Goal: Transaction & Acquisition: Book appointment/travel/reservation

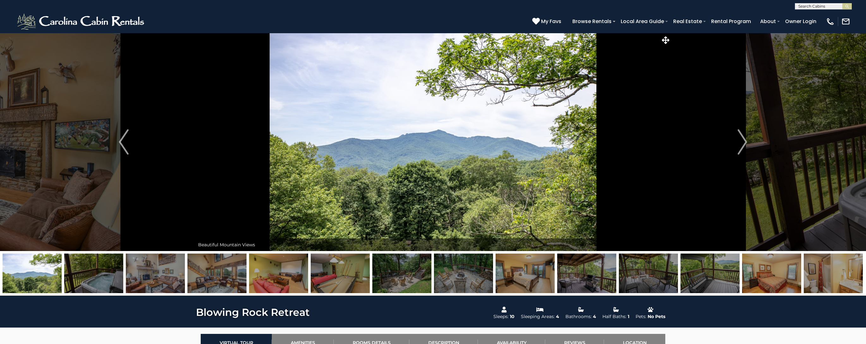
click at [824, 7] on input "text" at bounding box center [822, 7] width 55 height 6
type input "****"
click at [812, 20] on li "Casa Rio" at bounding box center [823, 22] width 56 height 6
click at [847, 7] on img "submit" at bounding box center [847, 6] width 5 height 5
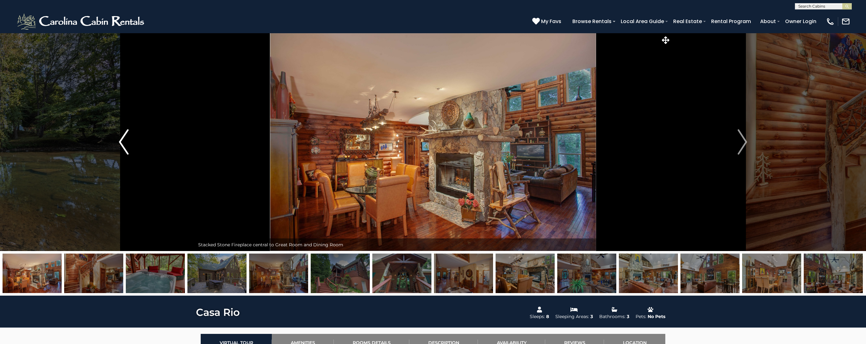
click at [119, 146] on button "Previous" at bounding box center [124, 142] width 142 height 218
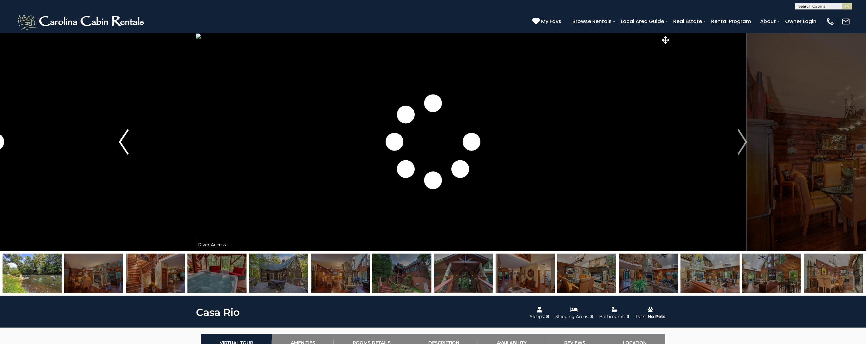
click at [124, 144] on img "Previous" at bounding box center [123, 141] width 9 height 25
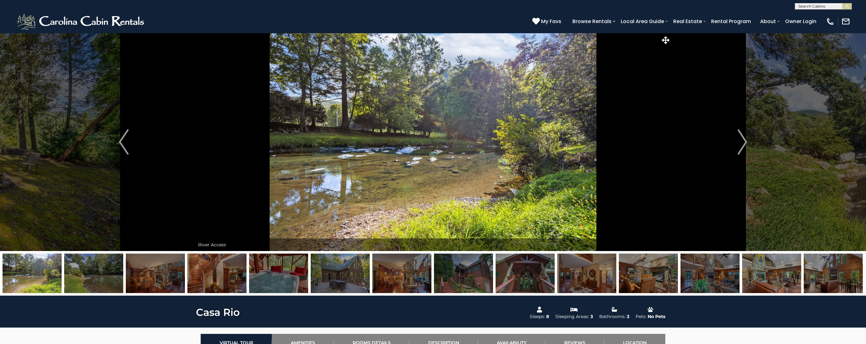
click at [830, 6] on input "text" at bounding box center [822, 7] width 55 height 6
type input "*******"
click at [816, 17] on li "Creek S ound Chalet" at bounding box center [823, 15] width 56 height 6
click at [850, 8] on button "submit" at bounding box center [846, 6] width 9 height 6
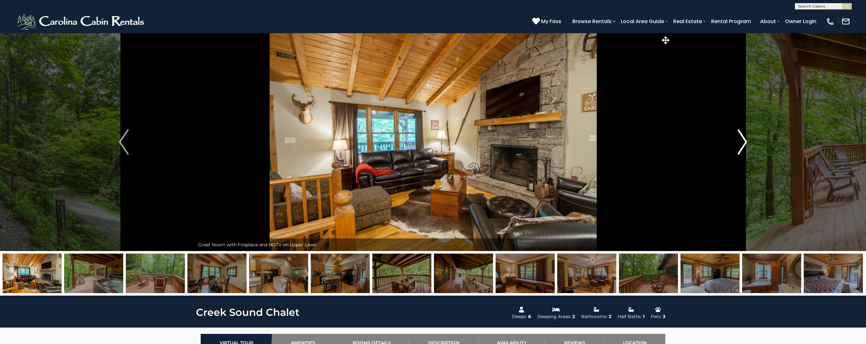
click at [742, 143] on img "Next" at bounding box center [741, 141] width 9 height 25
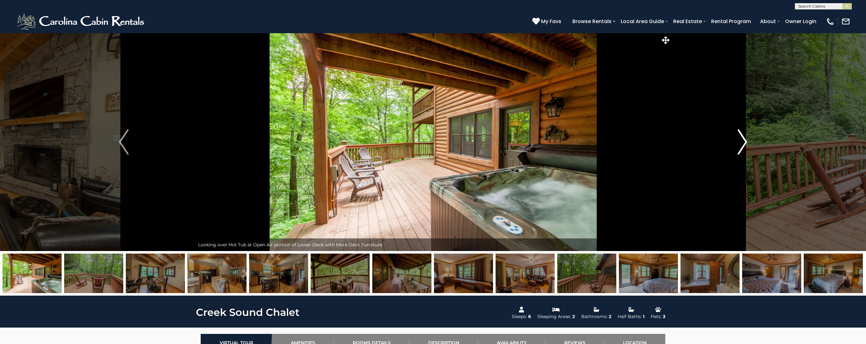
click at [742, 143] on img "Next" at bounding box center [741, 141] width 9 height 25
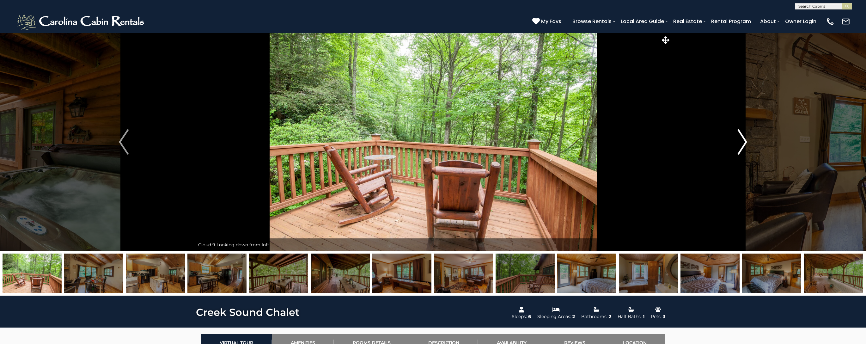
click at [742, 143] on img "Next" at bounding box center [741, 141] width 9 height 25
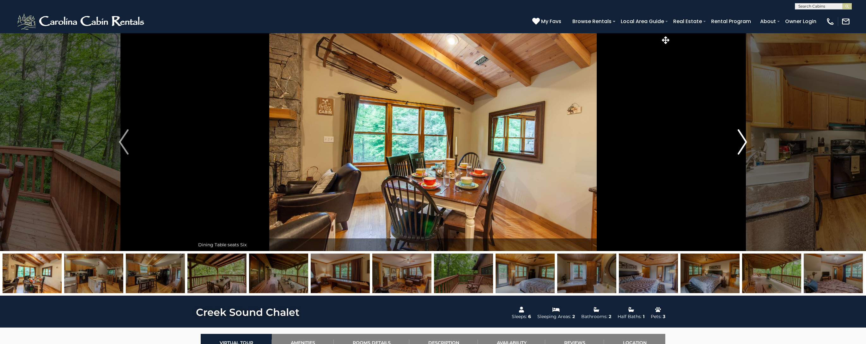
click at [742, 143] on img "Next" at bounding box center [741, 141] width 9 height 25
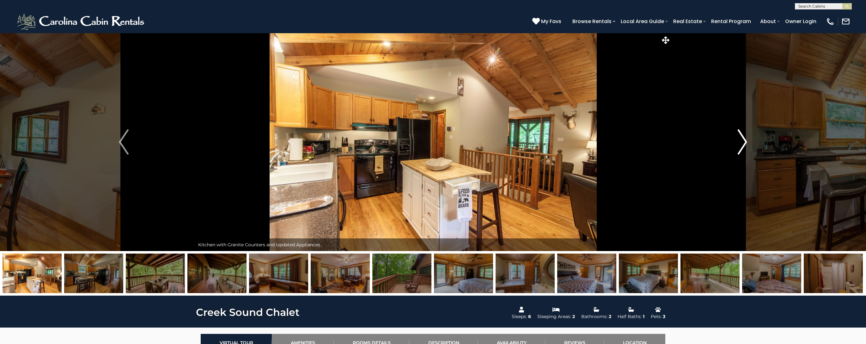
click at [742, 143] on img "Next" at bounding box center [741, 141] width 9 height 25
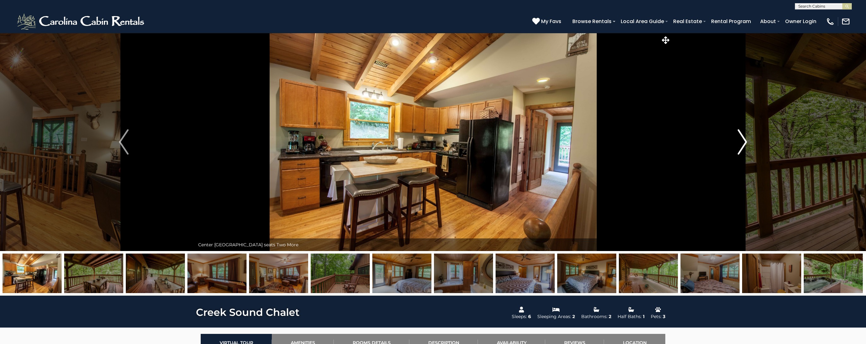
click at [742, 143] on img "Next" at bounding box center [741, 141] width 9 height 25
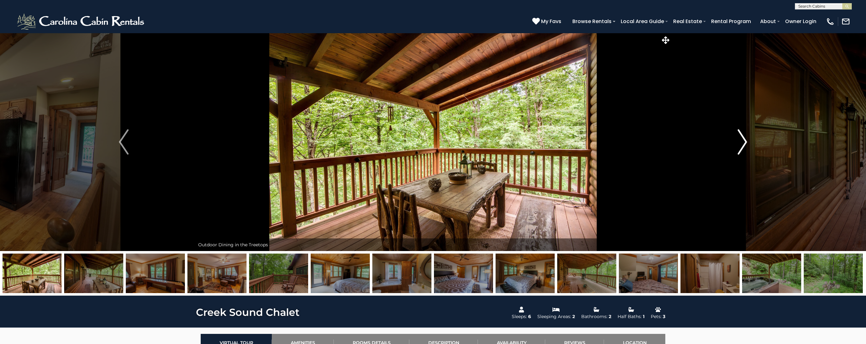
click at [742, 143] on img "Next" at bounding box center [741, 141] width 9 height 25
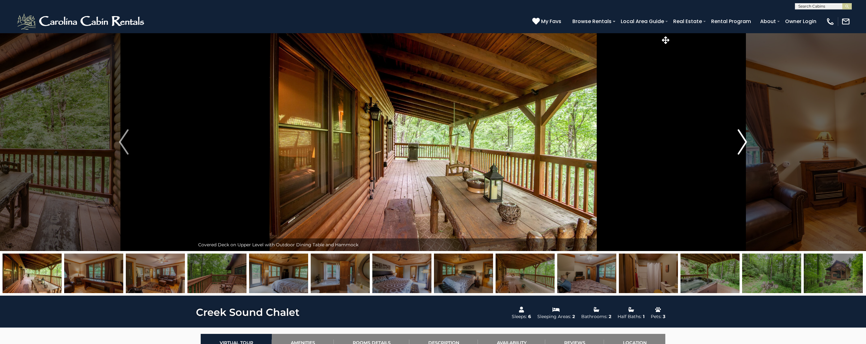
click at [742, 143] on img "Next" at bounding box center [741, 141] width 9 height 25
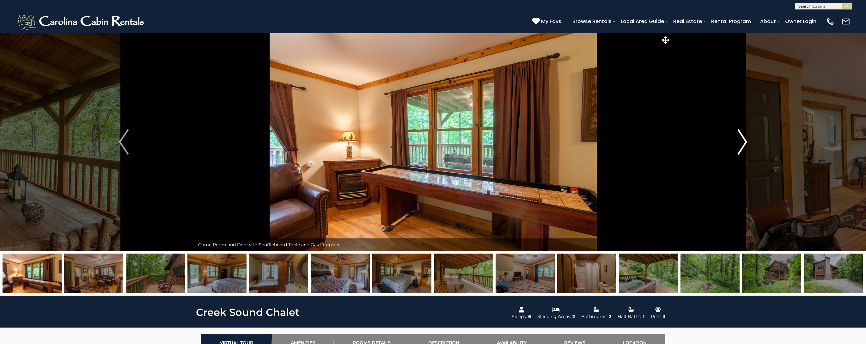
click at [742, 143] on img "Next" at bounding box center [741, 141] width 9 height 25
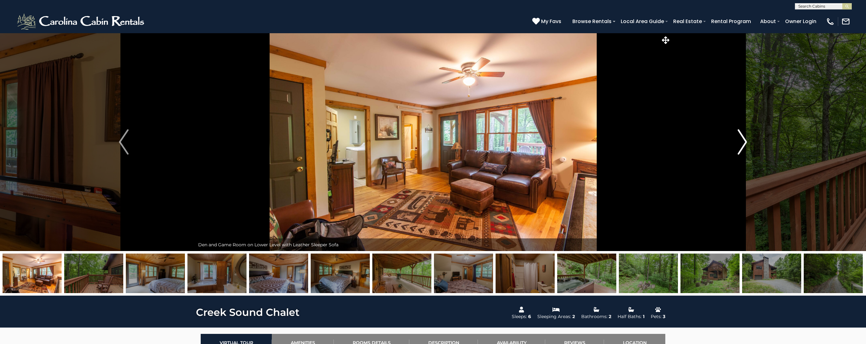
click at [742, 143] on img "Next" at bounding box center [741, 141] width 9 height 25
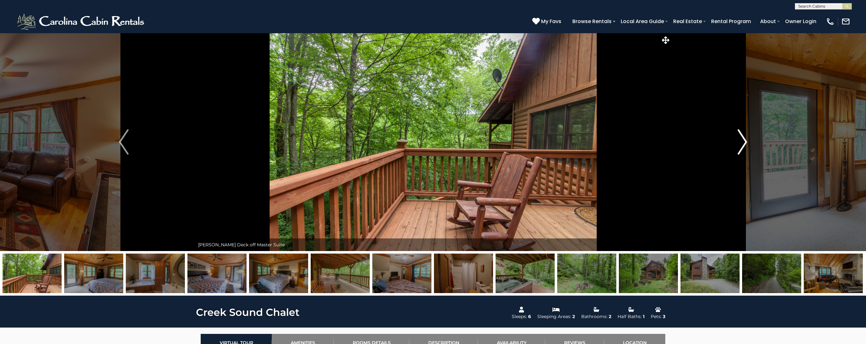
click at [742, 143] on img "Next" at bounding box center [741, 141] width 9 height 25
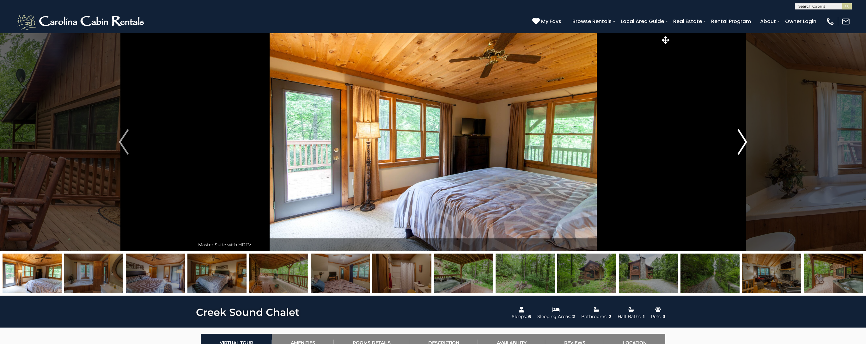
click at [742, 143] on img "Next" at bounding box center [741, 141] width 9 height 25
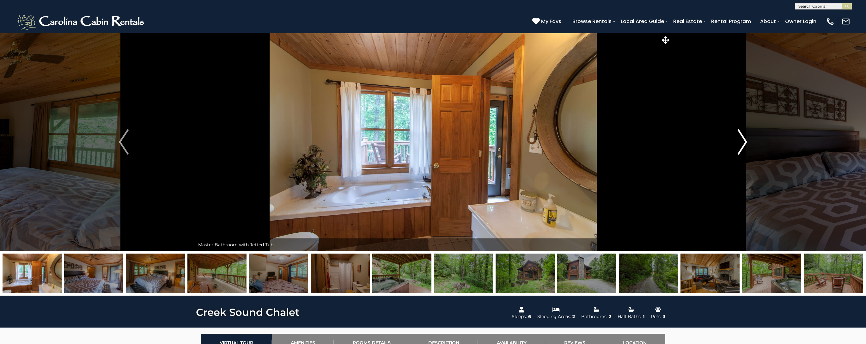
click at [742, 143] on img "Next" at bounding box center [741, 141] width 9 height 25
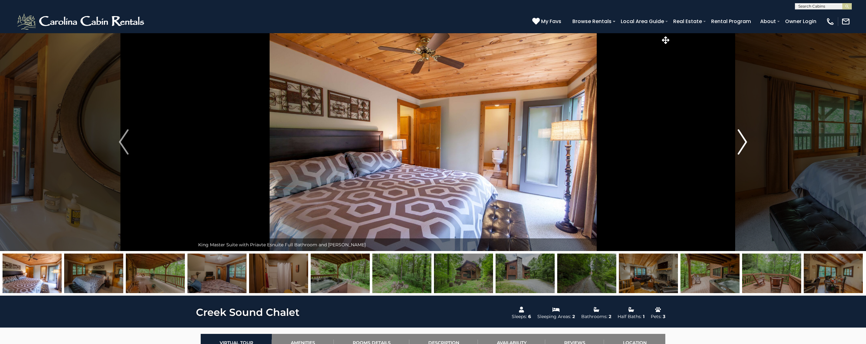
click at [742, 143] on img "Next" at bounding box center [741, 141] width 9 height 25
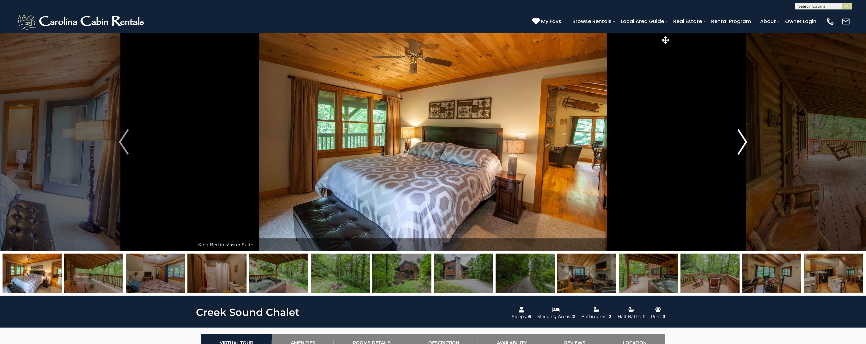
click at [742, 143] on img "Next" at bounding box center [741, 141] width 9 height 25
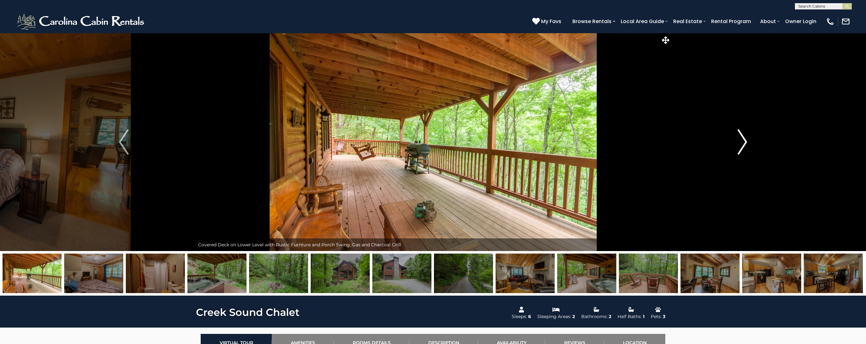
click at [742, 143] on img "Next" at bounding box center [741, 141] width 9 height 25
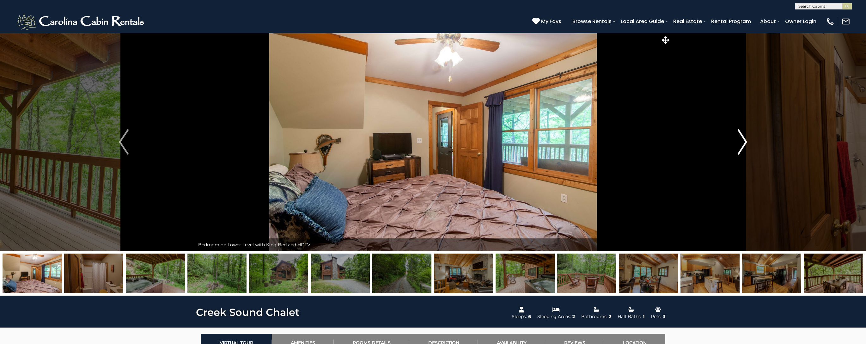
click at [742, 143] on img "Next" at bounding box center [741, 141] width 9 height 25
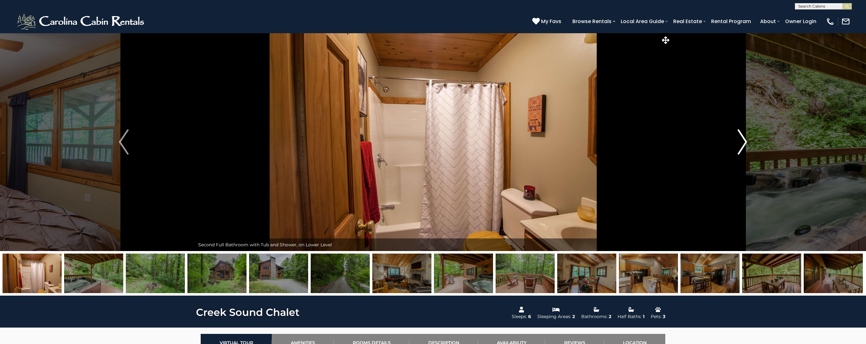
click at [742, 143] on img "Next" at bounding box center [741, 141] width 9 height 25
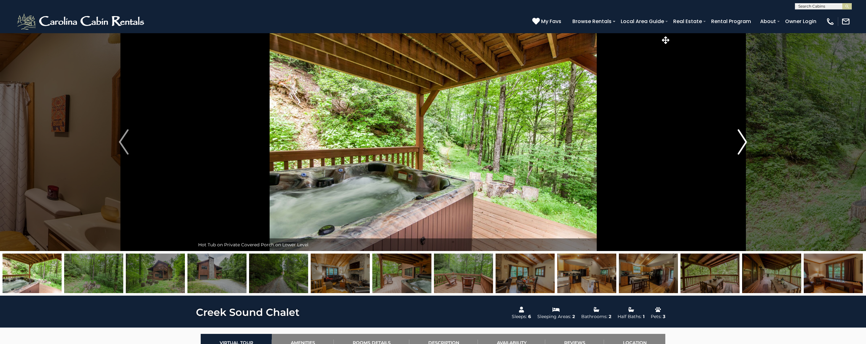
click at [742, 143] on img "Next" at bounding box center [741, 141] width 9 height 25
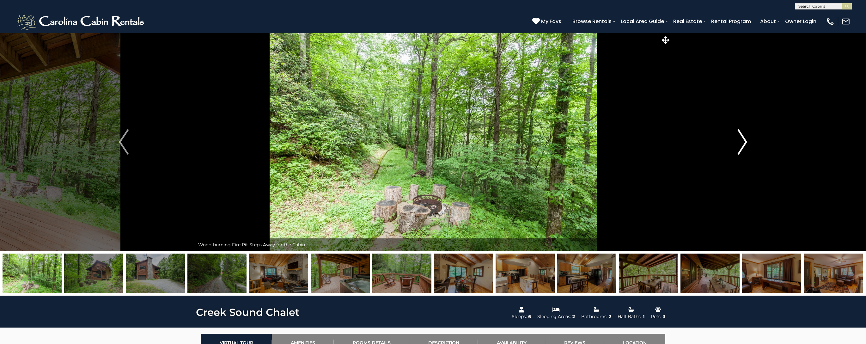
click at [742, 143] on img "Next" at bounding box center [741, 141] width 9 height 25
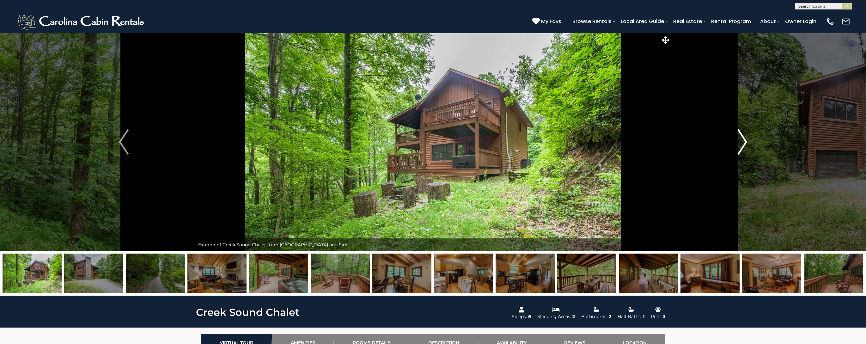
click at [742, 143] on img "Next" at bounding box center [741, 141] width 9 height 25
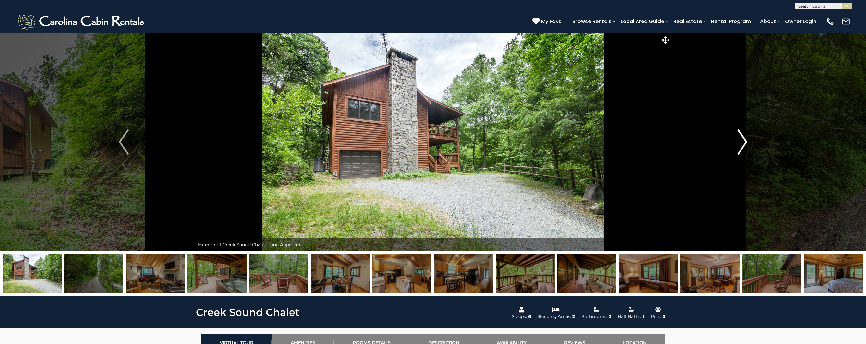
click at [742, 143] on img "Next" at bounding box center [741, 141] width 9 height 25
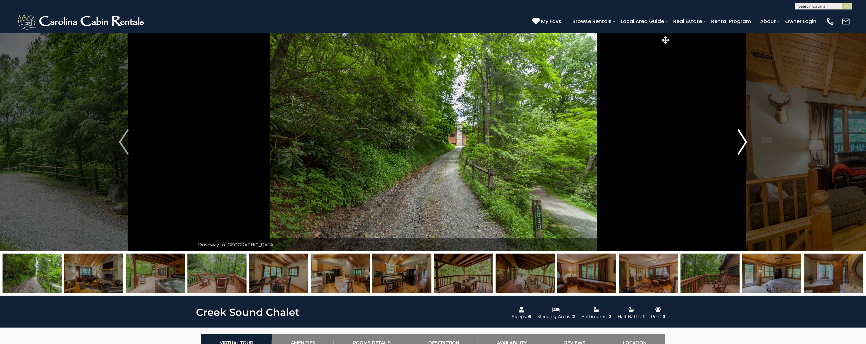
click at [742, 143] on img "Next" at bounding box center [741, 141] width 9 height 25
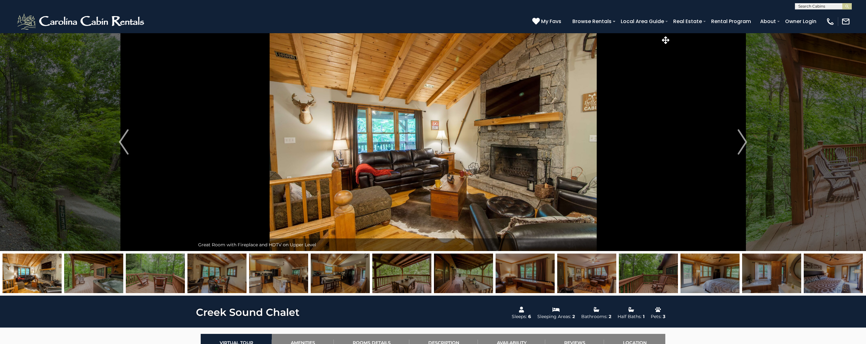
click at [828, 7] on input "text" at bounding box center [822, 7] width 55 height 6
type input "*******"
click at [834, 16] on li "Dark Ho rse Lodge at Eagles Nest" at bounding box center [823, 17] width 56 height 11
click at [847, 6] on img "submit" at bounding box center [847, 6] width 5 height 5
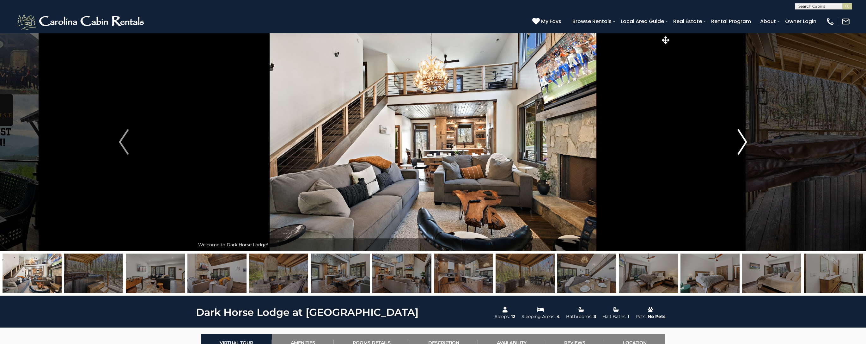
click at [743, 143] on img "Next" at bounding box center [741, 141] width 9 height 25
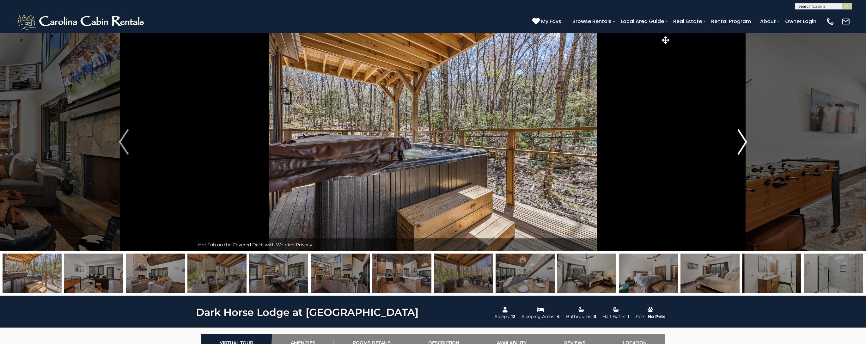
click at [743, 143] on img "Next" at bounding box center [741, 141] width 9 height 25
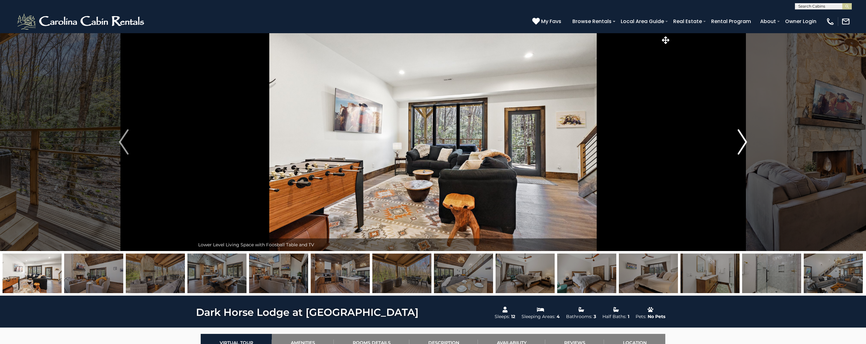
click at [743, 143] on img "Next" at bounding box center [741, 141] width 9 height 25
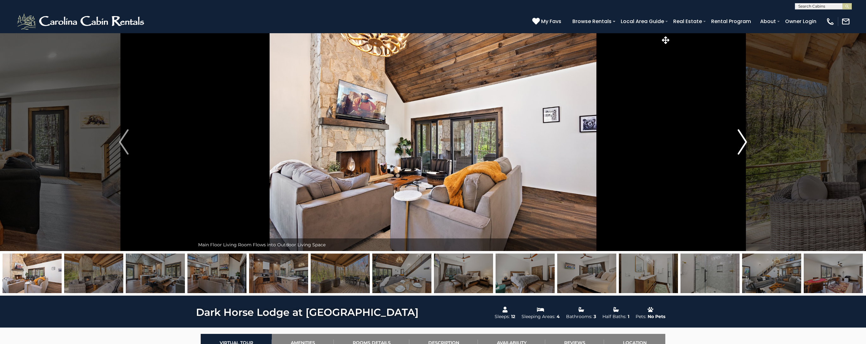
click at [743, 143] on img "Next" at bounding box center [741, 141] width 9 height 25
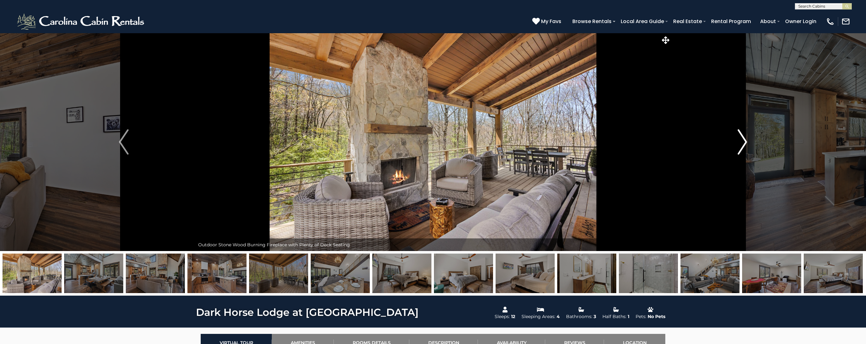
click at [743, 143] on img "Next" at bounding box center [741, 141] width 9 height 25
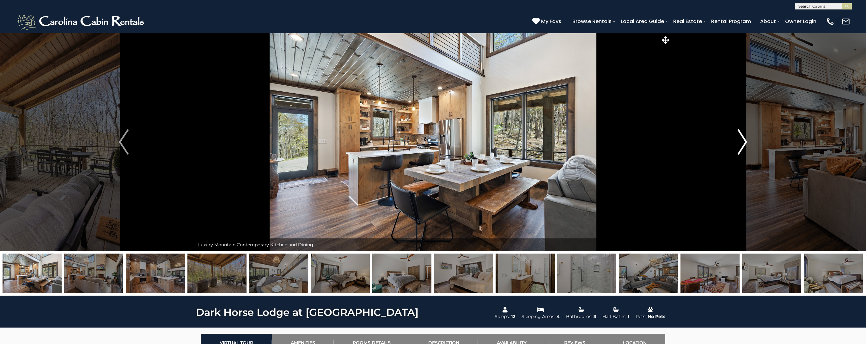
click at [743, 143] on img "Next" at bounding box center [741, 141] width 9 height 25
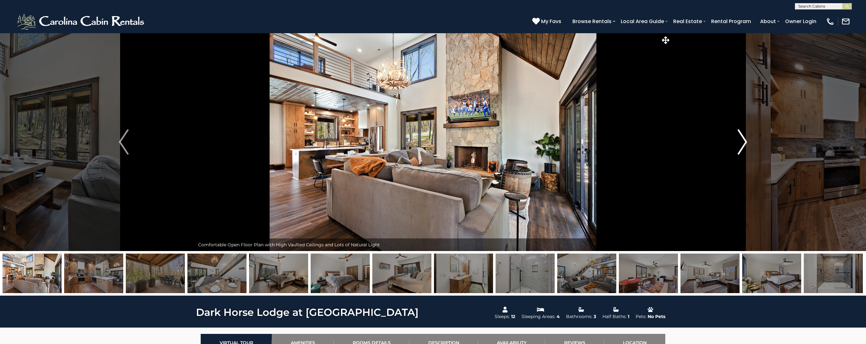
click at [743, 143] on img "Next" at bounding box center [741, 141] width 9 height 25
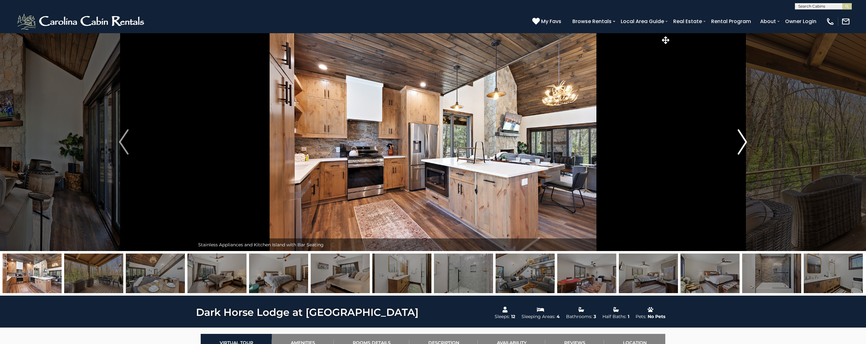
click at [743, 143] on img "Next" at bounding box center [741, 141] width 9 height 25
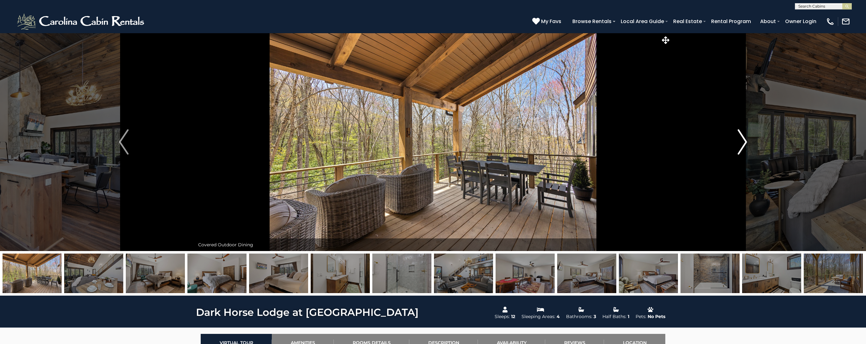
click at [743, 143] on img "Next" at bounding box center [741, 141] width 9 height 25
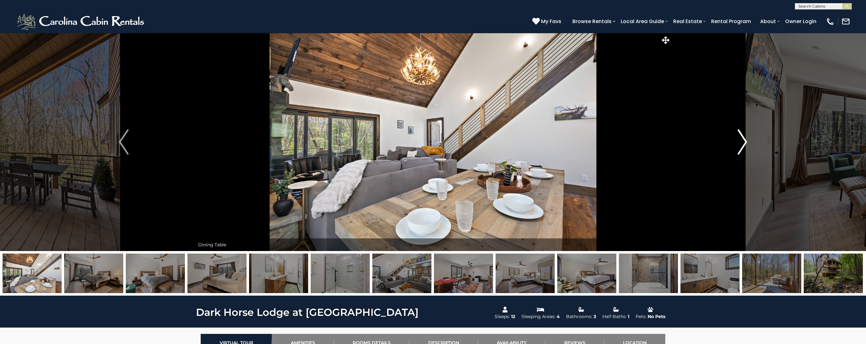
click at [743, 143] on img "Next" at bounding box center [741, 141] width 9 height 25
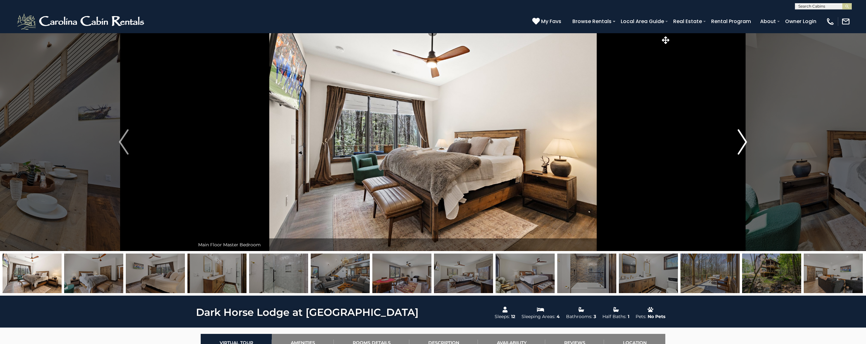
click at [743, 143] on img "Next" at bounding box center [741, 141] width 9 height 25
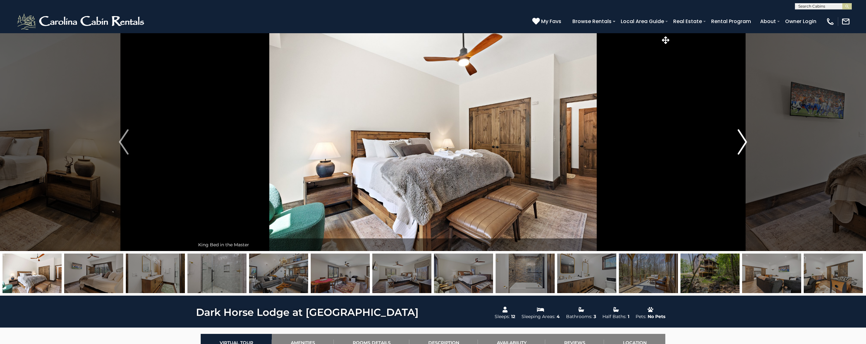
click at [743, 143] on img "Next" at bounding box center [741, 141] width 9 height 25
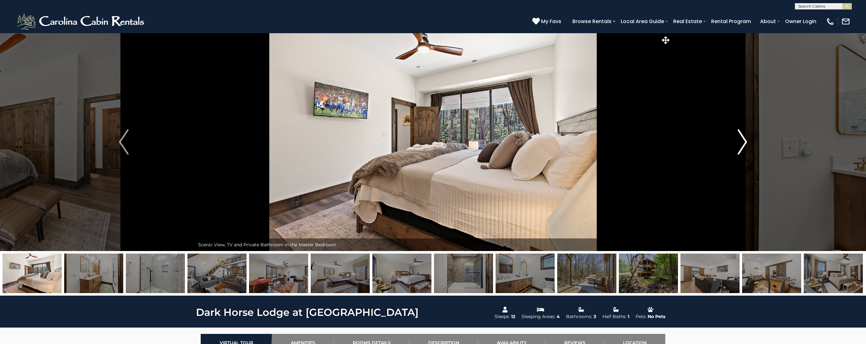
click at [743, 143] on img "Next" at bounding box center [741, 141] width 9 height 25
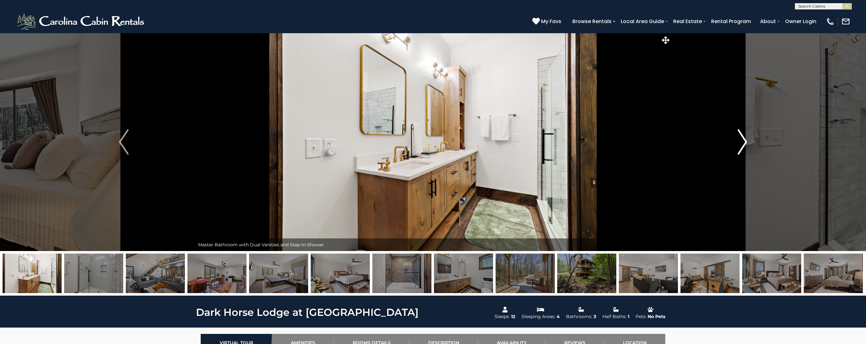
click at [743, 143] on img "Next" at bounding box center [741, 141] width 9 height 25
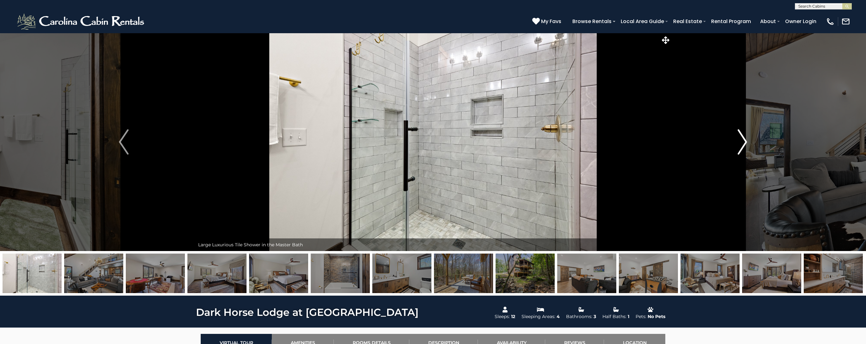
click at [743, 143] on img "Next" at bounding box center [741, 141] width 9 height 25
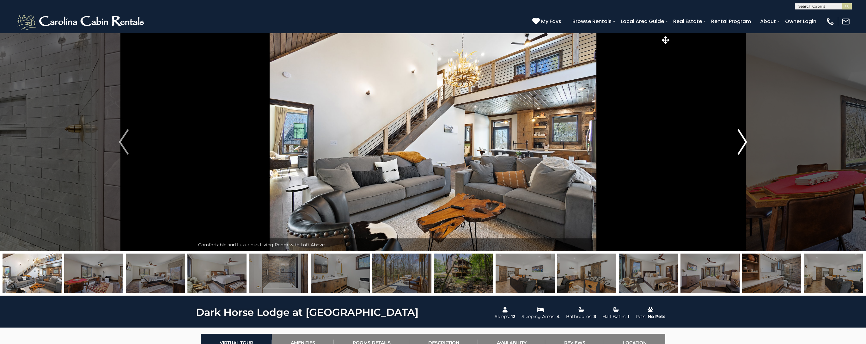
click at [743, 143] on img "Next" at bounding box center [741, 141] width 9 height 25
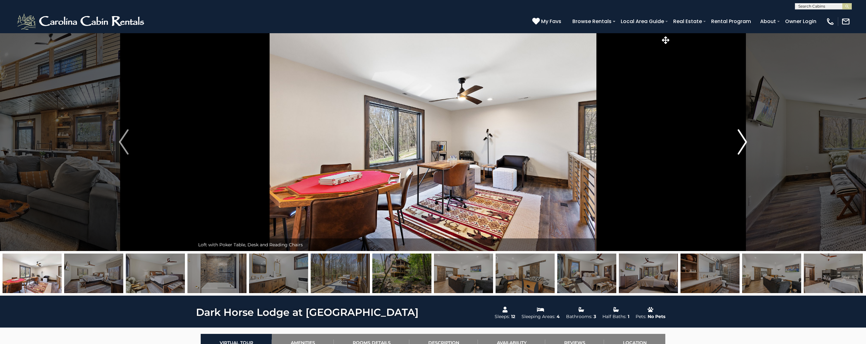
click at [743, 143] on img "Next" at bounding box center [741, 141] width 9 height 25
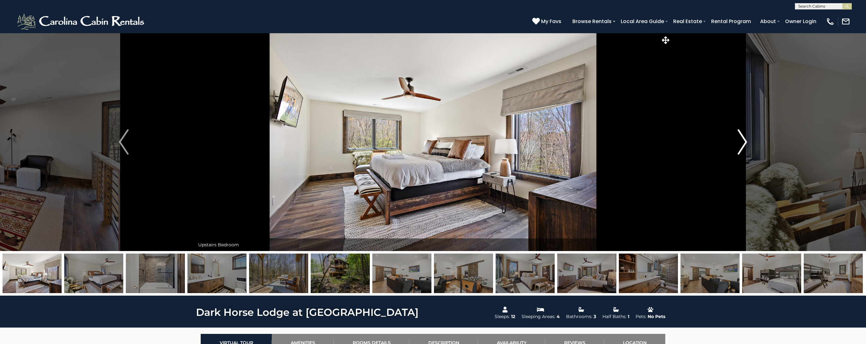
click at [743, 143] on img "Next" at bounding box center [741, 141] width 9 height 25
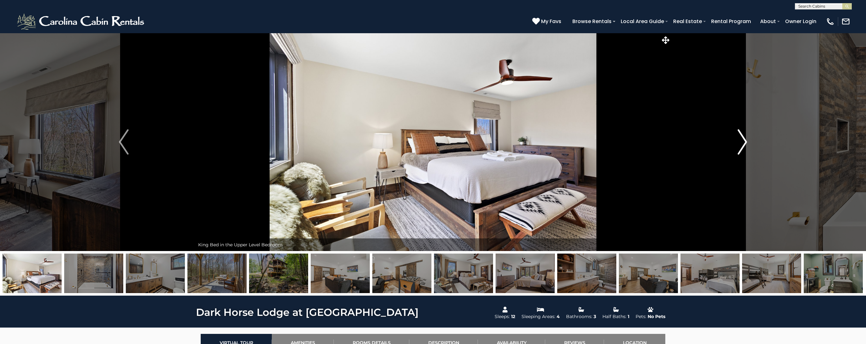
click at [743, 143] on img "Next" at bounding box center [741, 141] width 9 height 25
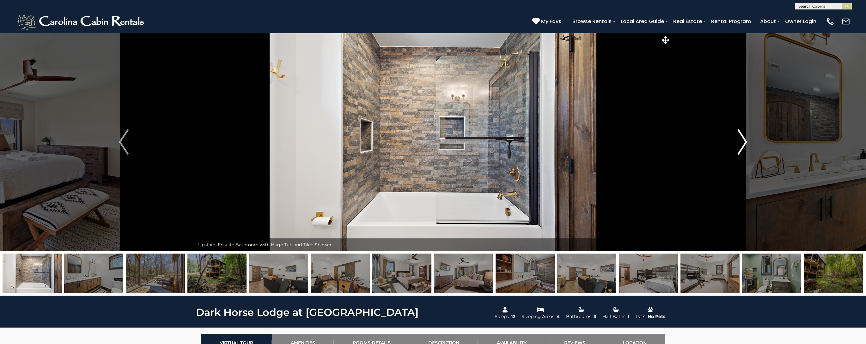
click at [743, 143] on img "Next" at bounding box center [741, 141] width 9 height 25
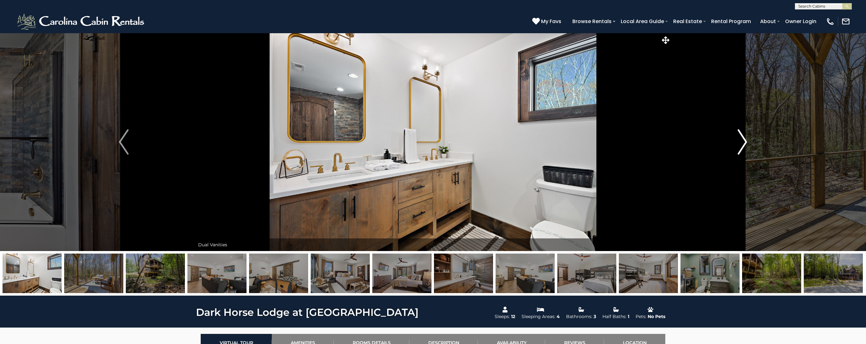
click at [743, 143] on img "Next" at bounding box center [741, 141] width 9 height 25
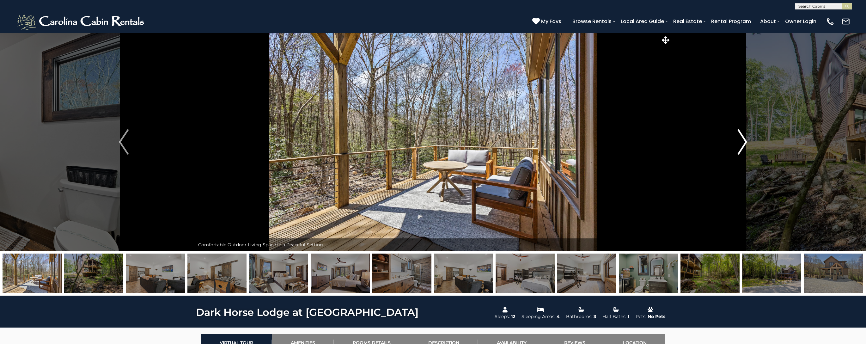
click at [743, 143] on img "Next" at bounding box center [741, 141] width 9 height 25
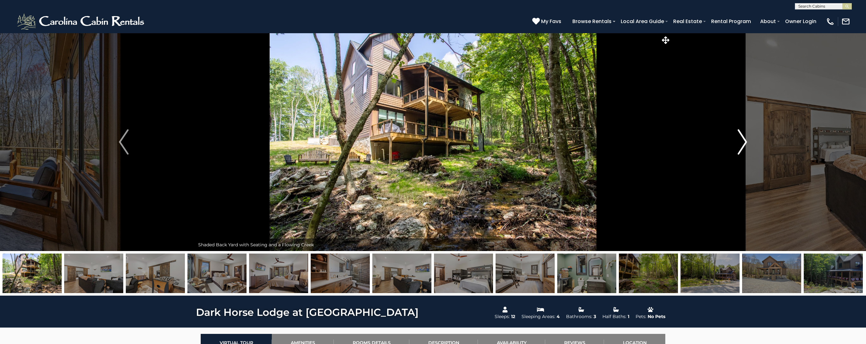
click at [743, 143] on img "Next" at bounding box center [741, 141] width 9 height 25
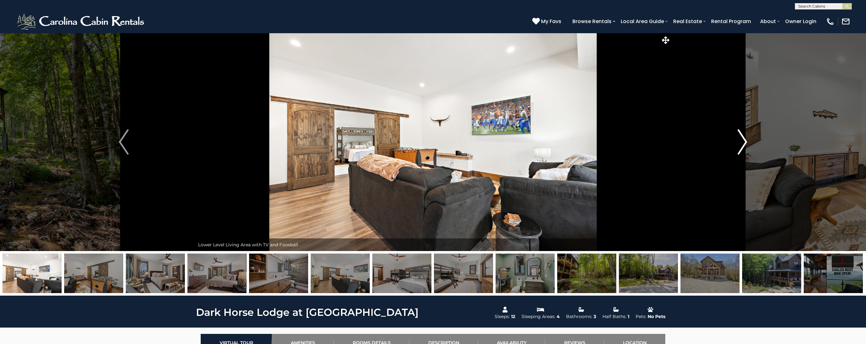
click at [743, 143] on img "Next" at bounding box center [741, 141] width 9 height 25
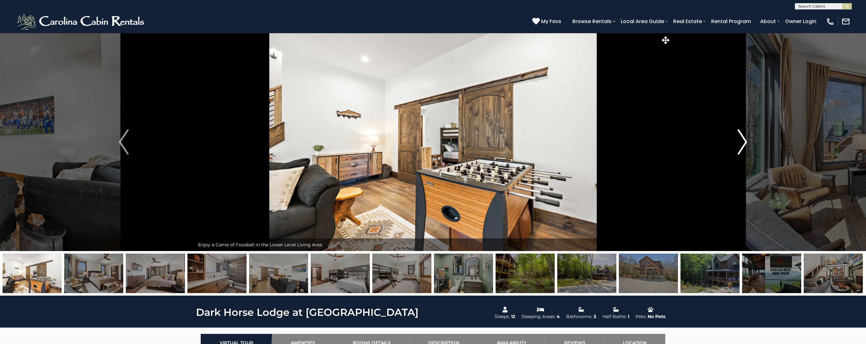
click at [743, 143] on img "Next" at bounding box center [741, 141] width 9 height 25
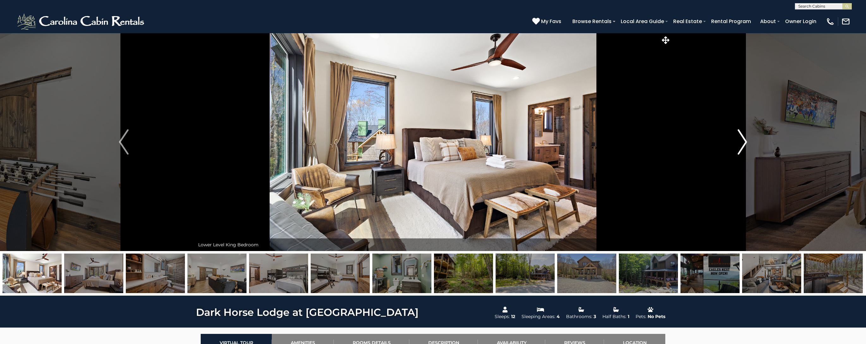
click at [743, 143] on img "Next" at bounding box center [741, 141] width 9 height 25
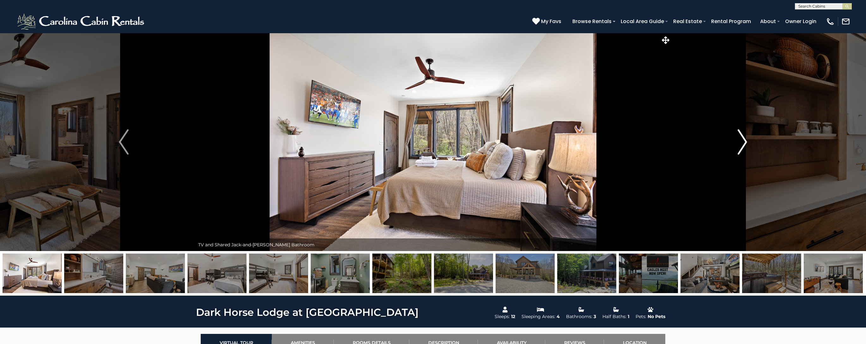
click at [743, 143] on img "Next" at bounding box center [741, 141] width 9 height 25
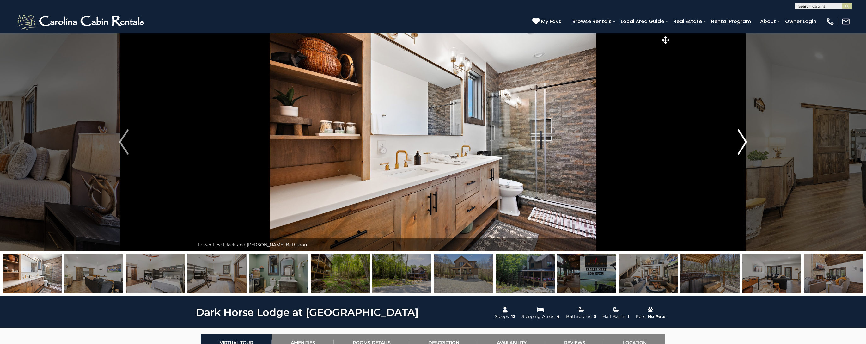
click at [742, 144] on img "Next" at bounding box center [741, 141] width 9 height 25
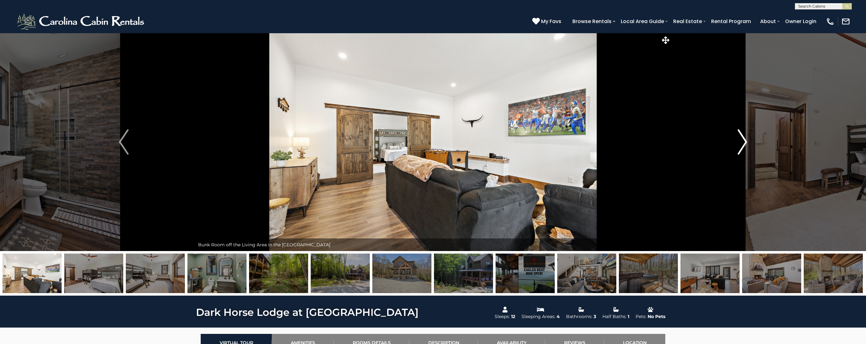
click at [742, 144] on img "Next" at bounding box center [741, 141] width 9 height 25
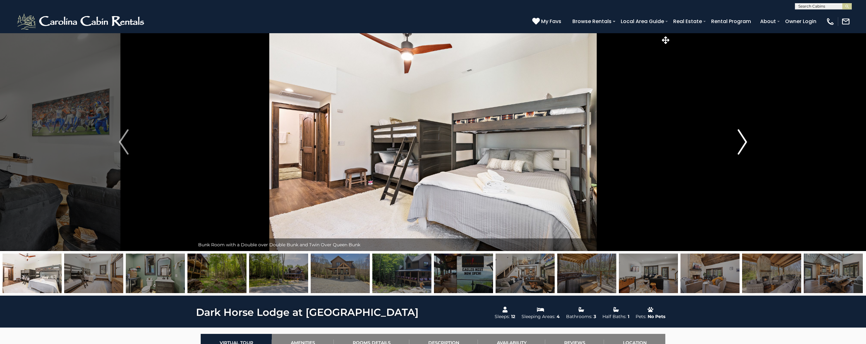
click at [742, 144] on img "Next" at bounding box center [741, 141] width 9 height 25
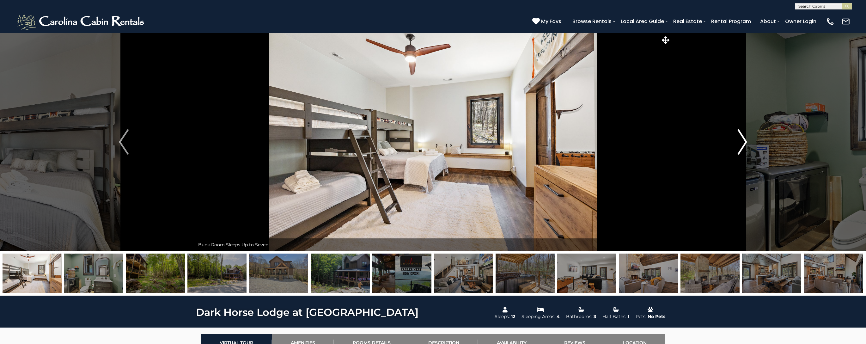
click at [742, 144] on img "Next" at bounding box center [741, 141] width 9 height 25
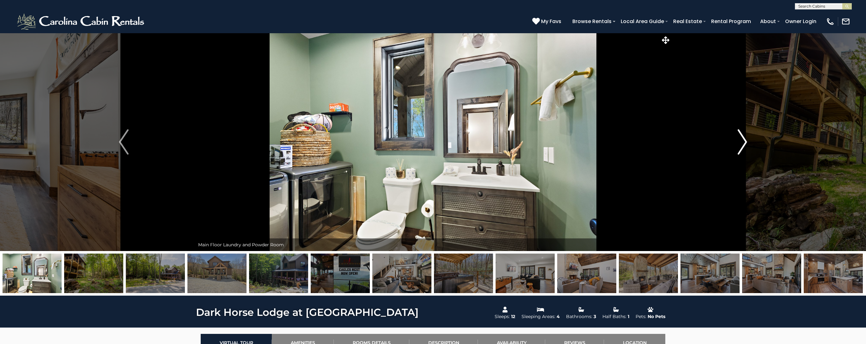
click at [739, 144] on img "Next" at bounding box center [741, 141] width 9 height 25
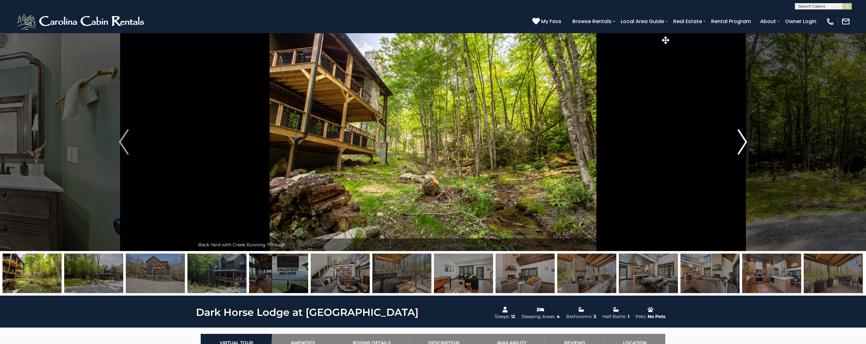
click at [738, 144] on img "Next" at bounding box center [741, 141] width 9 height 25
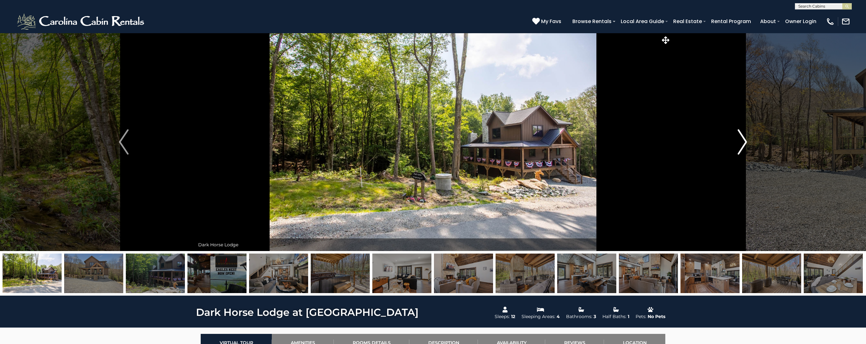
click at [738, 144] on img "Next" at bounding box center [741, 141] width 9 height 25
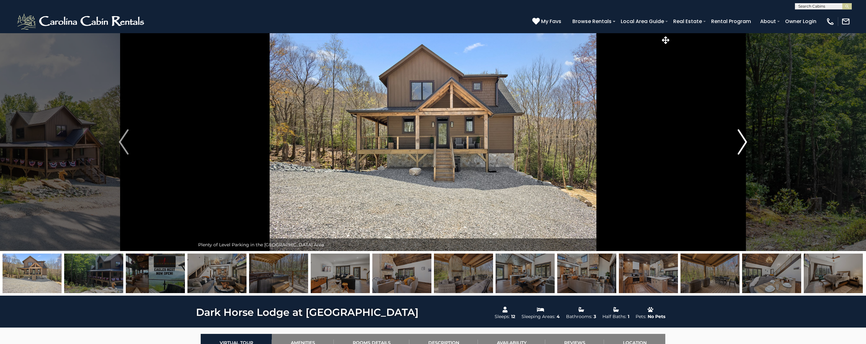
click at [738, 144] on img "Next" at bounding box center [741, 141] width 9 height 25
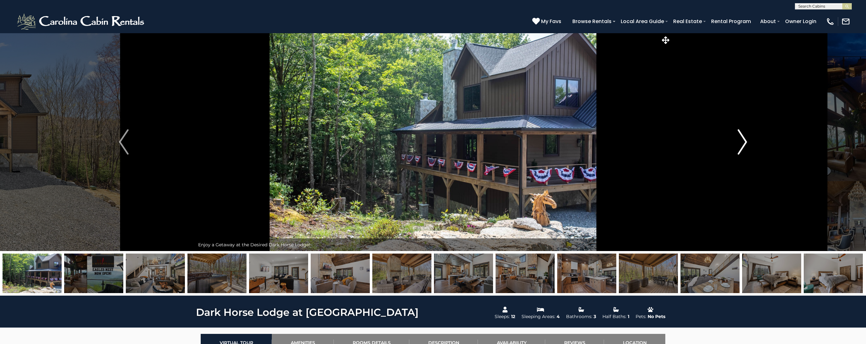
click at [738, 144] on img "Next" at bounding box center [741, 141] width 9 height 25
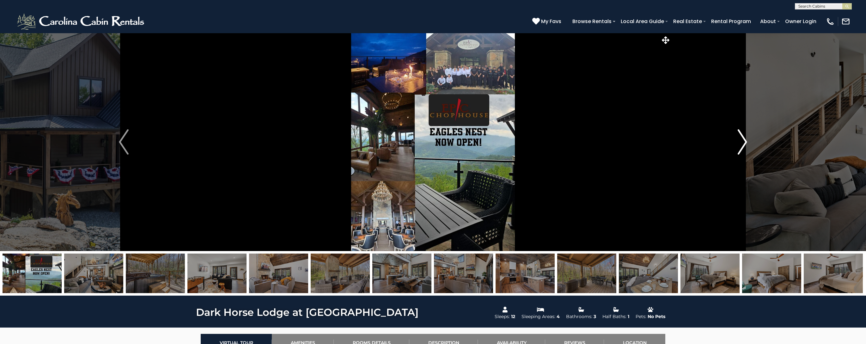
click at [738, 144] on img "Next" at bounding box center [741, 141] width 9 height 25
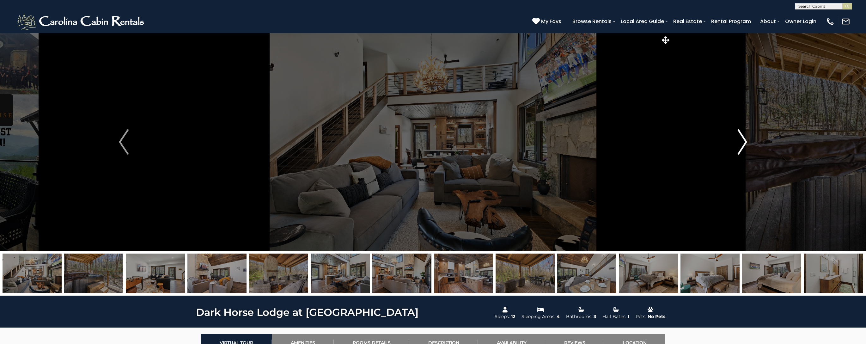
click at [738, 144] on img "Next" at bounding box center [741, 141] width 9 height 25
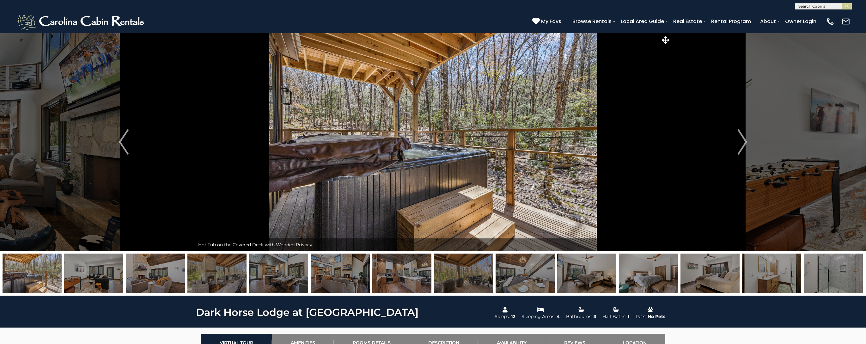
click at [808, 6] on input "text" at bounding box center [822, 7] width 55 height 6
type input "******"
click at [827, 13] on li "Fox Ha ven" at bounding box center [823, 15] width 56 height 6
click at [850, 7] on button "submit" at bounding box center [846, 6] width 9 height 6
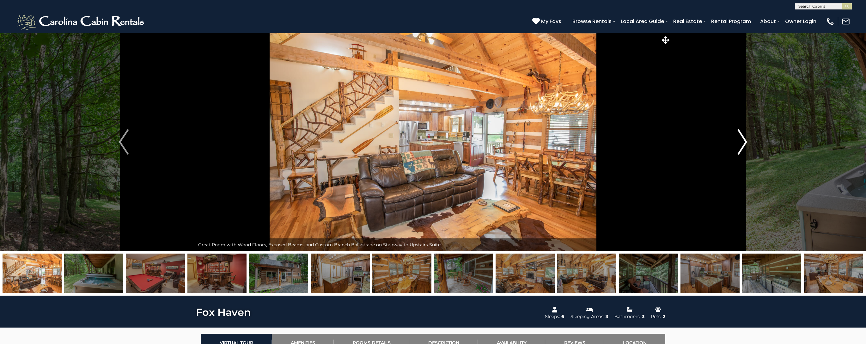
click at [739, 140] on img "Next" at bounding box center [741, 141] width 9 height 25
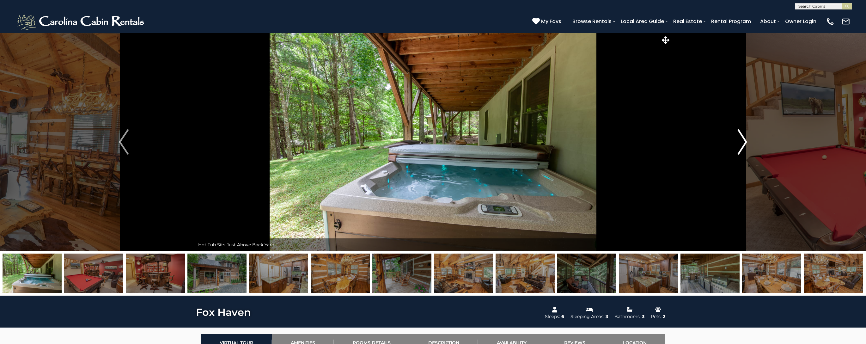
click at [739, 140] on img "Next" at bounding box center [741, 141] width 9 height 25
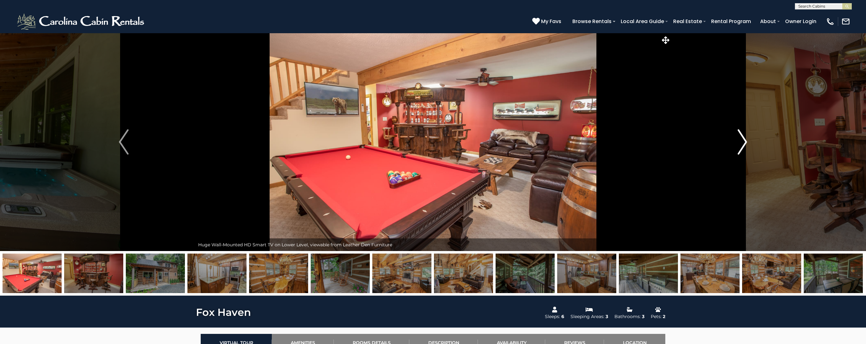
click at [739, 140] on img "Next" at bounding box center [741, 141] width 9 height 25
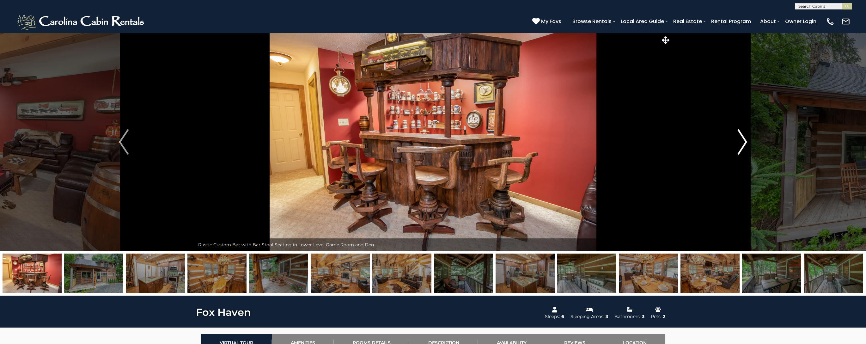
click at [739, 140] on img "Next" at bounding box center [741, 141] width 9 height 25
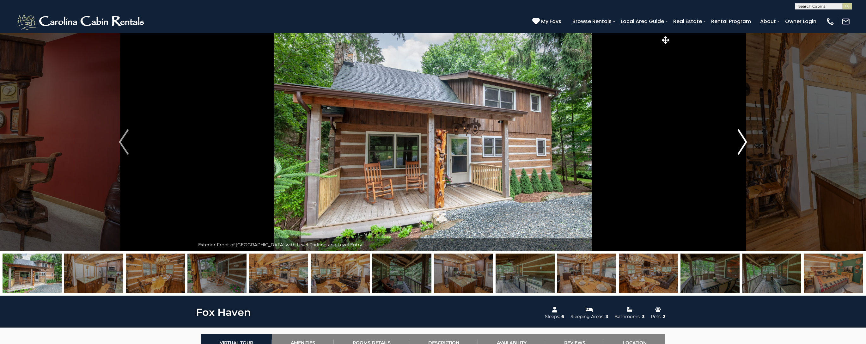
click at [739, 140] on img "Next" at bounding box center [741, 141] width 9 height 25
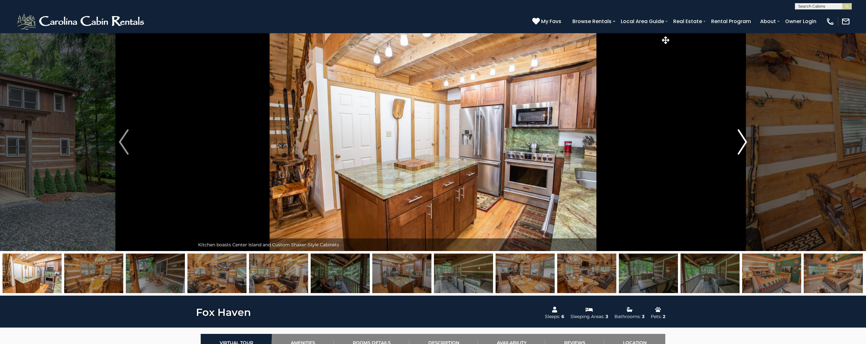
click at [739, 140] on img "Next" at bounding box center [741, 141] width 9 height 25
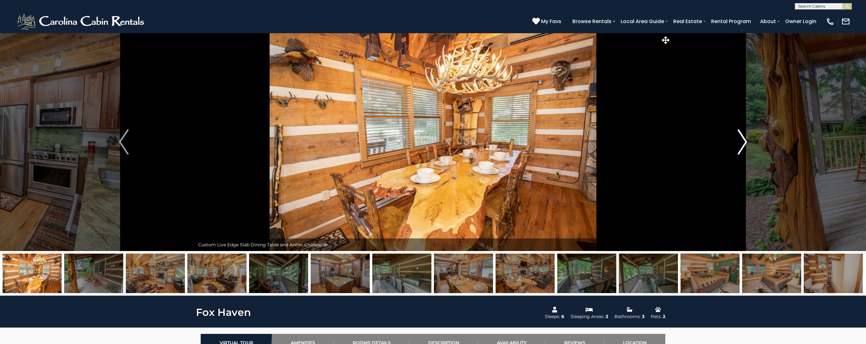
click at [739, 140] on img "Next" at bounding box center [741, 141] width 9 height 25
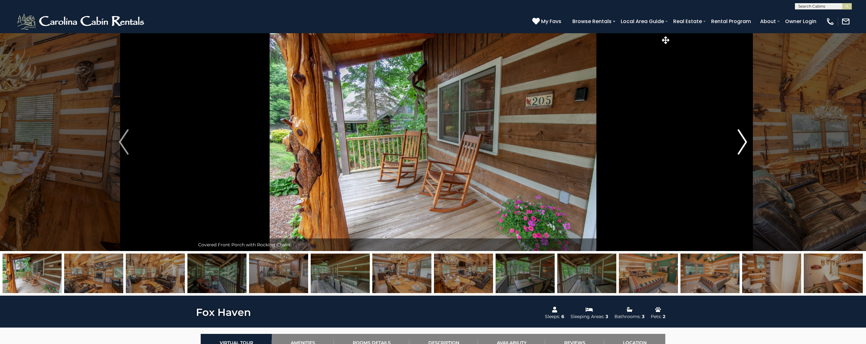
click at [739, 140] on img "Next" at bounding box center [741, 141] width 9 height 25
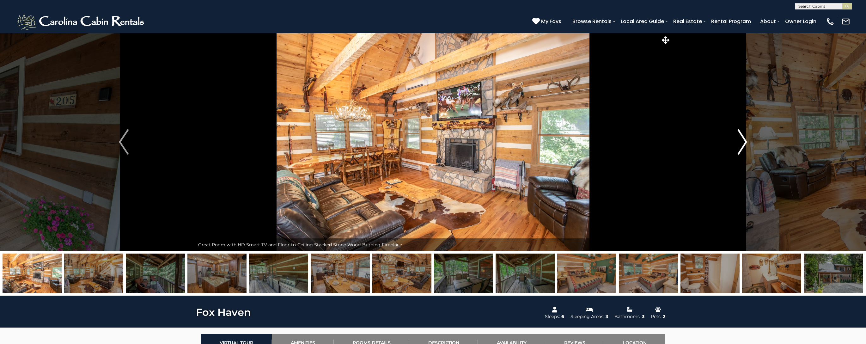
click at [739, 140] on img "Next" at bounding box center [741, 141] width 9 height 25
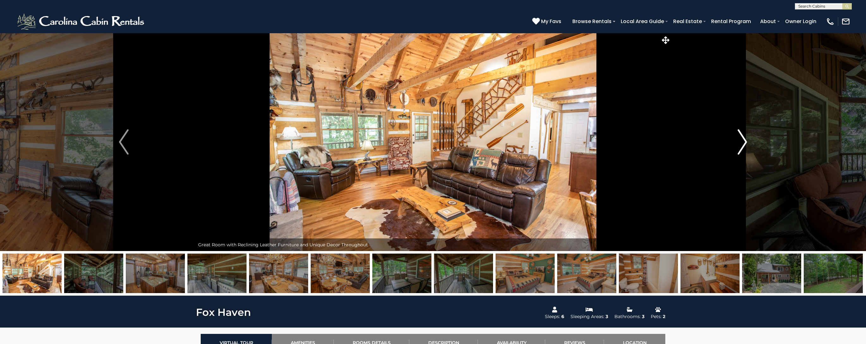
click at [739, 140] on img "Next" at bounding box center [741, 141] width 9 height 25
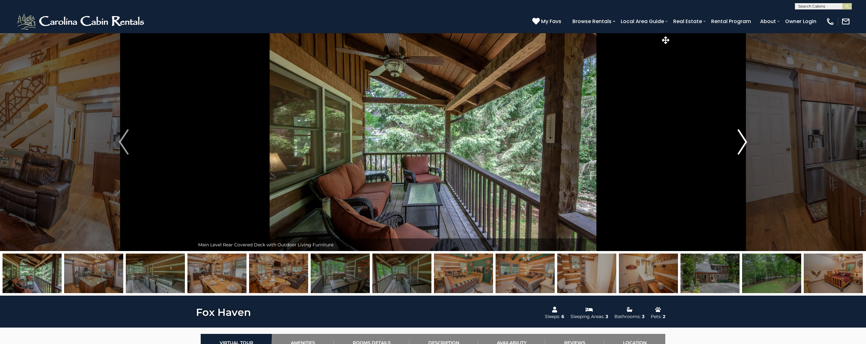
click at [739, 140] on img "Next" at bounding box center [741, 141] width 9 height 25
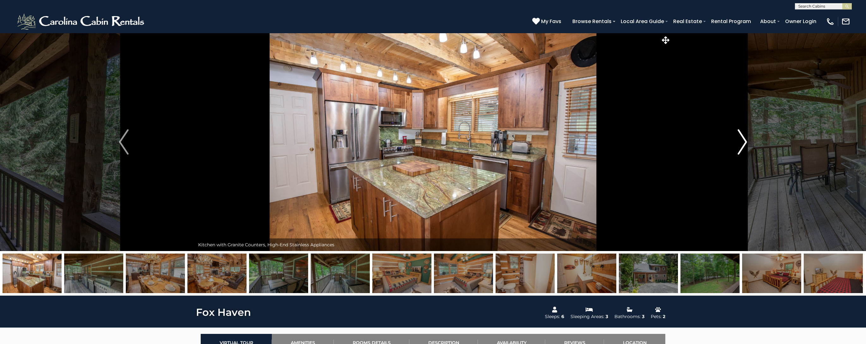
click at [739, 140] on img "Next" at bounding box center [741, 141] width 9 height 25
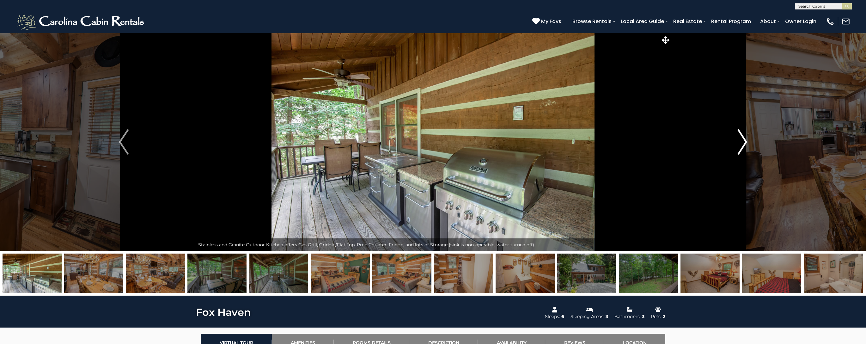
click at [739, 140] on img "Next" at bounding box center [741, 141] width 9 height 25
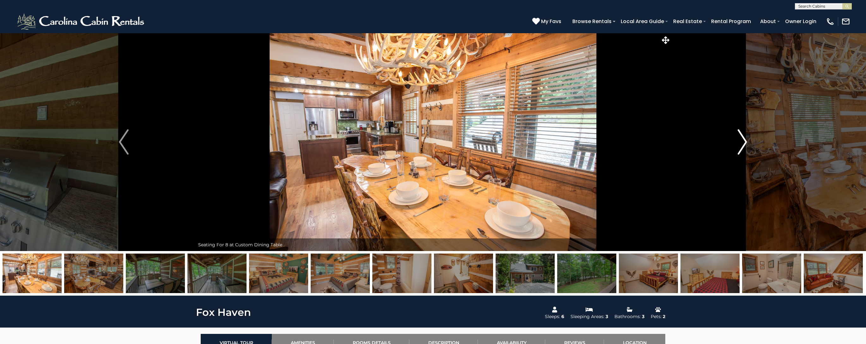
click at [739, 140] on img "Next" at bounding box center [741, 141] width 9 height 25
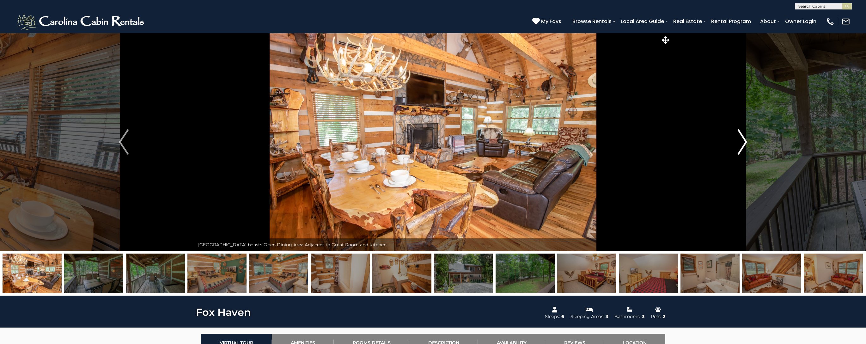
click at [739, 140] on img "Next" at bounding box center [741, 141] width 9 height 25
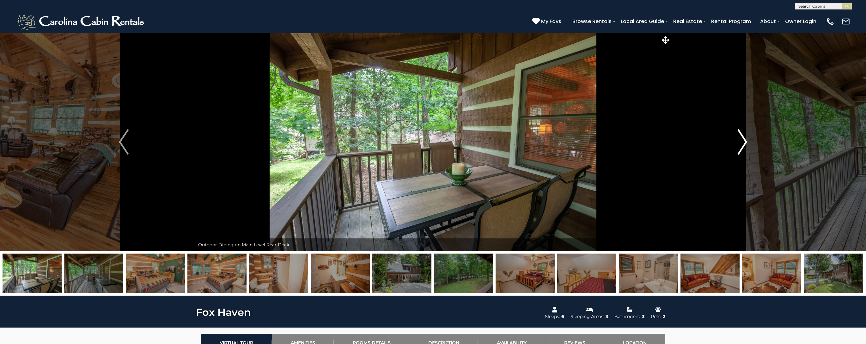
click at [739, 140] on img "Next" at bounding box center [741, 141] width 9 height 25
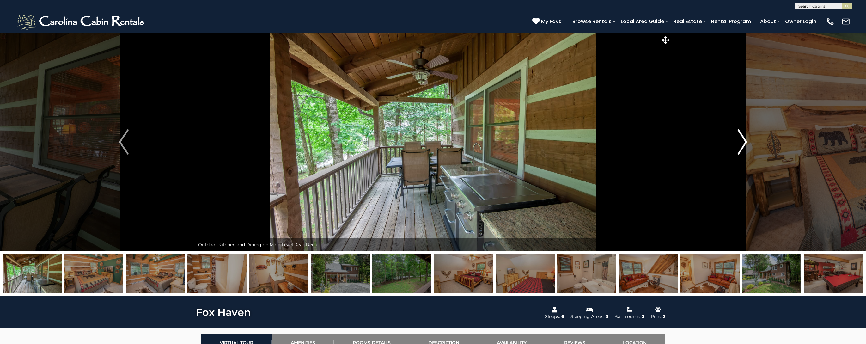
click at [739, 140] on img "Next" at bounding box center [741, 141] width 9 height 25
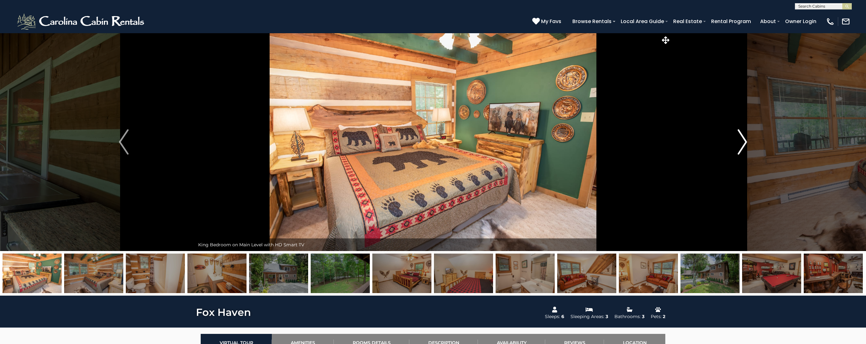
click at [739, 140] on img "Next" at bounding box center [741, 141] width 9 height 25
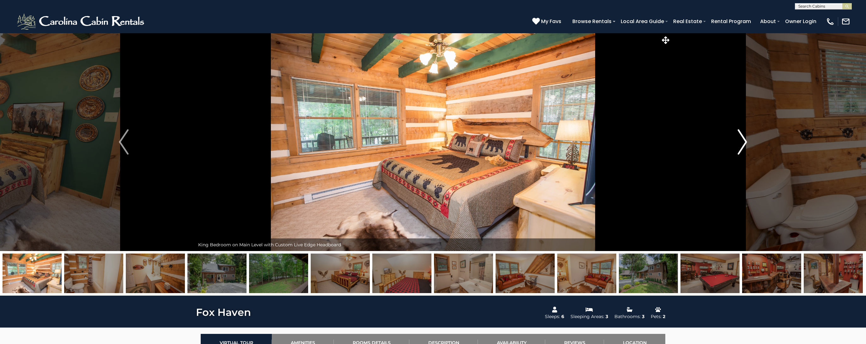
click at [739, 140] on img "Next" at bounding box center [741, 141] width 9 height 25
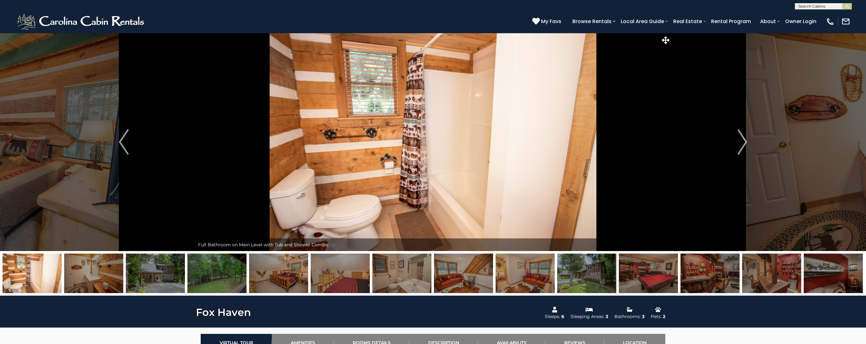
click at [805, 7] on input "text" at bounding box center [822, 7] width 55 height 6
type input "*********"
drag, startPoint x: 754, startPoint y: 18, endPoint x: 832, endPoint y: 15, distance: 78.4
click at [832, 15] on li "Waterfal l Cottage" at bounding box center [823, 15] width 56 height 6
click at [847, 8] on img "submit" at bounding box center [847, 6] width 5 height 5
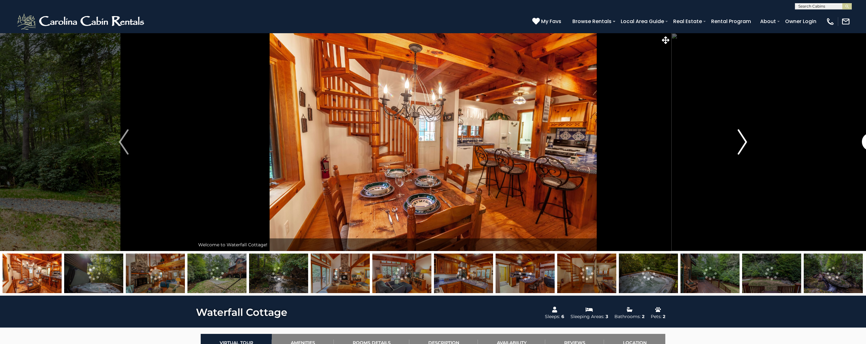
click at [741, 146] on img "Next" at bounding box center [741, 141] width 9 height 25
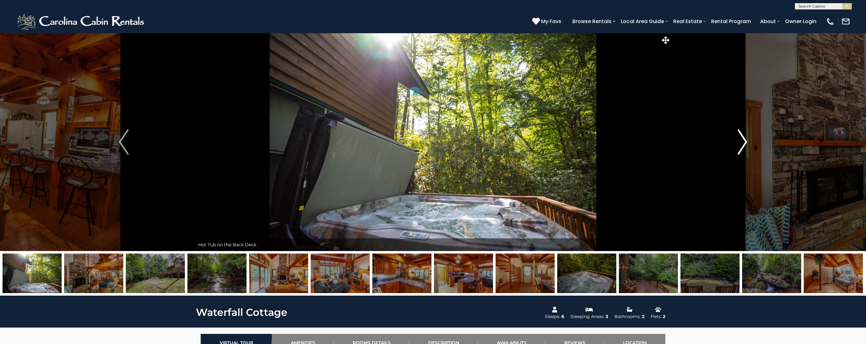
click at [741, 146] on img "Next" at bounding box center [741, 141] width 9 height 25
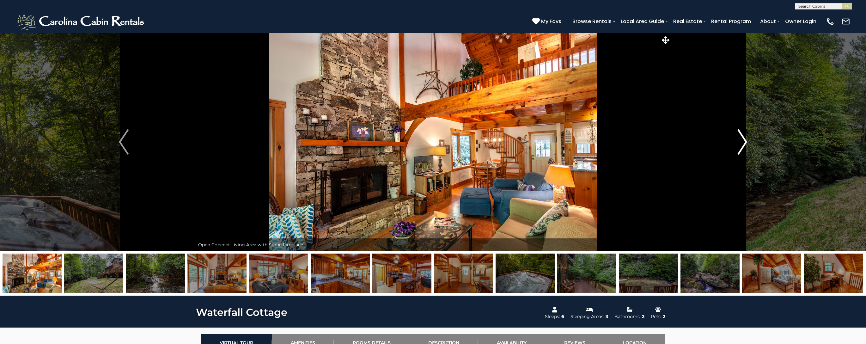
click at [741, 146] on img "Next" at bounding box center [741, 141] width 9 height 25
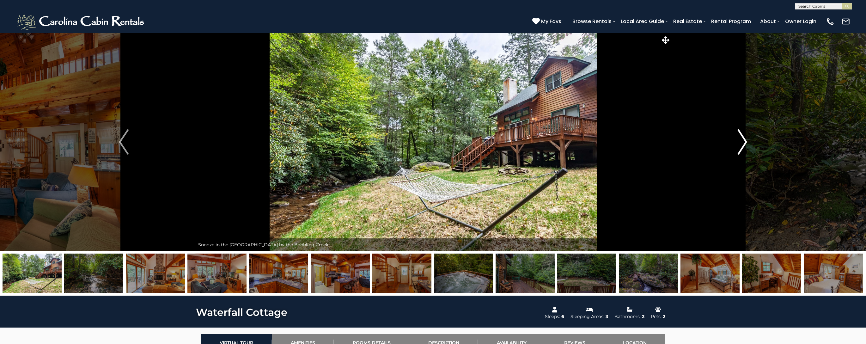
click at [741, 146] on img "Next" at bounding box center [741, 141] width 9 height 25
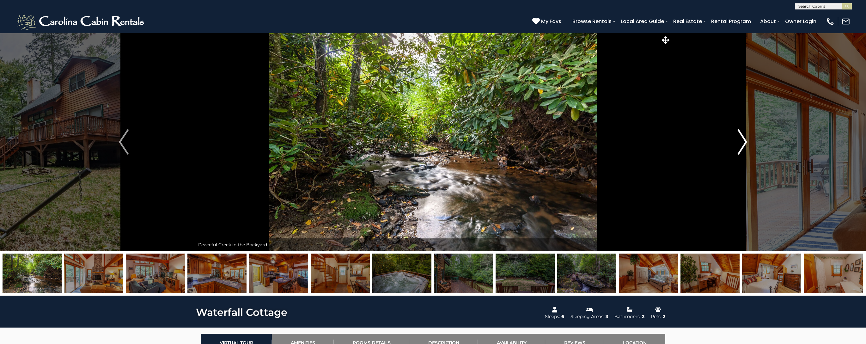
click at [741, 146] on img "Next" at bounding box center [741, 141] width 9 height 25
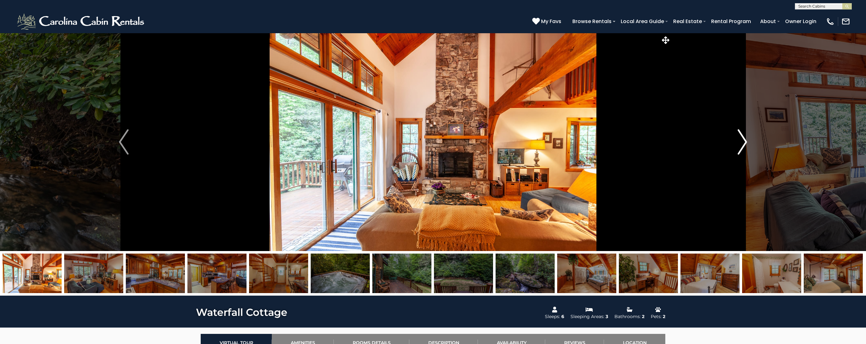
click at [741, 146] on img "Next" at bounding box center [741, 141] width 9 height 25
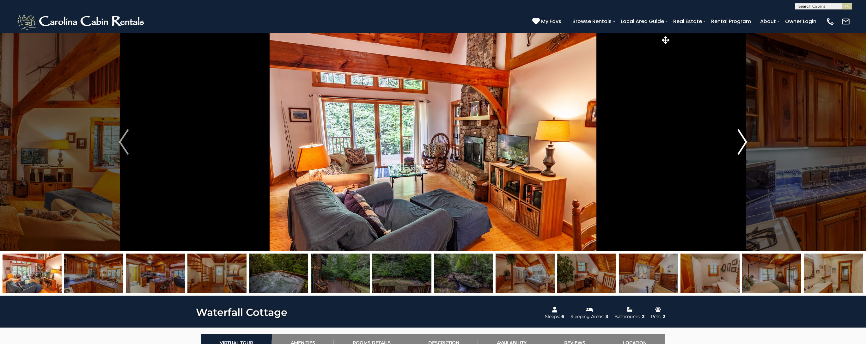
click at [741, 146] on img "Next" at bounding box center [741, 141] width 9 height 25
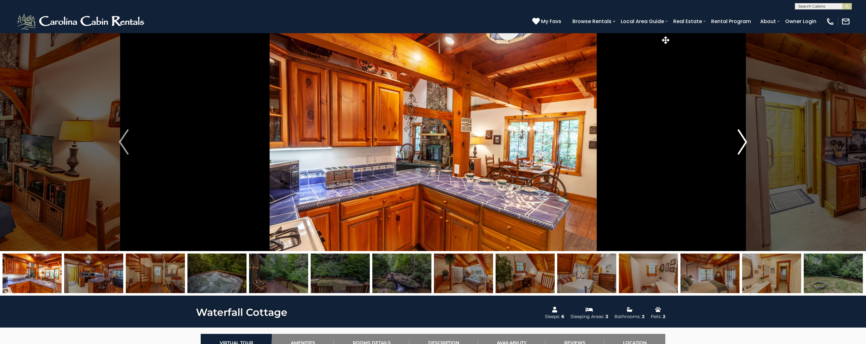
click at [741, 146] on img "Next" at bounding box center [741, 141] width 9 height 25
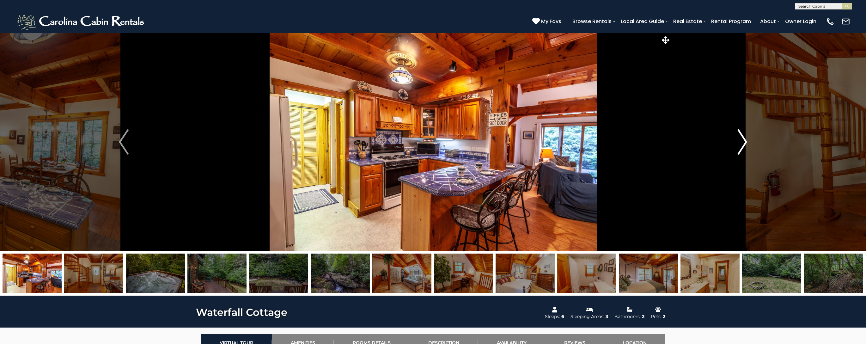
click at [742, 146] on img "Next" at bounding box center [741, 141] width 9 height 25
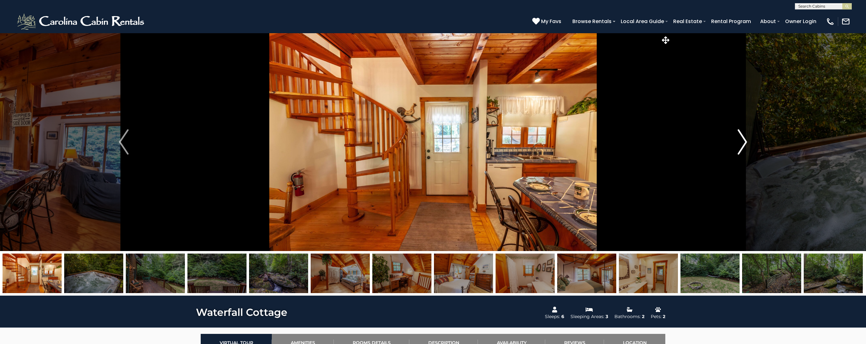
click at [742, 146] on img "Next" at bounding box center [741, 141] width 9 height 25
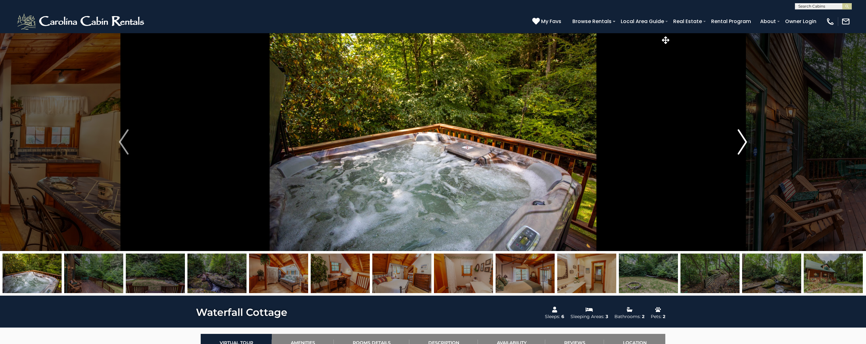
click at [742, 146] on img "Next" at bounding box center [741, 141] width 9 height 25
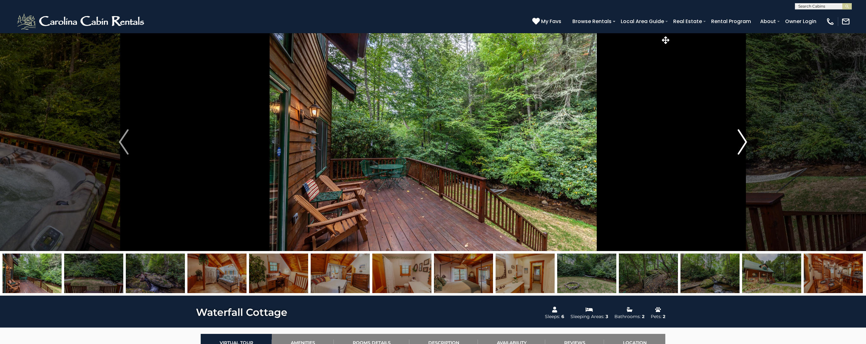
click at [742, 146] on img "Next" at bounding box center [741, 141] width 9 height 25
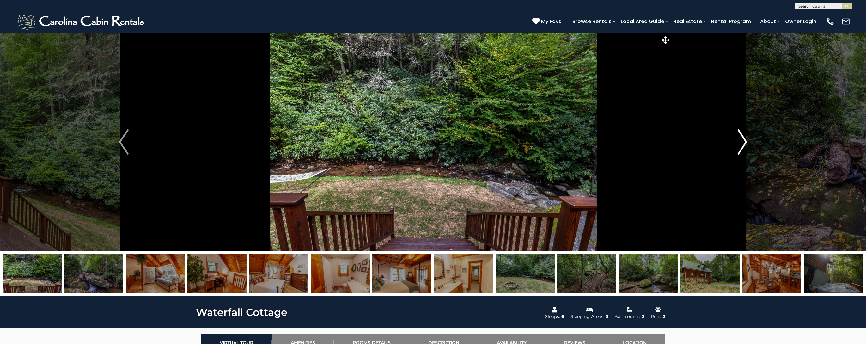
click at [742, 146] on img "Next" at bounding box center [741, 141] width 9 height 25
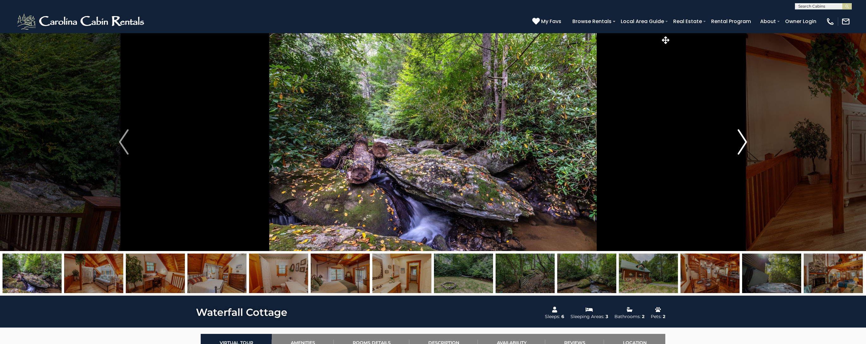
click at [742, 146] on img "Next" at bounding box center [741, 141] width 9 height 25
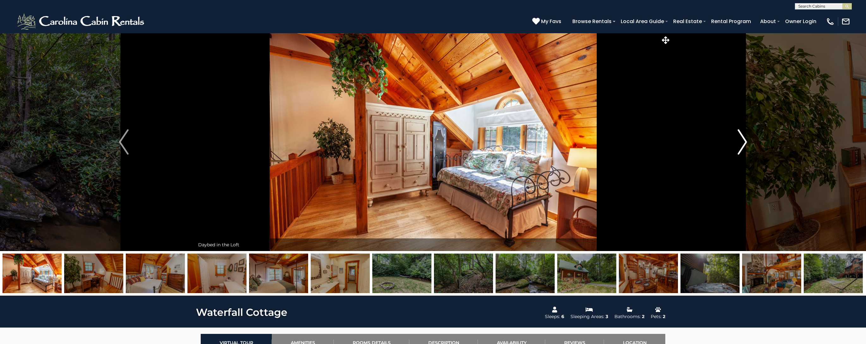
click at [742, 146] on img "Next" at bounding box center [741, 141] width 9 height 25
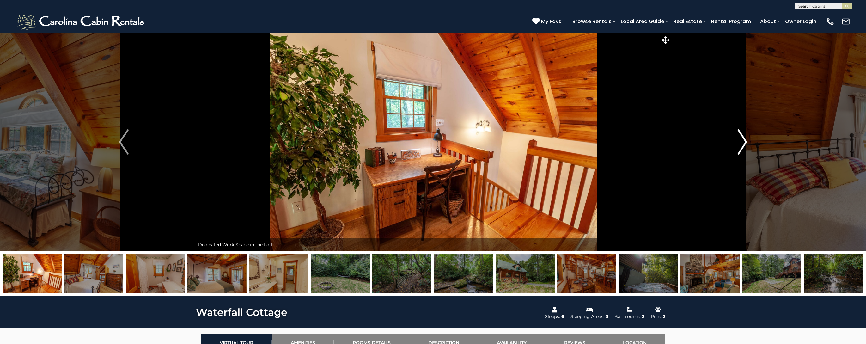
click at [742, 146] on img "Next" at bounding box center [741, 141] width 9 height 25
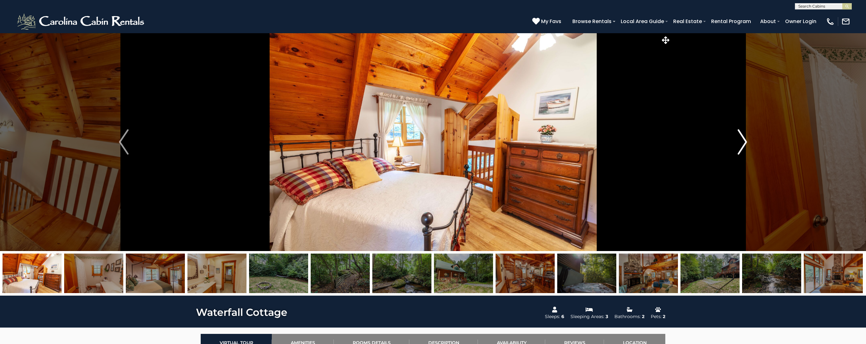
click at [742, 146] on img "Next" at bounding box center [741, 141] width 9 height 25
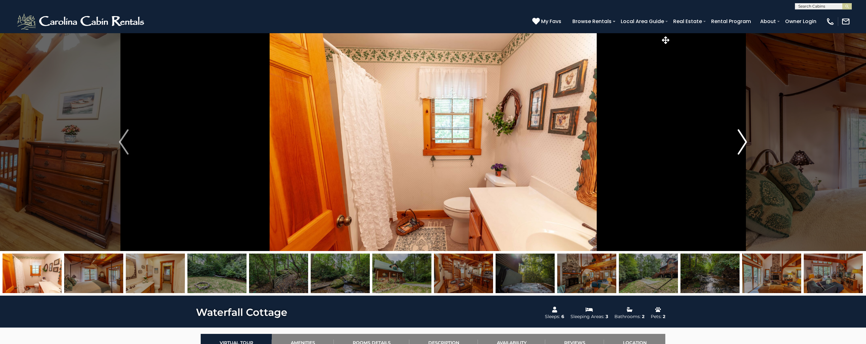
click at [742, 146] on img "Next" at bounding box center [741, 141] width 9 height 25
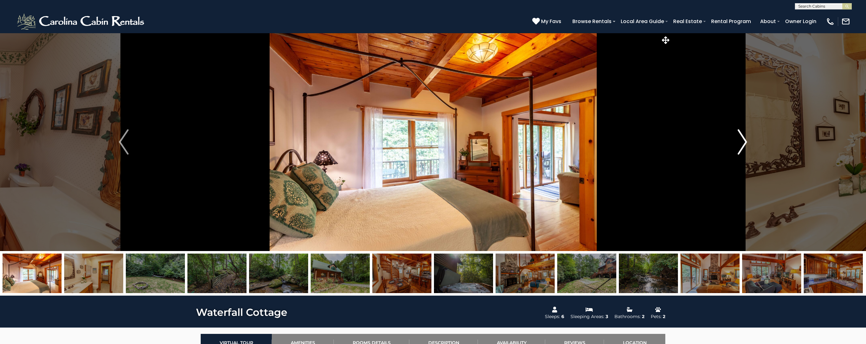
click at [742, 146] on img "Next" at bounding box center [741, 141] width 9 height 25
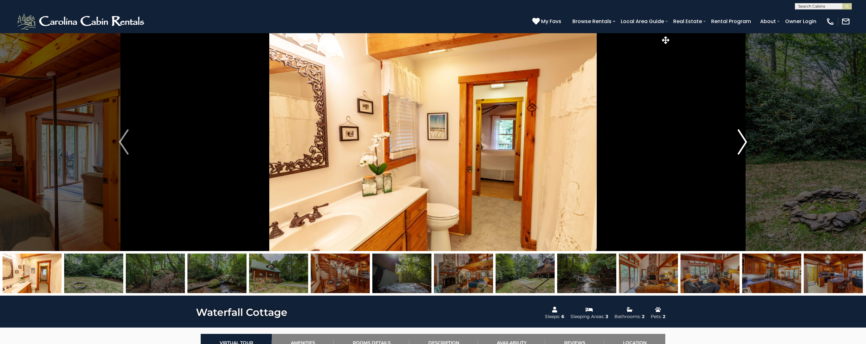
click at [742, 146] on img "Next" at bounding box center [741, 141] width 9 height 25
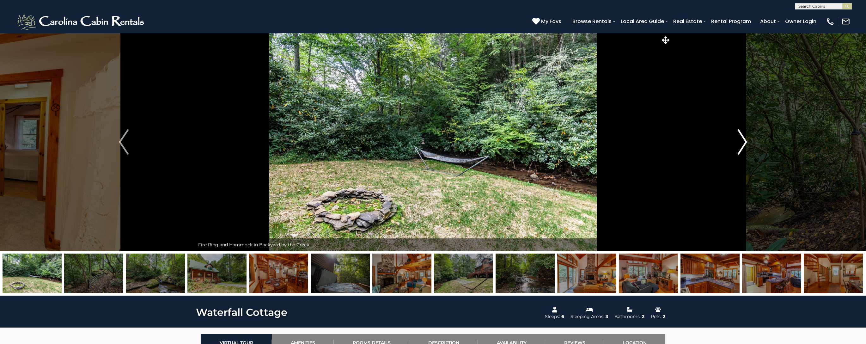
click at [742, 146] on img "Next" at bounding box center [741, 141] width 9 height 25
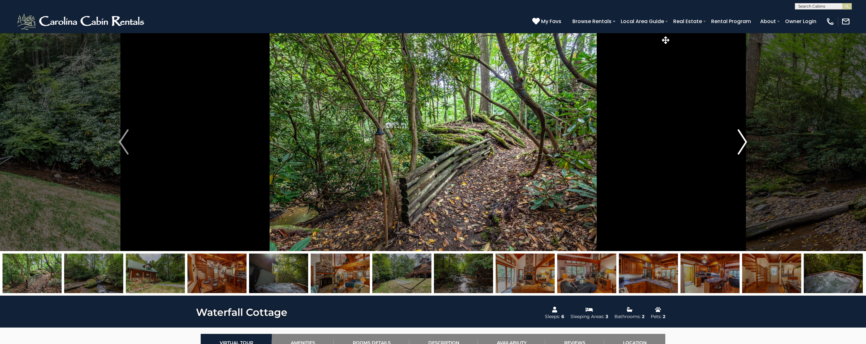
click at [742, 146] on img "Next" at bounding box center [741, 141] width 9 height 25
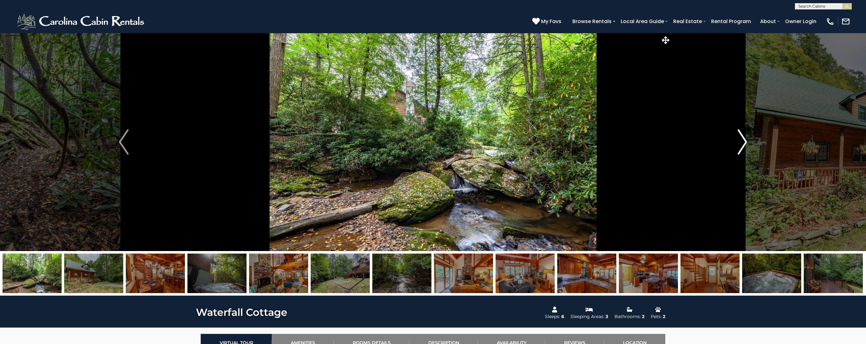
click at [742, 146] on img "Next" at bounding box center [741, 141] width 9 height 25
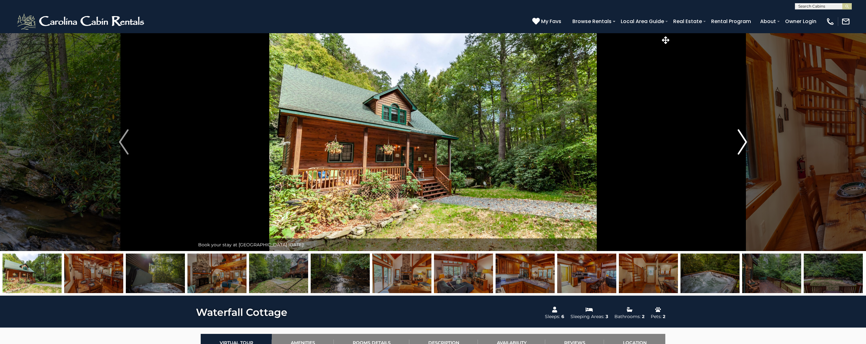
click at [742, 146] on img "Next" at bounding box center [741, 141] width 9 height 25
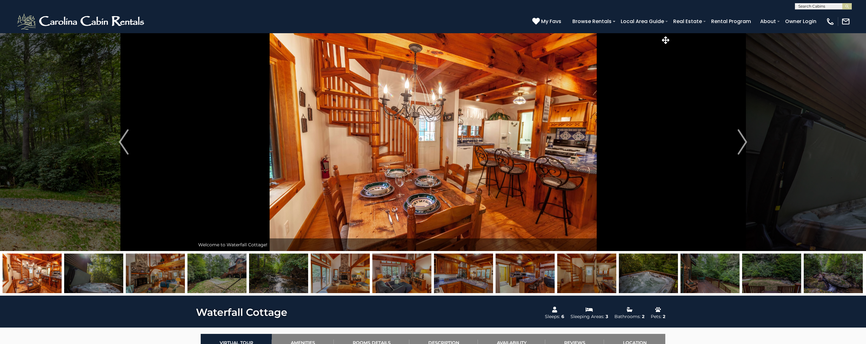
click at [806, 5] on input "text" at bounding box center [822, 7] width 55 height 6
type input "*******"
click at [822, 17] on li "Whisper ing Pines" at bounding box center [823, 15] width 56 height 6
click at [850, 8] on button "submit" at bounding box center [846, 6] width 9 height 6
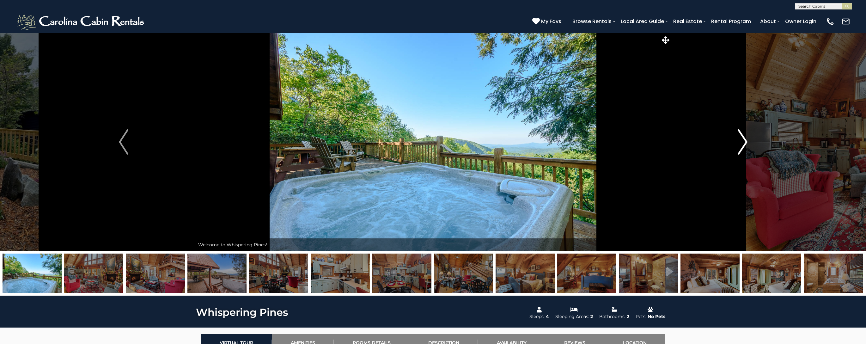
click at [743, 142] on img "Next" at bounding box center [742, 141] width 9 height 25
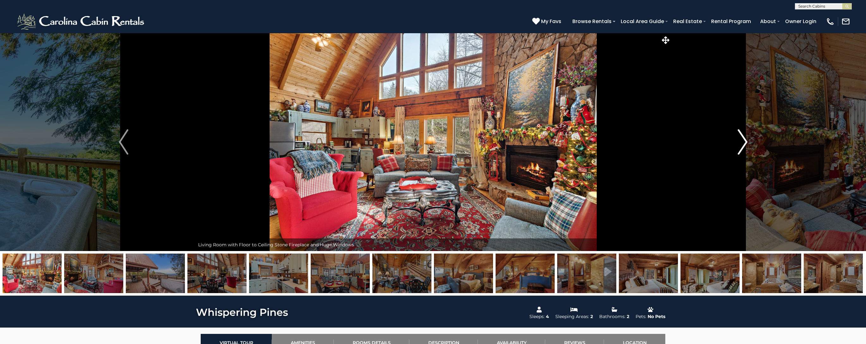
click at [743, 142] on img "Next" at bounding box center [742, 141] width 9 height 25
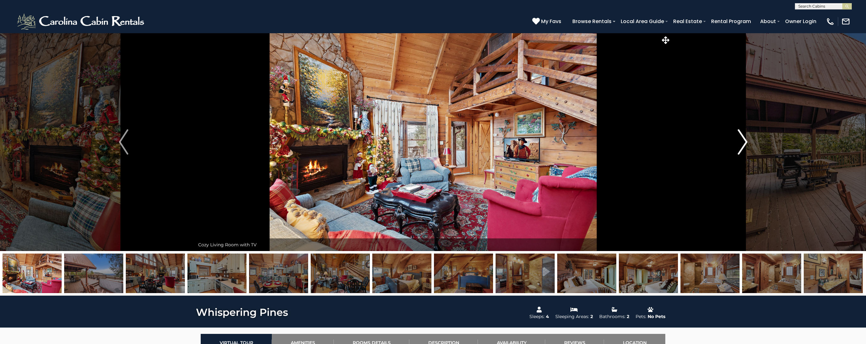
click at [743, 142] on img "Next" at bounding box center [742, 141] width 9 height 25
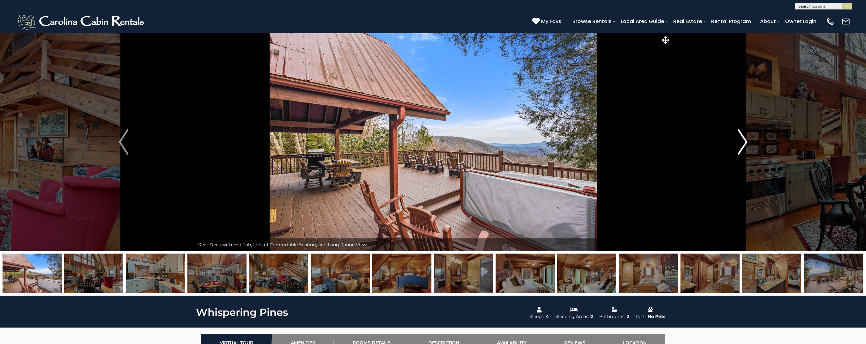
click at [743, 142] on img "Next" at bounding box center [742, 141] width 9 height 25
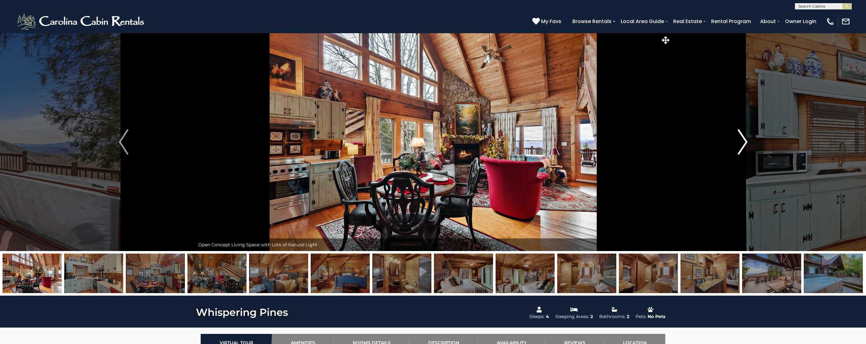
click at [743, 142] on img "Next" at bounding box center [742, 141] width 9 height 25
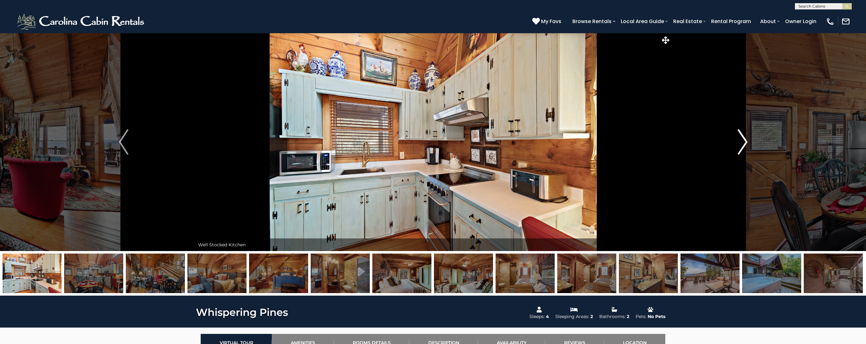
click at [743, 142] on img "Next" at bounding box center [742, 141] width 9 height 25
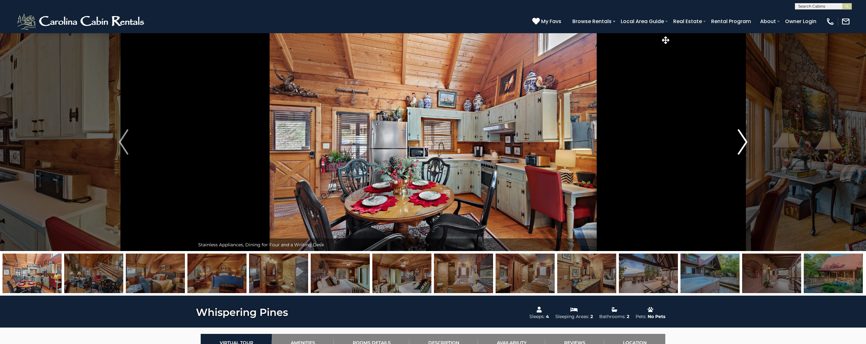
click at [743, 142] on img "Next" at bounding box center [742, 141] width 9 height 25
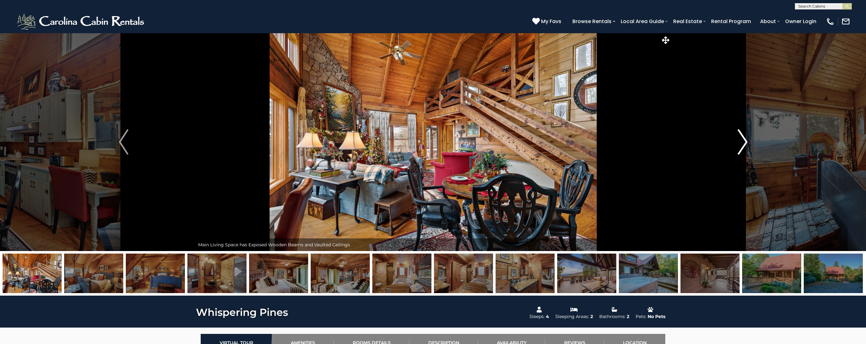
click at [743, 142] on img "Next" at bounding box center [742, 141] width 9 height 25
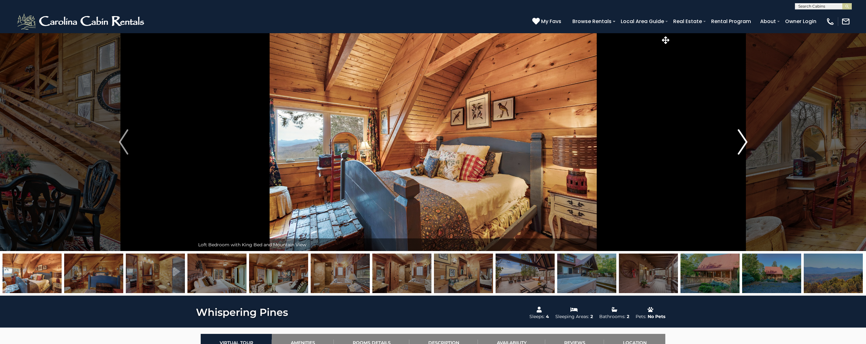
click at [743, 142] on img "Next" at bounding box center [742, 141] width 9 height 25
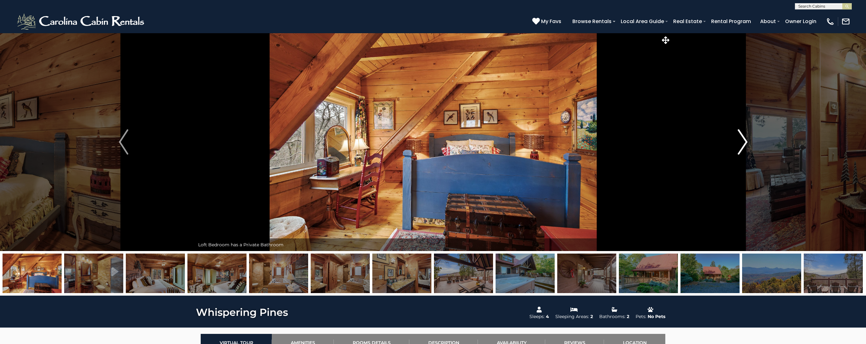
click at [743, 142] on img "Next" at bounding box center [742, 141] width 9 height 25
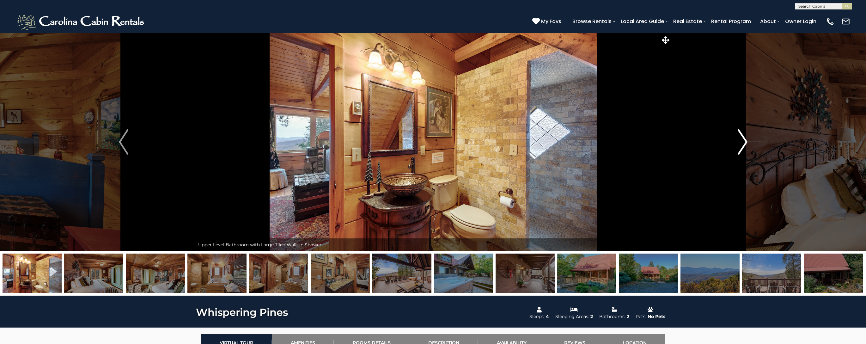
click at [743, 142] on img "Next" at bounding box center [742, 141] width 9 height 25
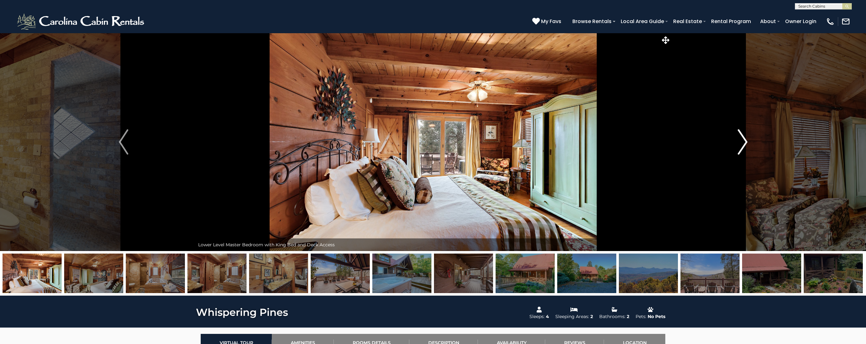
click at [743, 142] on img "Next" at bounding box center [742, 141] width 9 height 25
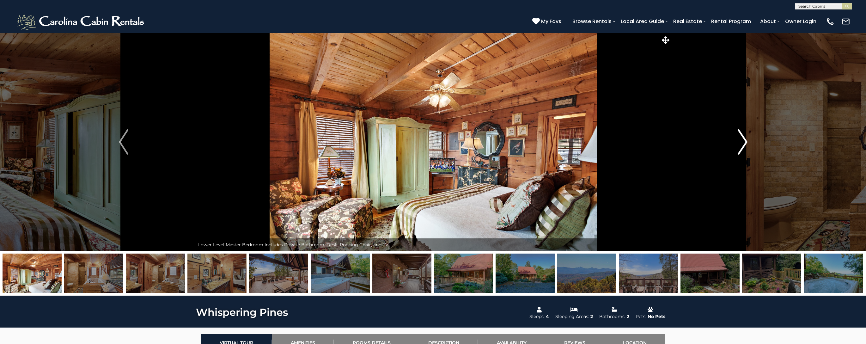
click at [743, 142] on img "Next" at bounding box center [742, 141] width 9 height 25
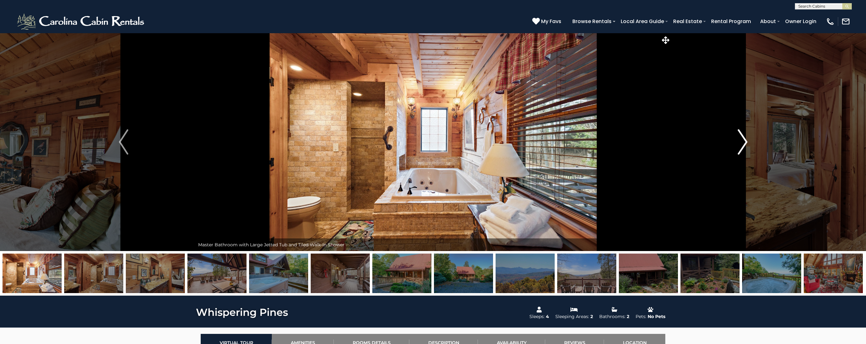
click at [743, 142] on img "Next" at bounding box center [742, 141] width 9 height 25
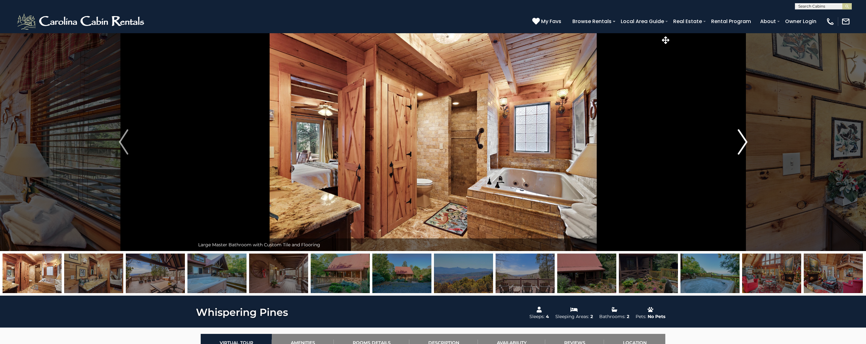
click at [743, 142] on img "Next" at bounding box center [742, 141] width 9 height 25
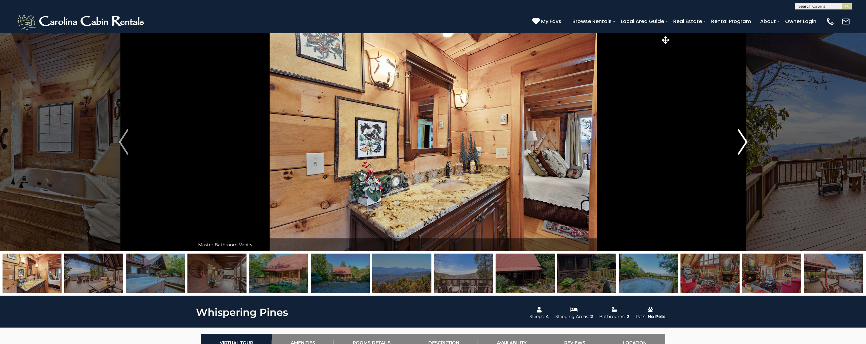
click at [743, 142] on img "Next" at bounding box center [742, 141] width 9 height 25
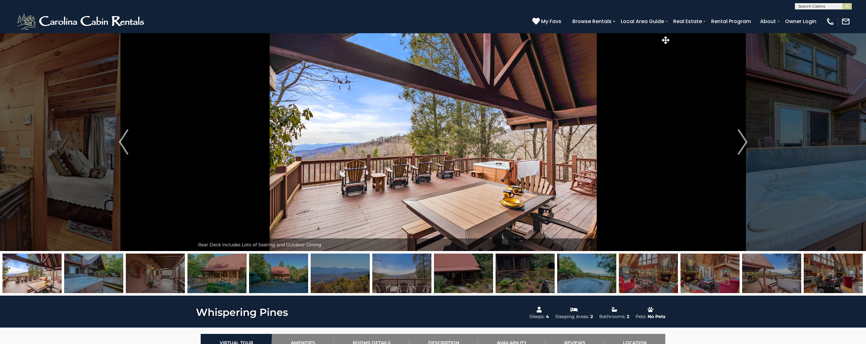
click at [824, 6] on input "text" at bounding box center [822, 7] width 55 height 6
type input "*****"
drag, startPoint x: 813, startPoint y: 9, endPoint x: 825, endPoint y: 15, distance: 14.3
click at [825, 15] on li "Chestn ut Falls" at bounding box center [823, 15] width 56 height 6
click at [845, 6] on img "submit" at bounding box center [847, 6] width 5 height 5
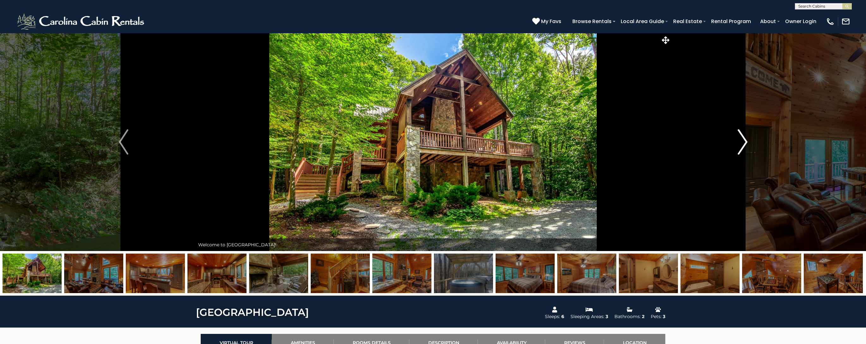
click at [742, 143] on img "Next" at bounding box center [742, 141] width 9 height 25
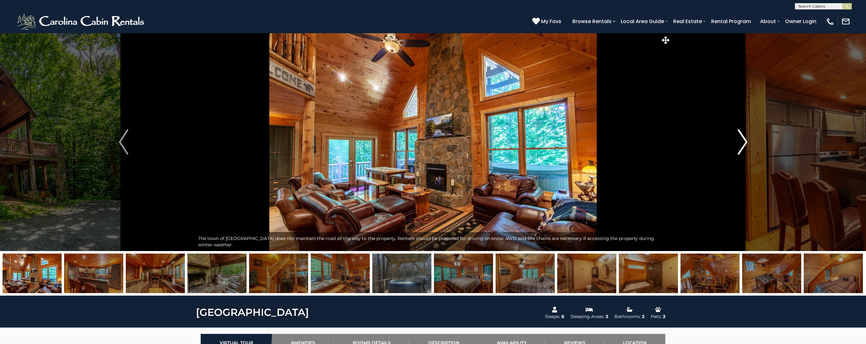
click at [742, 143] on img "Next" at bounding box center [742, 141] width 9 height 25
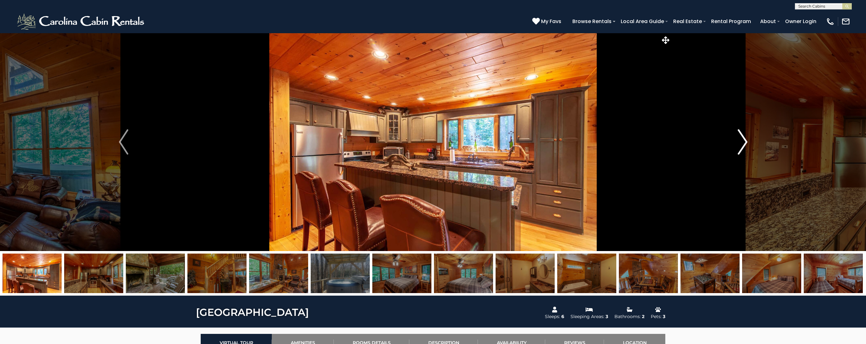
click at [742, 143] on img "Next" at bounding box center [742, 141] width 9 height 25
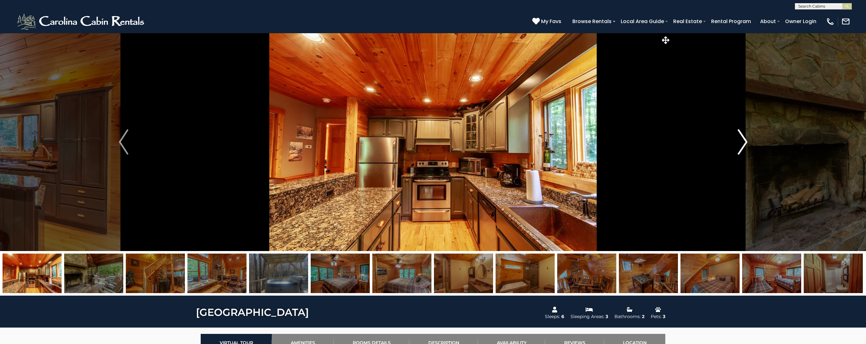
click at [742, 143] on img "Next" at bounding box center [742, 141] width 9 height 25
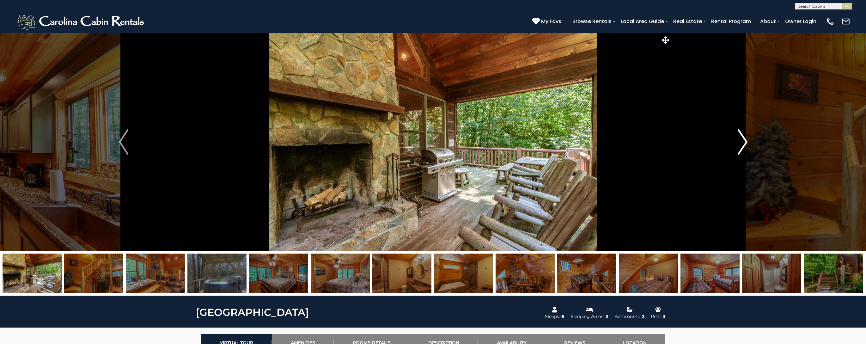
click at [742, 143] on img "Next" at bounding box center [742, 141] width 9 height 25
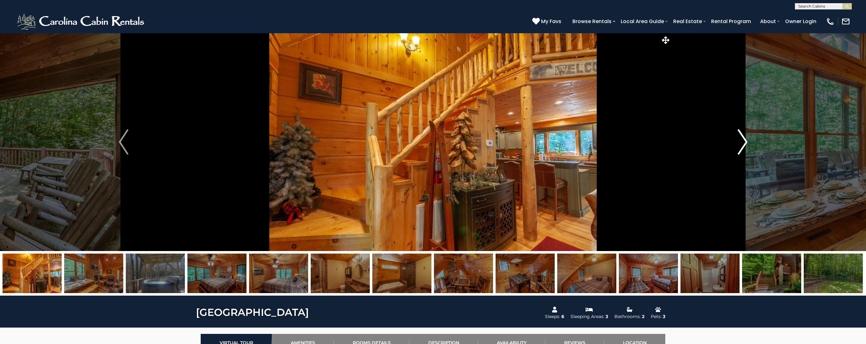
click at [742, 143] on img "Next" at bounding box center [742, 141] width 9 height 25
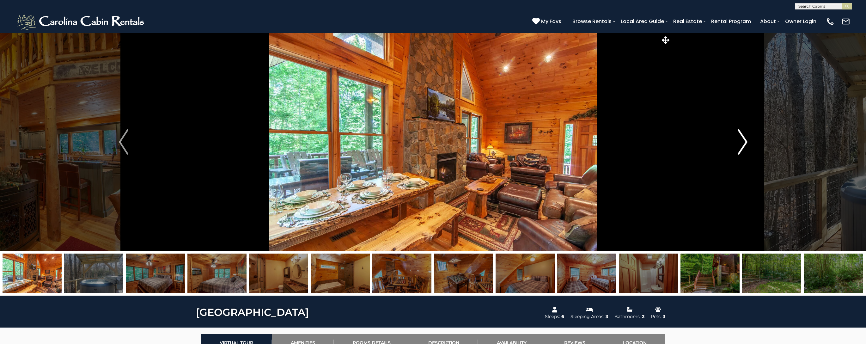
click at [742, 143] on img "Next" at bounding box center [742, 141] width 9 height 25
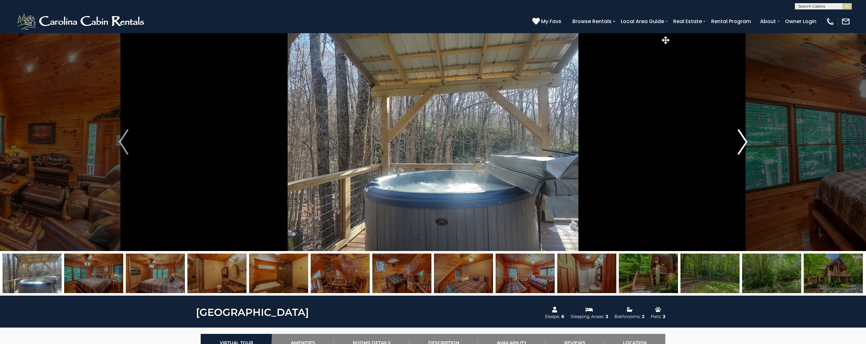
click at [742, 143] on img "Next" at bounding box center [742, 141] width 9 height 25
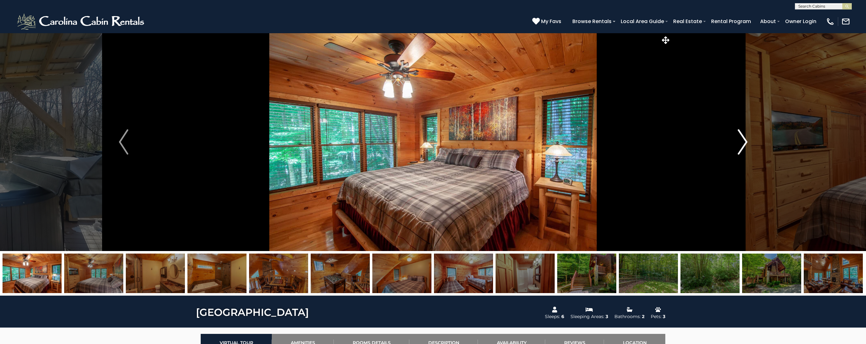
click at [742, 143] on img "Next" at bounding box center [742, 141] width 9 height 25
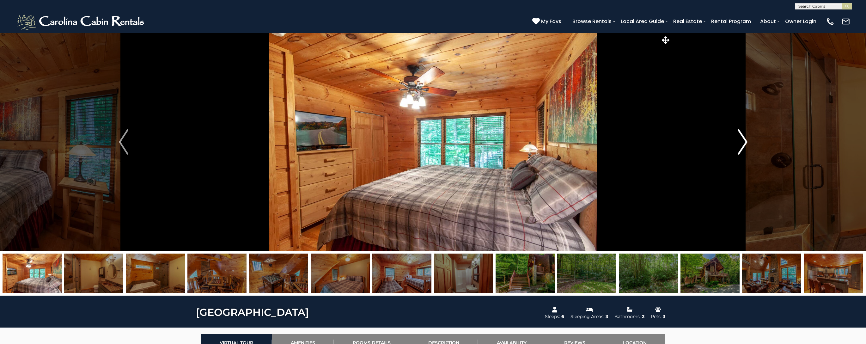
click at [742, 143] on img "Next" at bounding box center [742, 141] width 9 height 25
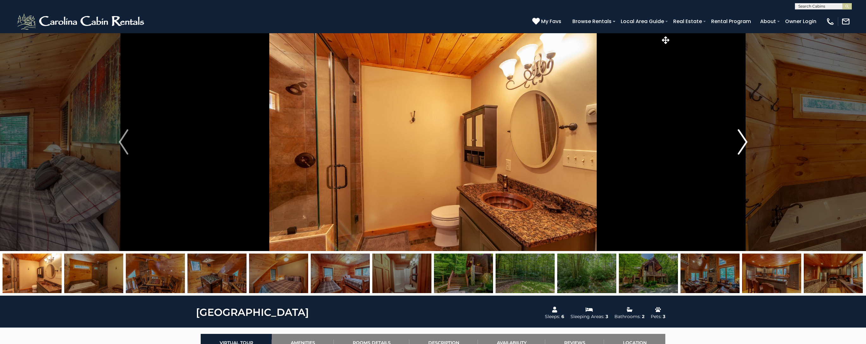
click at [742, 143] on img "Next" at bounding box center [742, 141] width 9 height 25
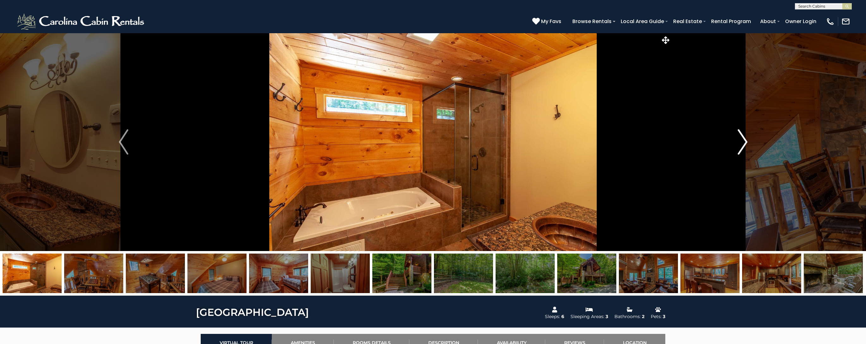
click at [742, 143] on img "Next" at bounding box center [742, 141] width 9 height 25
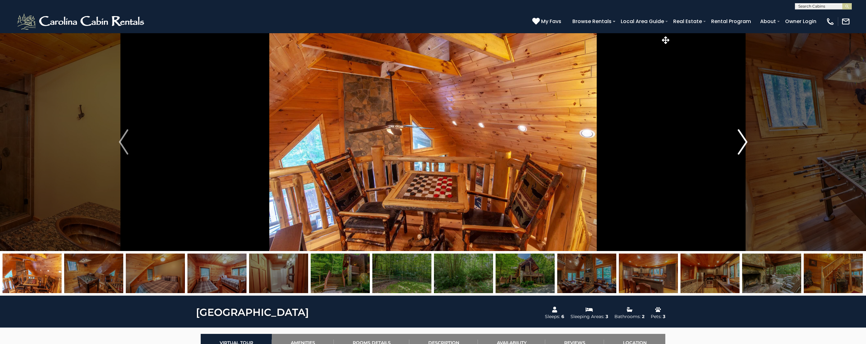
click at [742, 143] on img "Next" at bounding box center [742, 141] width 9 height 25
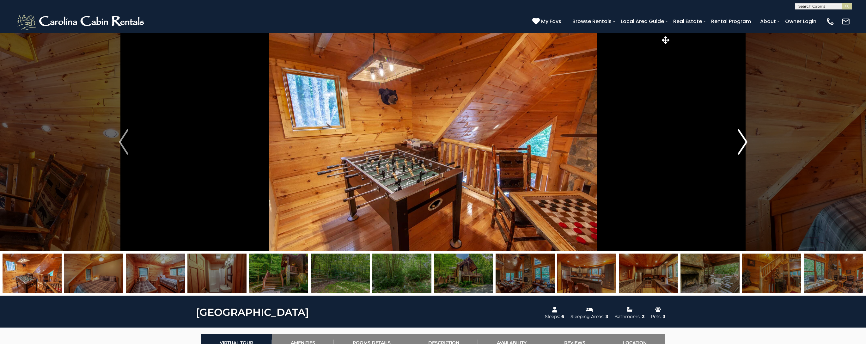
click at [742, 143] on img "Next" at bounding box center [742, 141] width 9 height 25
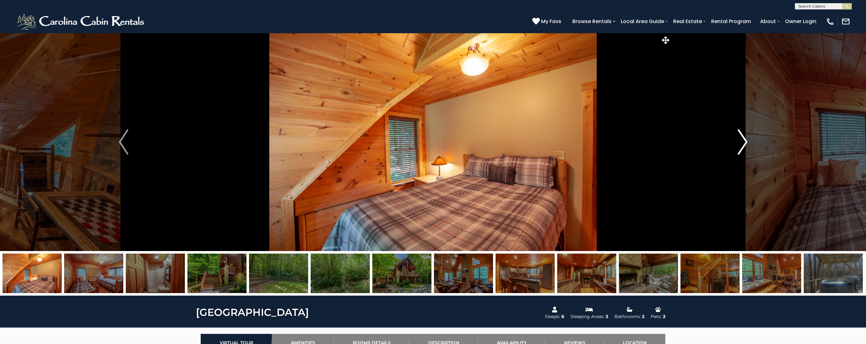
click at [742, 143] on img "Next" at bounding box center [742, 141] width 9 height 25
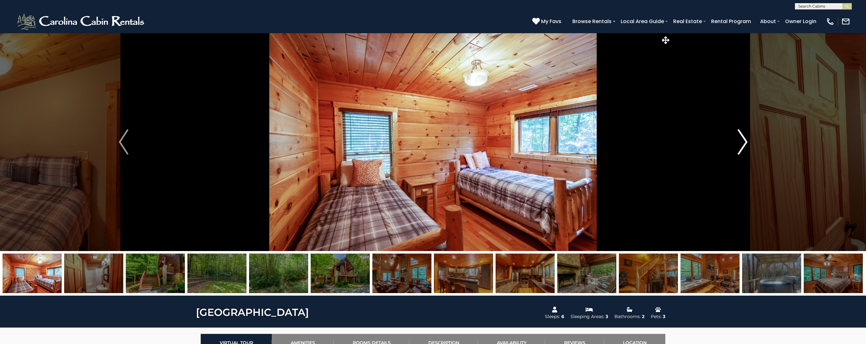
click at [742, 143] on img "Next" at bounding box center [742, 141] width 9 height 25
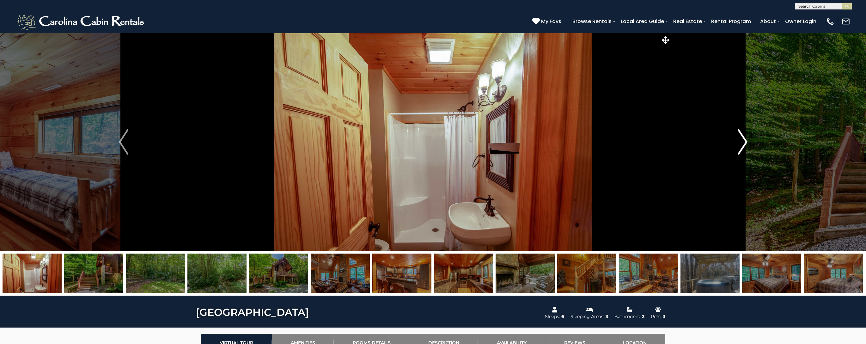
click at [742, 143] on img "Next" at bounding box center [742, 141] width 9 height 25
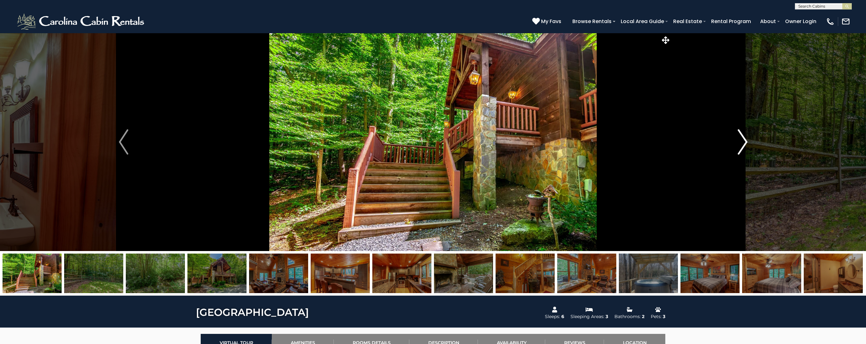
click at [742, 143] on img "Next" at bounding box center [742, 141] width 9 height 25
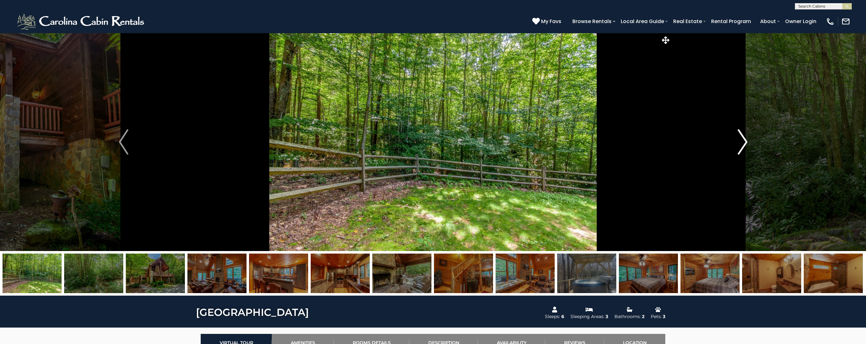
click at [742, 143] on img "Next" at bounding box center [742, 141] width 9 height 25
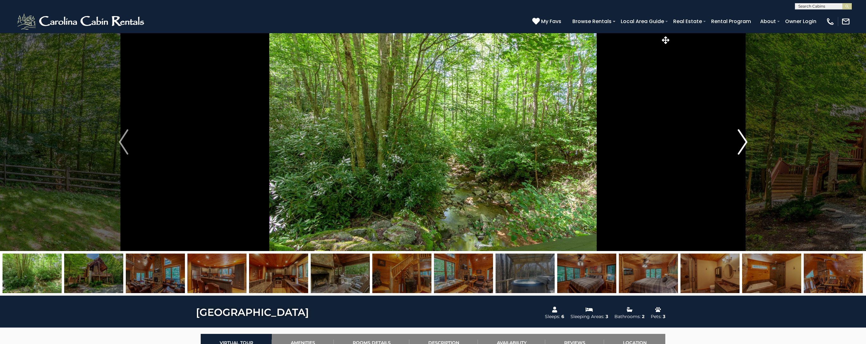
click at [742, 143] on img "Next" at bounding box center [742, 141] width 9 height 25
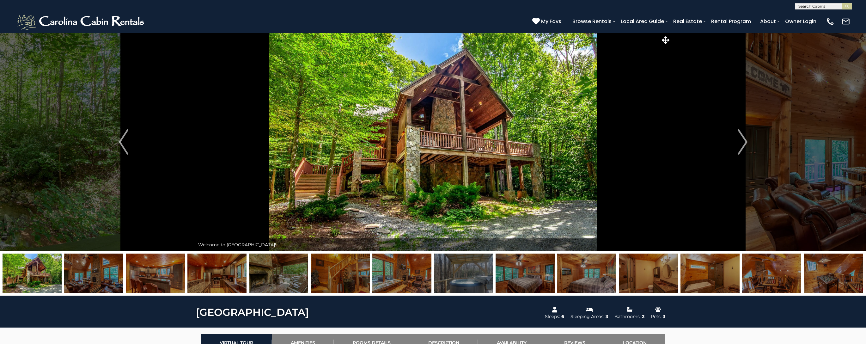
click at [832, 5] on input "text" at bounding box center [822, 7] width 55 height 6
type input "******"
click at [835, 13] on li "Angels Peak" at bounding box center [823, 15] width 56 height 6
click at [846, 6] on img "submit" at bounding box center [847, 6] width 5 height 5
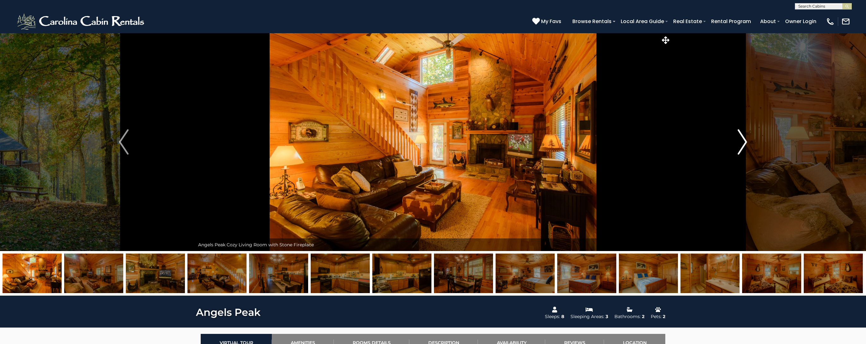
click at [744, 144] on img "Next" at bounding box center [741, 141] width 9 height 25
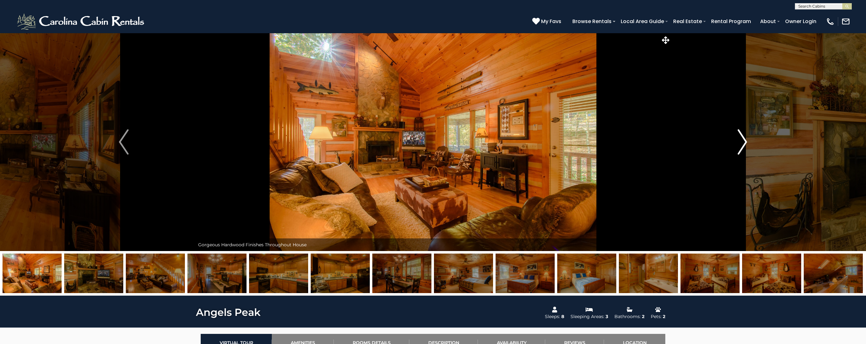
click at [744, 144] on img "Next" at bounding box center [741, 141] width 9 height 25
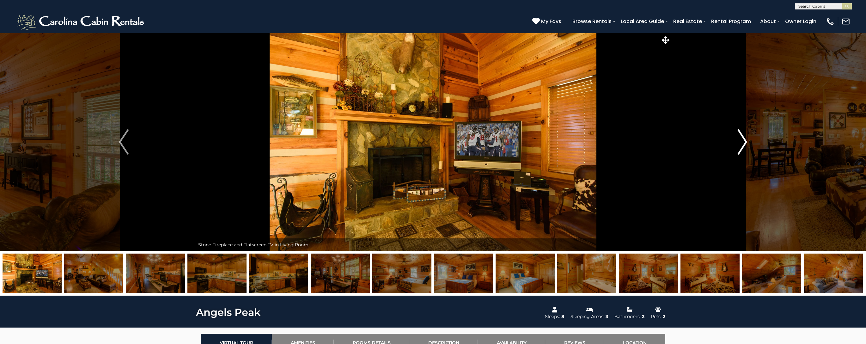
click at [744, 144] on img "Next" at bounding box center [741, 141] width 9 height 25
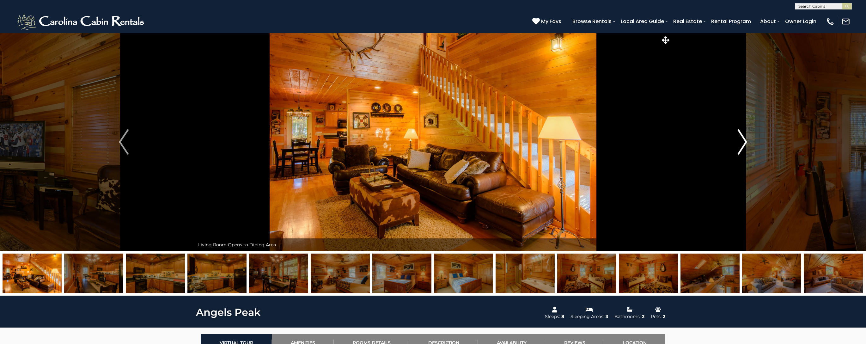
click at [744, 144] on img "Next" at bounding box center [741, 141] width 9 height 25
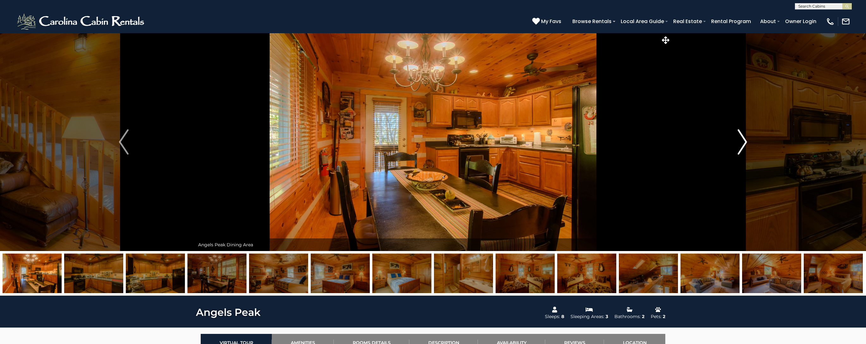
click at [744, 144] on img "Next" at bounding box center [741, 141] width 9 height 25
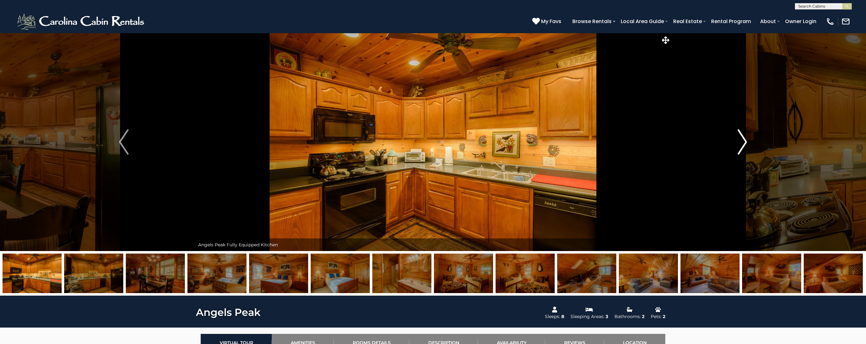
click at [744, 144] on img "Next" at bounding box center [741, 141] width 9 height 25
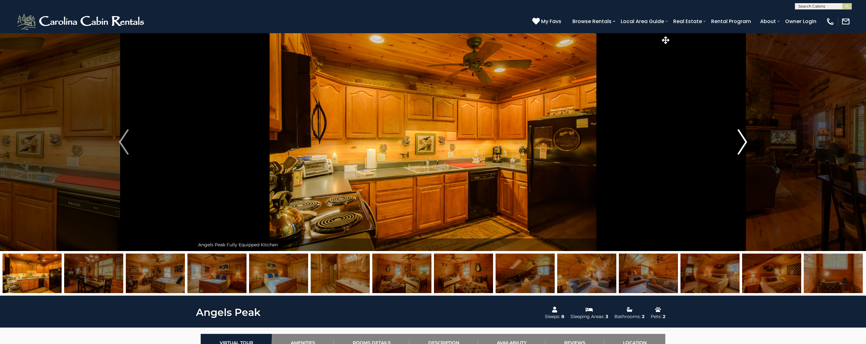
click at [744, 144] on img "Next" at bounding box center [741, 141] width 9 height 25
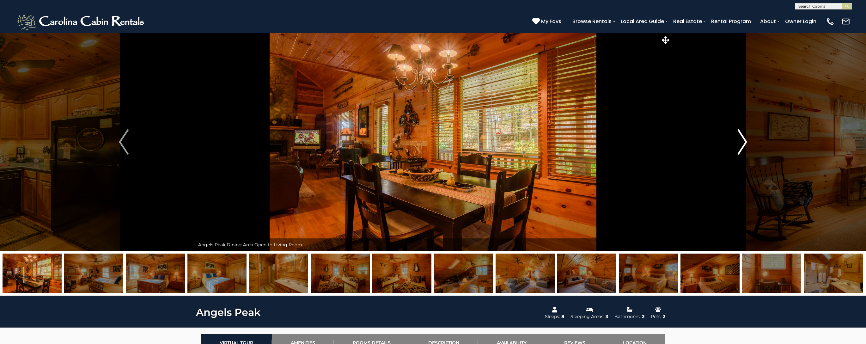
click at [744, 144] on img "Next" at bounding box center [741, 141] width 9 height 25
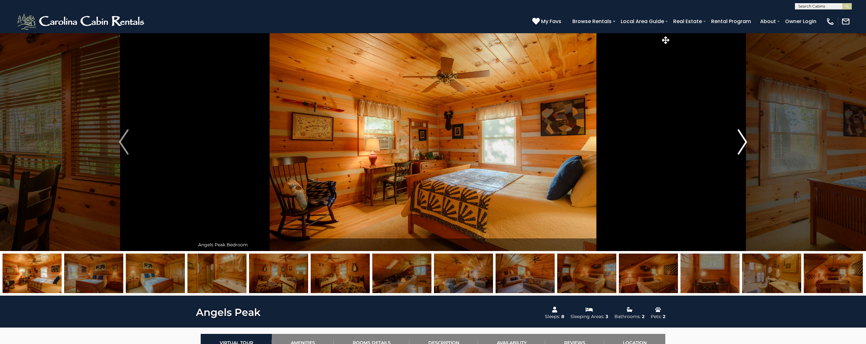
click at [744, 145] on img "Next" at bounding box center [741, 141] width 9 height 25
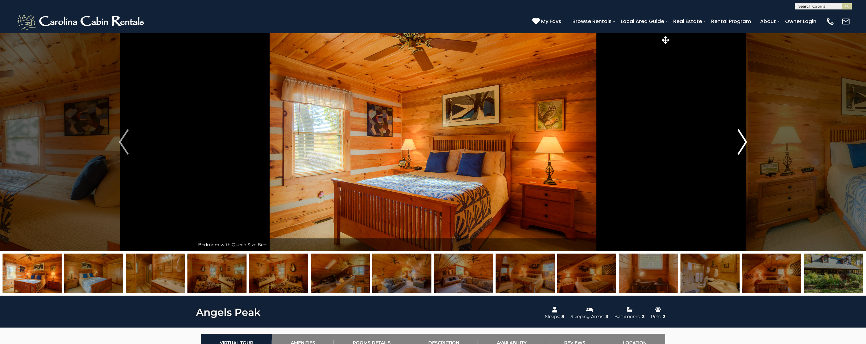
click at [744, 145] on img "Next" at bounding box center [741, 141] width 9 height 25
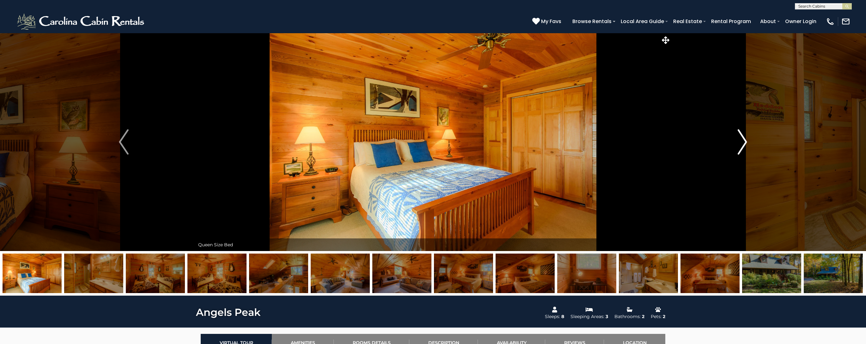
click at [744, 145] on img "Next" at bounding box center [741, 141] width 9 height 25
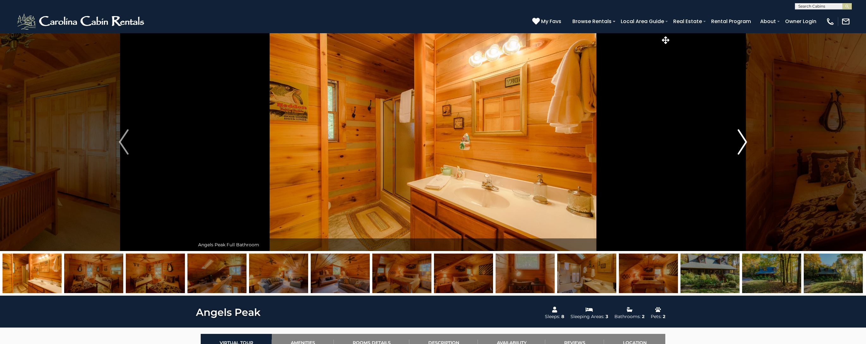
click at [744, 145] on img "Next" at bounding box center [741, 141] width 9 height 25
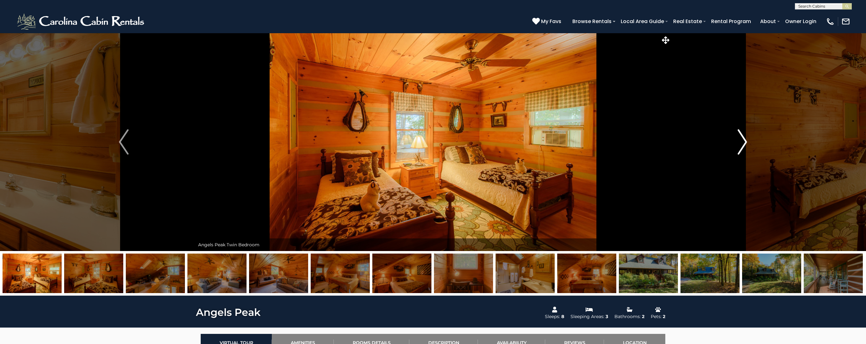
click at [744, 145] on img "Next" at bounding box center [741, 141] width 9 height 25
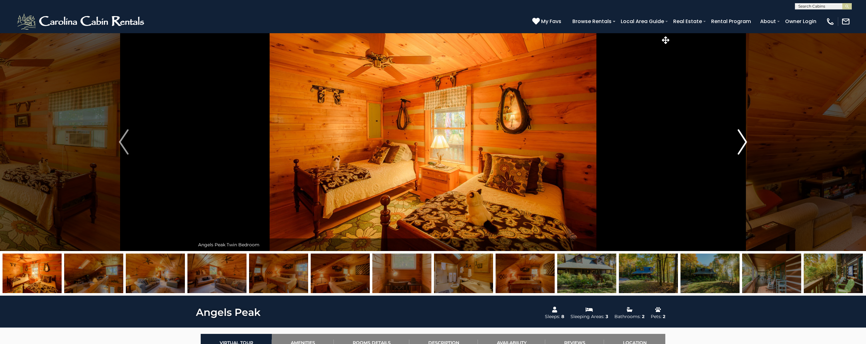
click at [744, 145] on img "Next" at bounding box center [741, 141] width 9 height 25
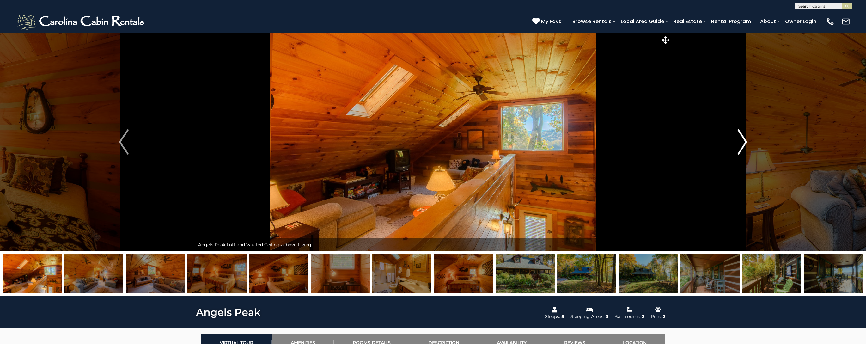
click at [744, 145] on img "Next" at bounding box center [741, 141] width 9 height 25
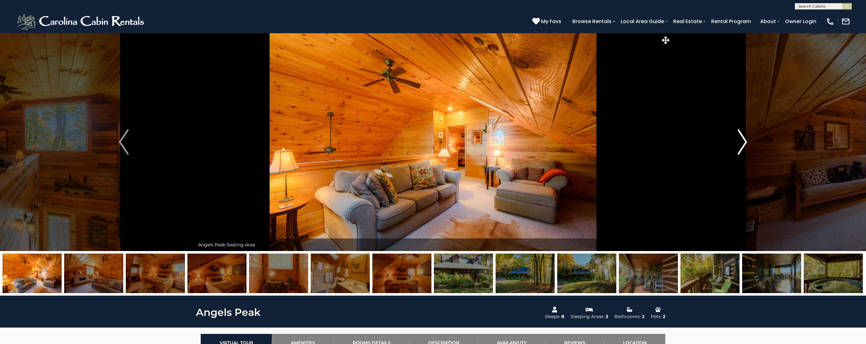
click at [744, 145] on img "Next" at bounding box center [741, 141] width 9 height 25
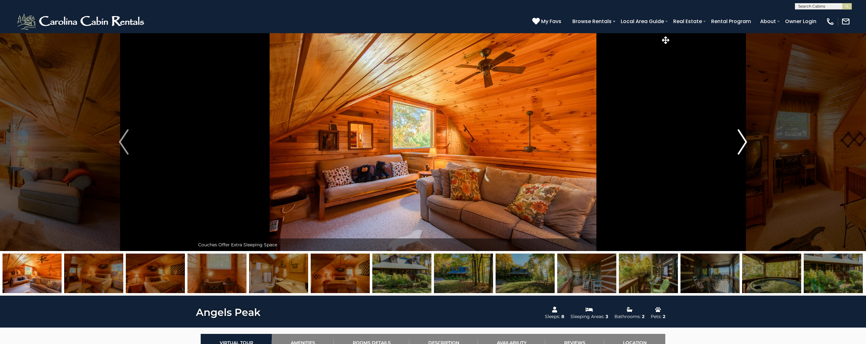
click at [744, 145] on img "Next" at bounding box center [741, 141] width 9 height 25
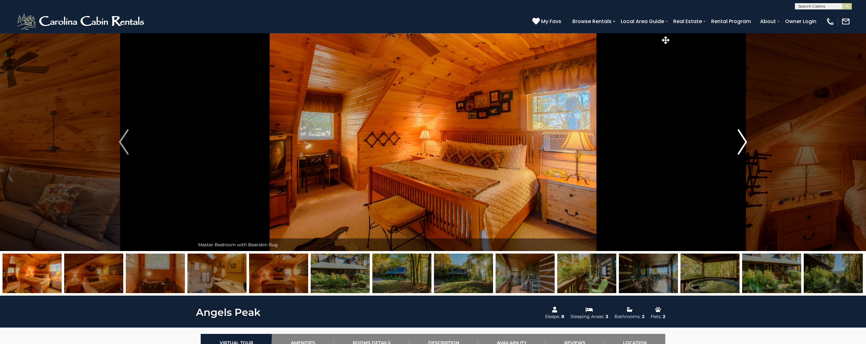
click at [744, 145] on img "Next" at bounding box center [741, 141] width 9 height 25
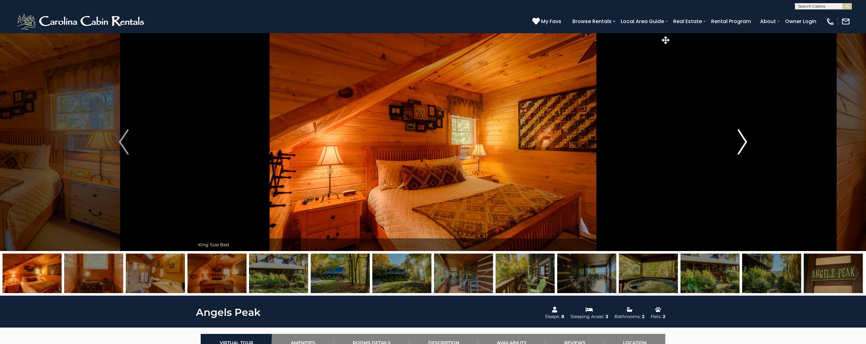
click at [744, 145] on img "Next" at bounding box center [741, 141] width 9 height 25
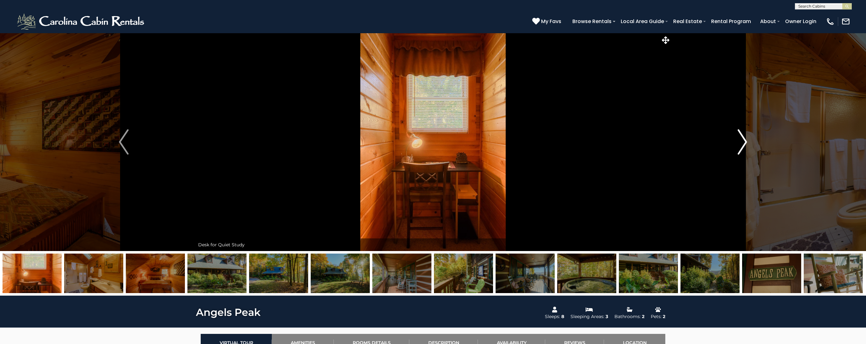
click at [744, 145] on img "Next" at bounding box center [741, 141] width 9 height 25
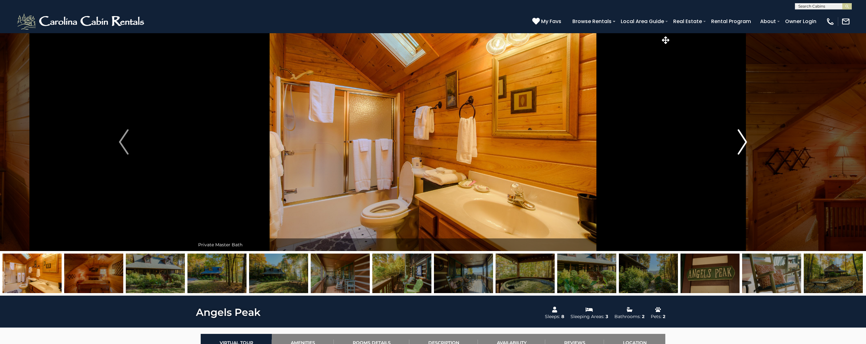
click at [744, 145] on img "Next" at bounding box center [741, 141] width 9 height 25
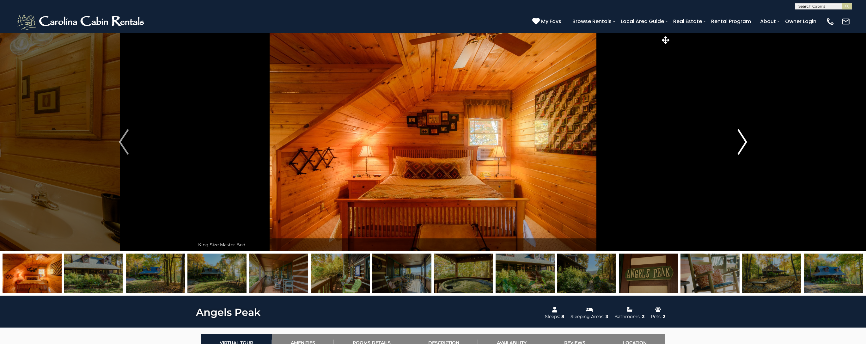
click at [744, 145] on img "Next" at bounding box center [741, 141] width 9 height 25
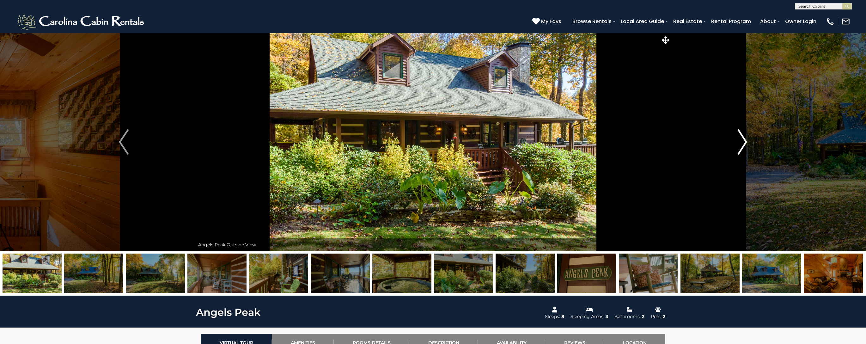
click at [744, 145] on img "Next" at bounding box center [741, 141] width 9 height 25
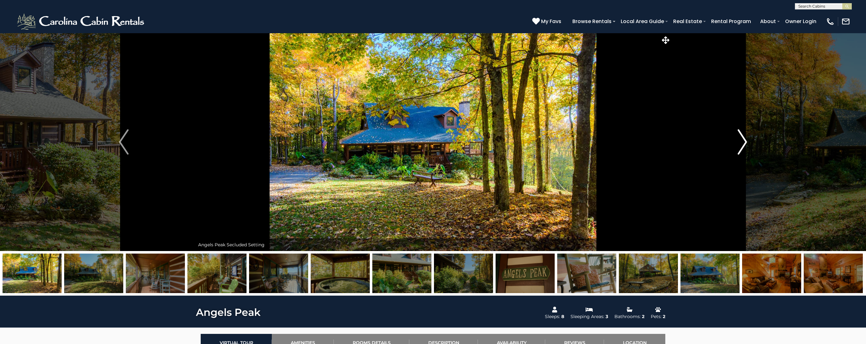
click at [744, 145] on img "Next" at bounding box center [741, 141] width 9 height 25
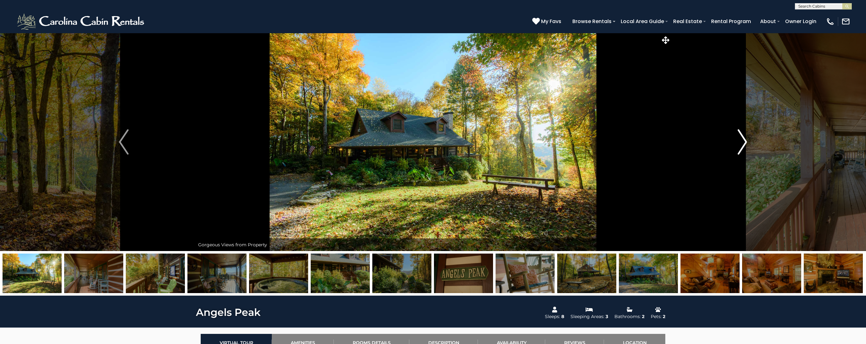
click at [744, 145] on img "Next" at bounding box center [741, 141] width 9 height 25
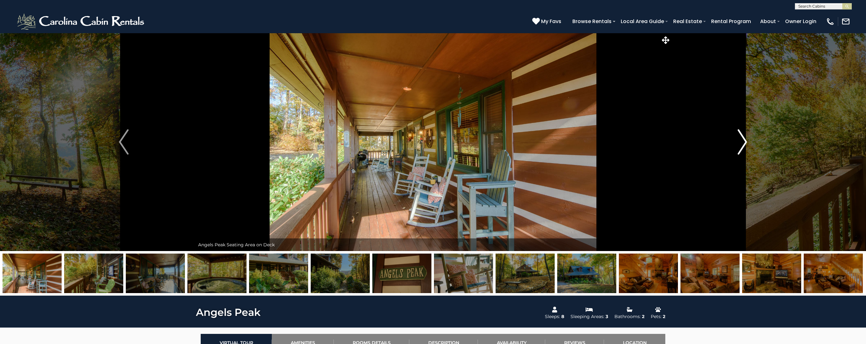
click at [744, 145] on img "Next" at bounding box center [741, 141] width 9 height 25
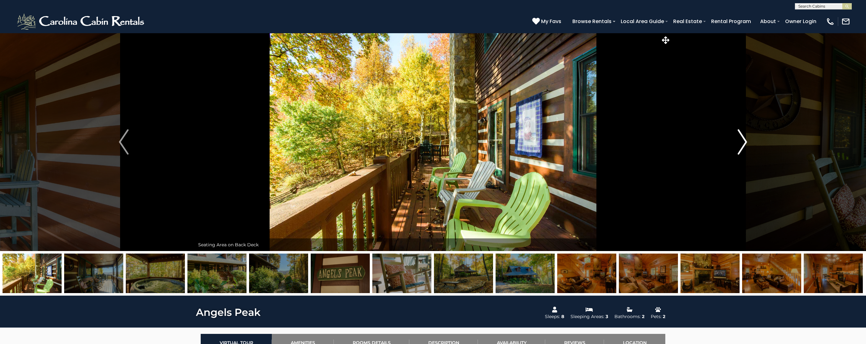
click at [744, 145] on img "Next" at bounding box center [741, 141] width 9 height 25
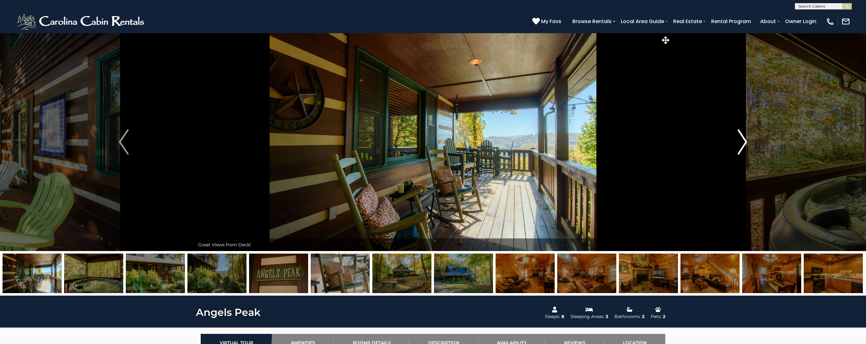
click at [744, 145] on img "Next" at bounding box center [741, 141] width 9 height 25
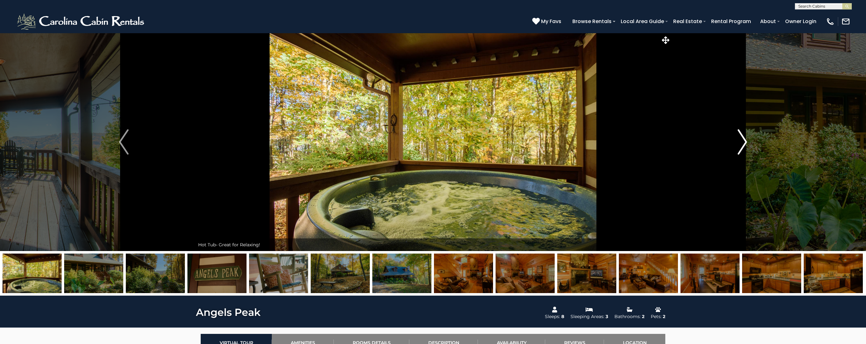
click at [744, 145] on img "Next" at bounding box center [741, 141] width 9 height 25
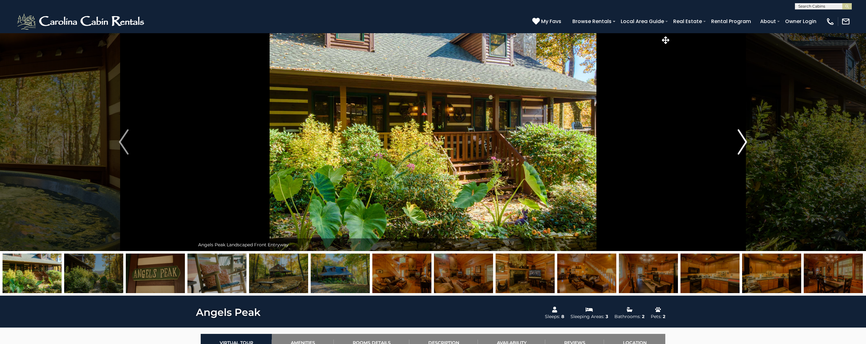
click at [744, 145] on img "Next" at bounding box center [741, 141] width 9 height 25
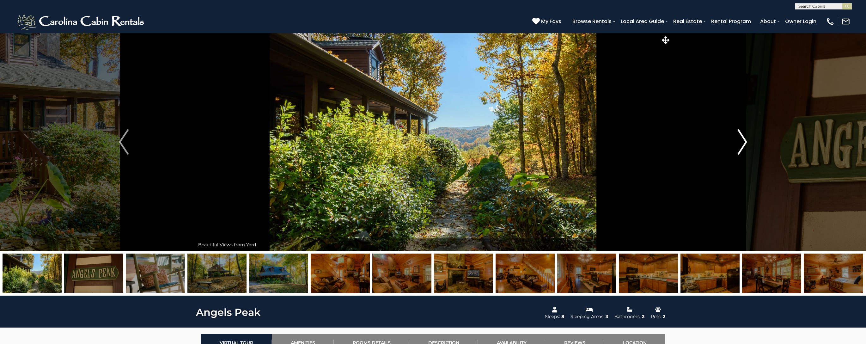
click at [744, 145] on img "Next" at bounding box center [741, 141] width 9 height 25
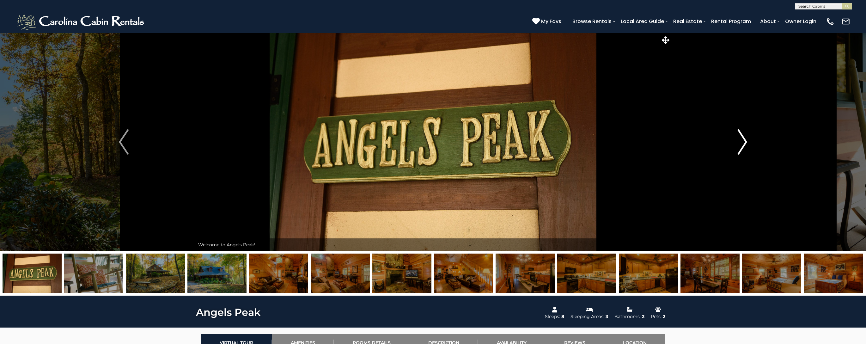
click at [744, 145] on img "Next" at bounding box center [741, 141] width 9 height 25
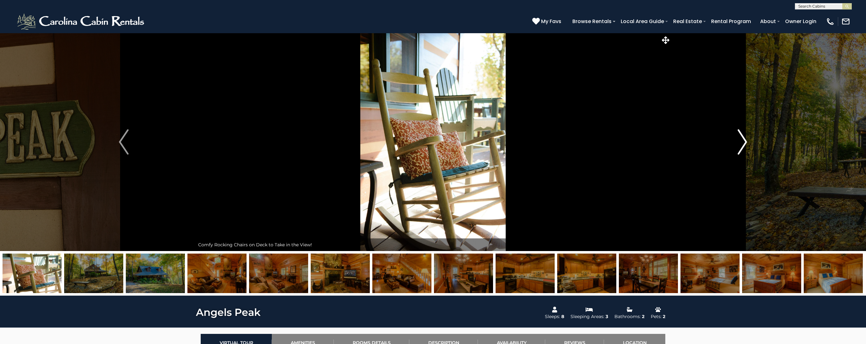
click at [744, 145] on img "Next" at bounding box center [741, 141] width 9 height 25
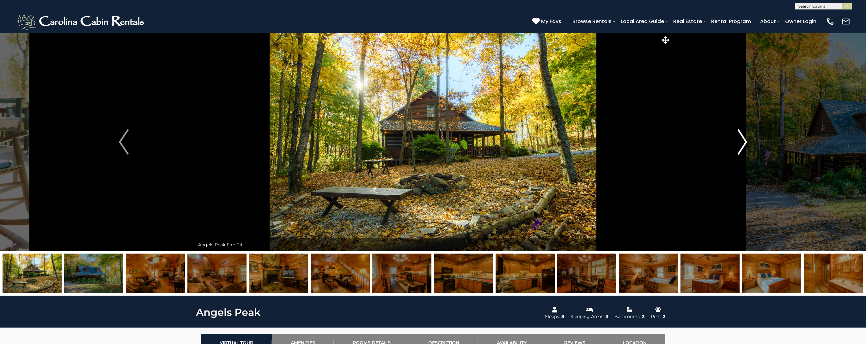
click at [744, 146] on img "Next" at bounding box center [741, 141] width 9 height 25
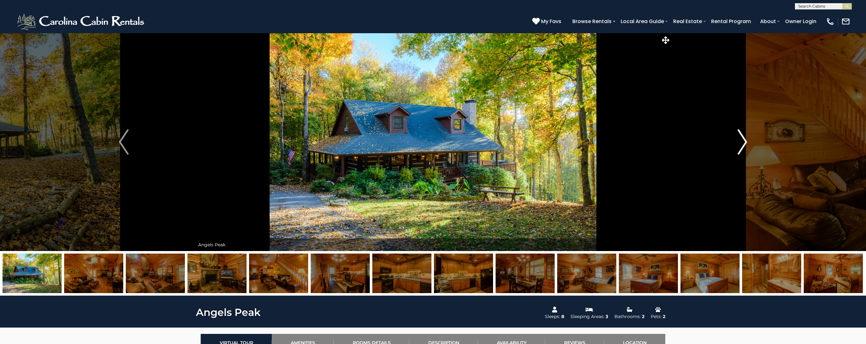
click at [744, 147] on img "Next" at bounding box center [741, 141] width 9 height 25
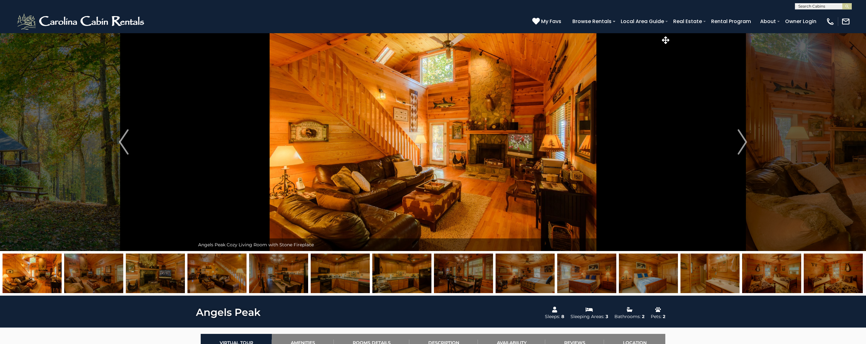
click at [801, 8] on input "text" at bounding box center [822, 7] width 55 height 6
type input "********"
click at [804, 16] on em "About Ti" at bounding box center [807, 15] width 19 height 6
click at [846, 9] on img "submit" at bounding box center [847, 6] width 5 height 5
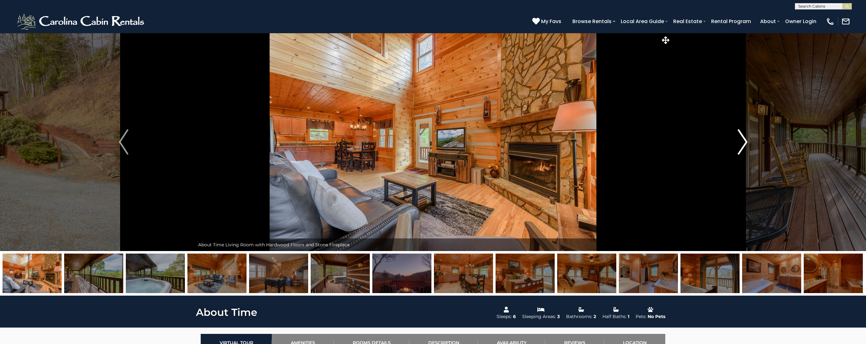
click at [743, 143] on img "Next" at bounding box center [742, 141] width 9 height 25
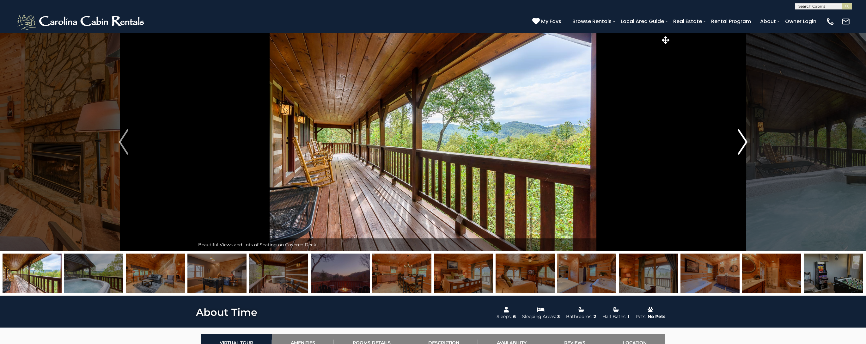
click at [743, 143] on img "Next" at bounding box center [742, 141] width 9 height 25
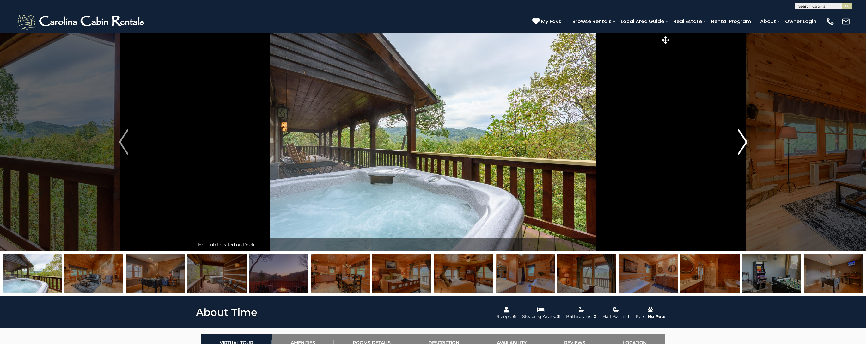
click at [743, 143] on img "Next" at bounding box center [742, 141] width 9 height 25
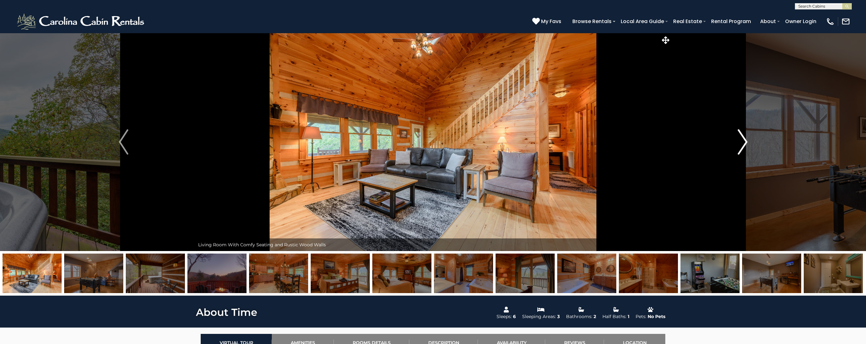
click at [743, 143] on img "Next" at bounding box center [742, 141] width 9 height 25
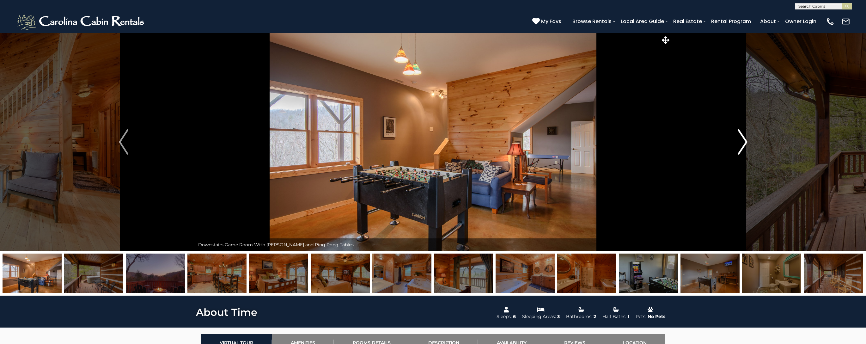
click at [743, 143] on img "Next" at bounding box center [742, 141] width 9 height 25
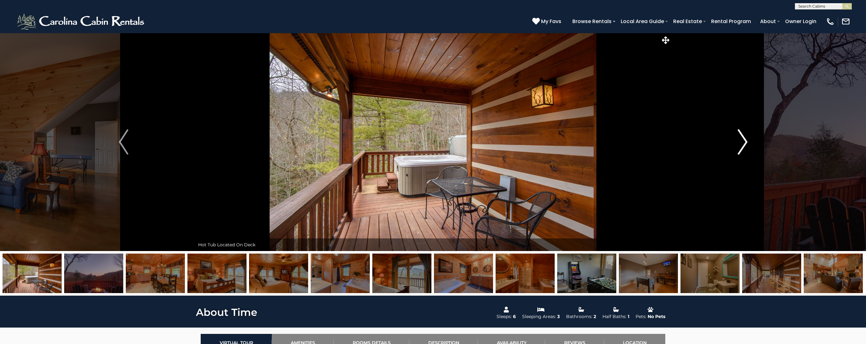
click at [743, 143] on img "Next" at bounding box center [742, 141] width 9 height 25
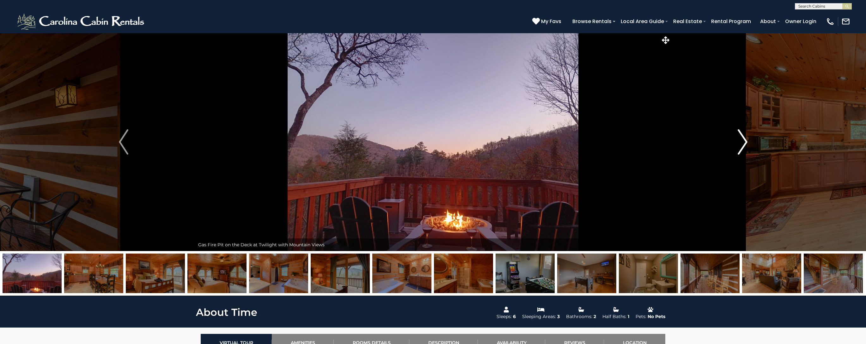
click at [743, 143] on img "Next" at bounding box center [742, 141] width 9 height 25
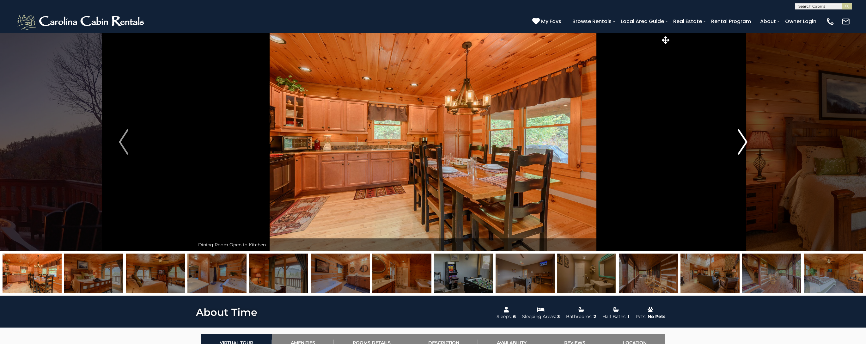
click at [743, 143] on img "Next" at bounding box center [742, 141] width 9 height 25
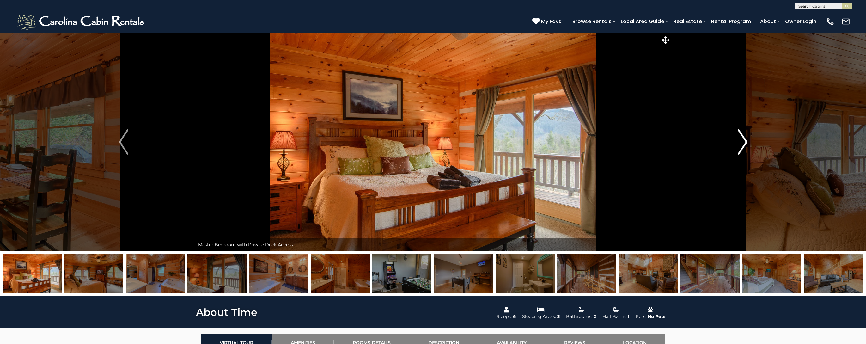
click at [743, 143] on img "Next" at bounding box center [742, 141] width 9 height 25
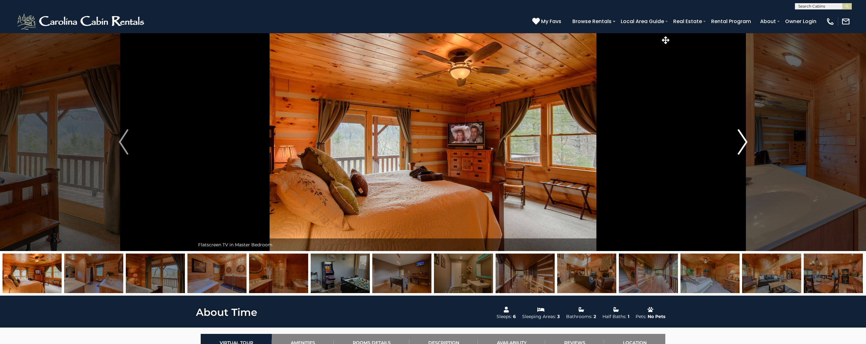
click at [743, 143] on img "Next" at bounding box center [742, 141] width 9 height 25
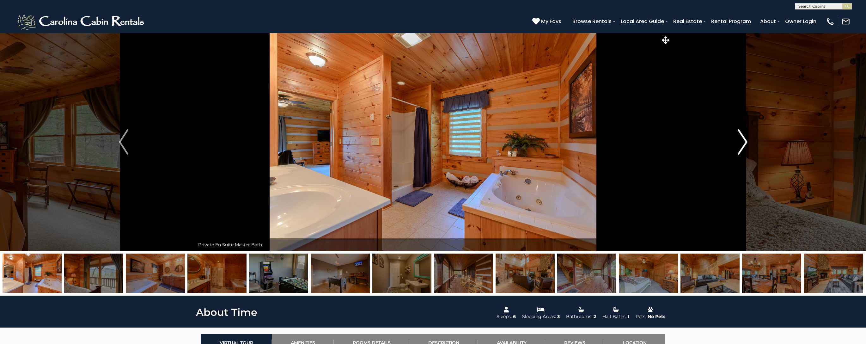
click at [743, 143] on img "Next" at bounding box center [742, 141] width 9 height 25
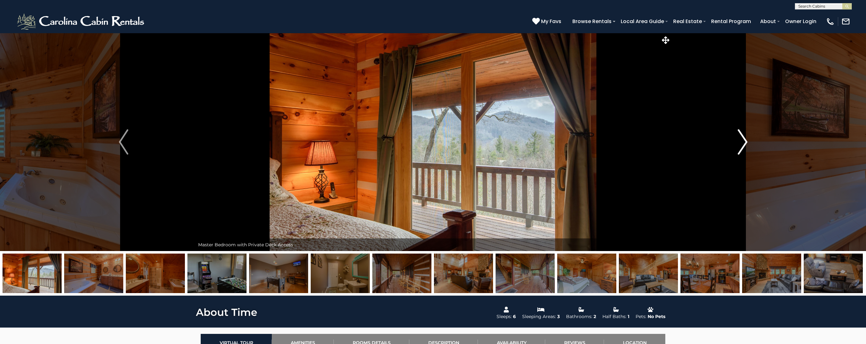
click at [743, 143] on img "Next" at bounding box center [742, 141] width 9 height 25
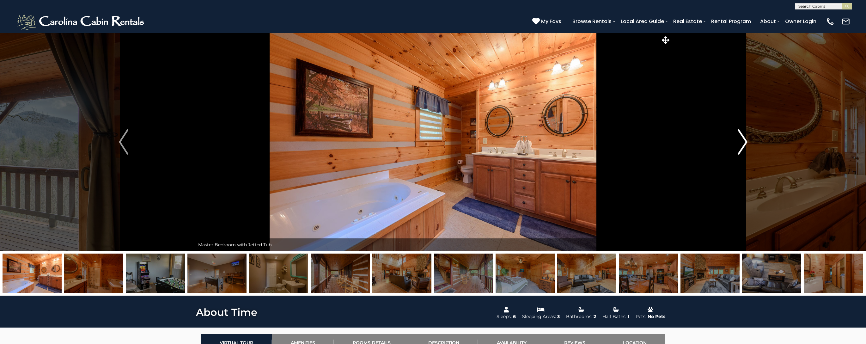
click at [743, 143] on img "Next" at bounding box center [742, 141] width 9 height 25
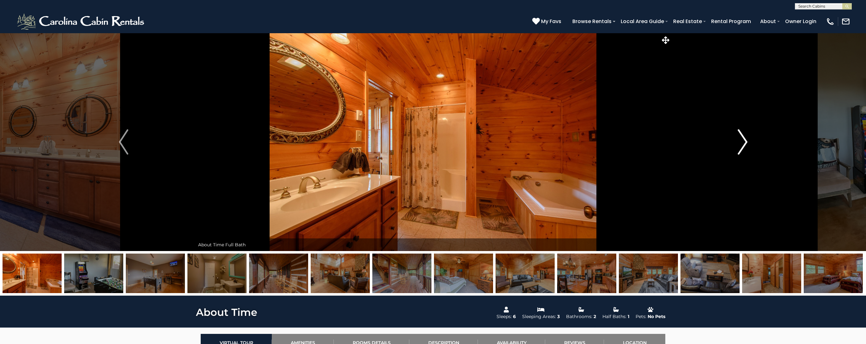
click at [743, 143] on img "Next" at bounding box center [742, 141] width 9 height 25
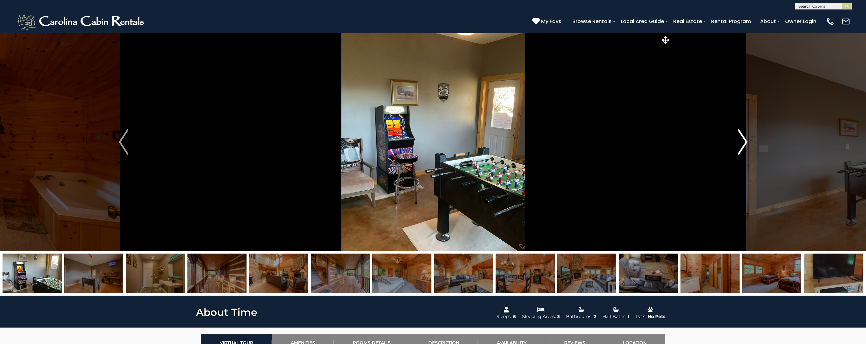
click at [743, 143] on img "Next" at bounding box center [742, 141] width 9 height 25
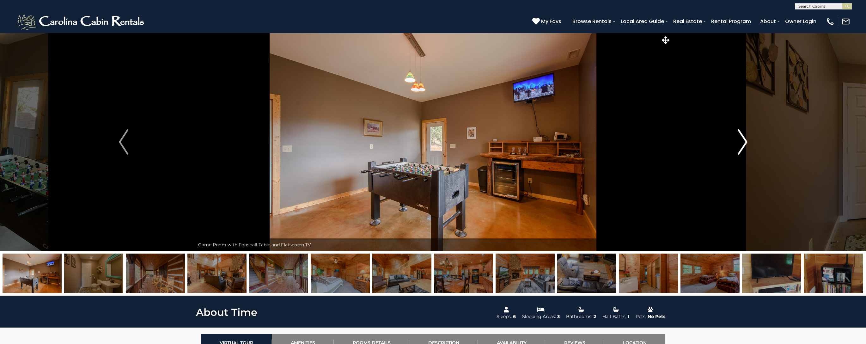
click at [743, 143] on img "Next" at bounding box center [742, 141] width 9 height 25
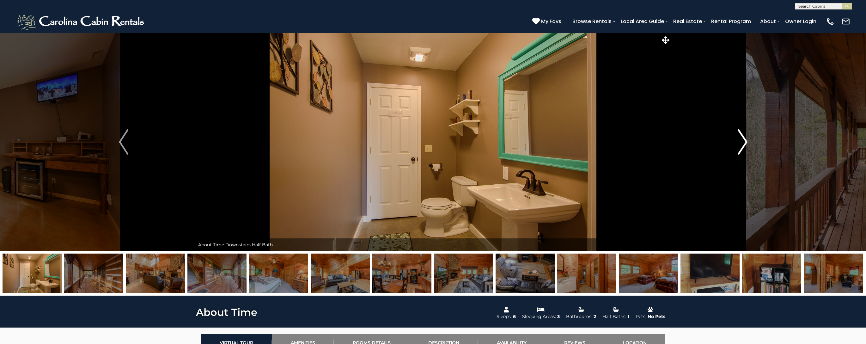
click at [743, 143] on img "Next" at bounding box center [742, 141] width 9 height 25
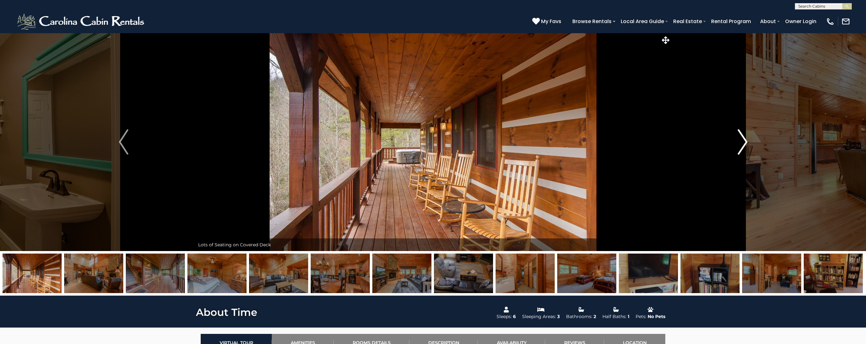
click at [743, 143] on img "Next" at bounding box center [742, 141] width 9 height 25
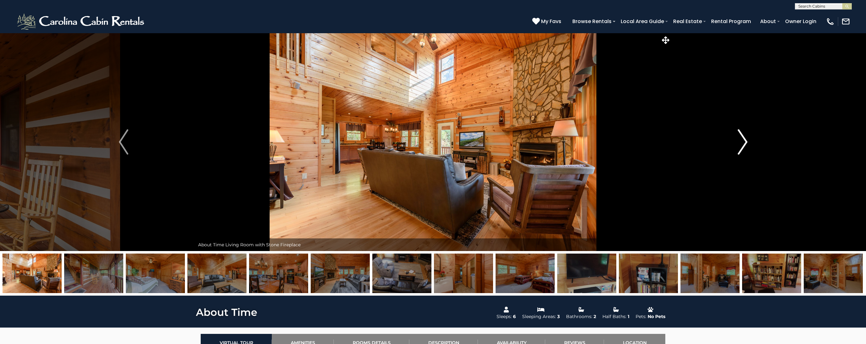
click at [743, 143] on img "Next" at bounding box center [742, 141] width 9 height 25
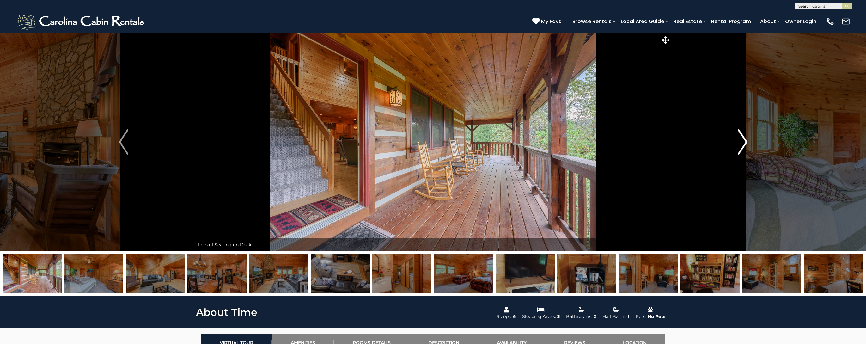
click at [743, 143] on img "Next" at bounding box center [742, 141] width 9 height 25
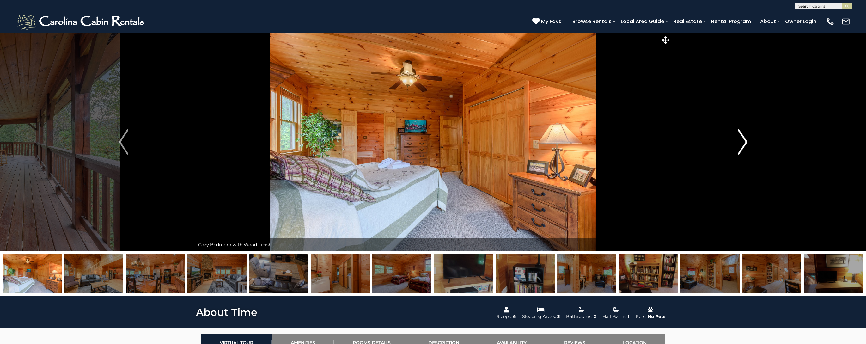
click at [743, 143] on img "Next" at bounding box center [742, 141] width 9 height 25
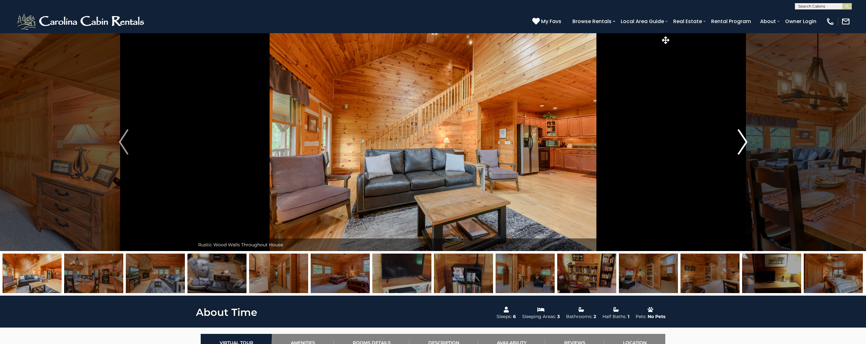
click at [743, 143] on img "Next" at bounding box center [742, 141] width 9 height 25
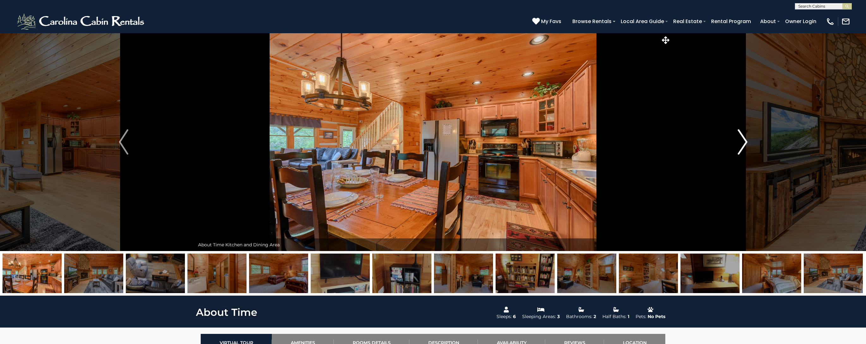
click at [743, 143] on img "Next" at bounding box center [742, 141] width 9 height 25
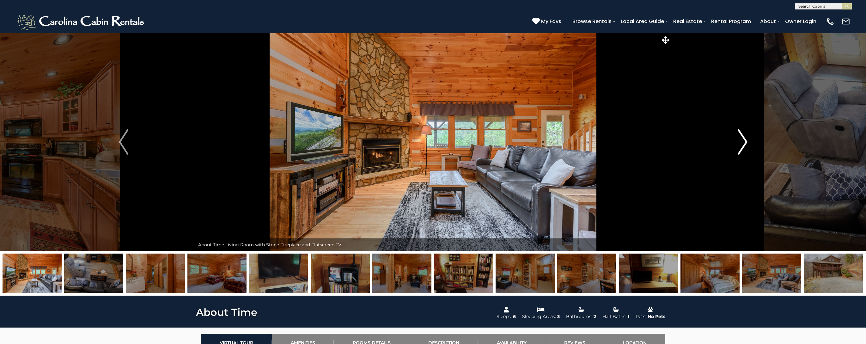
click at [743, 143] on img "Next" at bounding box center [742, 141] width 9 height 25
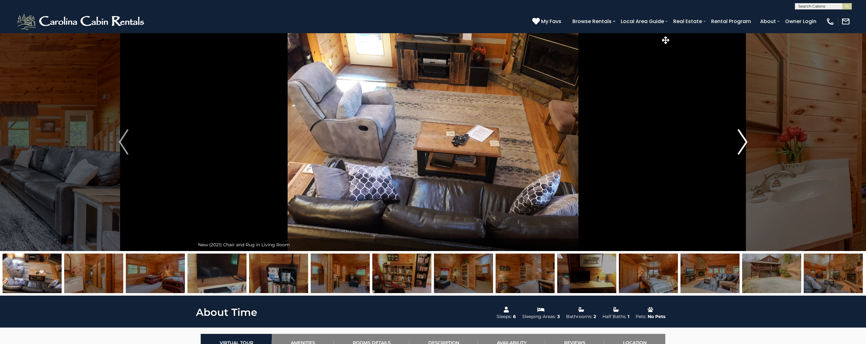
click at [743, 143] on img "Next" at bounding box center [742, 141] width 9 height 25
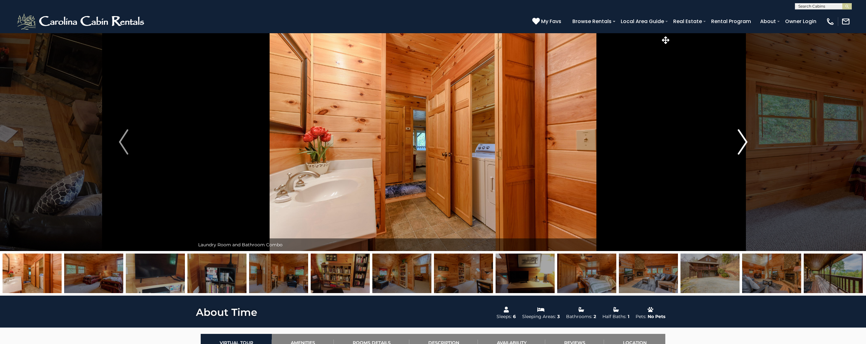
click at [743, 143] on img "Next" at bounding box center [742, 141] width 9 height 25
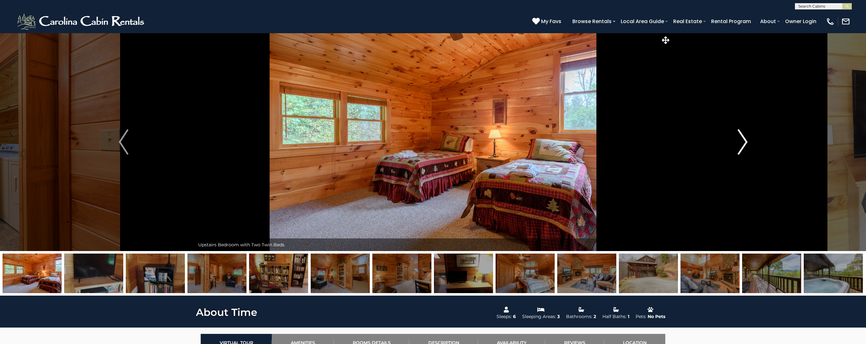
click at [743, 143] on img "Next" at bounding box center [742, 141] width 9 height 25
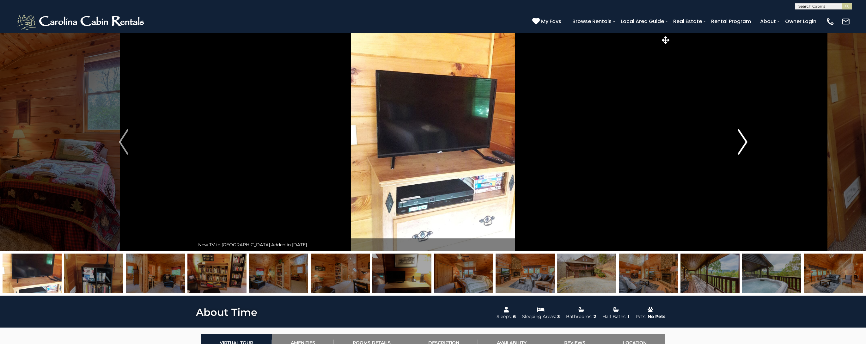
click at [743, 143] on img "Next" at bounding box center [742, 141] width 9 height 25
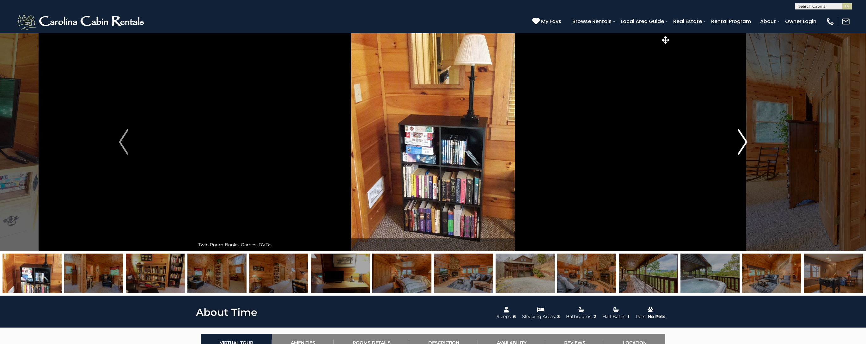
click at [743, 143] on img "Next" at bounding box center [742, 141] width 9 height 25
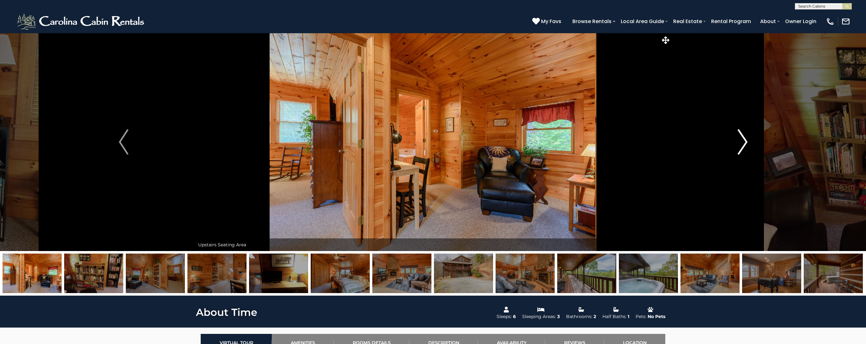
click at [743, 143] on img "Next" at bounding box center [742, 141] width 9 height 25
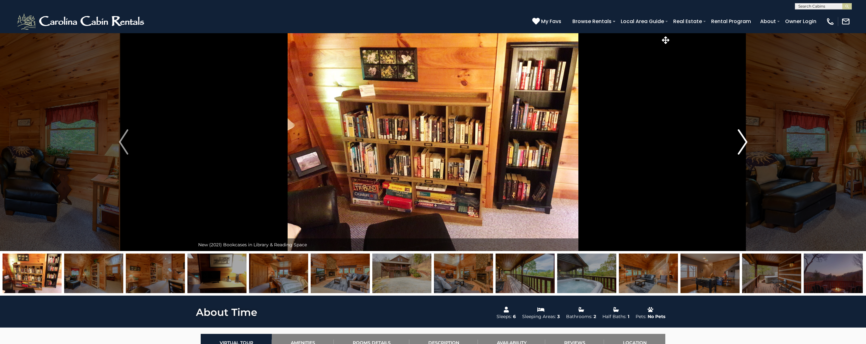
click at [743, 143] on img "Next" at bounding box center [742, 141] width 9 height 25
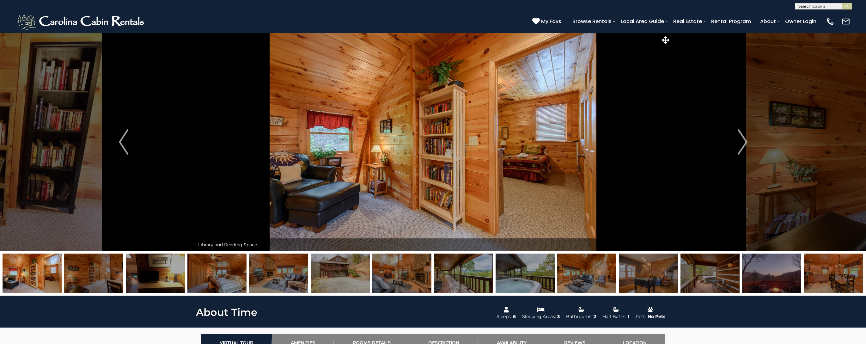
click at [802, 6] on input "text" at bounding box center [822, 7] width 55 height 6
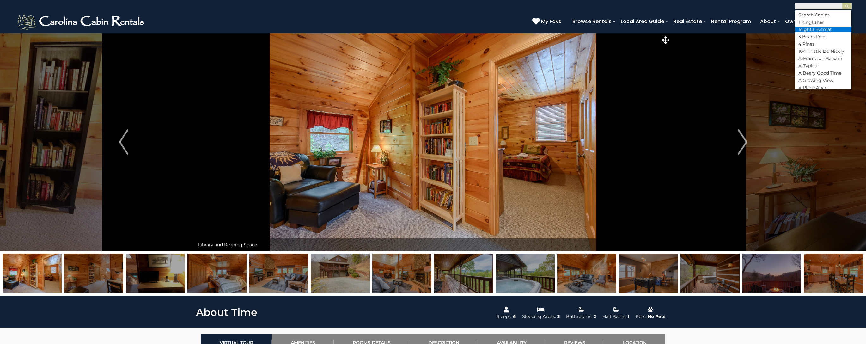
click at [804, 28] on li "1eight3 Retreat" at bounding box center [823, 30] width 56 height 6
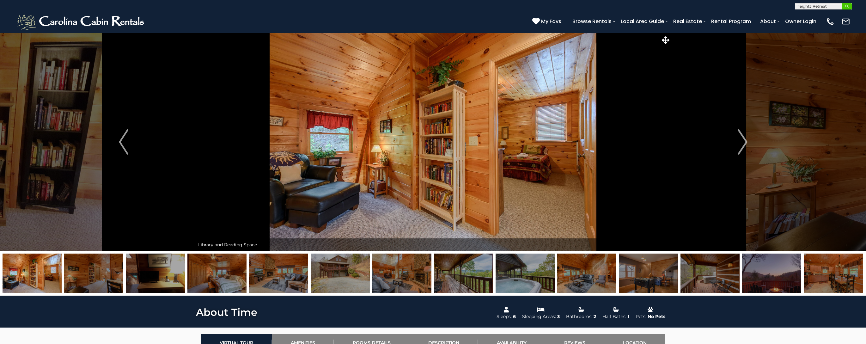
click at [845, 6] on img "submit" at bounding box center [847, 6] width 5 height 5
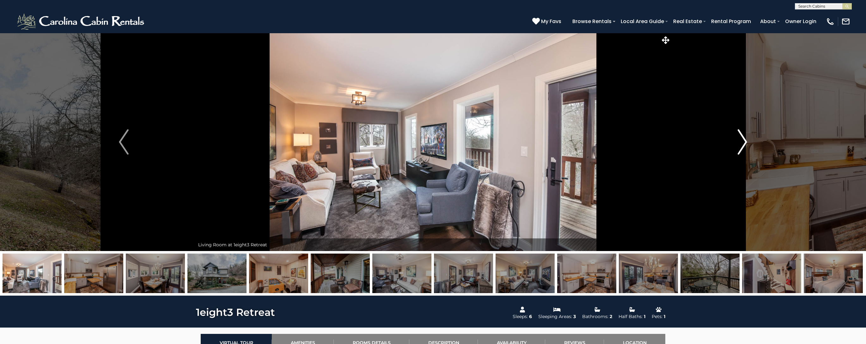
click at [740, 141] on img "Next" at bounding box center [741, 141] width 9 height 25
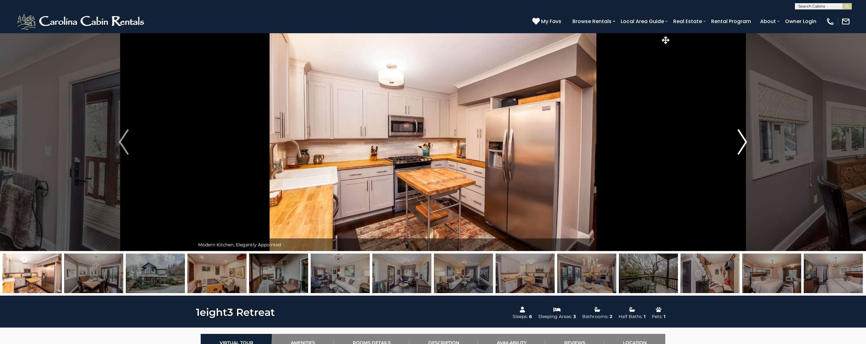
click at [740, 141] on img "Next" at bounding box center [741, 141] width 9 height 25
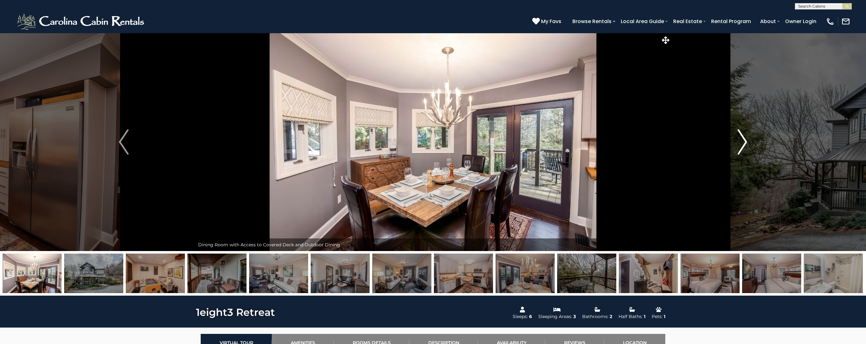
click at [740, 141] on img "Next" at bounding box center [741, 141] width 9 height 25
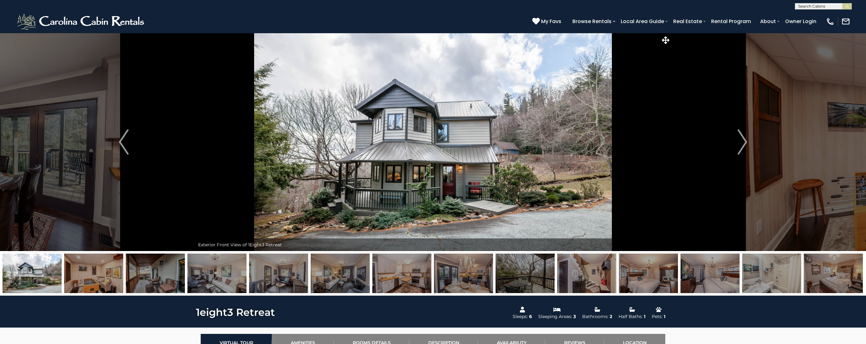
click at [807, 7] on input "text" at bounding box center [822, 7] width 55 height 6
type input "*******"
click at [800, 17] on em "At Last" at bounding box center [805, 15] width 15 height 6
click at [846, 8] on img "submit" at bounding box center [847, 6] width 5 height 5
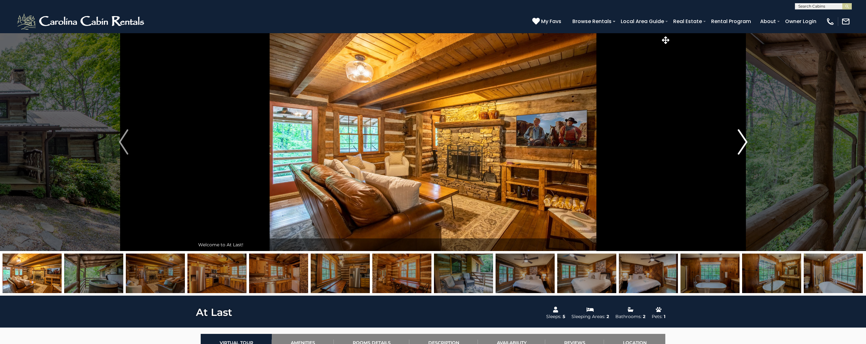
click at [741, 142] on img "Next" at bounding box center [742, 141] width 9 height 25
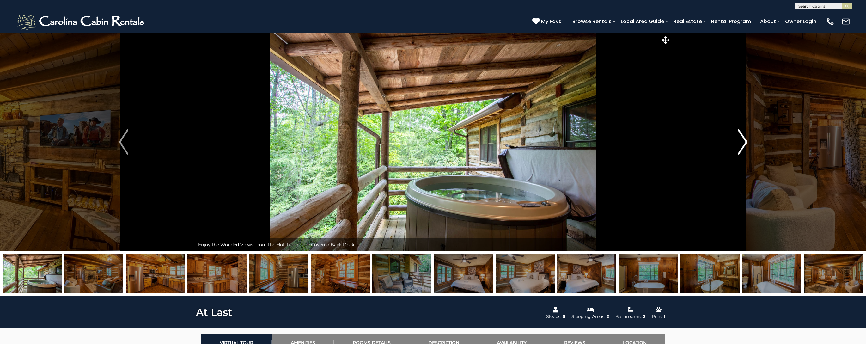
click at [741, 142] on img "Next" at bounding box center [742, 141] width 9 height 25
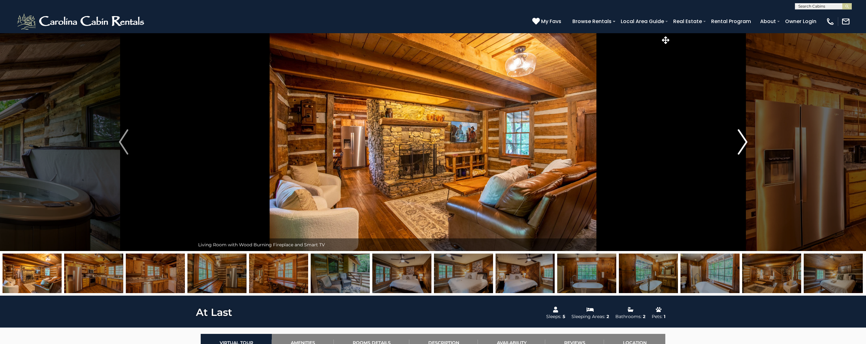
click at [741, 142] on img "Next" at bounding box center [742, 141] width 9 height 25
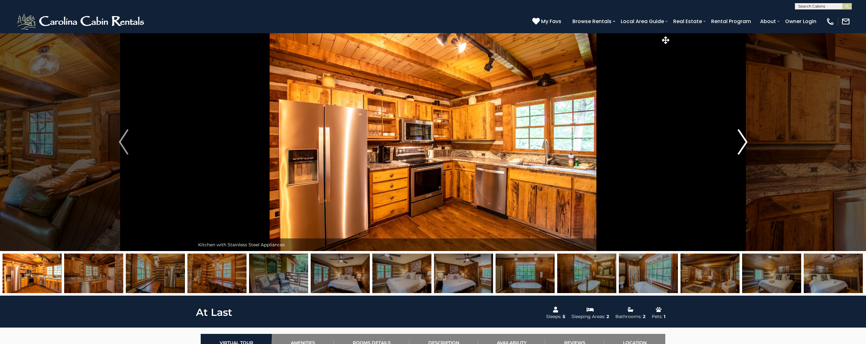
click at [741, 142] on img "Next" at bounding box center [742, 141] width 9 height 25
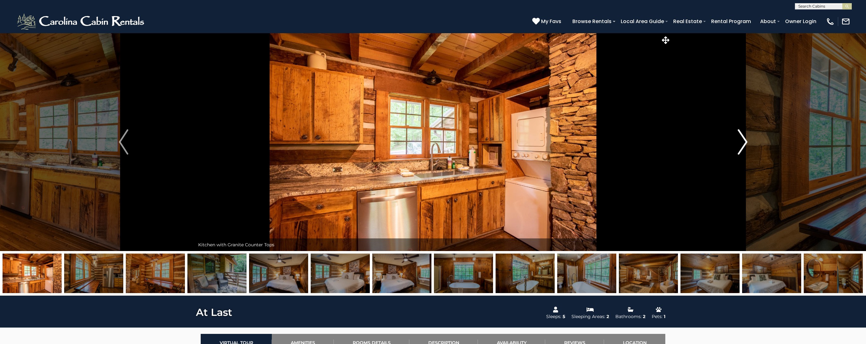
click at [741, 142] on img "Next" at bounding box center [742, 141] width 9 height 25
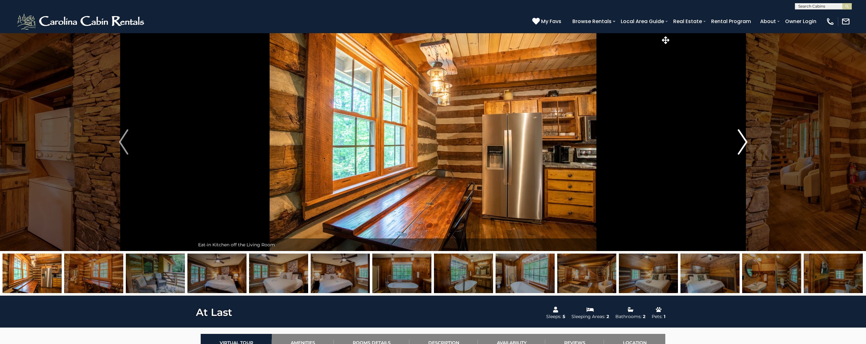
click at [741, 142] on img "Next" at bounding box center [742, 141] width 9 height 25
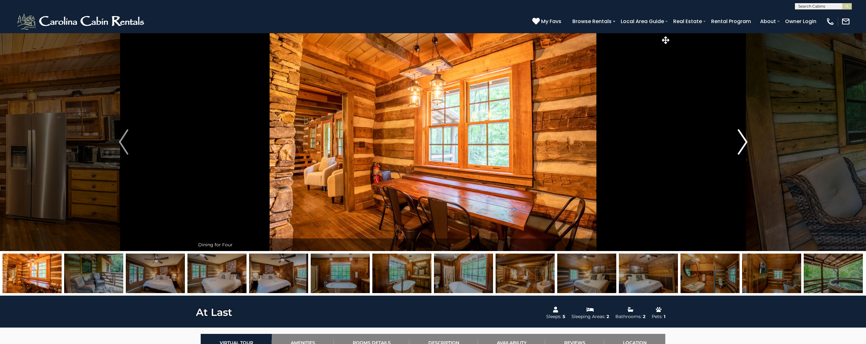
click at [741, 142] on img "Next" at bounding box center [742, 141] width 9 height 25
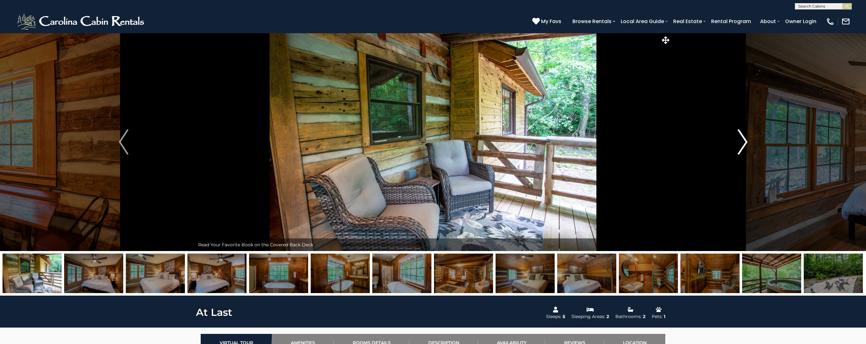
click at [741, 142] on img "Next" at bounding box center [742, 141] width 9 height 25
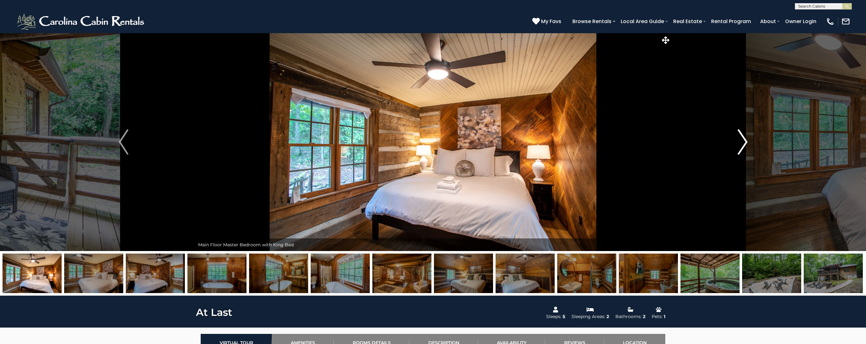
click at [741, 142] on img "Next" at bounding box center [742, 141] width 9 height 25
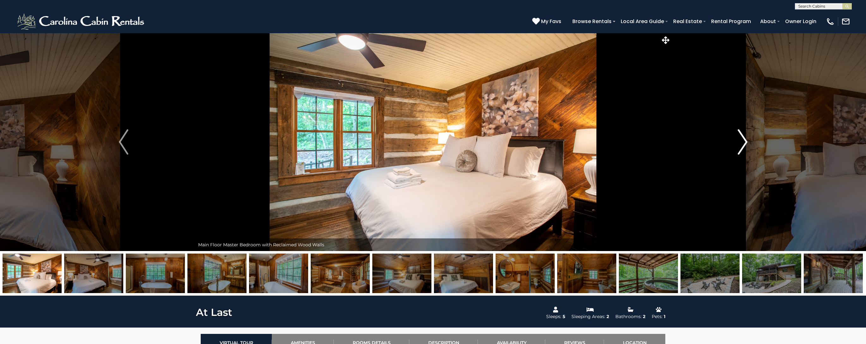
click at [741, 142] on img "Next" at bounding box center [742, 141] width 9 height 25
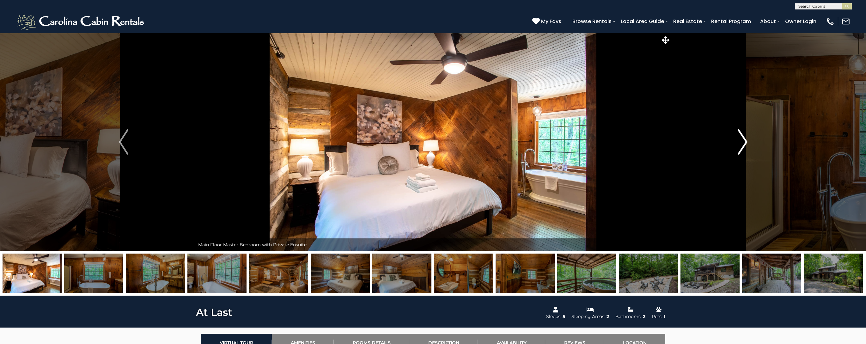
click at [741, 142] on img "Next" at bounding box center [742, 141] width 9 height 25
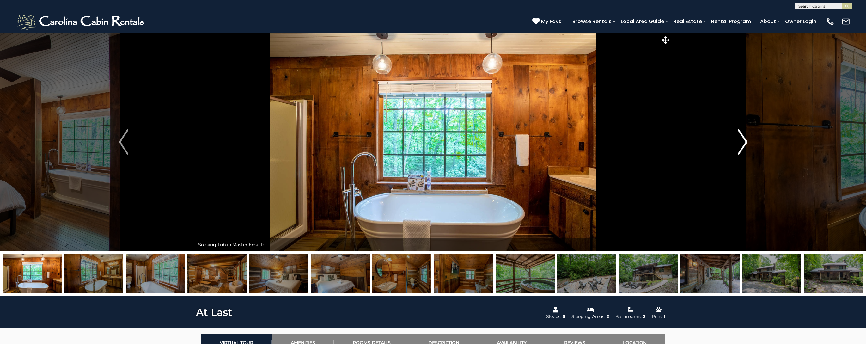
click at [741, 142] on img "Next" at bounding box center [742, 141] width 9 height 25
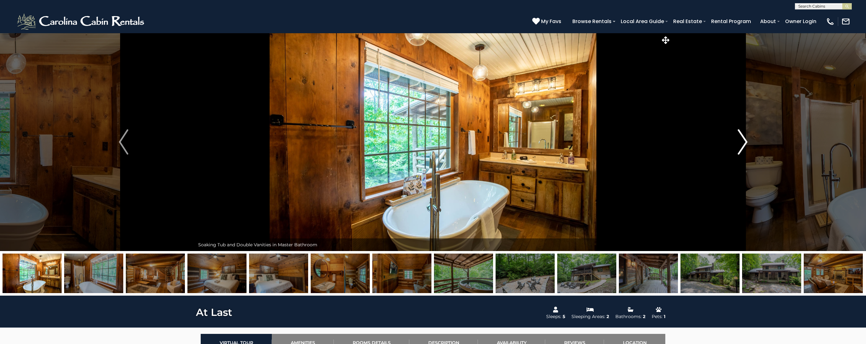
click at [741, 142] on img "Next" at bounding box center [742, 141] width 9 height 25
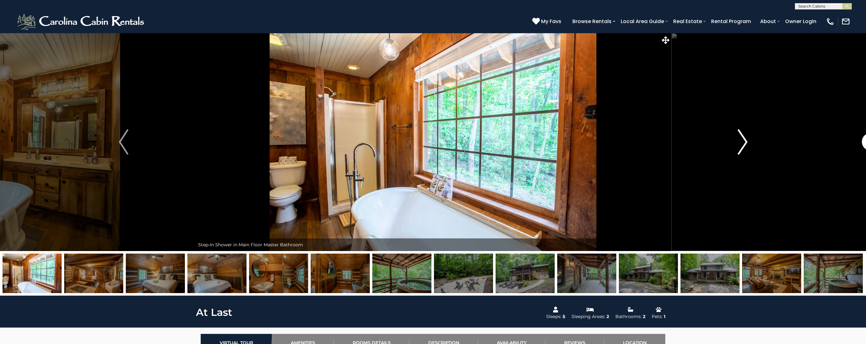
click at [741, 142] on img "Next" at bounding box center [742, 141] width 9 height 25
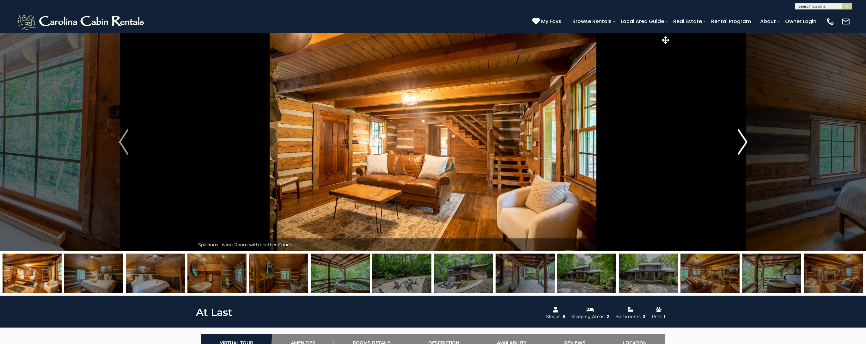
click at [741, 142] on img "Next" at bounding box center [742, 141] width 9 height 25
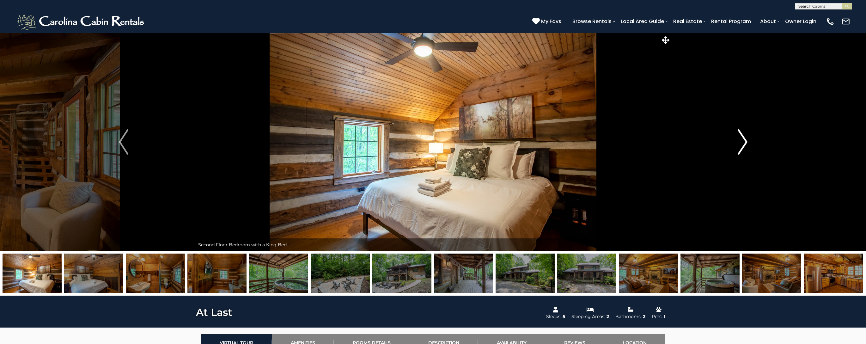
click at [741, 142] on img "Next" at bounding box center [742, 141] width 9 height 25
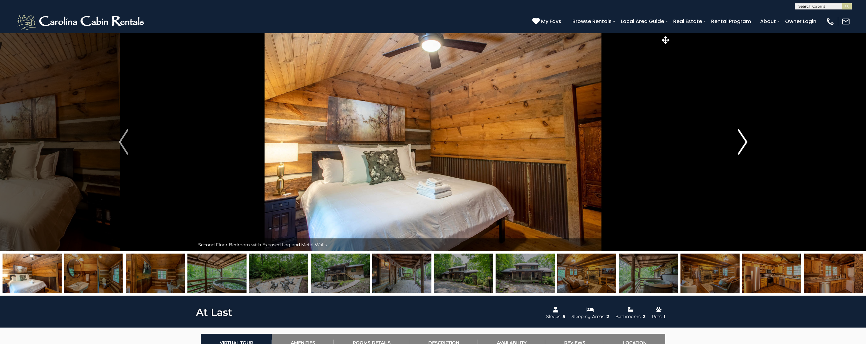
click at [741, 142] on img "Next" at bounding box center [742, 141] width 9 height 25
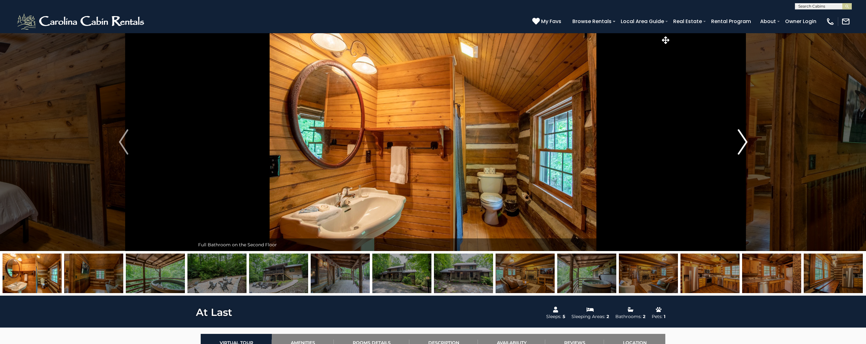
click at [741, 142] on img "Next" at bounding box center [742, 141] width 9 height 25
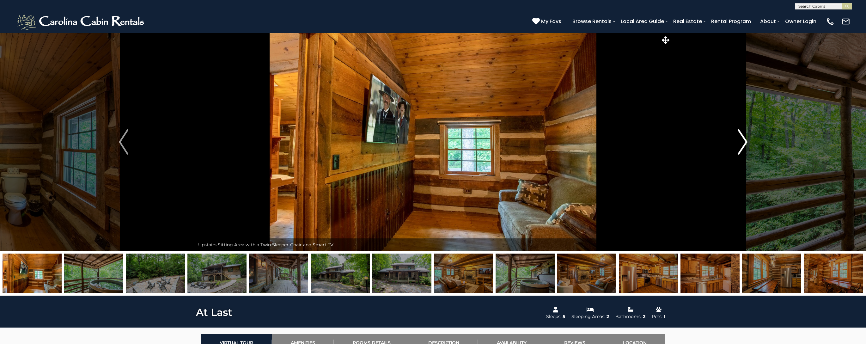
click at [741, 142] on img "Next" at bounding box center [742, 141] width 9 height 25
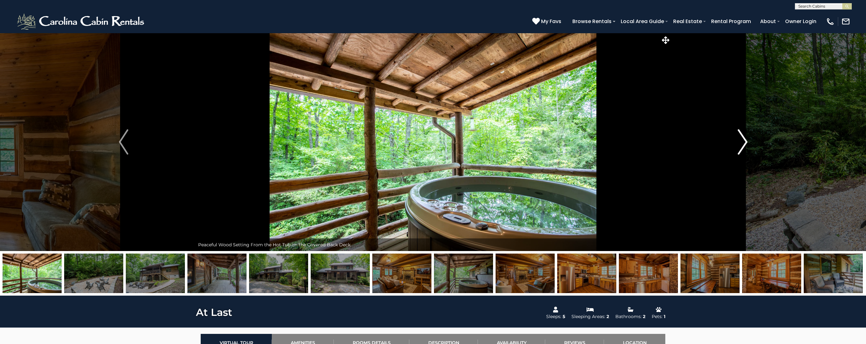
click at [741, 142] on img "Next" at bounding box center [742, 141] width 9 height 25
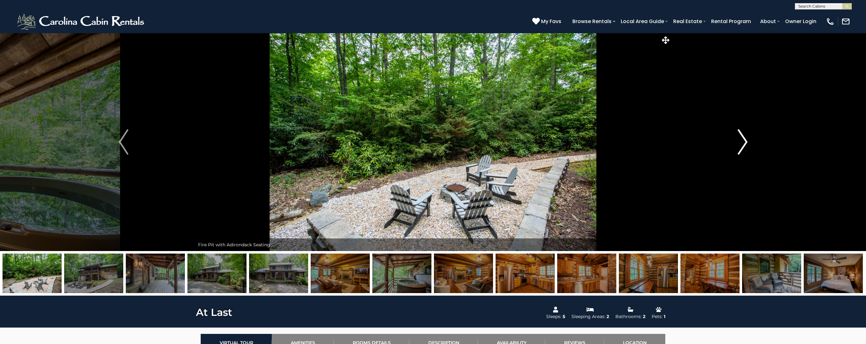
click at [741, 142] on img "Next" at bounding box center [742, 141] width 9 height 25
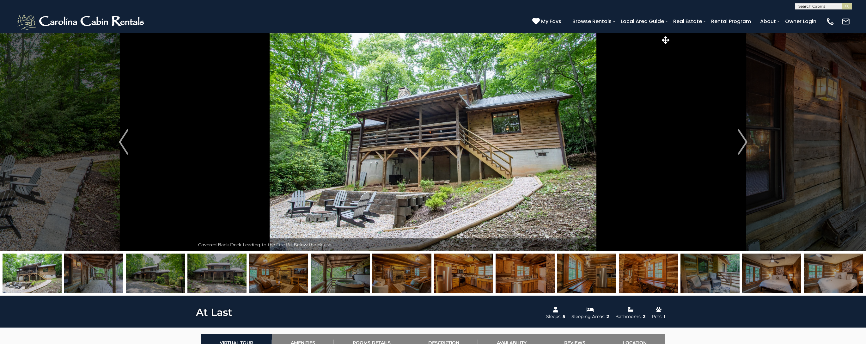
click at [813, 6] on input "text" at bounding box center [822, 7] width 55 height 6
type input "****"
click at [819, 15] on li "Rudo lph Resort" at bounding box center [823, 15] width 56 height 6
click at [846, 7] on img "submit" at bounding box center [847, 6] width 5 height 5
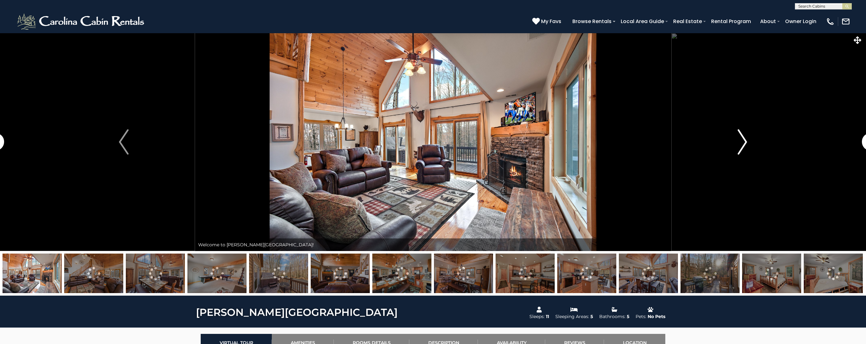
click at [744, 143] on img "Next" at bounding box center [741, 141] width 9 height 25
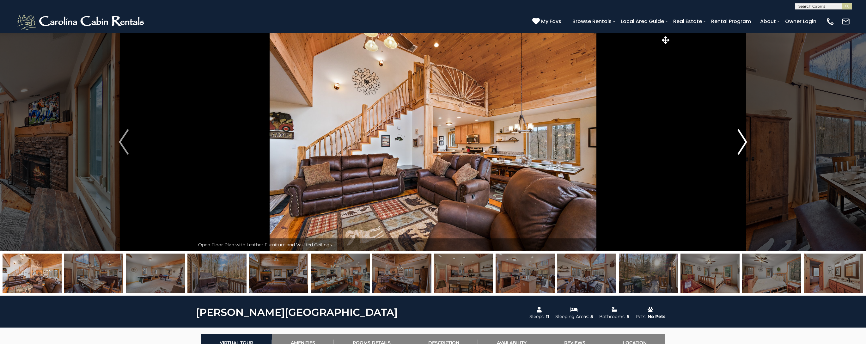
click at [744, 143] on img "Next" at bounding box center [741, 141] width 9 height 25
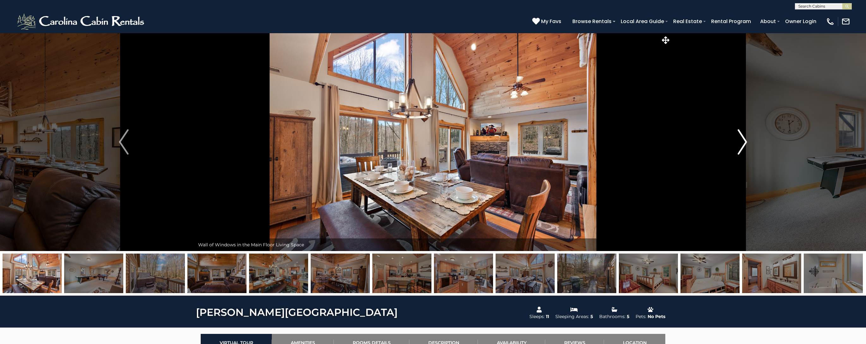
click at [744, 143] on img "Next" at bounding box center [741, 141] width 9 height 25
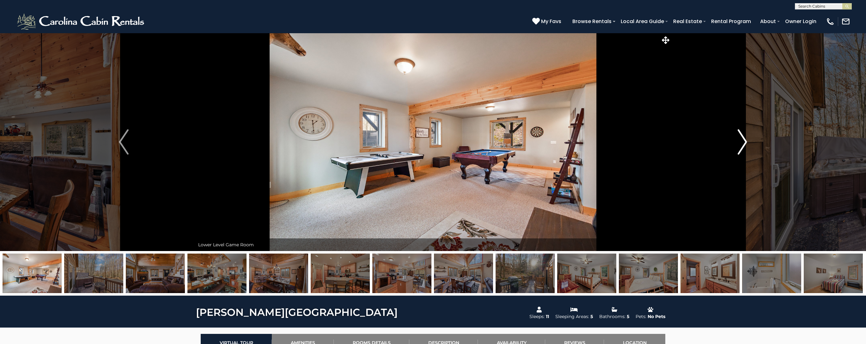
click at [744, 143] on img "Next" at bounding box center [741, 141] width 9 height 25
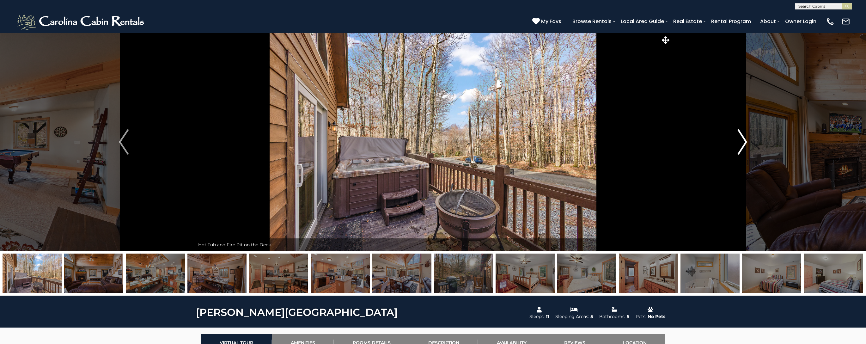
click at [744, 143] on img "Next" at bounding box center [741, 141] width 9 height 25
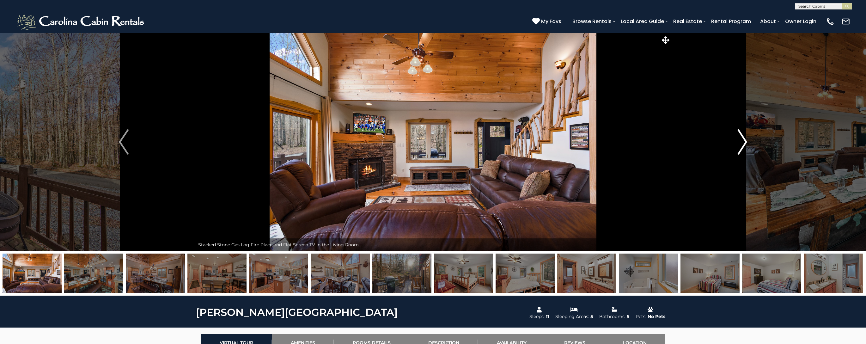
click at [744, 143] on img "Next" at bounding box center [741, 141] width 9 height 25
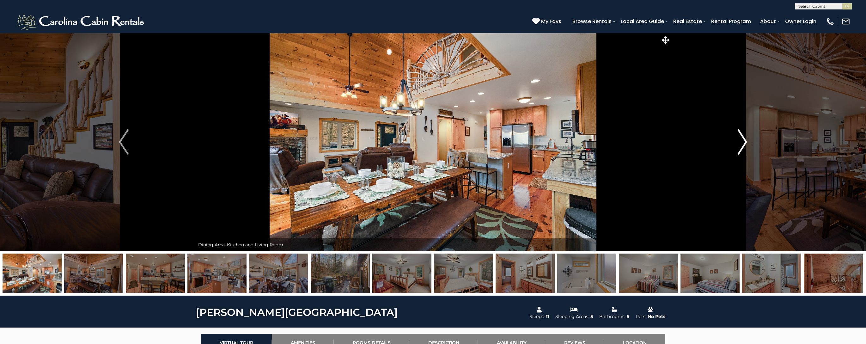
click at [744, 143] on img "Next" at bounding box center [741, 141] width 9 height 25
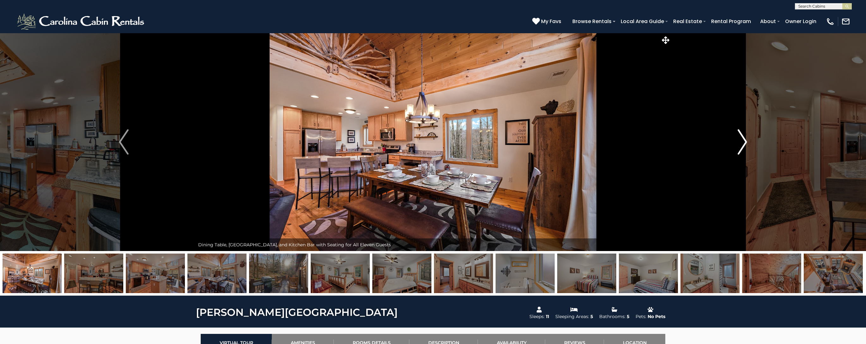
click at [744, 143] on img "Next" at bounding box center [741, 141] width 9 height 25
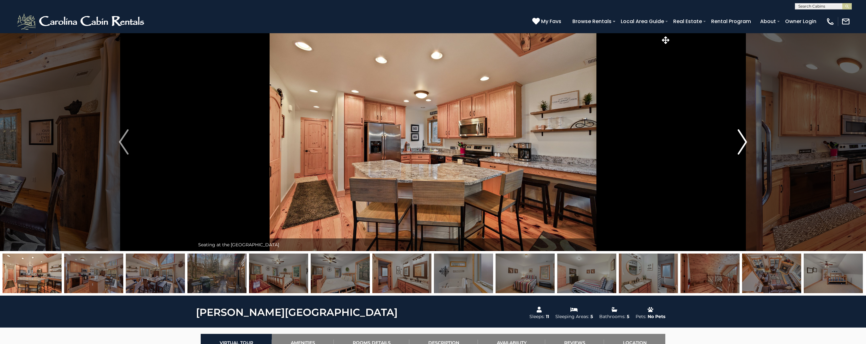
click at [744, 143] on img "Next" at bounding box center [741, 141] width 9 height 25
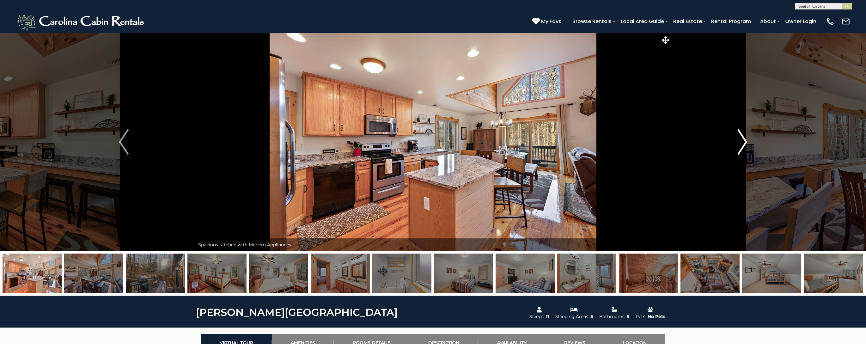
click at [744, 143] on img "Next" at bounding box center [741, 141] width 9 height 25
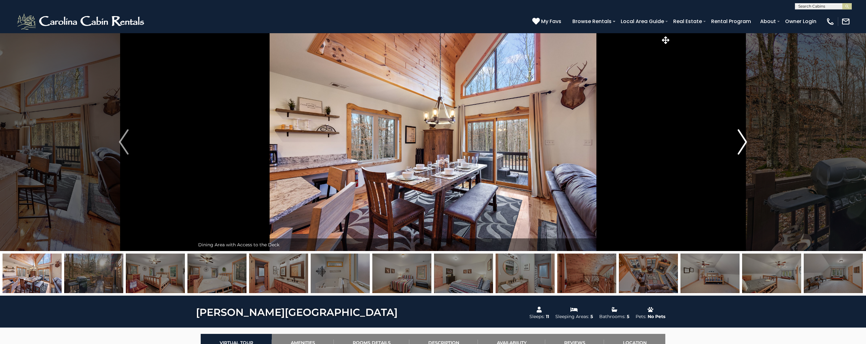
click at [744, 143] on img "Next" at bounding box center [741, 141] width 9 height 25
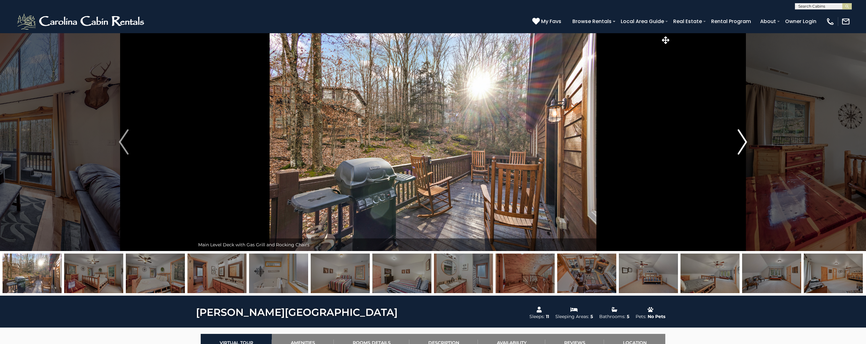
click at [744, 143] on img "Next" at bounding box center [741, 141] width 9 height 25
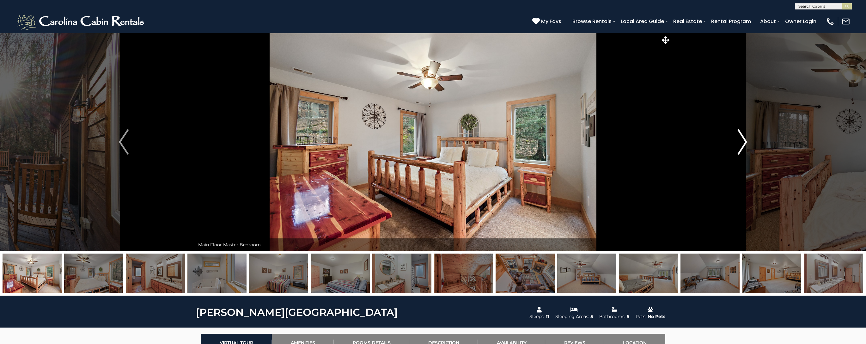
click at [744, 143] on img "Next" at bounding box center [741, 141] width 9 height 25
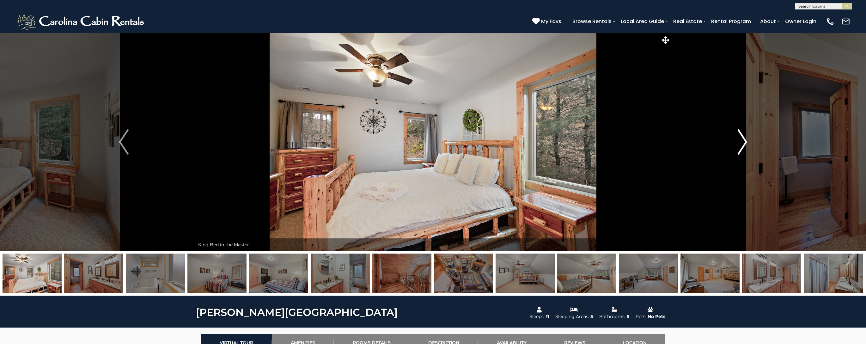
click at [744, 143] on img "Next" at bounding box center [741, 141] width 9 height 25
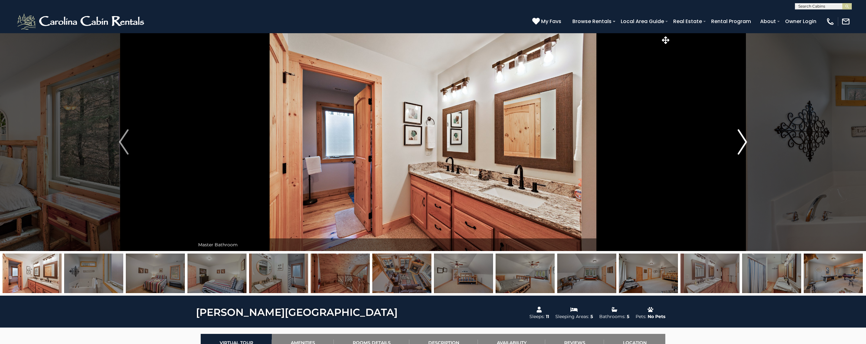
click at [744, 143] on img "Next" at bounding box center [741, 141] width 9 height 25
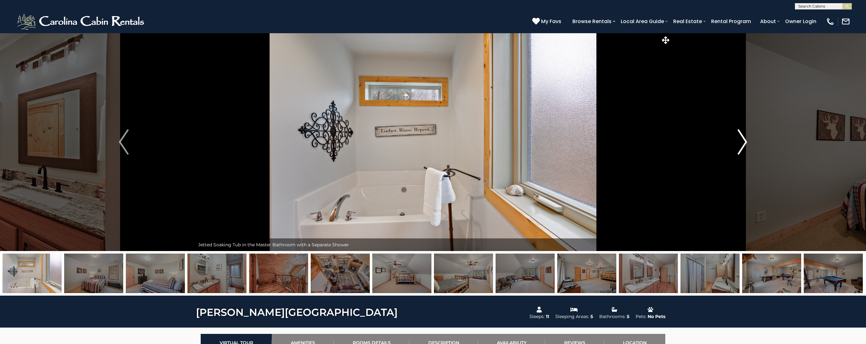
click at [744, 143] on img "Next" at bounding box center [741, 141] width 9 height 25
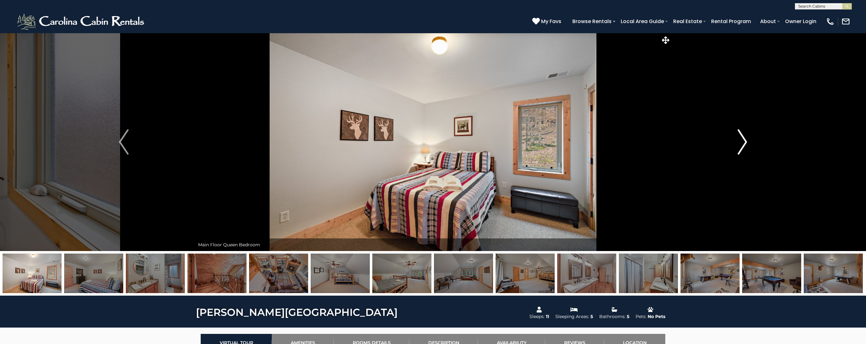
click at [744, 143] on img "Next" at bounding box center [741, 141] width 9 height 25
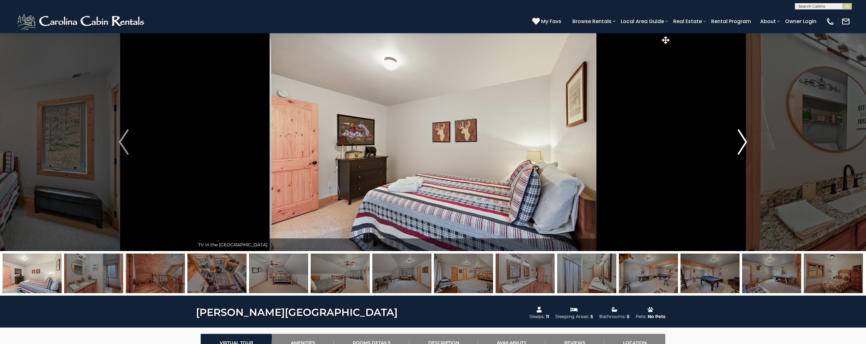
click at [744, 143] on img "Next" at bounding box center [741, 141] width 9 height 25
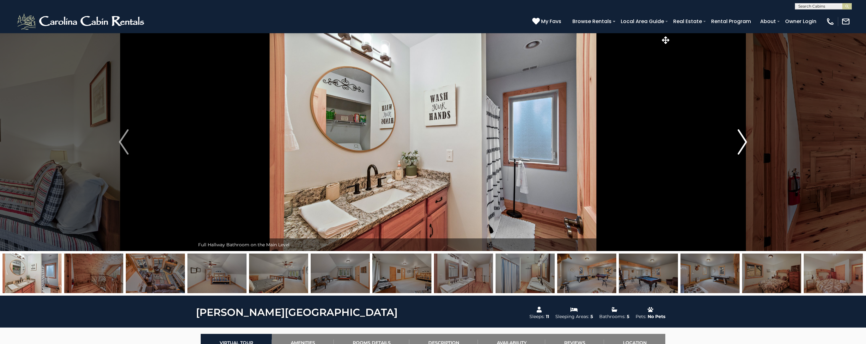
click at [744, 143] on img "Next" at bounding box center [741, 141] width 9 height 25
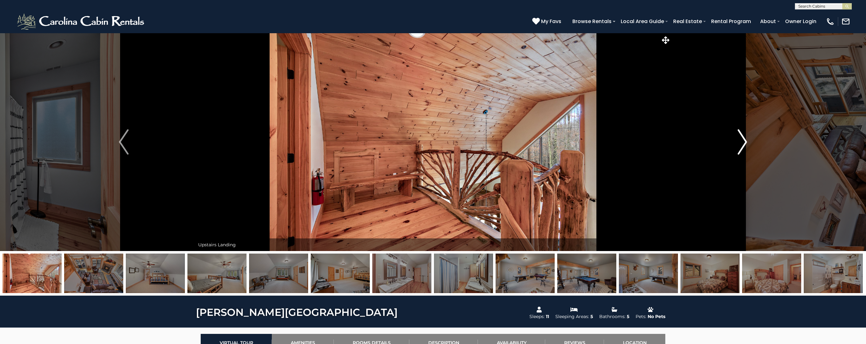
click at [744, 143] on img "Next" at bounding box center [741, 141] width 9 height 25
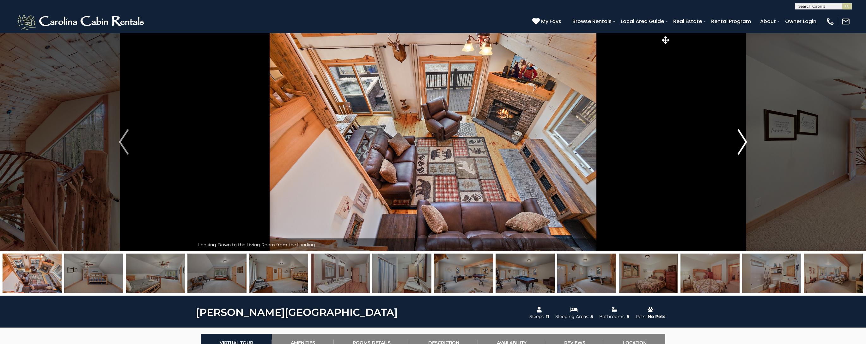
click at [744, 143] on img "Next" at bounding box center [741, 141] width 9 height 25
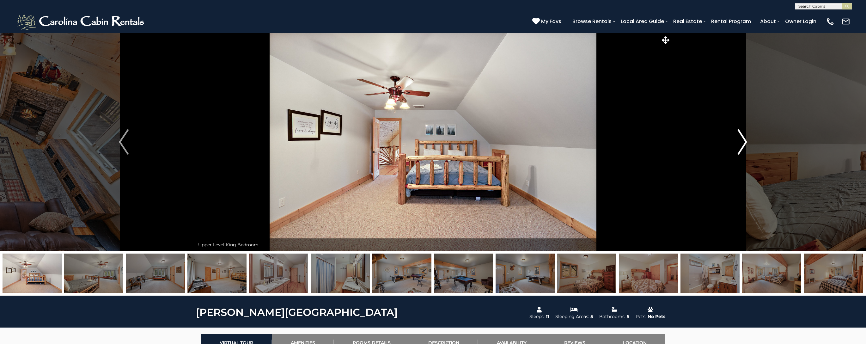
click at [744, 143] on img "Next" at bounding box center [741, 141] width 9 height 25
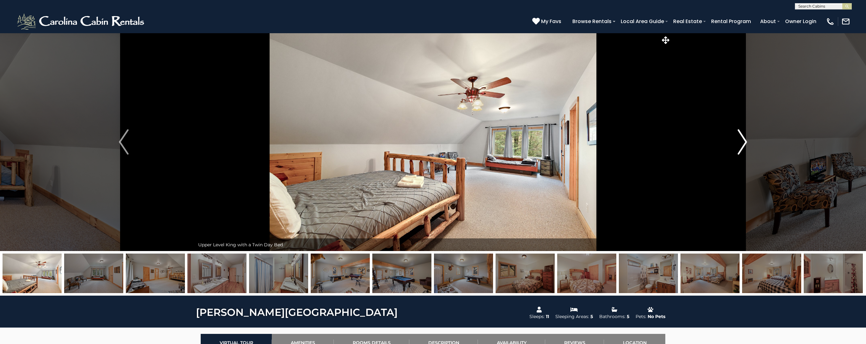
click at [744, 143] on img "Next" at bounding box center [741, 141] width 9 height 25
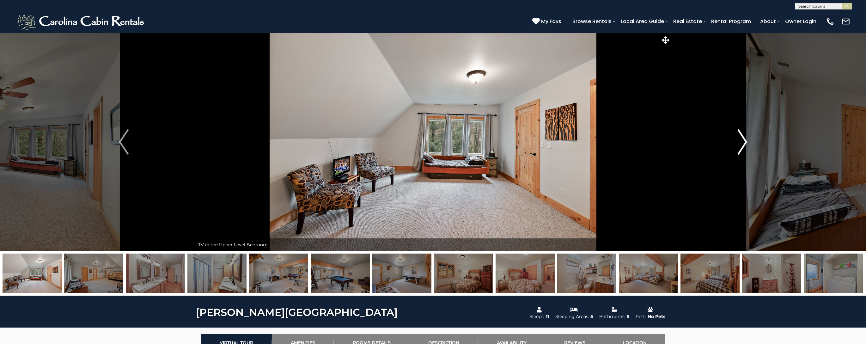
click at [744, 142] on img "Next" at bounding box center [741, 141] width 9 height 25
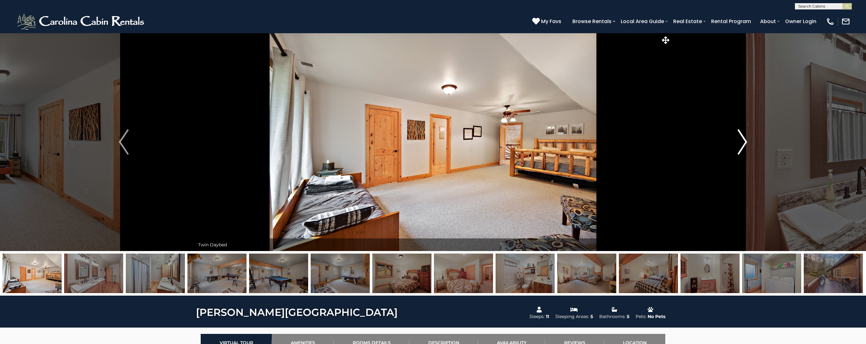
click at [743, 144] on img "Next" at bounding box center [741, 141] width 9 height 25
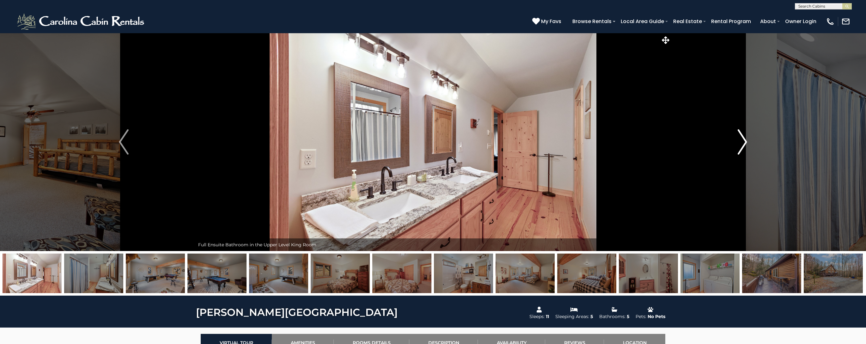
click at [743, 145] on img "Next" at bounding box center [741, 141] width 9 height 25
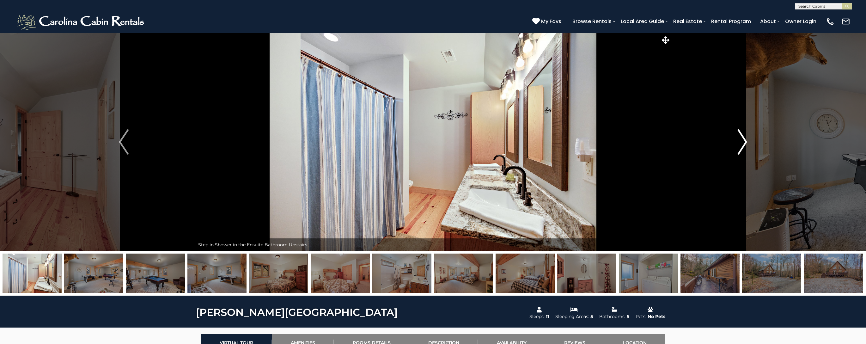
click at [743, 145] on img "Next" at bounding box center [741, 141] width 9 height 25
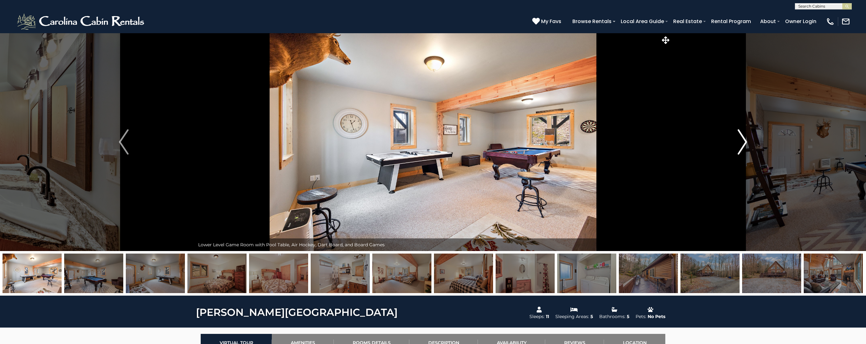
click at [743, 145] on img "Next" at bounding box center [741, 141] width 9 height 25
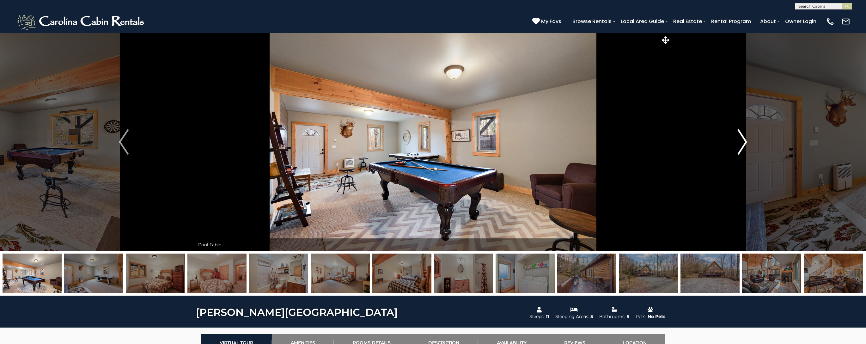
click at [743, 145] on img "Next" at bounding box center [741, 141] width 9 height 25
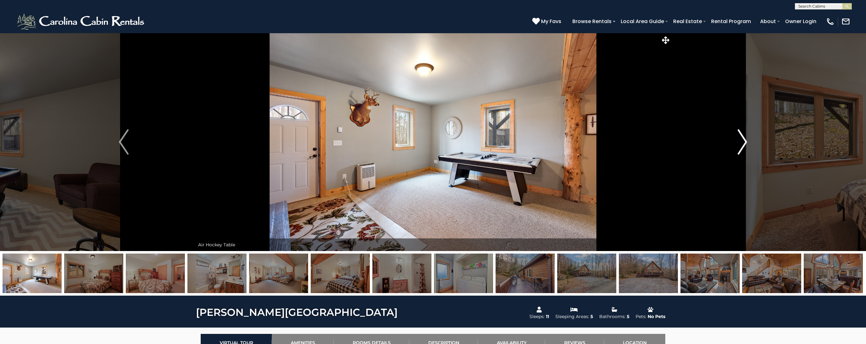
click at [743, 145] on img "Next" at bounding box center [741, 141] width 9 height 25
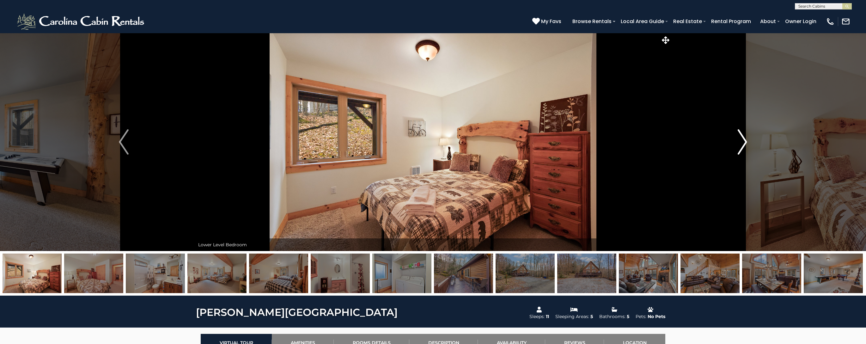
click at [743, 145] on img "Next" at bounding box center [741, 141] width 9 height 25
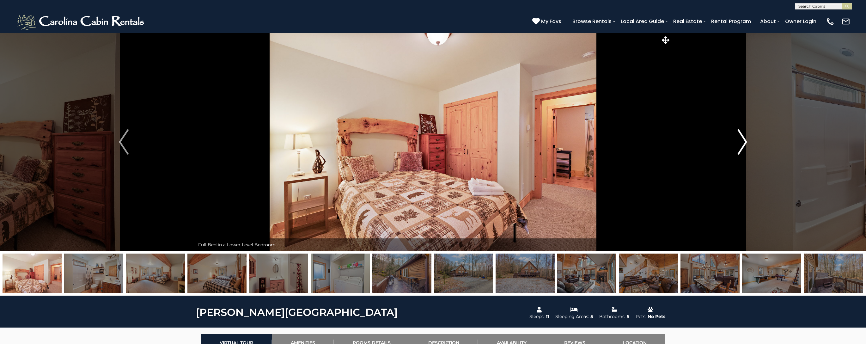
click at [743, 145] on img "Next" at bounding box center [741, 141] width 9 height 25
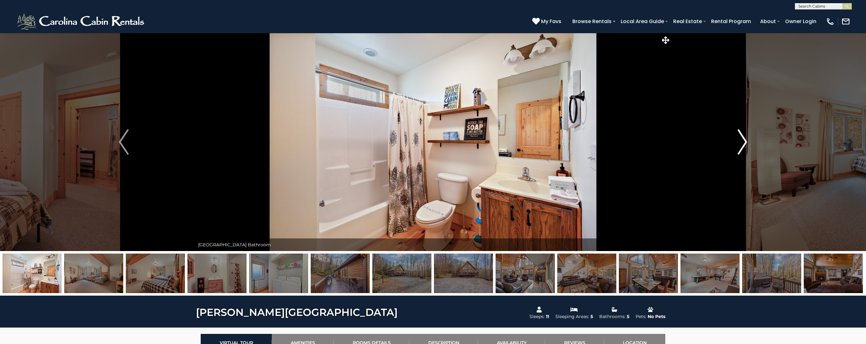
click at [743, 145] on img "Next" at bounding box center [741, 141] width 9 height 25
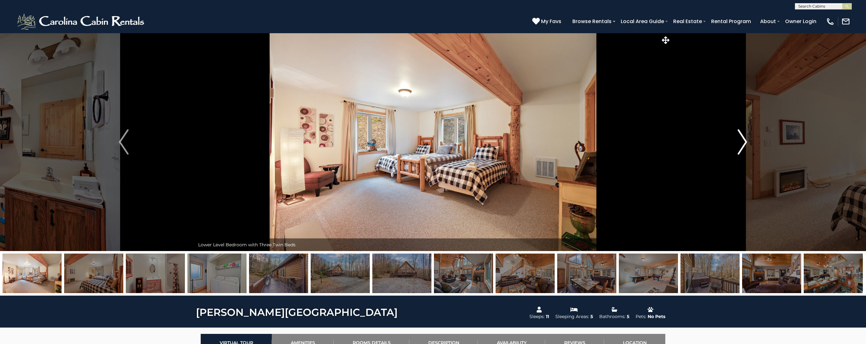
click at [743, 145] on img "Next" at bounding box center [741, 141] width 9 height 25
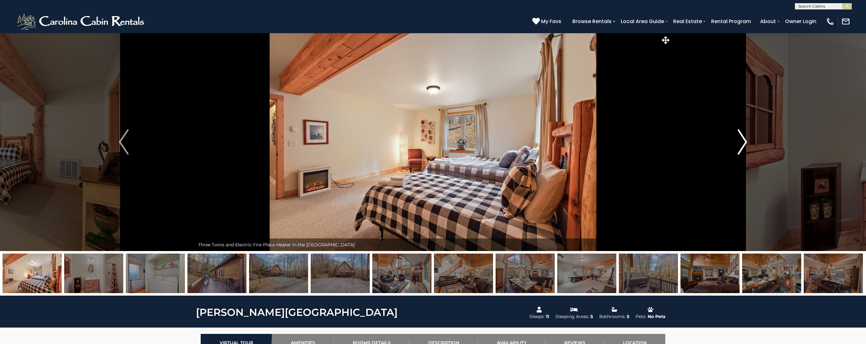
click at [743, 145] on img "Next" at bounding box center [741, 141] width 9 height 25
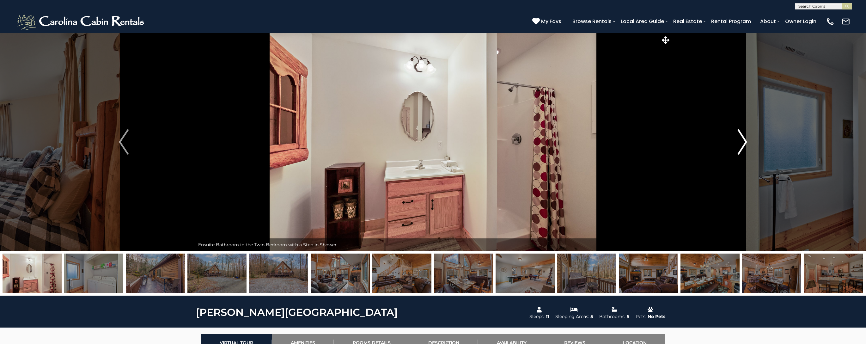
click at [743, 145] on img "Next" at bounding box center [741, 141] width 9 height 25
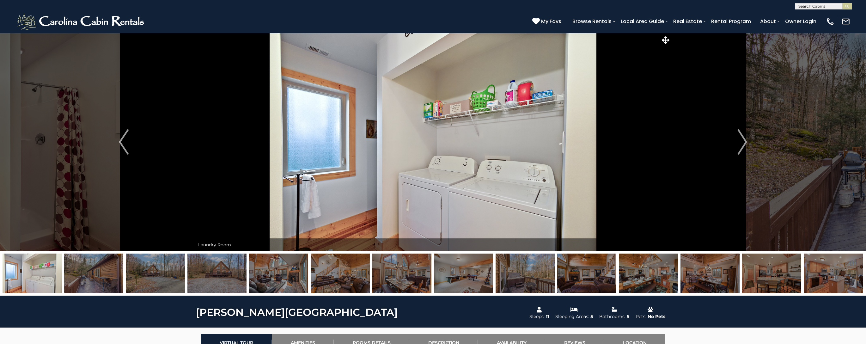
click at [807, 6] on input "text" at bounding box center [822, 7] width 55 height 6
type input "****"
drag, startPoint x: 724, startPoint y: 33, endPoint x: 808, endPoint y: 23, distance: 84.4
click at [808, 23] on em "Longvi" at bounding box center [805, 22] width 15 height 6
click at [845, 8] on img "submit" at bounding box center [847, 6] width 5 height 5
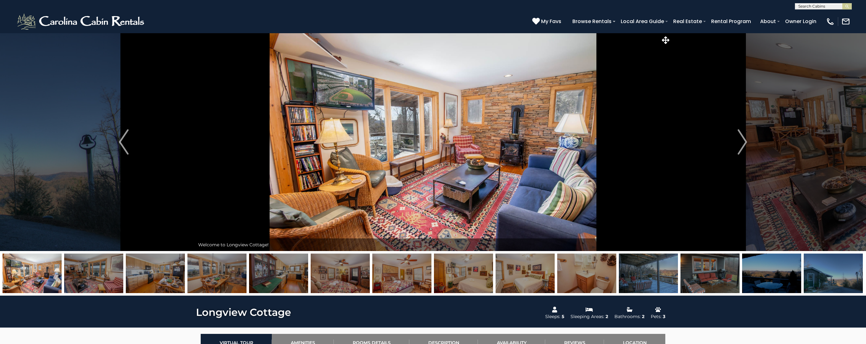
click at [804, 6] on input "text" at bounding box center [822, 7] width 55 height 6
type input "*******"
click at [804, 40] on em "Riversi" at bounding box center [805, 41] width 15 height 6
click at [846, 7] on img "submit" at bounding box center [847, 6] width 5 height 5
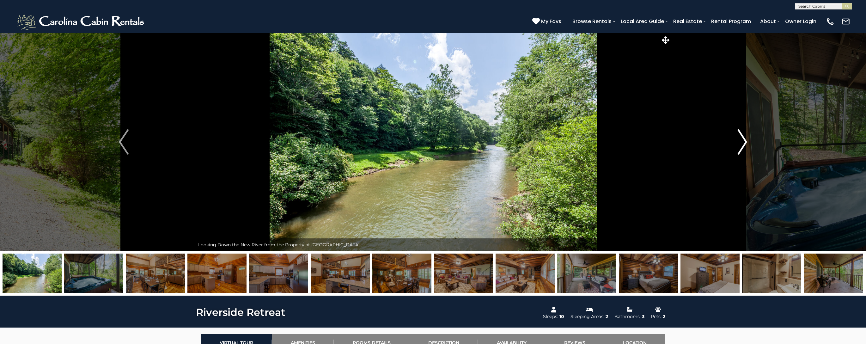
click at [741, 143] on img "Next" at bounding box center [741, 141] width 9 height 25
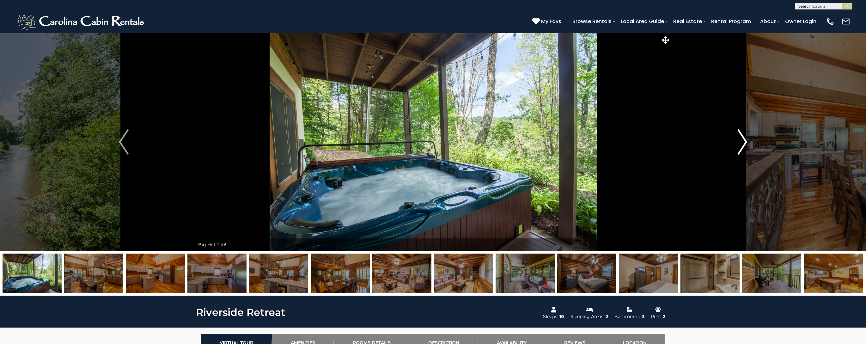
click at [734, 145] on button "Next" at bounding box center [742, 142] width 142 height 218
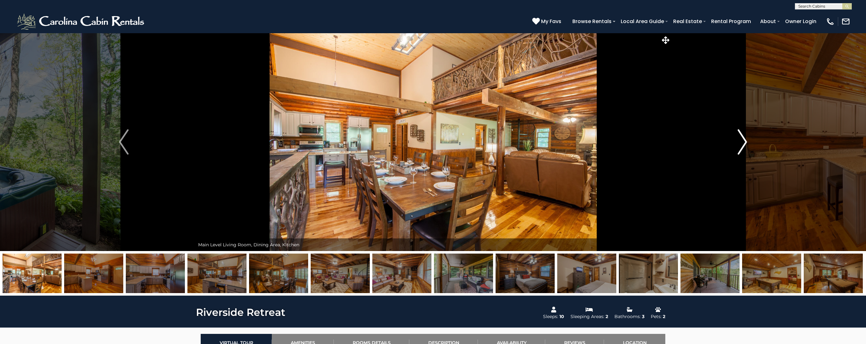
click at [736, 144] on button "Next" at bounding box center [742, 142] width 142 height 218
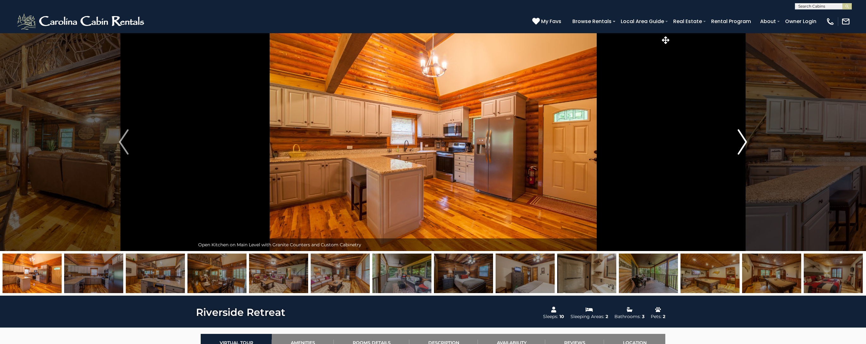
click at [736, 144] on button "Next" at bounding box center [742, 142] width 142 height 218
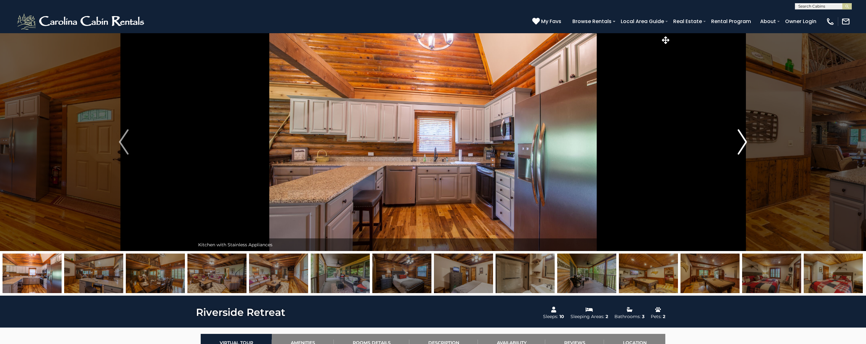
click at [736, 144] on button "Next" at bounding box center [742, 142] width 142 height 218
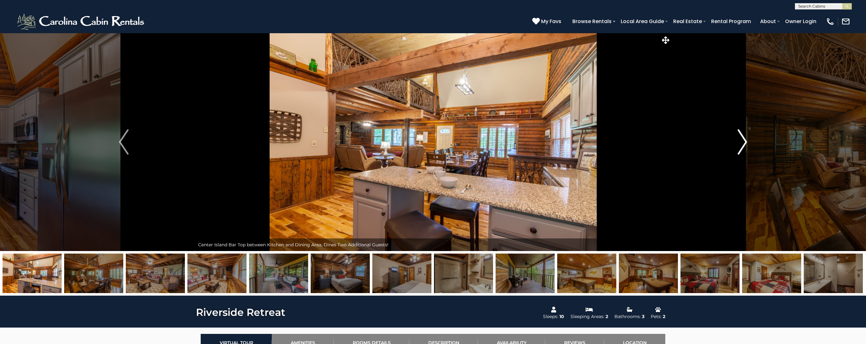
click at [736, 144] on button "Next" at bounding box center [742, 142] width 142 height 218
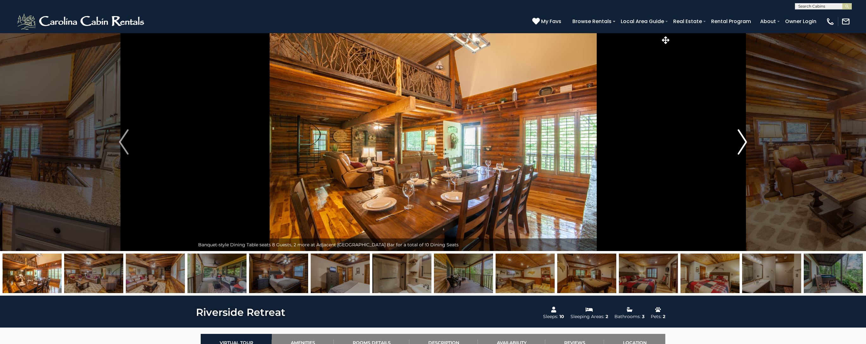
click at [736, 144] on button "Next" at bounding box center [742, 142] width 142 height 218
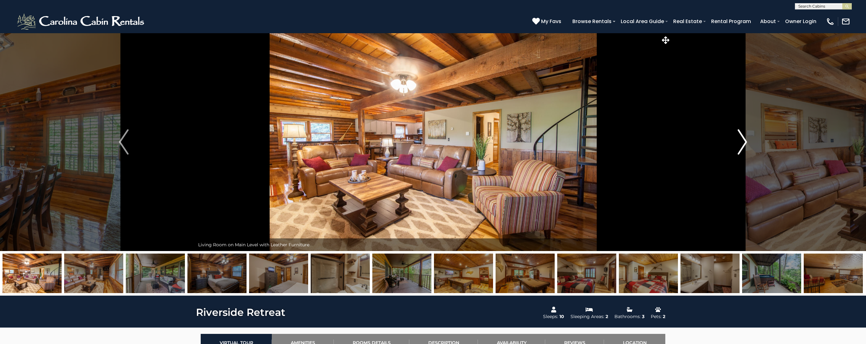
click at [736, 144] on button "Next" at bounding box center [742, 142] width 142 height 218
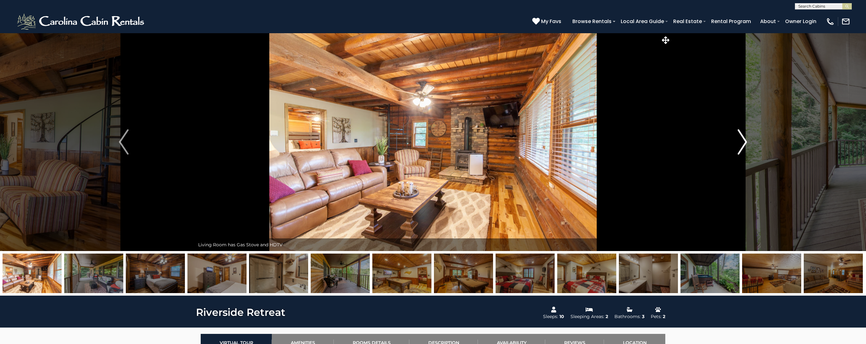
click at [736, 144] on button "Next" at bounding box center [742, 142] width 142 height 218
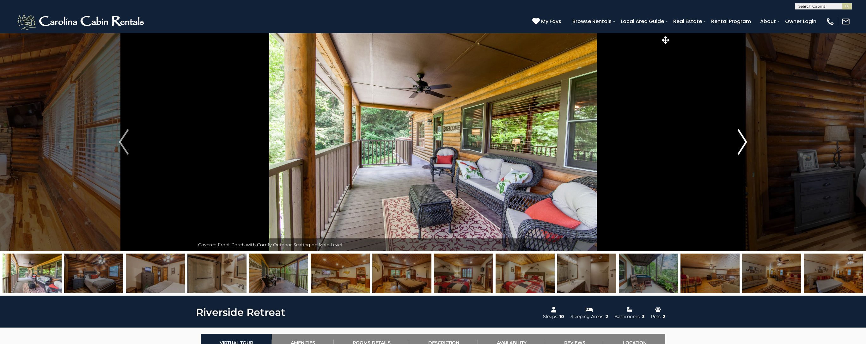
click at [736, 144] on button "Next" at bounding box center [742, 142] width 142 height 218
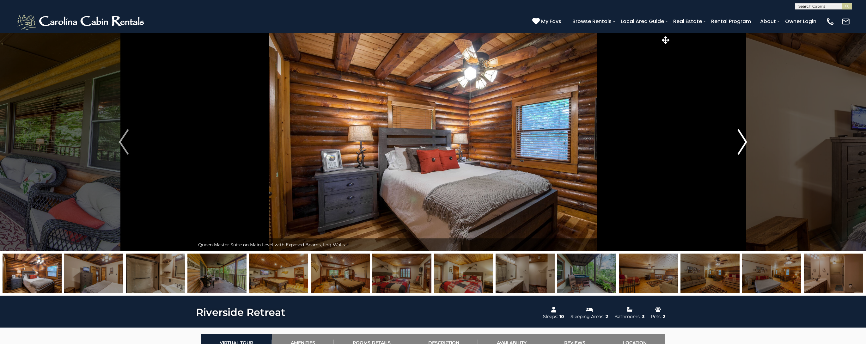
click at [736, 144] on button "Next" at bounding box center [742, 142] width 142 height 218
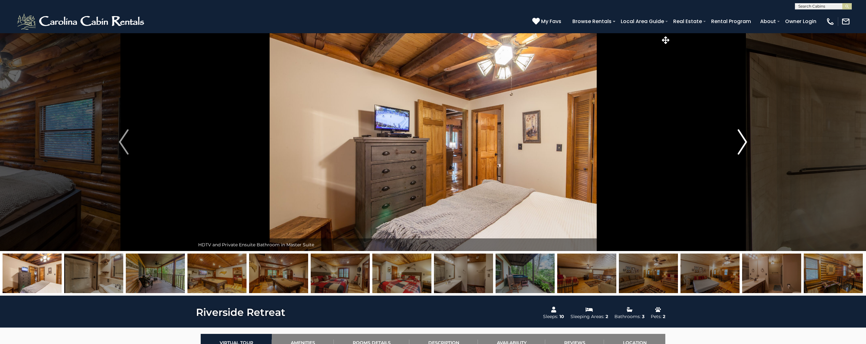
click at [736, 144] on button "Next" at bounding box center [742, 142] width 142 height 218
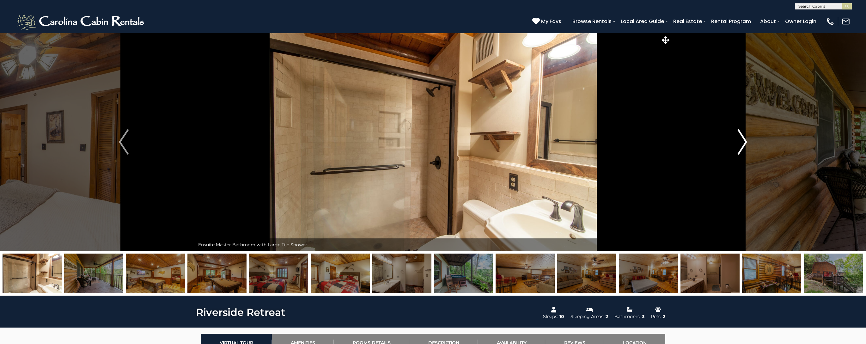
click at [736, 144] on button "Next" at bounding box center [742, 142] width 142 height 218
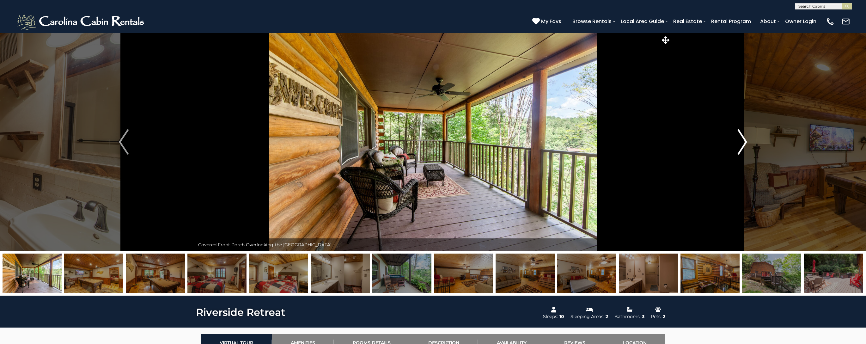
click at [736, 144] on button "Next" at bounding box center [742, 142] width 142 height 218
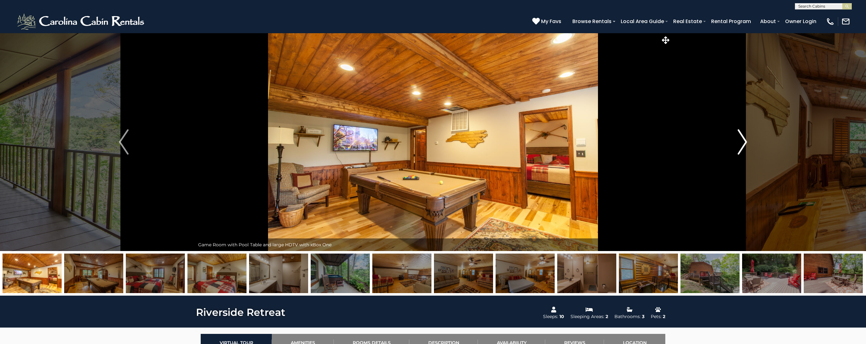
click at [736, 144] on button "Next" at bounding box center [742, 142] width 142 height 218
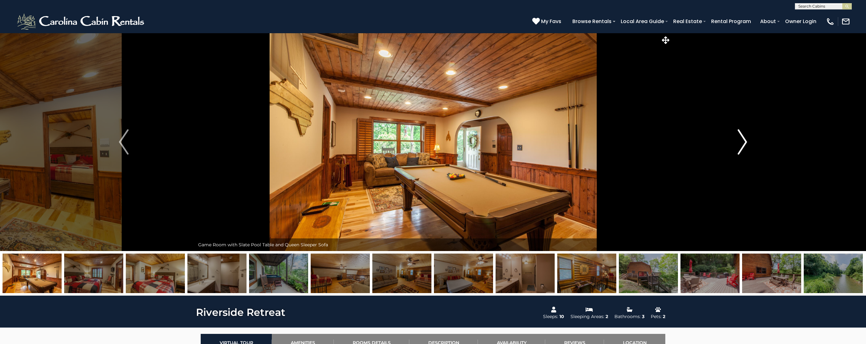
click at [736, 144] on button "Next" at bounding box center [742, 142] width 142 height 218
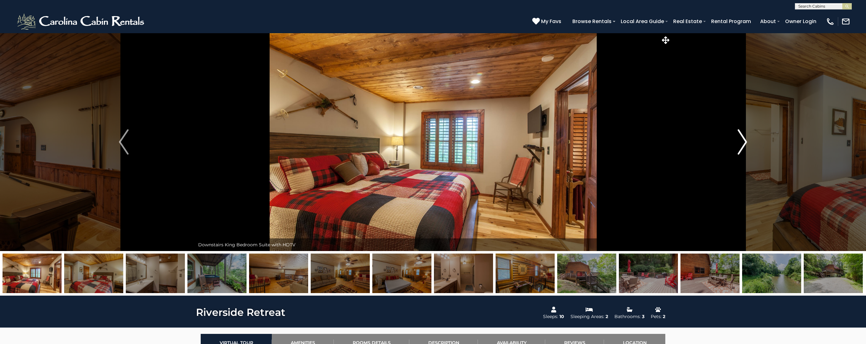
click at [736, 144] on button "Next" at bounding box center [742, 142] width 142 height 218
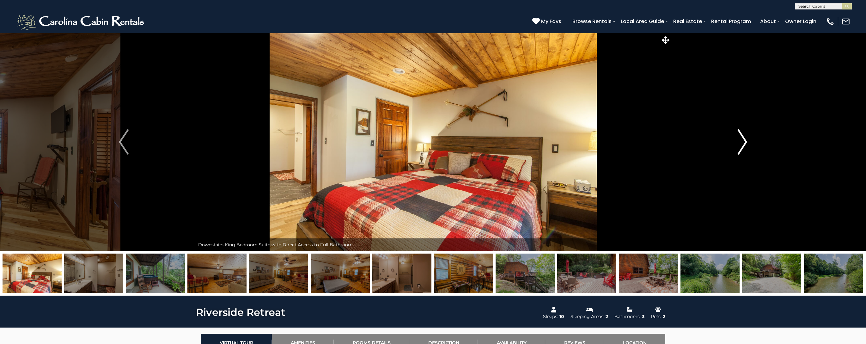
click at [736, 144] on button "Next" at bounding box center [742, 142] width 142 height 218
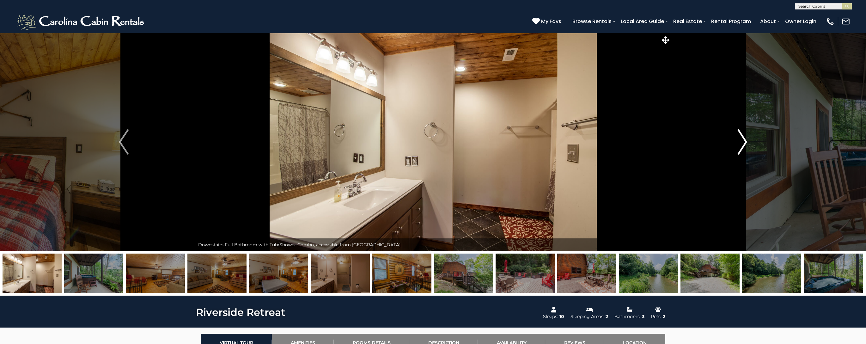
click at [736, 144] on button "Next" at bounding box center [742, 142] width 142 height 218
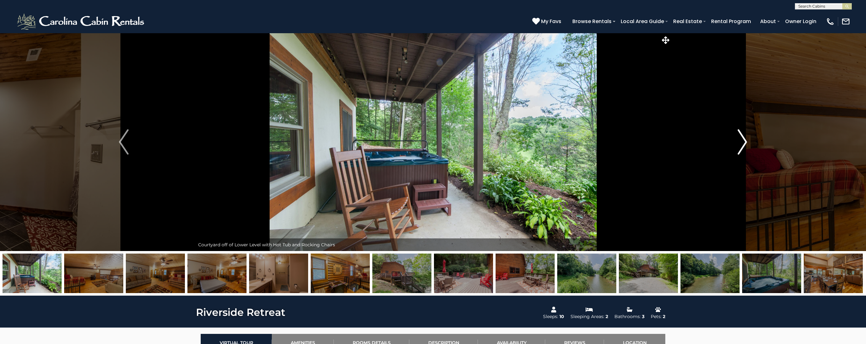
click at [736, 144] on button "Next" at bounding box center [742, 142] width 142 height 218
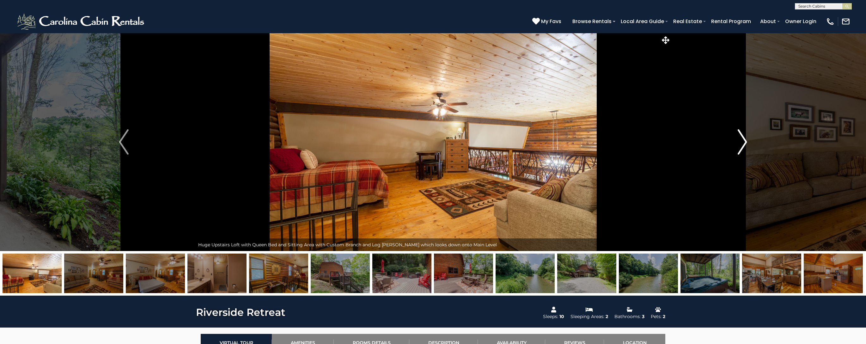
click at [736, 144] on button "Next" at bounding box center [742, 142] width 142 height 218
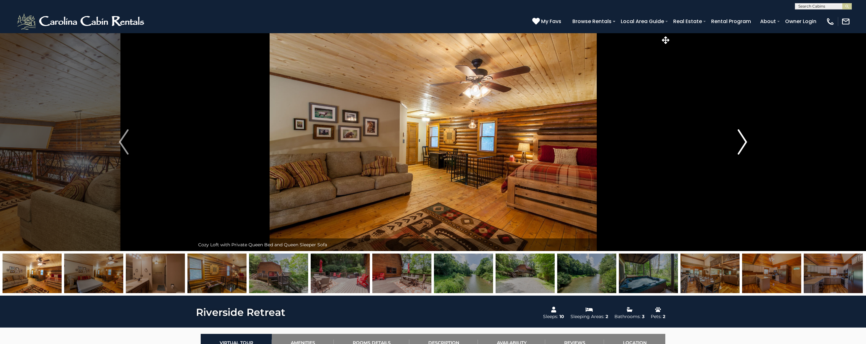
click at [736, 144] on button "Next" at bounding box center [742, 142] width 142 height 218
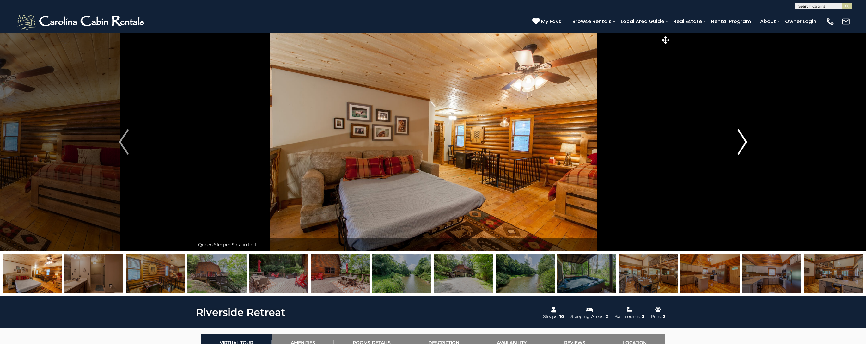
click at [736, 144] on button "Next" at bounding box center [742, 142] width 142 height 218
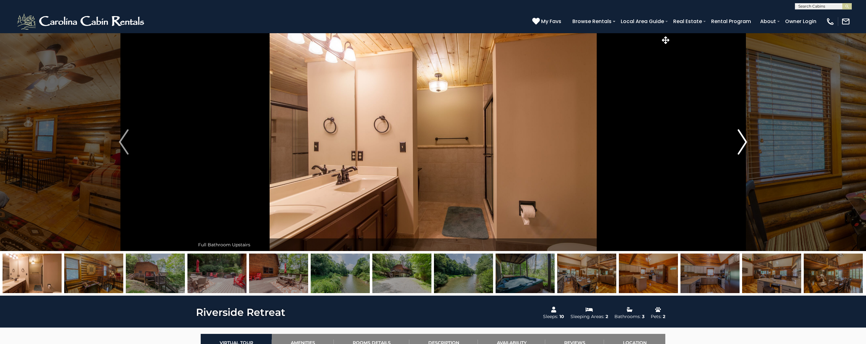
click at [736, 144] on button "Next" at bounding box center [742, 142] width 142 height 218
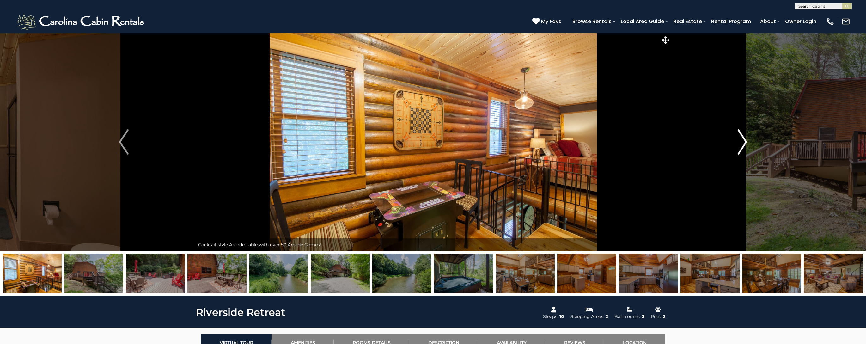
click at [736, 144] on button "Next" at bounding box center [742, 142] width 142 height 218
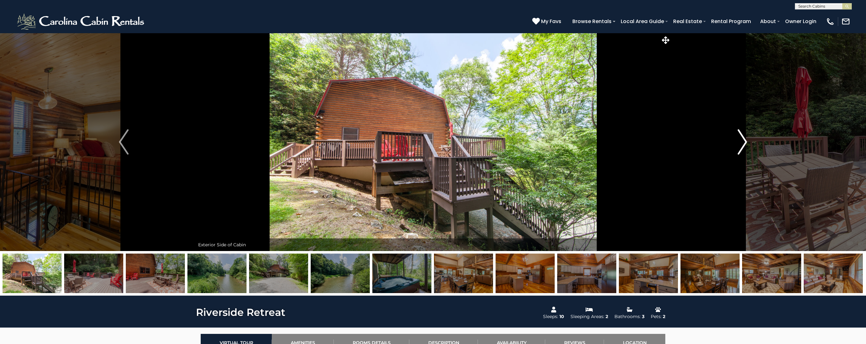
click at [736, 144] on button "Next" at bounding box center [742, 142] width 142 height 218
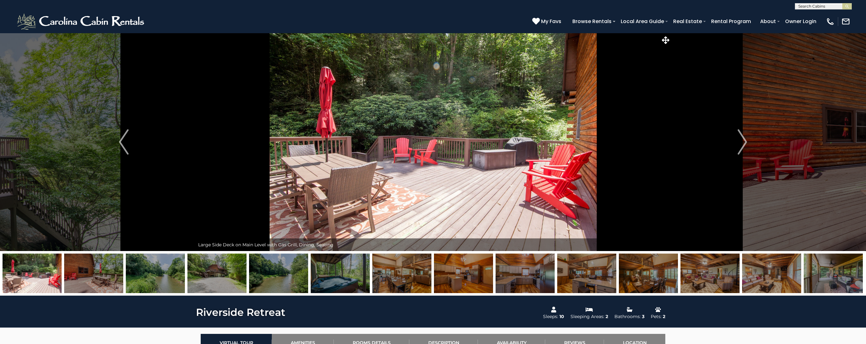
click at [824, 6] on input "text" at bounding box center [822, 7] width 55 height 6
type input "******"
click at [823, 21] on li "Dark H orse Lodge at Eagles Nest" at bounding box center [823, 17] width 56 height 11
click at [846, 9] on img "submit" at bounding box center [847, 6] width 5 height 5
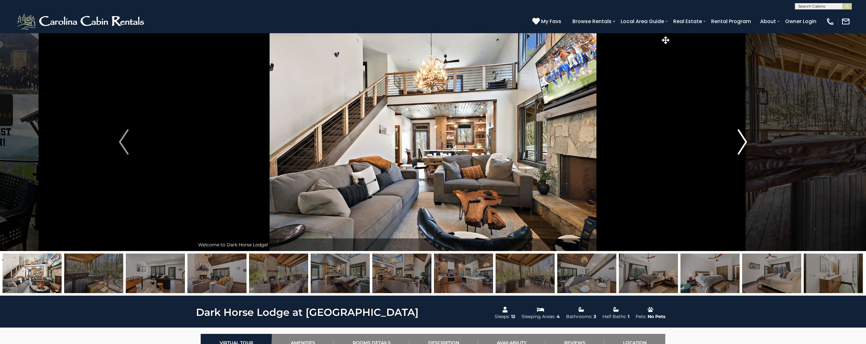
click at [745, 142] on img "Next" at bounding box center [741, 141] width 9 height 25
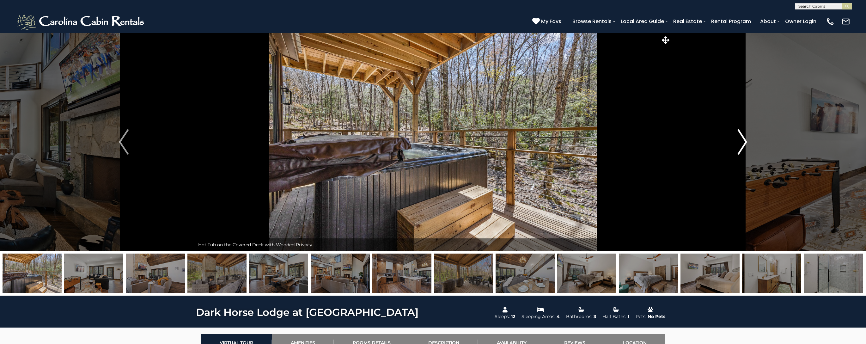
click at [743, 143] on img "Next" at bounding box center [741, 141] width 9 height 25
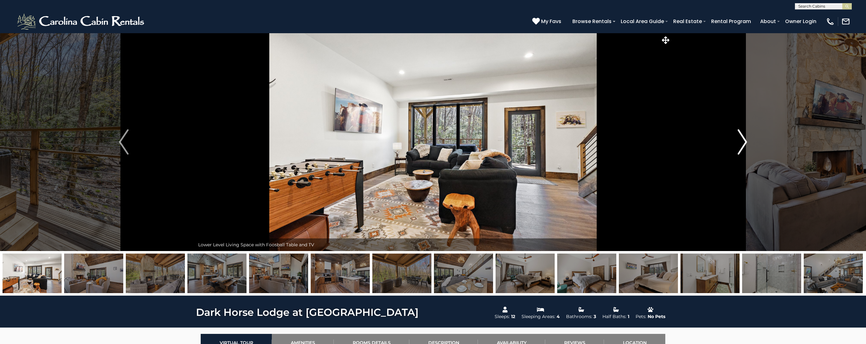
click at [743, 143] on img "Next" at bounding box center [741, 141] width 9 height 25
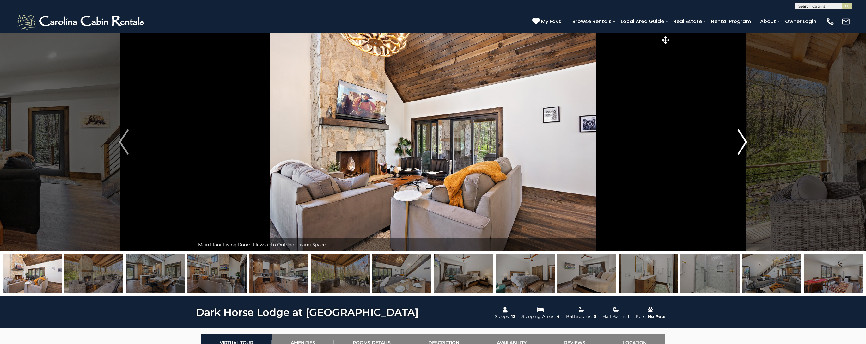
click at [743, 143] on img "Next" at bounding box center [741, 141] width 9 height 25
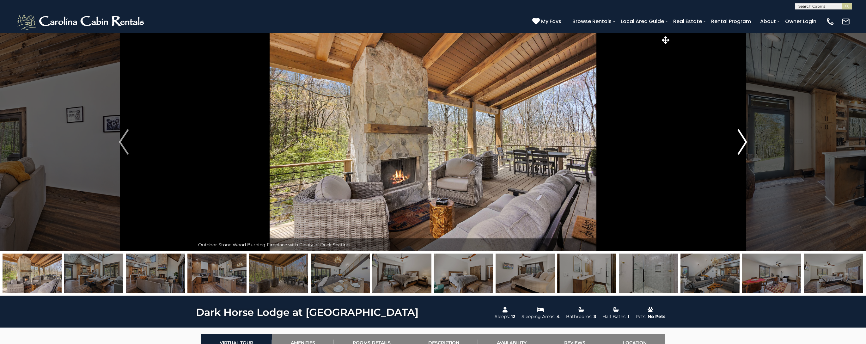
click at [743, 143] on img "Next" at bounding box center [741, 141] width 9 height 25
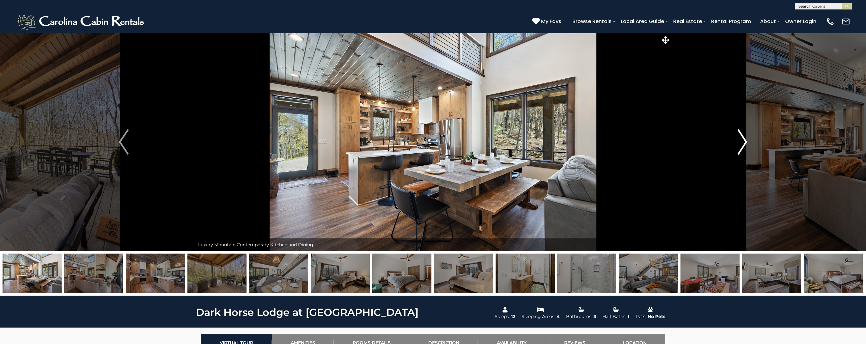
click at [743, 143] on img "Next" at bounding box center [741, 141] width 9 height 25
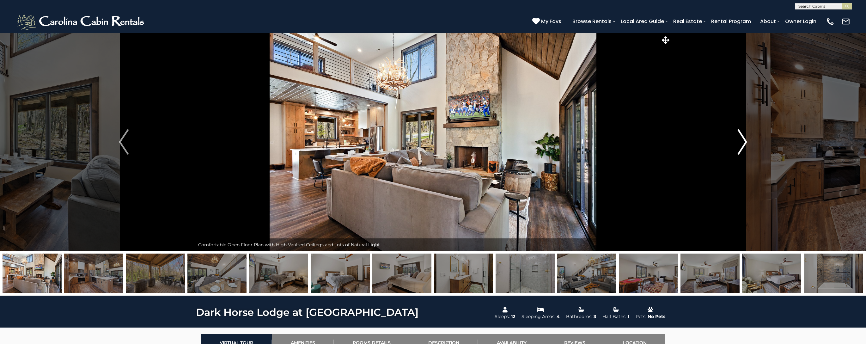
click at [743, 143] on img "Next" at bounding box center [741, 141] width 9 height 25
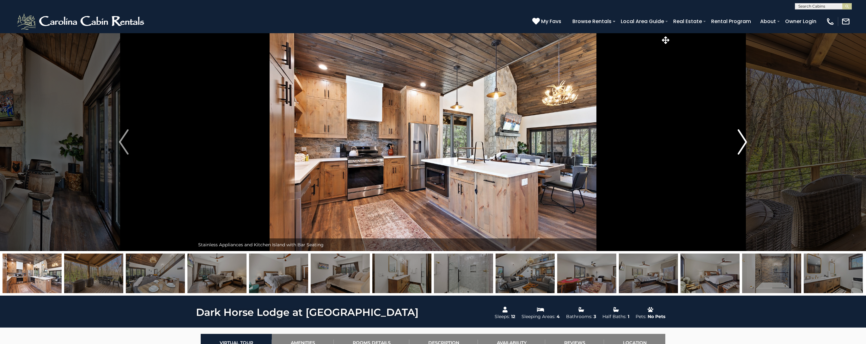
click at [743, 143] on img "Next" at bounding box center [741, 141] width 9 height 25
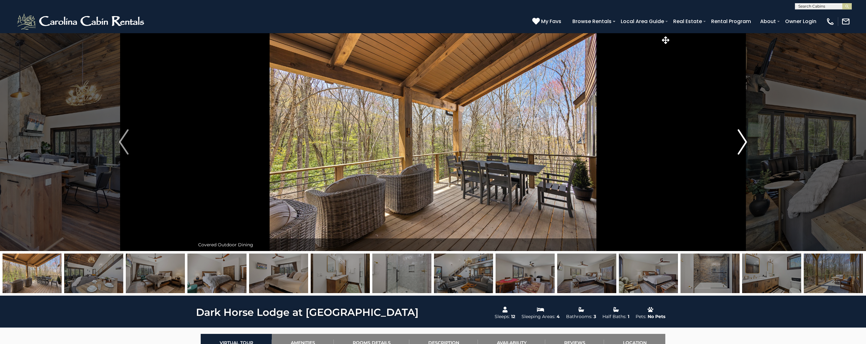
click at [743, 143] on img "Next" at bounding box center [741, 141] width 9 height 25
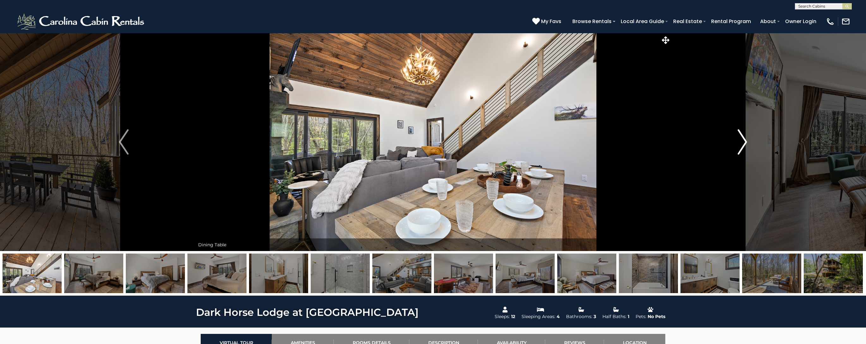
click at [743, 143] on img "Next" at bounding box center [741, 141] width 9 height 25
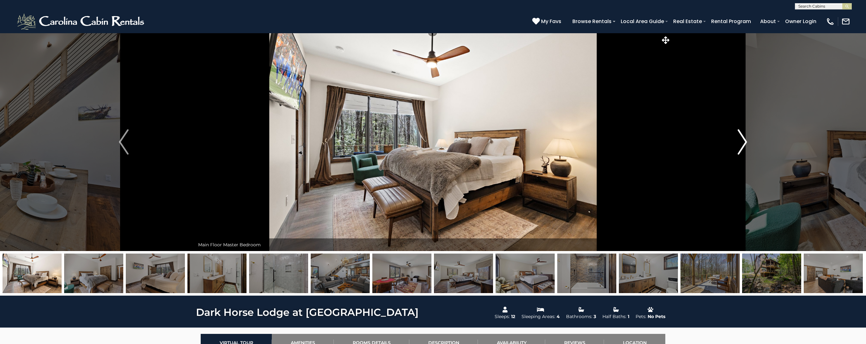
click at [743, 143] on img "Next" at bounding box center [741, 141] width 9 height 25
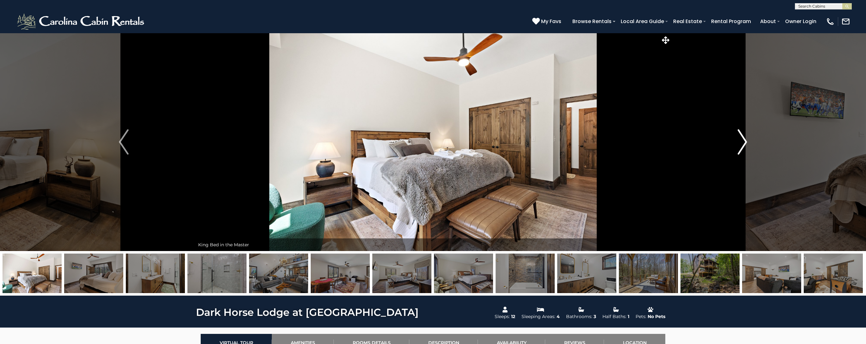
click at [743, 143] on img "Next" at bounding box center [741, 141] width 9 height 25
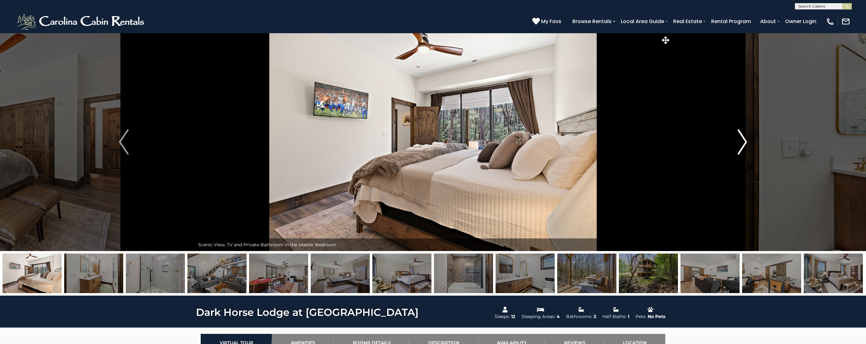
click at [743, 143] on img "Next" at bounding box center [741, 141] width 9 height 25
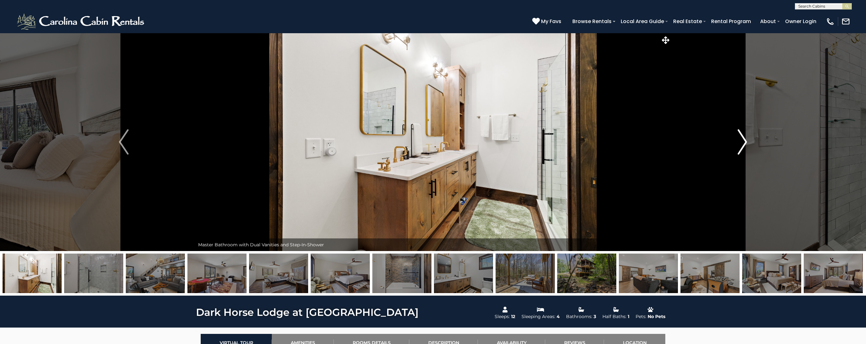
click at [743, 143] on img "Next" at bounding box center [741, 141] width 9 height 25
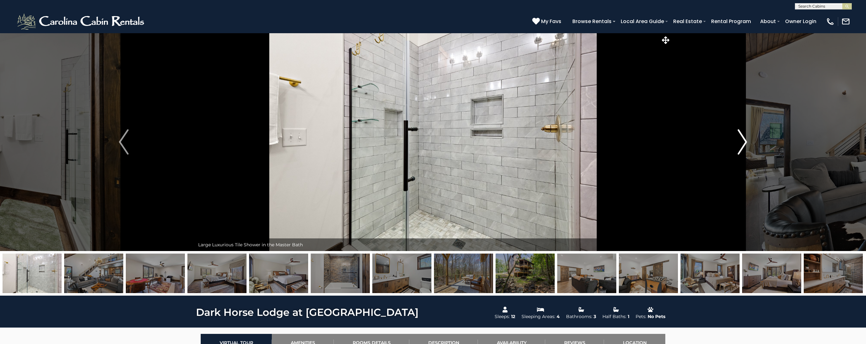
click at [743, 143] on img "Next" at bounding box center [741, 141] width 9 height 25
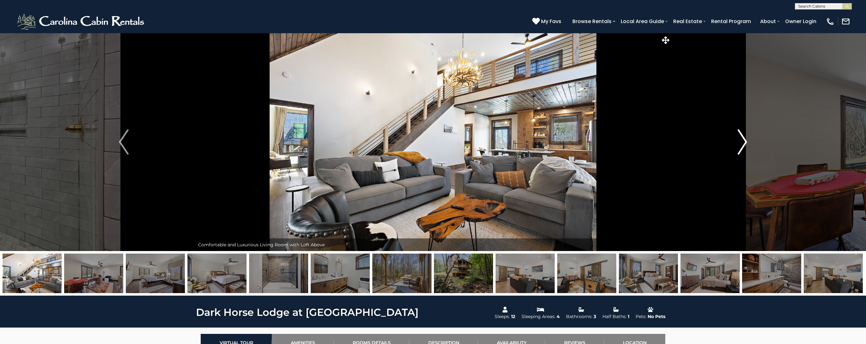
click at [743, 143] on img "Next" at bounding box center [741, 141] width 9 height 25
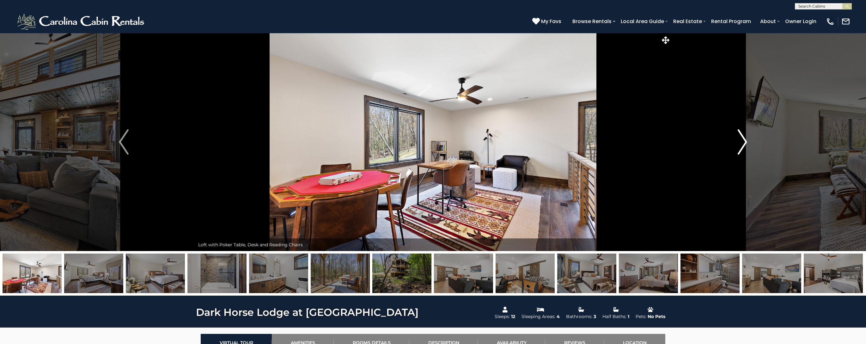
click at [743, 143] on img "Next" at bounding box center [741, 141] width 9 height 25
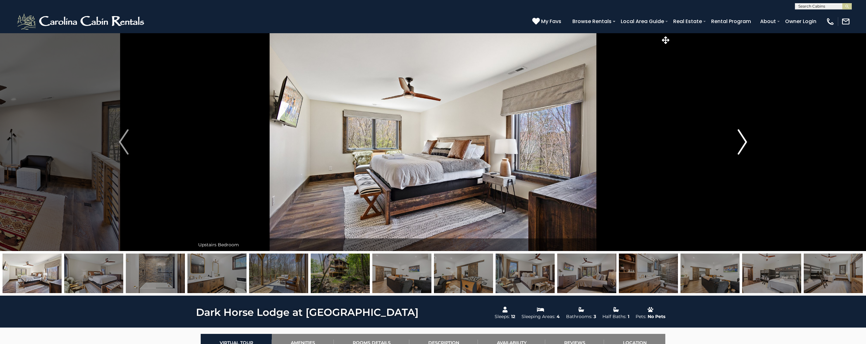
click at [743, 143] on img "Next" at bounding box center [741, 141] width 9 height 25
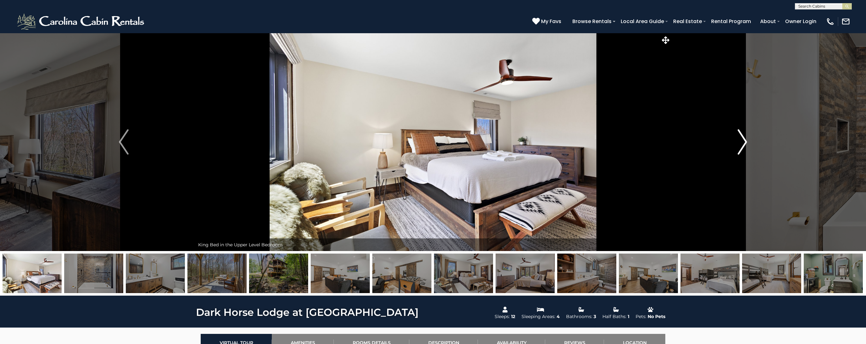
click at [743, 143] on img "Next" at bounding box center [741, 141] width 9 height 25
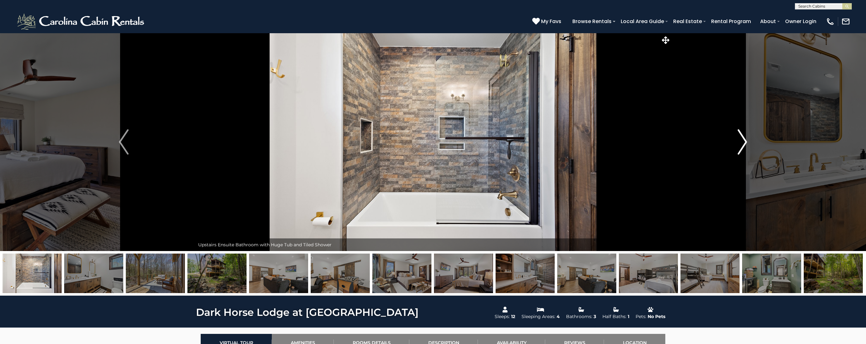
click at [744, 143] on img "Next" at bounding box center [741, 141] width 9 height 25
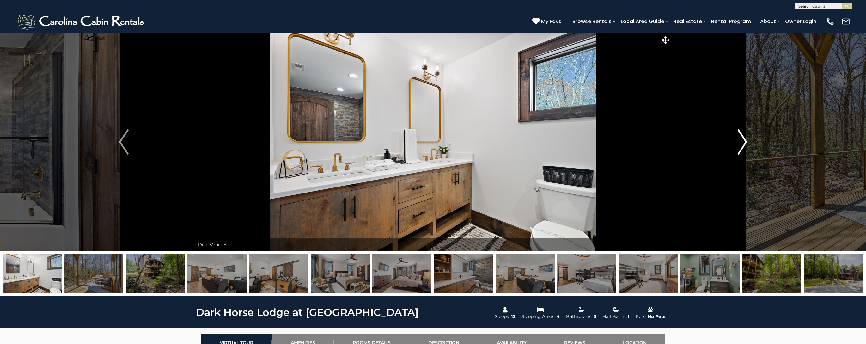
click at [744, 143] on img "Next" at bounding box center [741, 141] width 9 height 25
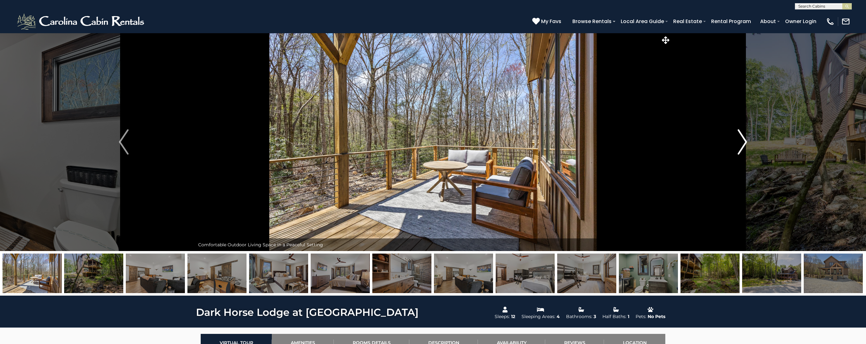
click at [744, 143] on img "Next" at bounding box center [741, 141] width 9 height 25
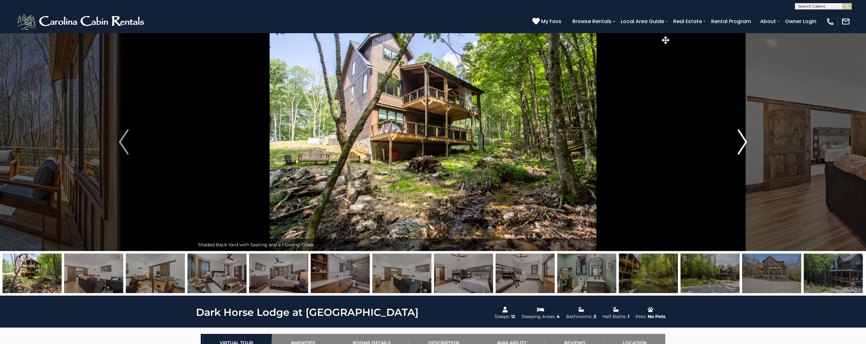
click at [744, 143] on img "Next" at bounding box center [741, 141] width 9 height 25
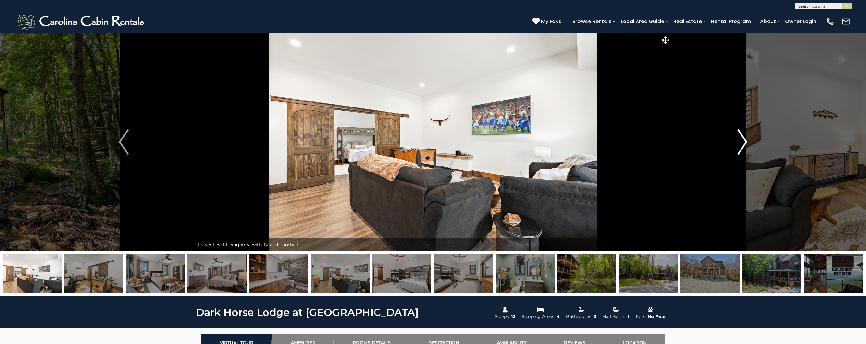
click at [744, 143] on img "Next" at bounding box center [741, 141] width 9 height 25
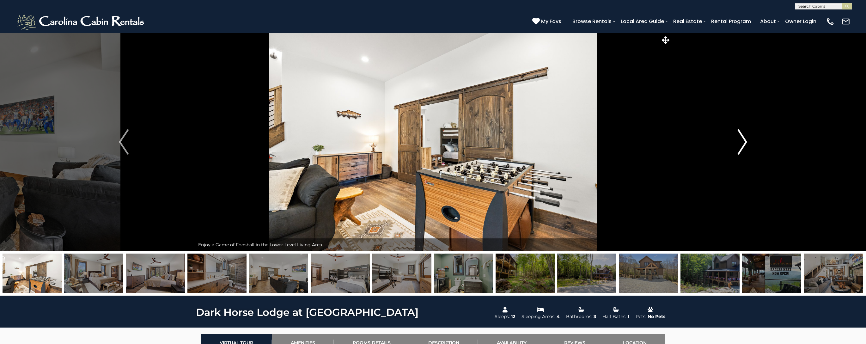
click at [744, 143] on img "Next" at bounding box center [741, 141] width 9 height 25
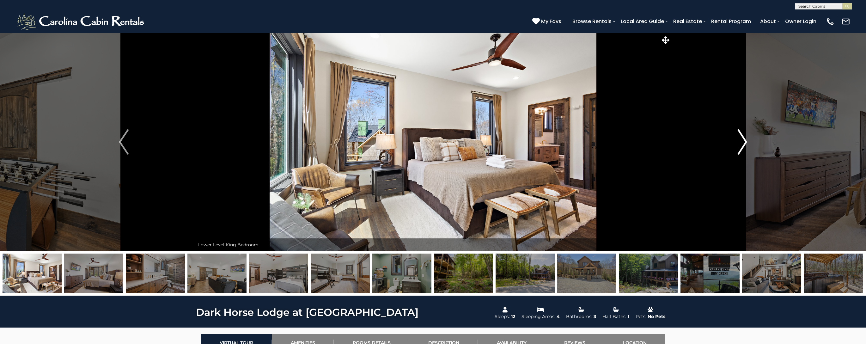
click at [744, 143] on img "Next" at bounding box center [741, 141] width 9 height 25
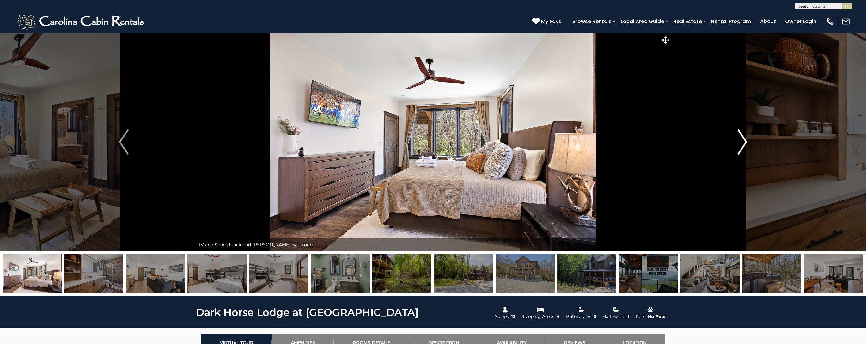
click at [744, 143] on img "Next" at bounding box center [741, 141] width 9 height 25
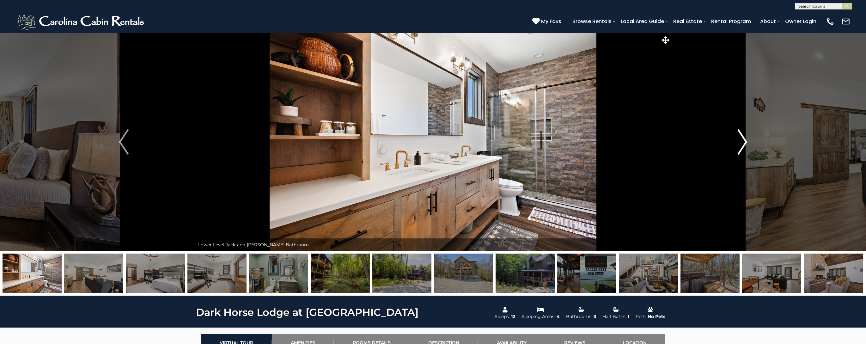
click at [744, 143] on img "Next" at bounding box center [741, 141] width 9 height 25
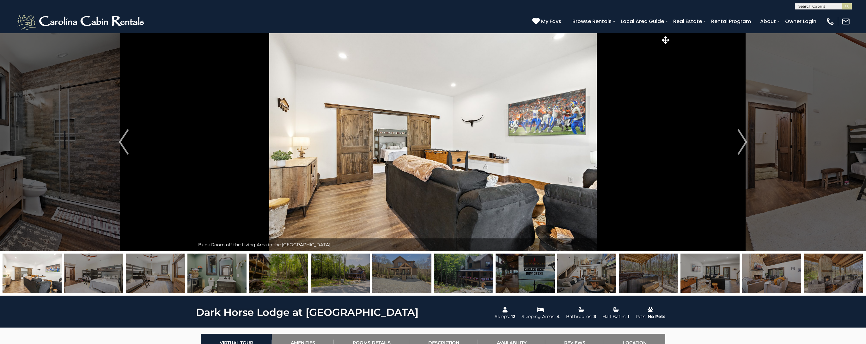
click at [829, 6] on input "text" at bounding box center [822, 7] width 55 height 6
type input "***"
click at [820, 15] on li "Elk Laurel" at bounding box center [823, 15] width 56 height 6
click at [850, 5] on button "submit" at bounding box center [846, 6] width 9 height 6
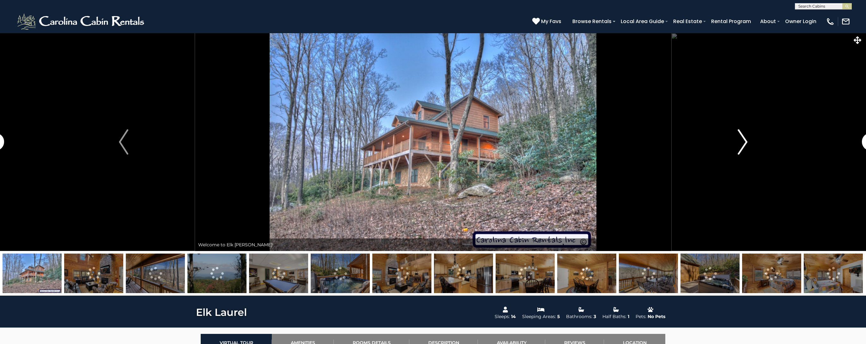
click at [740, 144] on img "Next" at bounding box center [742, 141] width 9 height 25
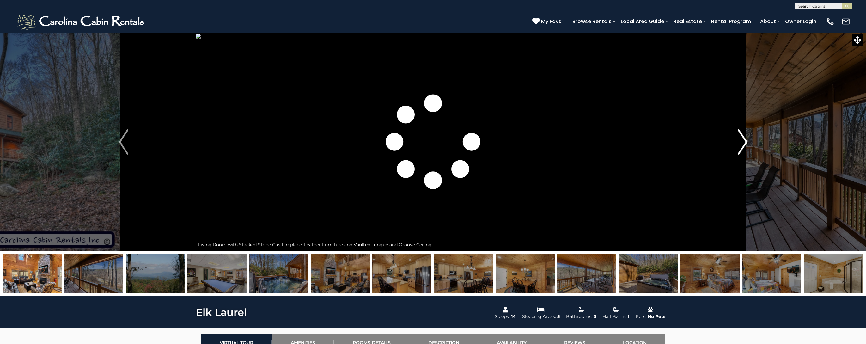
click at [741, 142] on img "Next" at bounding box center [742, 141] width 9 height 25
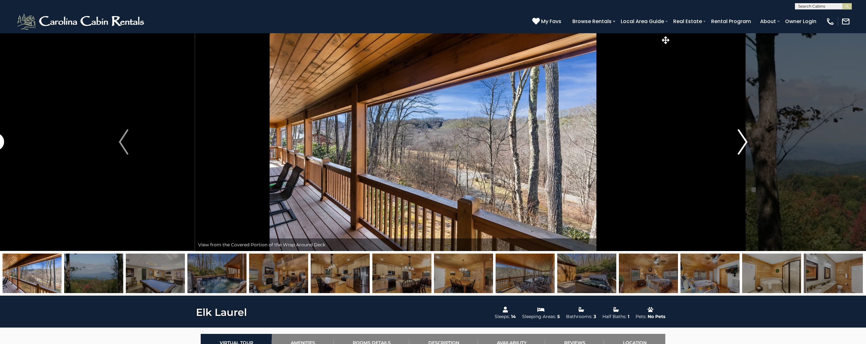
click at [741, 142] on img "Next" at bounding box center [742, 141] width 9 height 25
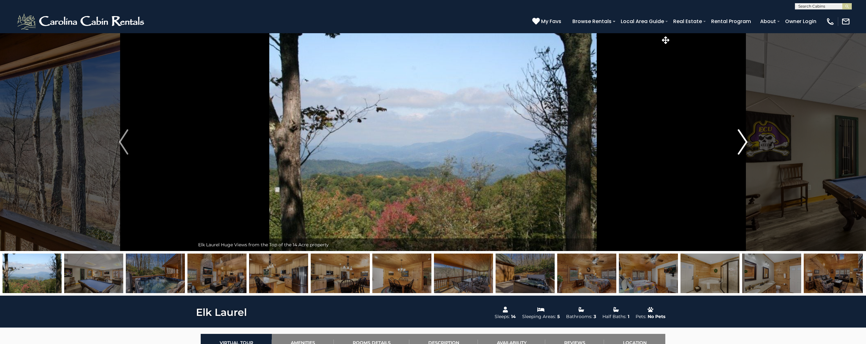
click at [741, 142] on img "Next" at bounding box center [742, 141] width 9 height 25
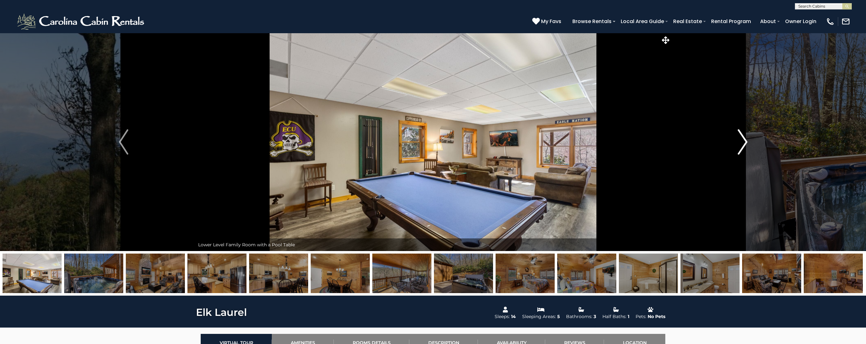
click at [741, 142] on img "Next" at bounding box center [742, 141] width 9 height 25
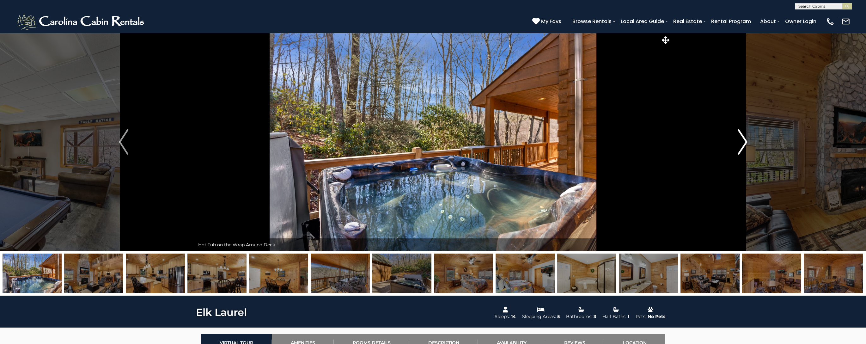
click at [741, 142] on img "Next" at bounding box center [742, 141] width 9 height 25
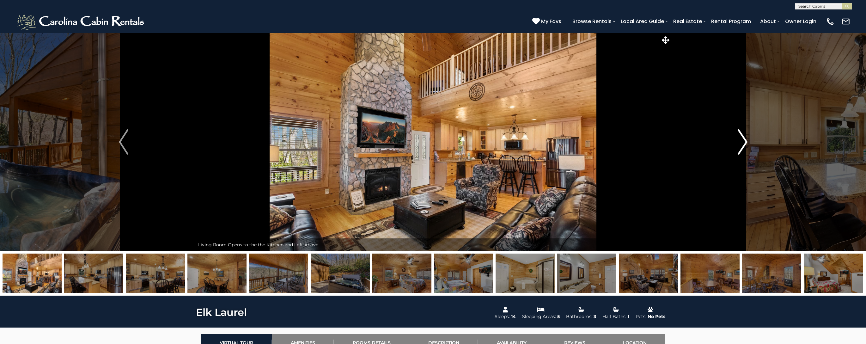
click at [741, 142] on img "Next" at bounding box center [742, 141] width 9 height 25
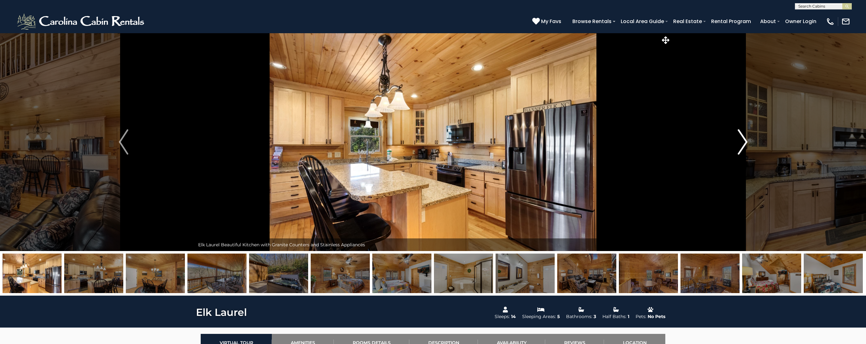
click at [741, 142] on img "Next" at bounding box center [742, 141] width 9 height 25
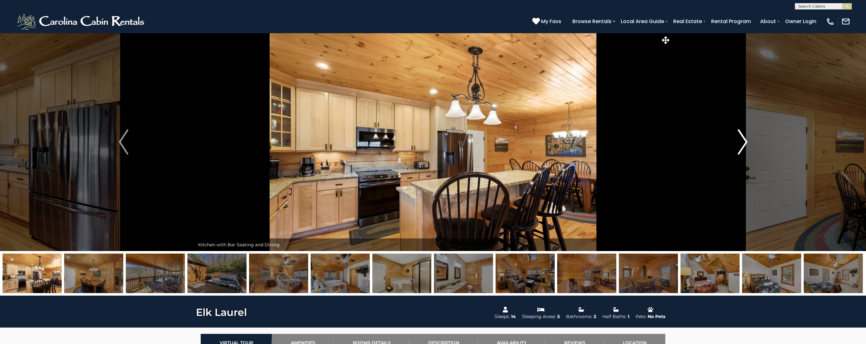
click at [741, 142] on img "Next" at bounding box center [742, 141] width 9 height 25
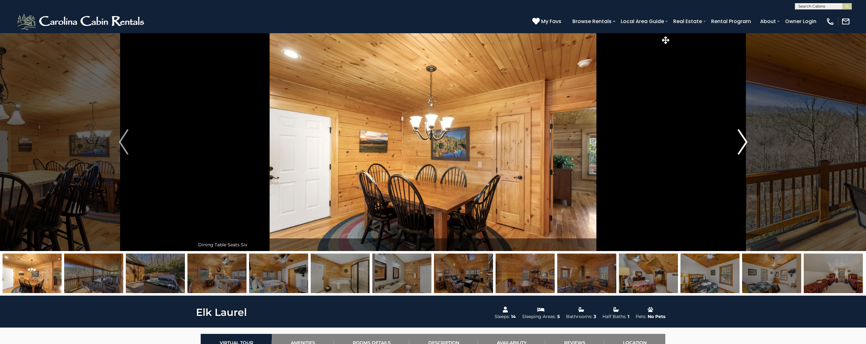
click at [741, 142] on img "Next" at bounding box center [742, 141] width 9 height 25
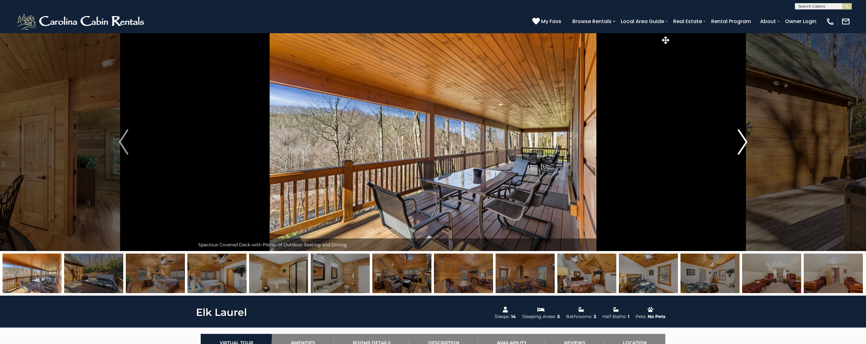
click at [741, 142] on img "Next" at bounding box center [742, 141] width 9 height 25
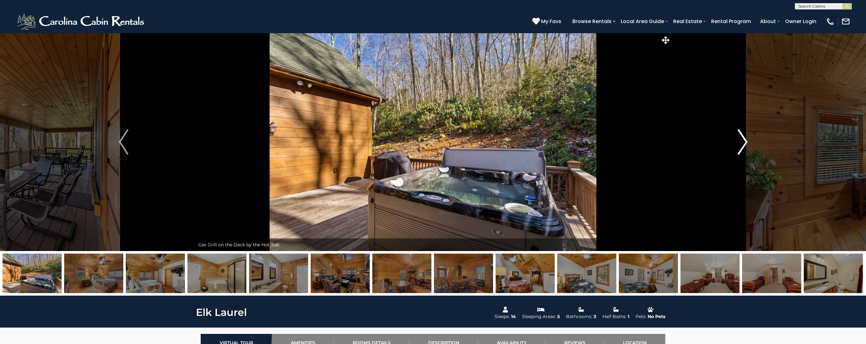
click at [741, 142] on img "Next" at bounding box center [742, 141] width 9 height 25
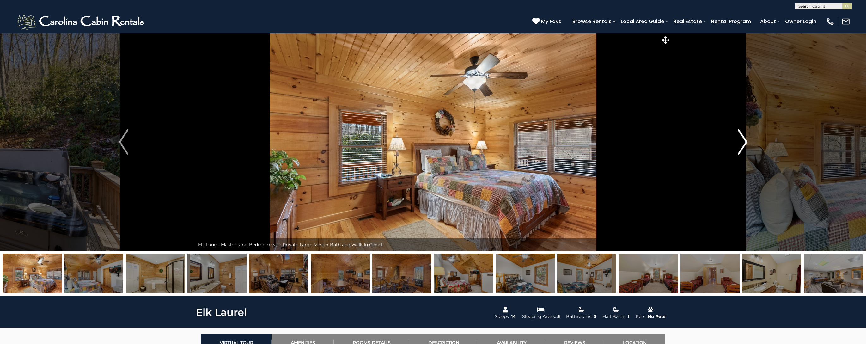
click at [741, 142] on img "Next" at bounding box center [742, 141] width 9 height 25
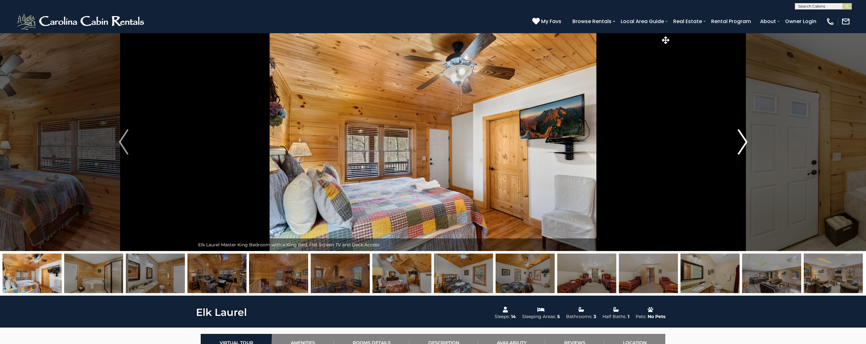
click at [741, 142] on img "Next" at bounding box center [742, 141] width 9 height 25
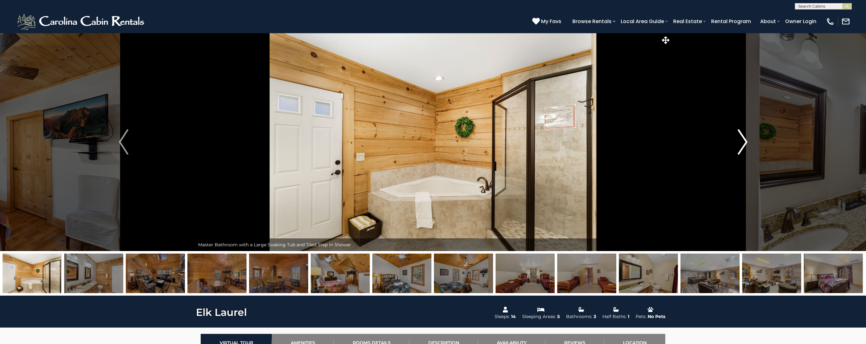
click at [741, 142] on img "Next" at bounding box center [742, 141] width 9 height 25
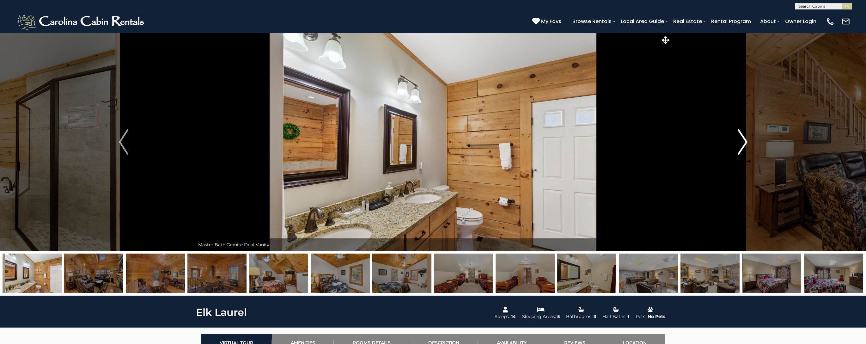
click at [742, 141] on img "Next" at bounding box center [742, 141] width 9 height 25
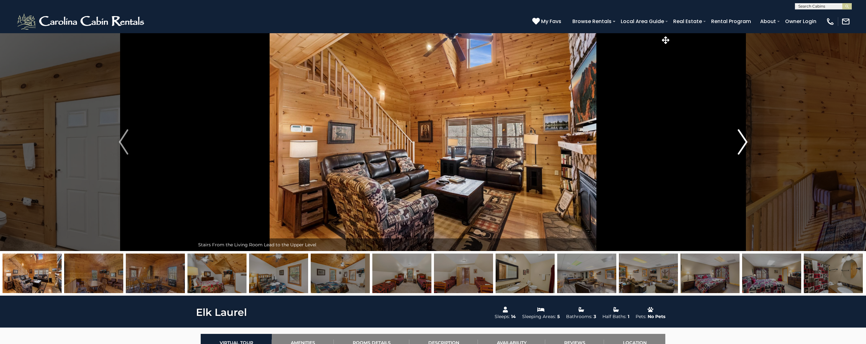
click at [742, 141] on img "Next" at bounding box center [742, 141] width 9 height 25
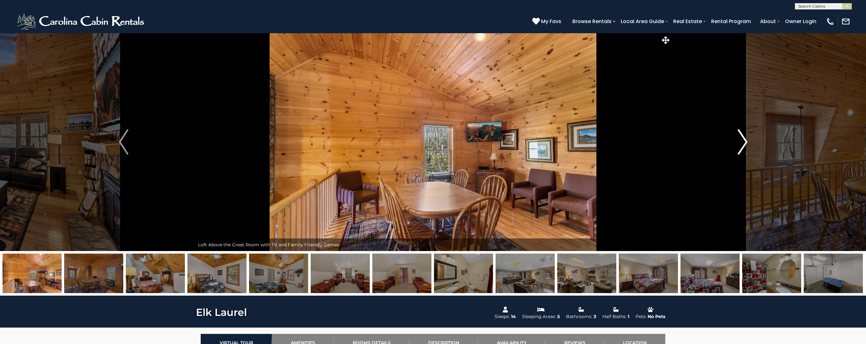
click at [742, 141] on img "Next" at bounding box center [742, 141] width 9 height 25
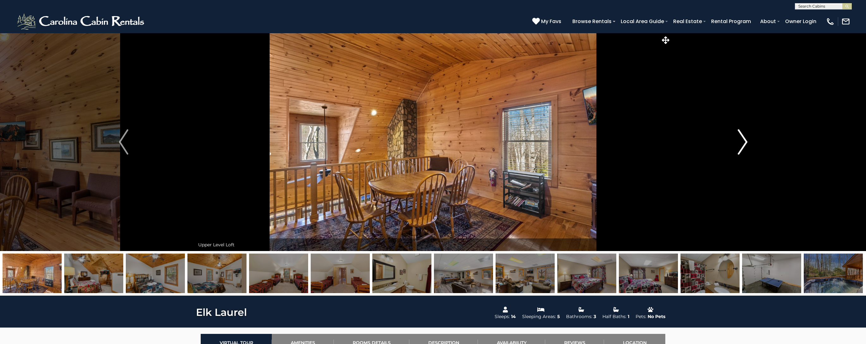
click at [742, 141] on img "Next" at bounding box center [742, 141] width 9 height 25
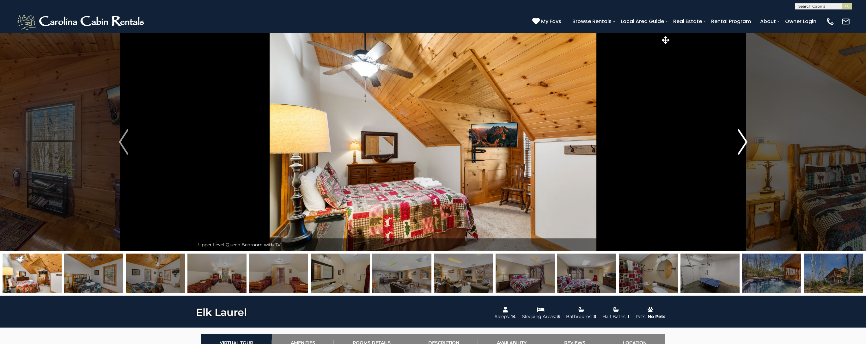
click at [742, 141] on img "Next" at bounding box center [742, 141] width 9 height 25
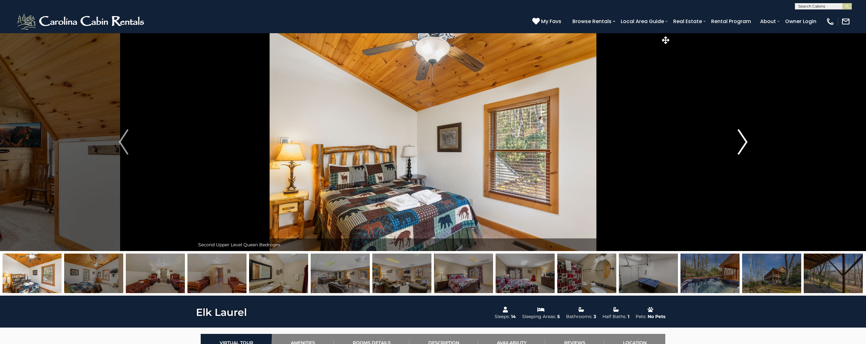
click at [742, 141] on img "Next" at bounding box center [742, 141] width 9 height 25
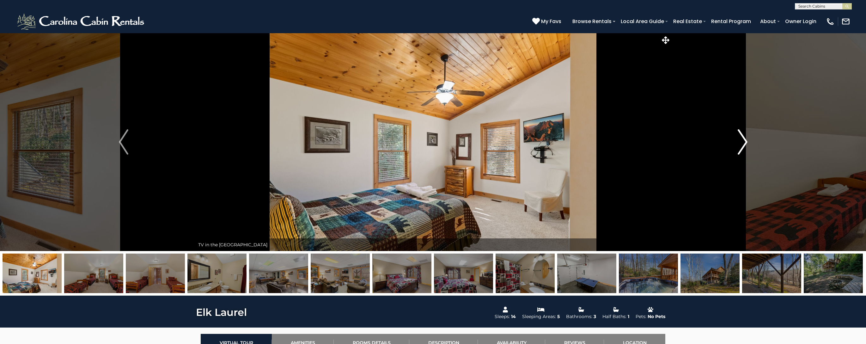
click at [742, 141] on img "Next" at bounding box center [742, 141] width 9 height 25
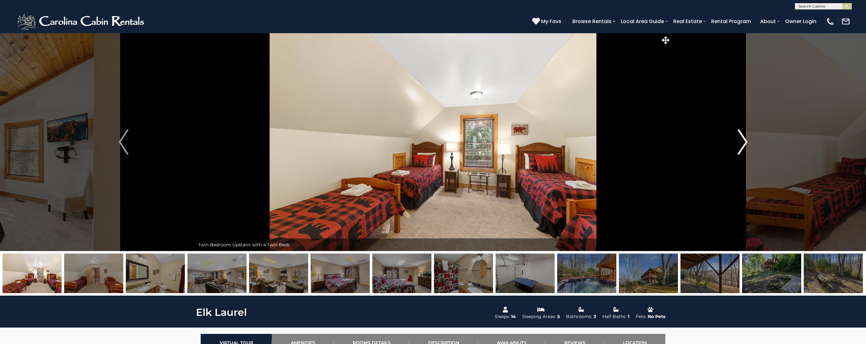
click at [742, 141] on img "Next" at bounding box center [742, 141] width 9 height 25
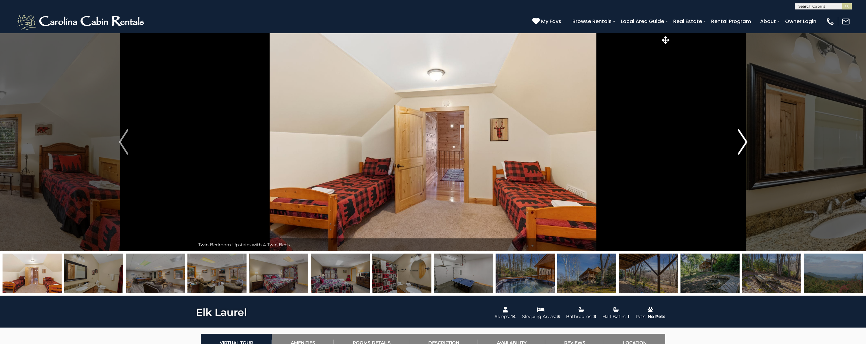
click at [742, 141] on img "Next" at bounding box center [742, 141] width 9 height 25
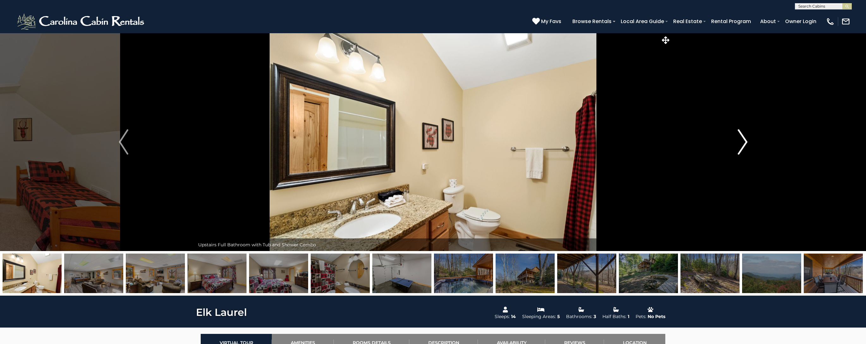
click at [742, 141] on img "Next" at bounding box center [742, 141] width 9 height 25
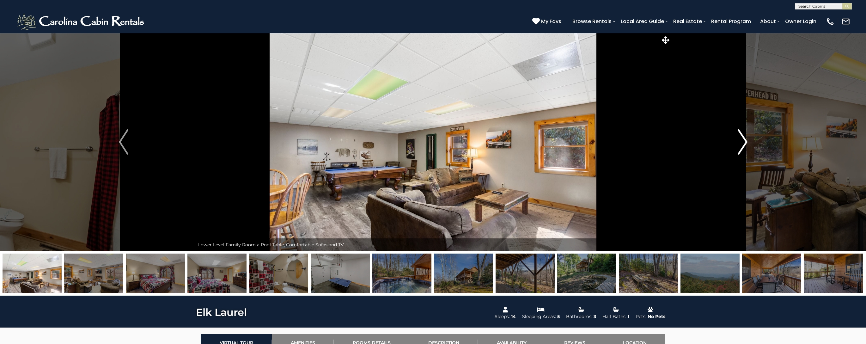
click at [742, 141] on img "Next" at bounding box center [742, 141] width 9 height 25
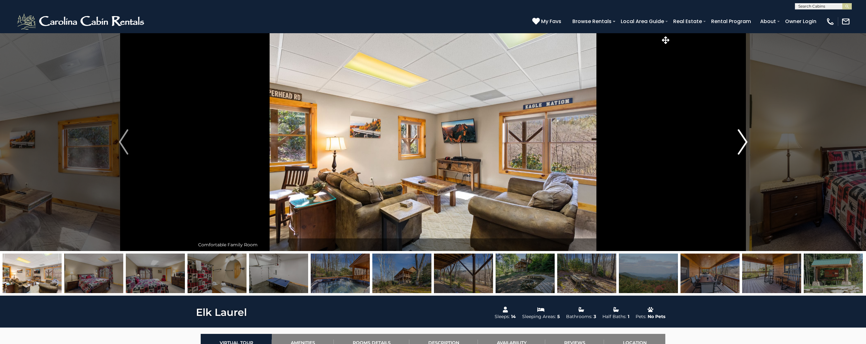
click at [742, 141] on img "Next" at bounding box center [742, 141] width 9 height 25
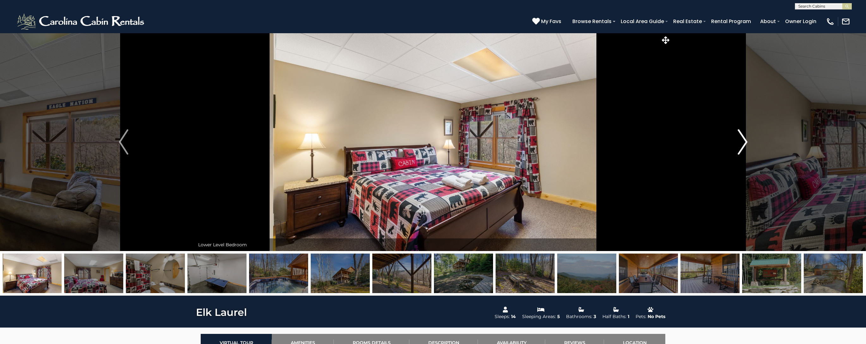
click at [742, 141] on img "Next" at bounding box center [742, 141] width 9 height 25
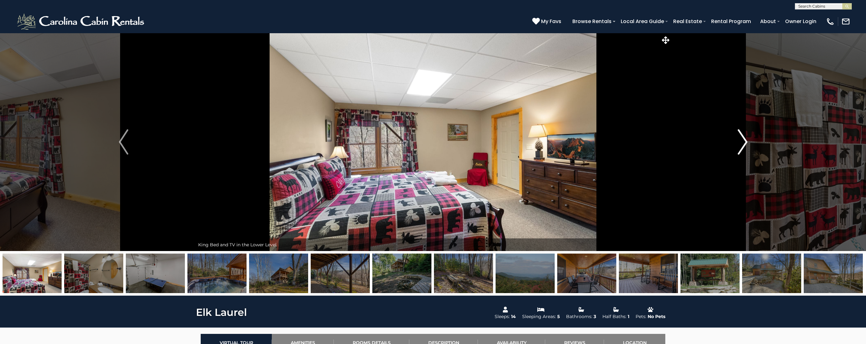
click at [742, 141] on img "Next" at bounding box center [742, 141] width 9 height 25
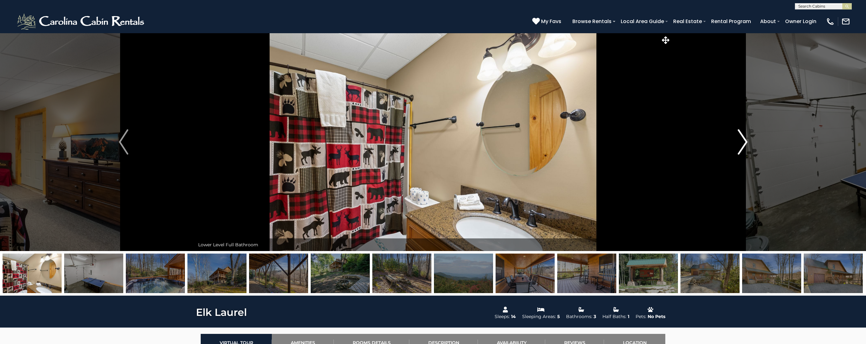
click at [742, 141] on img "Next" at bounding box center [742, 141] width 9 height 25
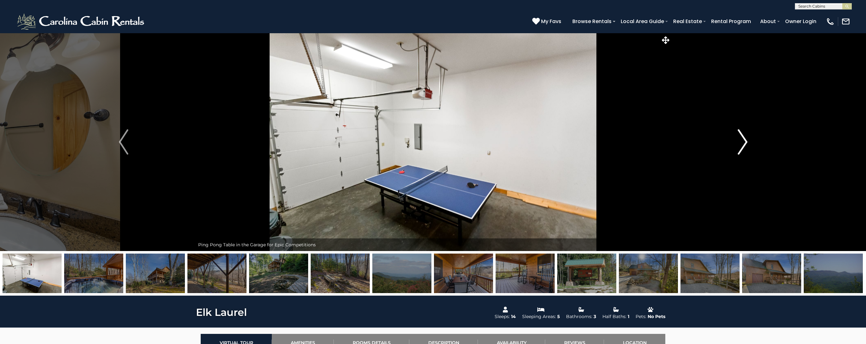
click at [742, 141] on img "Next" at bounding box center [742, 141] width 9 height 25
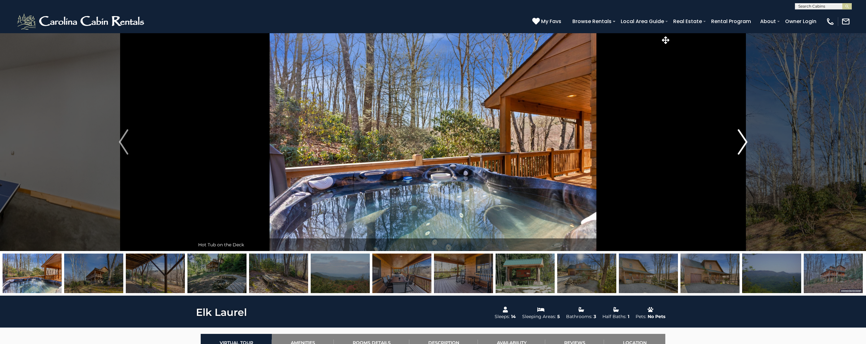
click at [742, 141] on img "Next" at bounding box center [742, 141] width 9 height 25
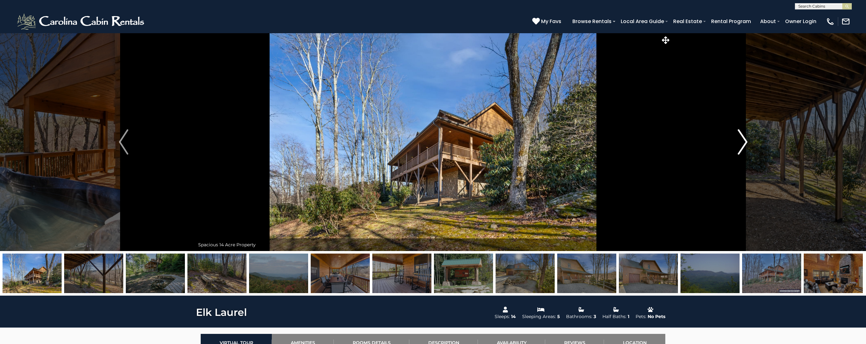
click at [742, 141] on img "Next" at bounding box center [742, 141] width 9 height 25
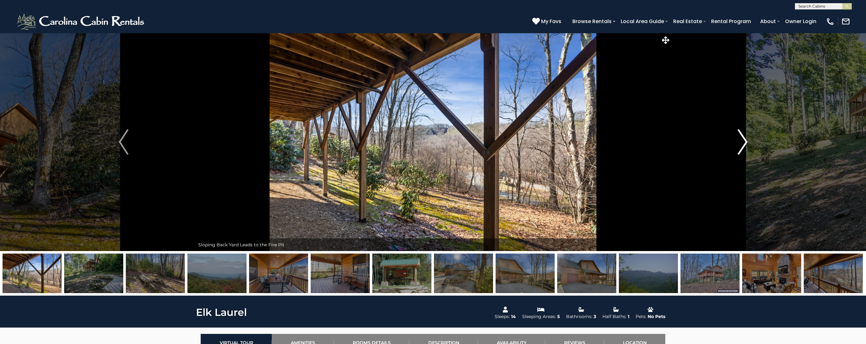
click at [742, 141] on img "Next" at bounding box center [742, 141] width 9 height 25
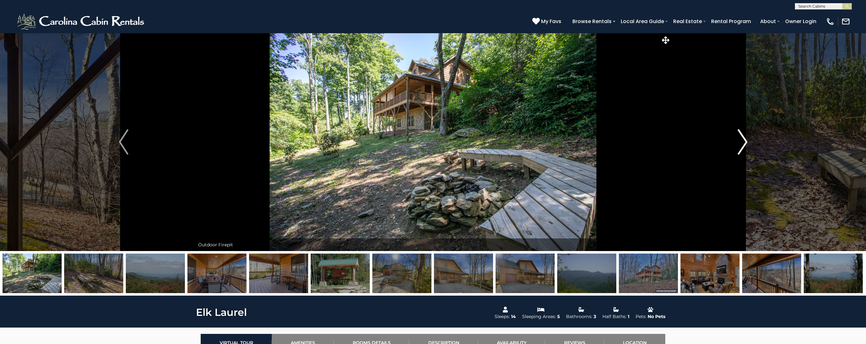
click at [742, 141] on img "Next" at bounding box center [742, 141] width 9 height 25
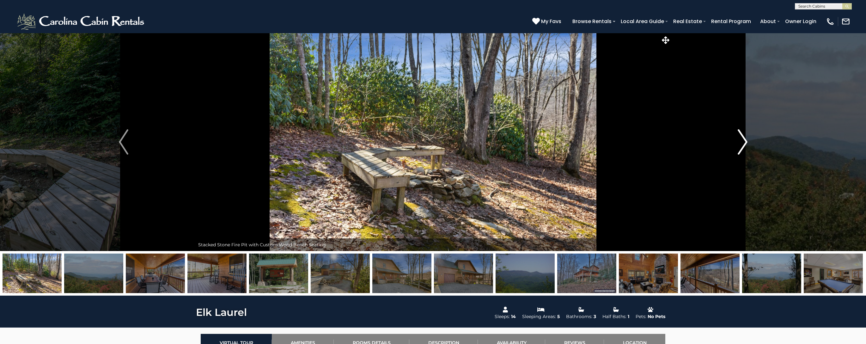
click at [742, 141] on img "Next" at bounding box center [742, 141] width 9 height 25
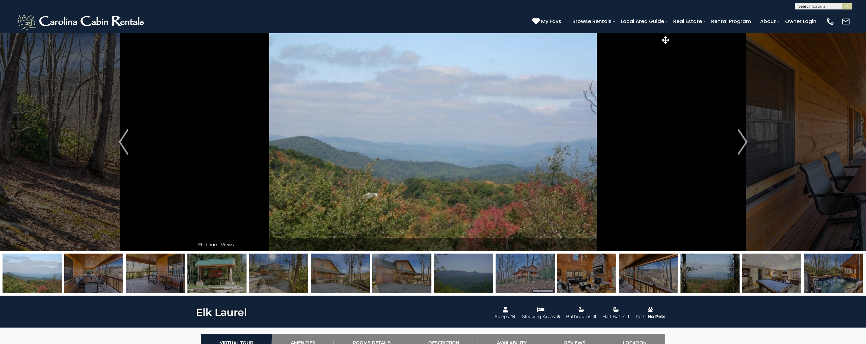
click at [835, 6] on input "text" at bounding box center [822, 7] width 55 height 6
type input "*****"
click at [820, 14] on li "Grays tone Cottage" at bounding box center [823, 15] width 56 height 6
click at [846, 7] on img "submit" at bounding box center [847, 6] width 5 height 5
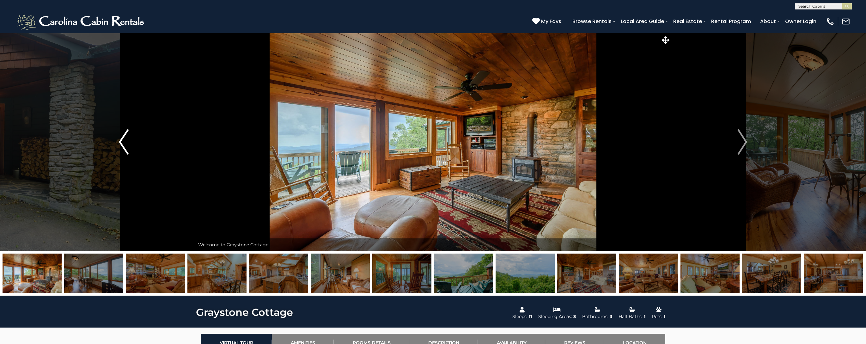
click at [123, 146] on img "Previous" at bounding box center [123, 141] width 9 height 25
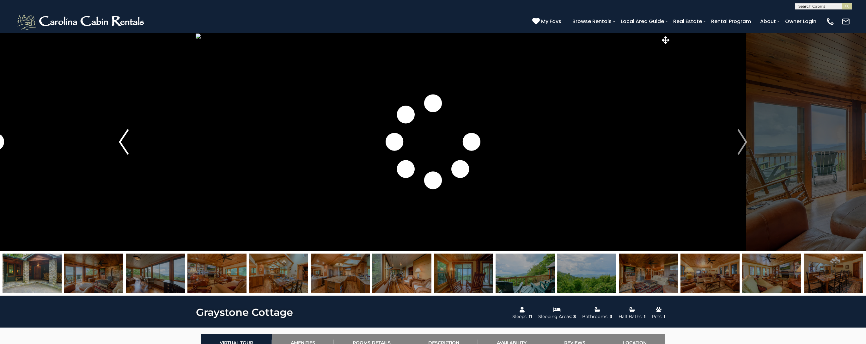
click at [123, 146] on img "Previous" at bounding box center [123, 141] width 9 height 25
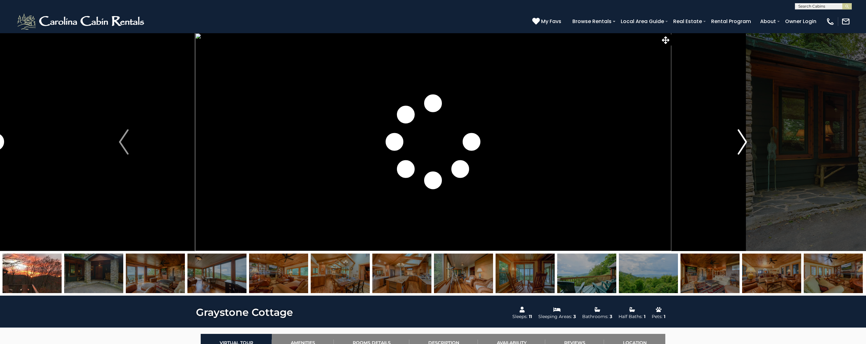
click at [741, 141] on img "Next" at bounding box center [741, 141] width 9 height 25
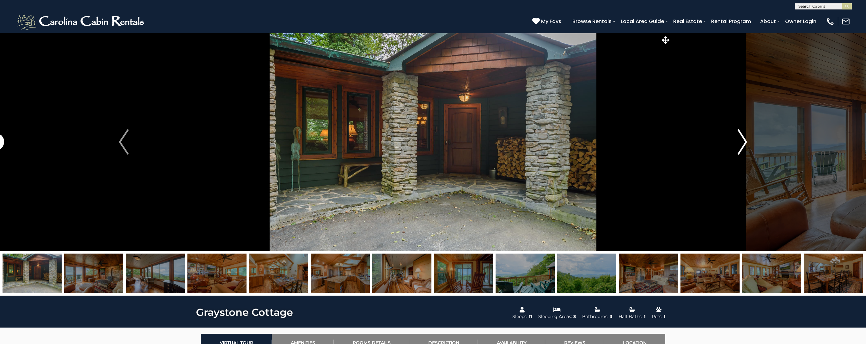
click at [741, 141] on img "Next" at bounding box center [741, 141] width 9 height 25
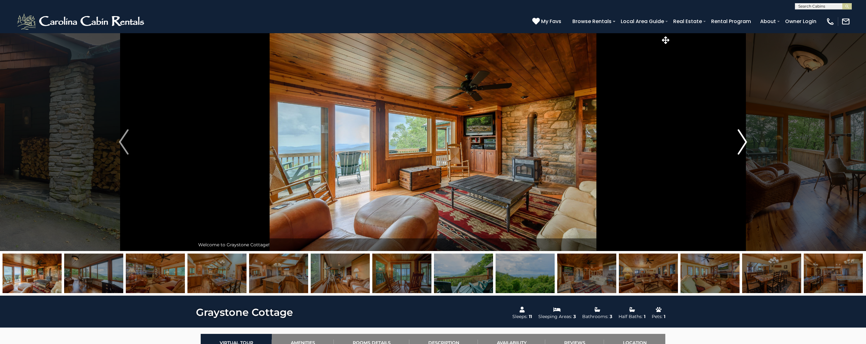
click at [741, 141] on img "Next" at bounding box center [741, 141] width 9 height 25
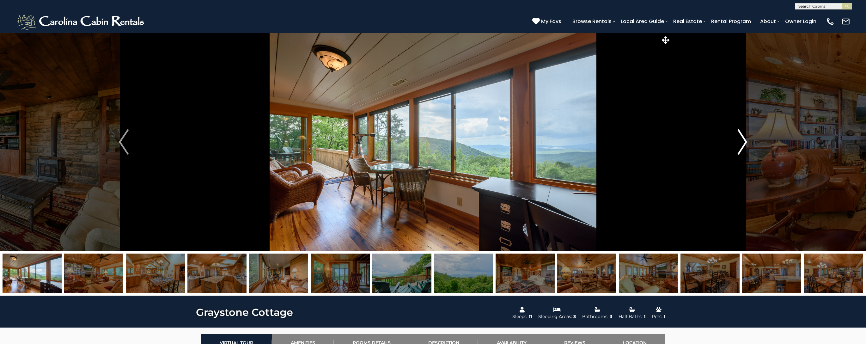
click at [741, 141] on img "Next" at bounding box center [741, 141] width 9 height 25
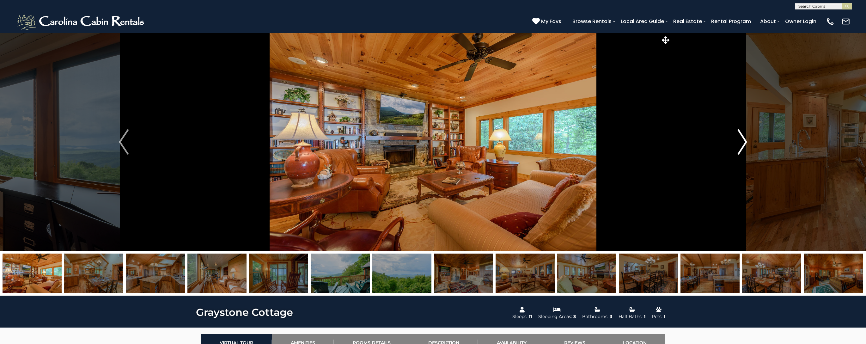
click at [741, 141] on img "Next" at bounding box center [741, 141] width 9 height 25
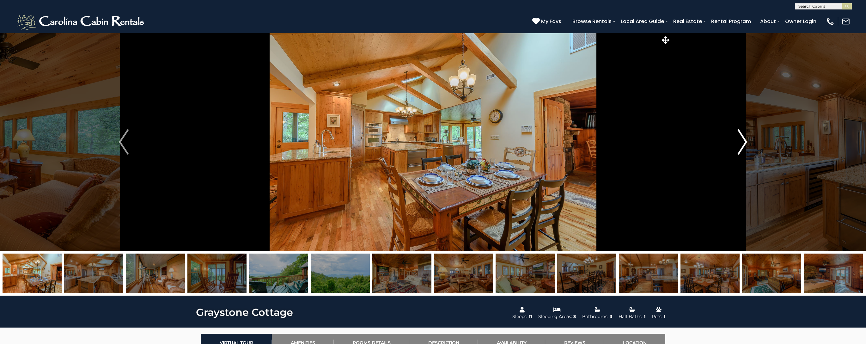
click at [741, 141] on img "Next" at bounding box center [741, 141] width 9 height 25
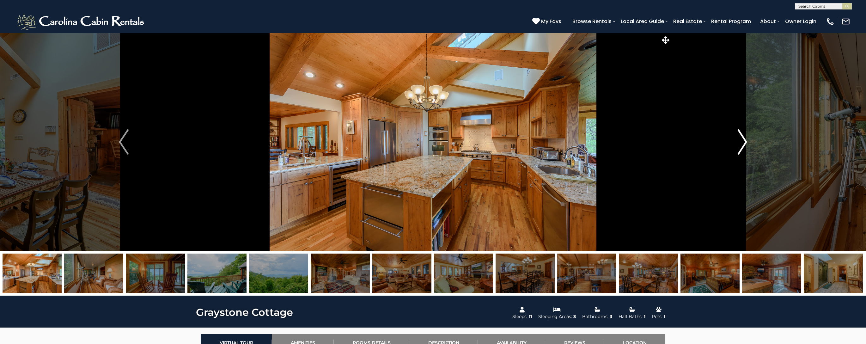
click at [741, 141] on img "Next" at bounding box center [741, 141] width 9 height 25
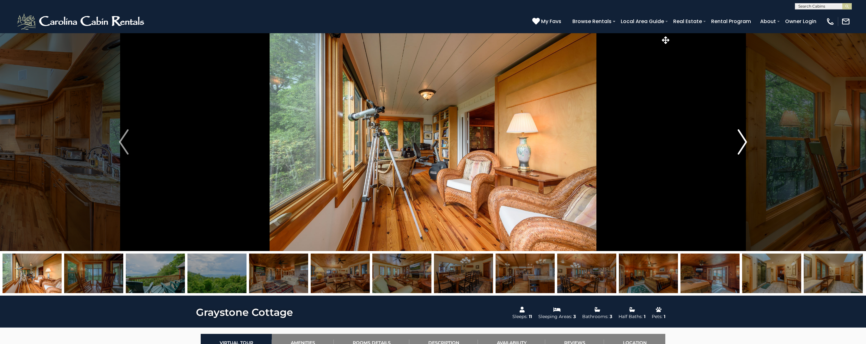
click at [741, 141] on img "Next" at bounding box center [741, 141] width 9 height 25
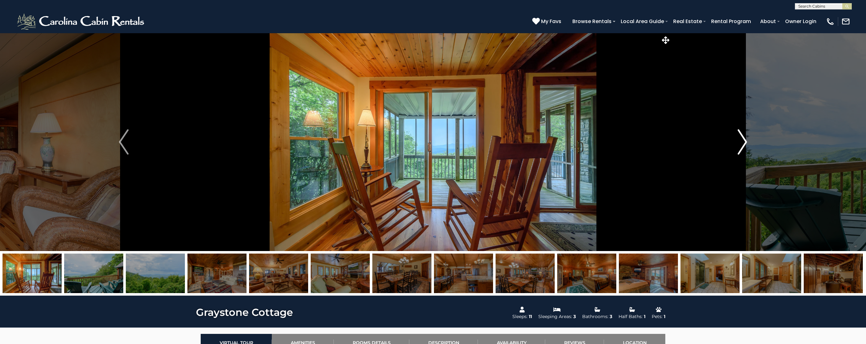
click at [741, 141] on img "Next" at bounding box center [741, 141] width 9 height 25
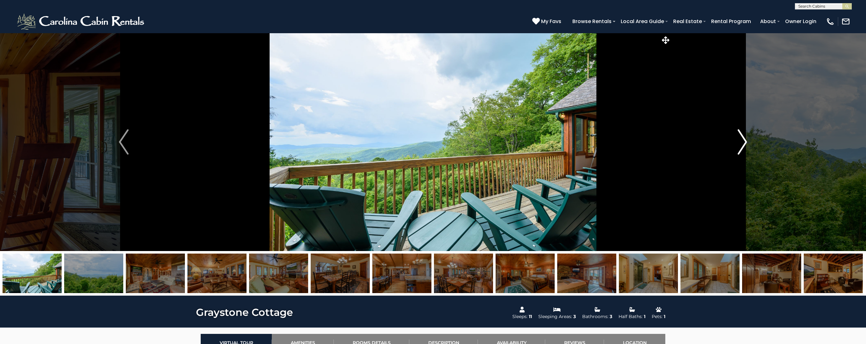
click at [741, 141] on img "Next" at bounding box center [741, 141] width 9 height 25
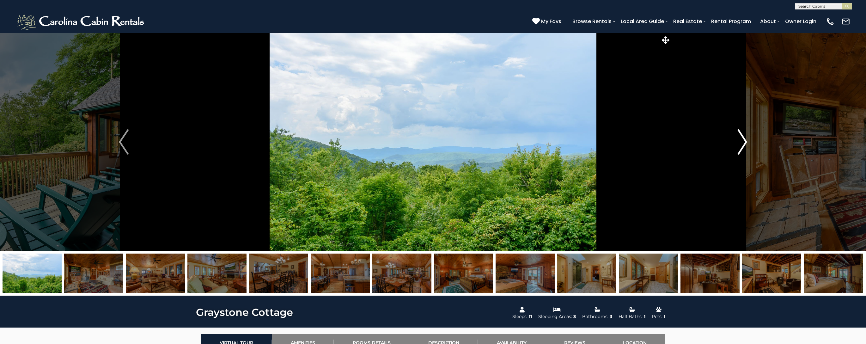
click at [741, 141] on img "Next" at bounding box center [741, 141] width 9 height 25
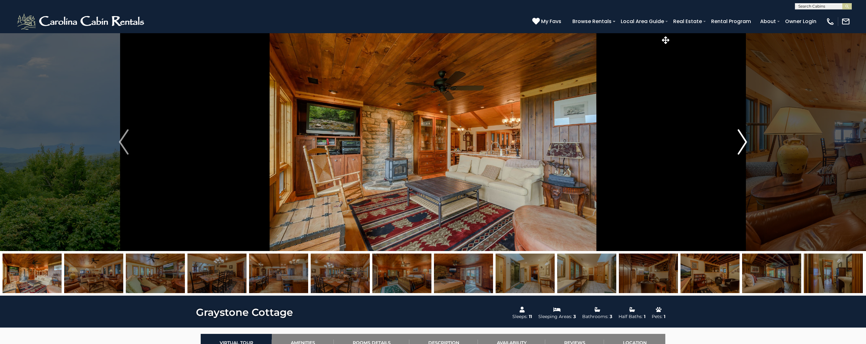
click at [741, 141] on img "Next" at bounding box center [741, 141] width 9 height 25
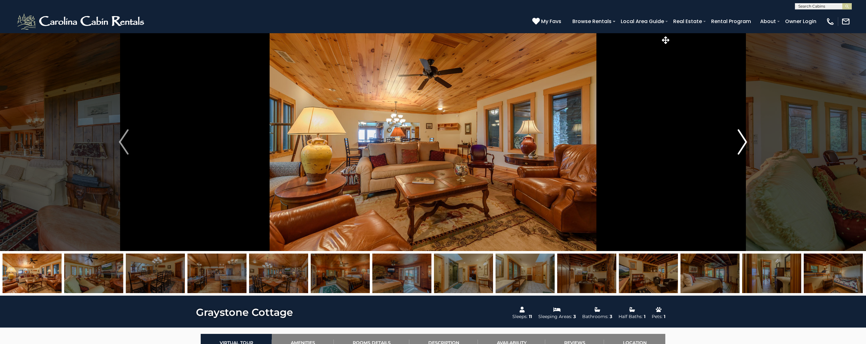
click at [741, 141] on img "Next" at bounding box center [741, 141] width 9 height 25
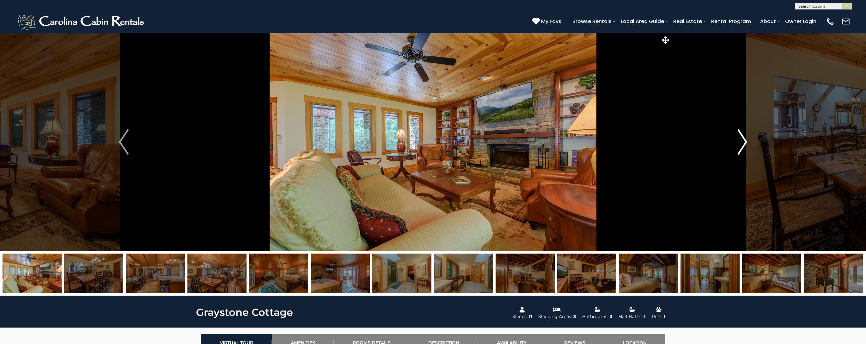
click at [741, 141] on img "Next" at bounding box center [741, 141] width 9 height 25
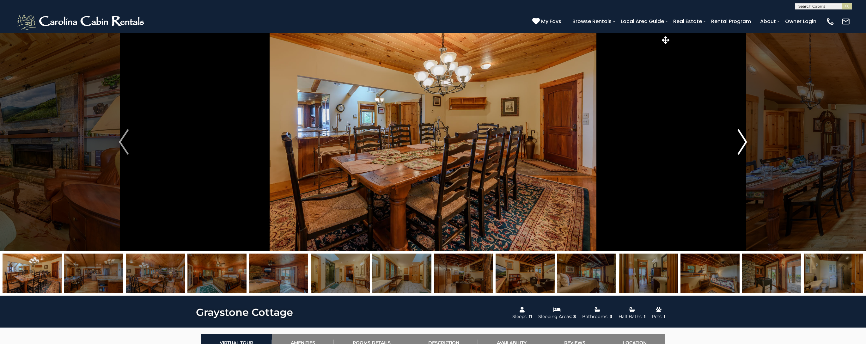
click at [741, 141] on img "Next" at bounding box center [741, 141] width 9 height 25
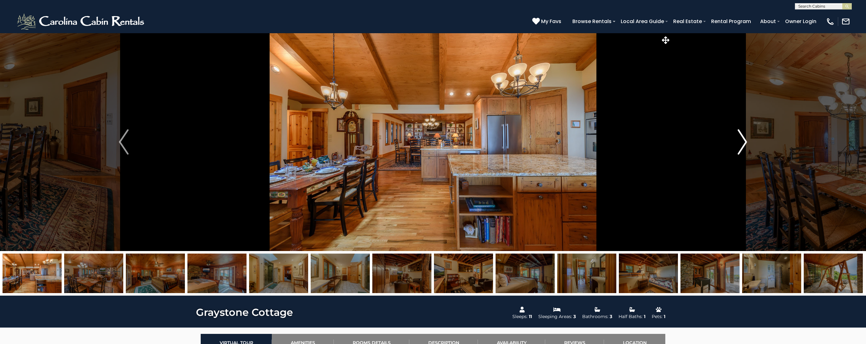
click at [741, 141] on img "Next" at bounding box center [741, 141] width 9 height 25
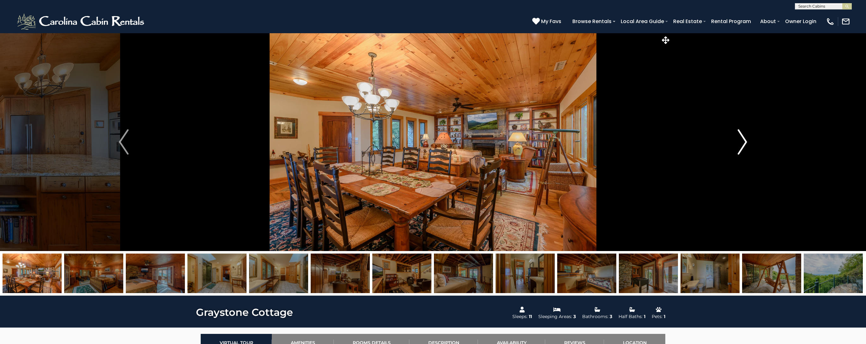
click at [741, 141] on img "Next" at bounding box center [741, 141] width 9 height 25
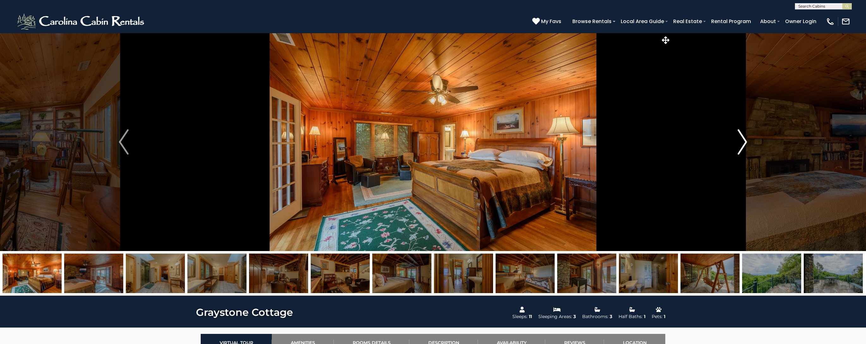
click at [741, 141] on img "Next" at bounding box center [741, 141] width 9 height 25
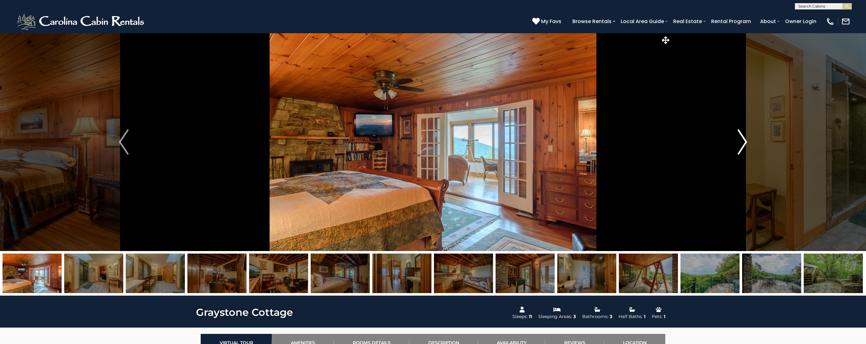
click at [741, 141] on img "Next" at bounding box center [741, 141] width 9 height 25
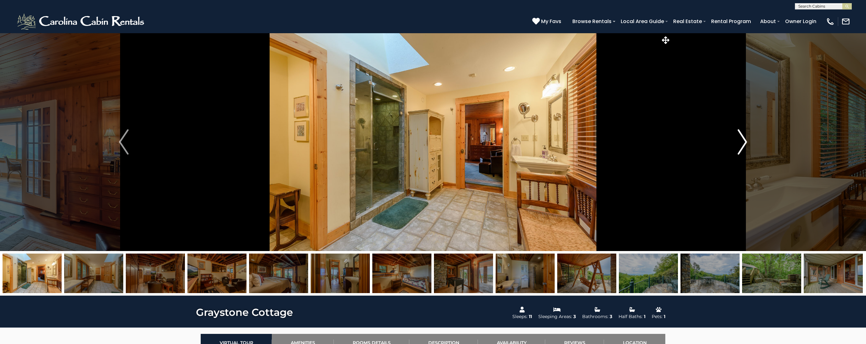
click at [741, 141] on img "Next" at bounding box center [741, 141] width 9 height 25
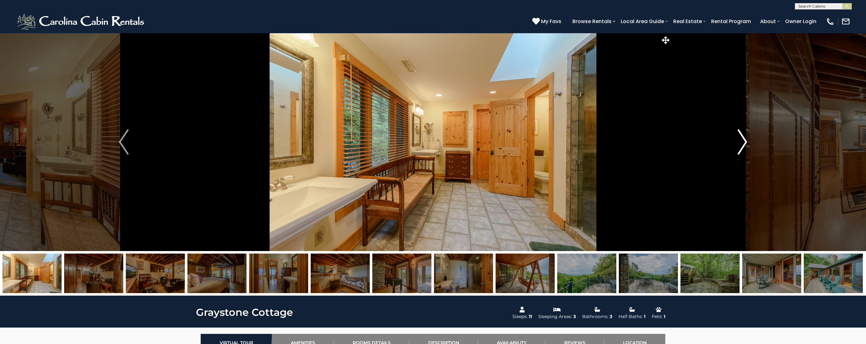
click at [741, 141] on img "Next" at bounding box center [741, 141] width 9 height 25
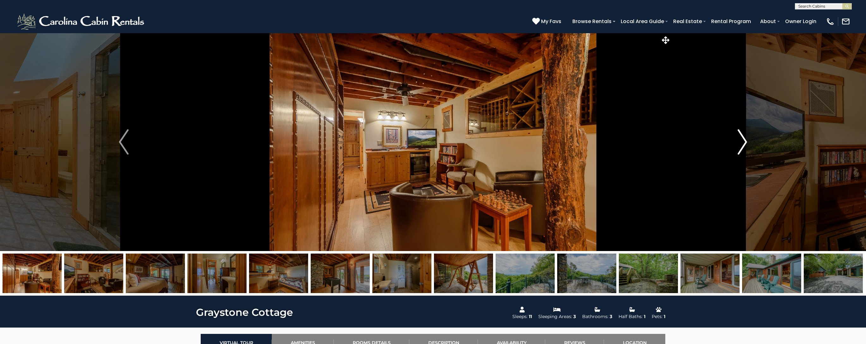
click at [741, 141] on img "Next" at bounding box center [741, 141] width 9 height 25
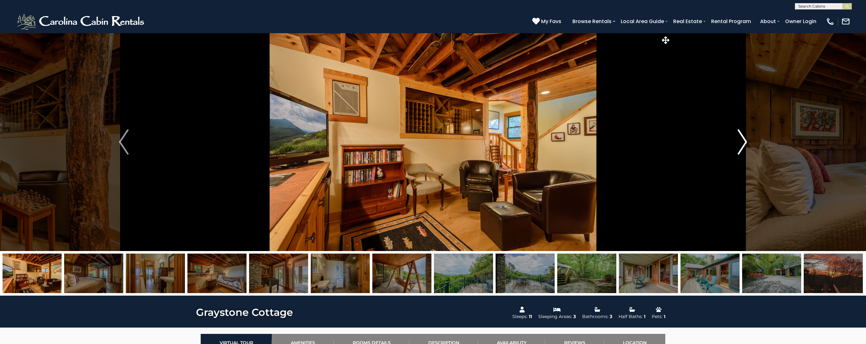
click at [741, 141] on img "Next" at bounding box center [741, 141] width 9 height 25
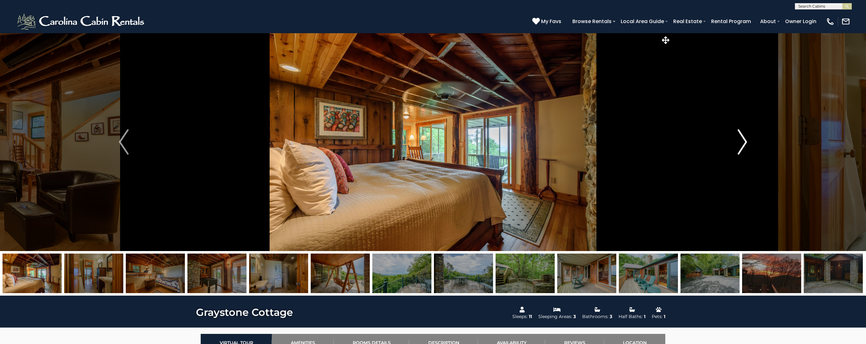
click at [741, 141] on img "Next" at bounding box center [741, 141] width 9 height 25
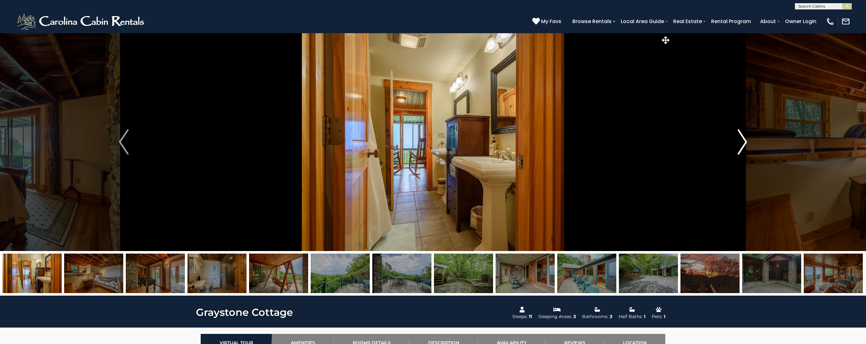
click at [741, 141] on img "Next" at bounding box center [741, 141] width 9 height 25
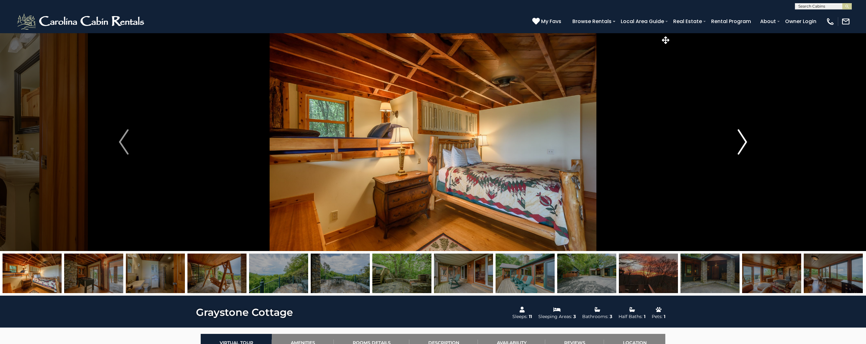
click at [741, 141] on img "Next" at bounding box center [741, 141] width 9 height 25
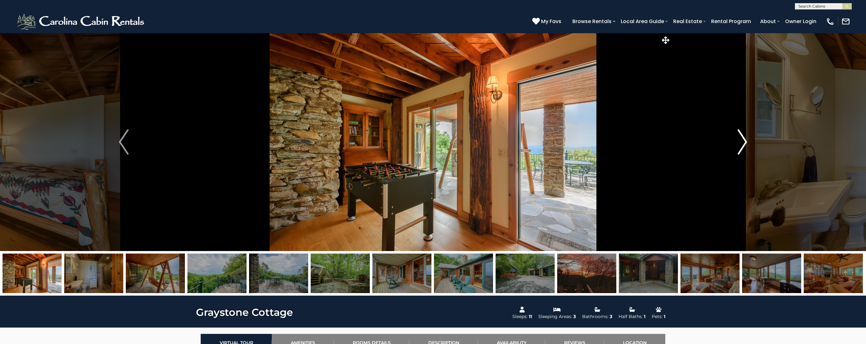
click at [741, 141] on img "Next" at bounding box center [741, 141] width 9 height 25
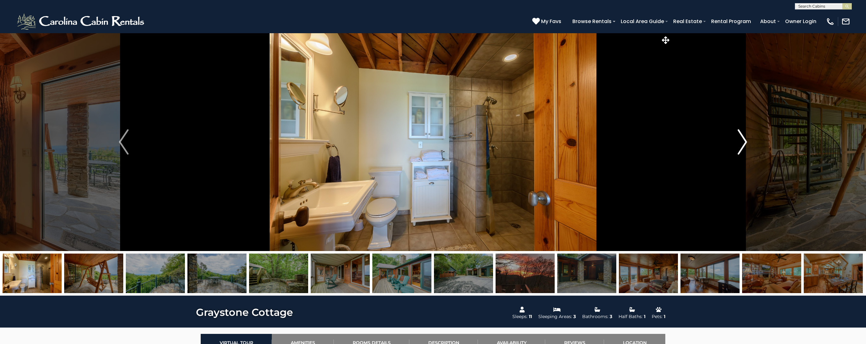
click at [741, 142] on img "Next" at bounding box center [741, 141] width 9 height 25
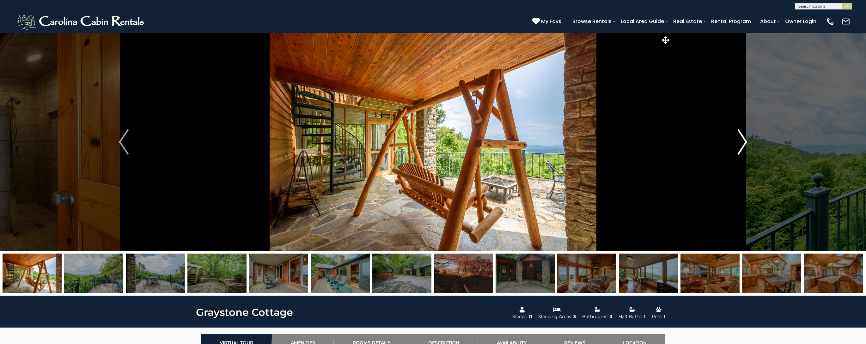
click at [741, 142] on img "Next" at bounding box center [741, 141] width 9 height 25
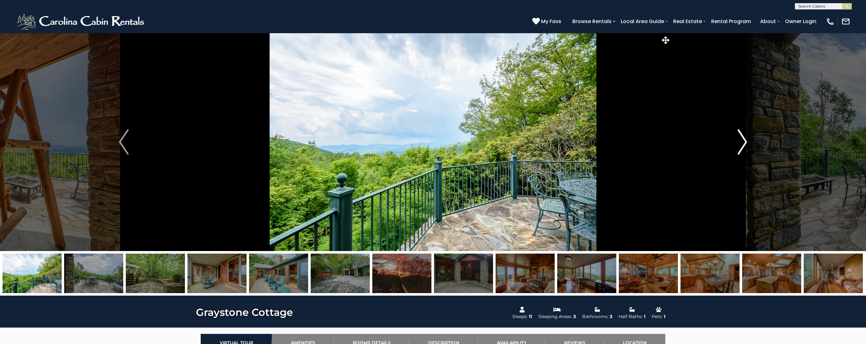
click at [741, 142] on img "Next" at bounding box center [741, 141] width 9 height 25
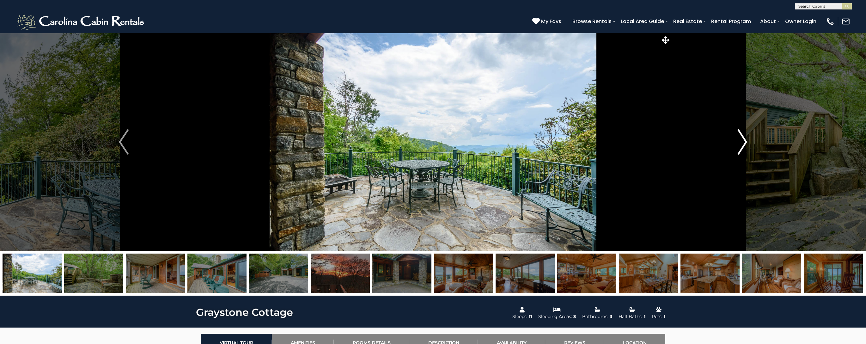
click at [741, 142] on img "Next" at bounding box center [741, 141] width 9 height 25
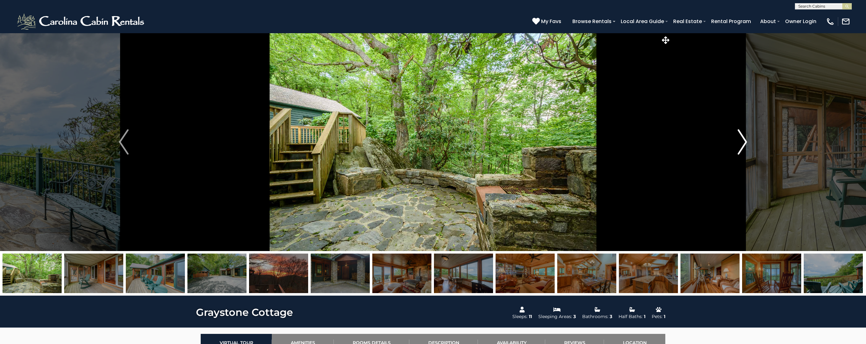
click at [741, 142] on img "Next" at bounding box center [741, 141] width 9 height 25
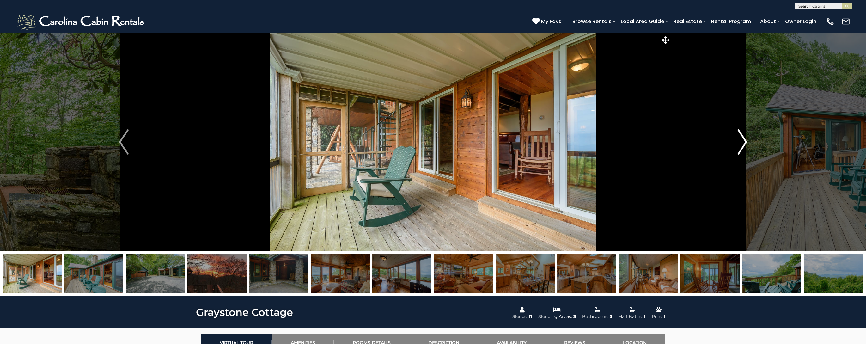
click at [741, 142] on img "Next" at bounding box center [741, 141] width 9 height 25
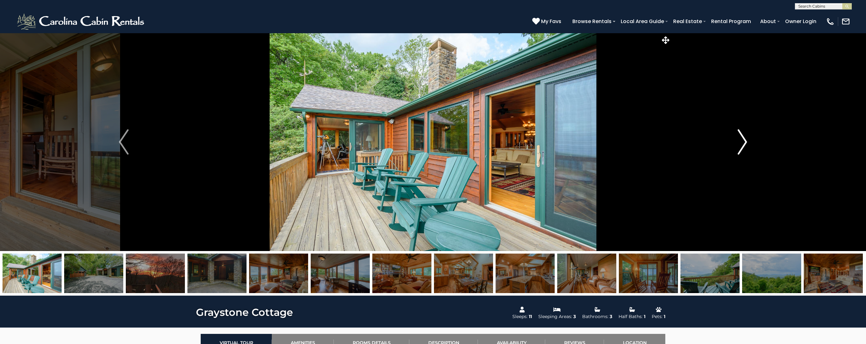
click at [741, 142] on img "Next" at bounding box center [741, 141] width 9 height 25
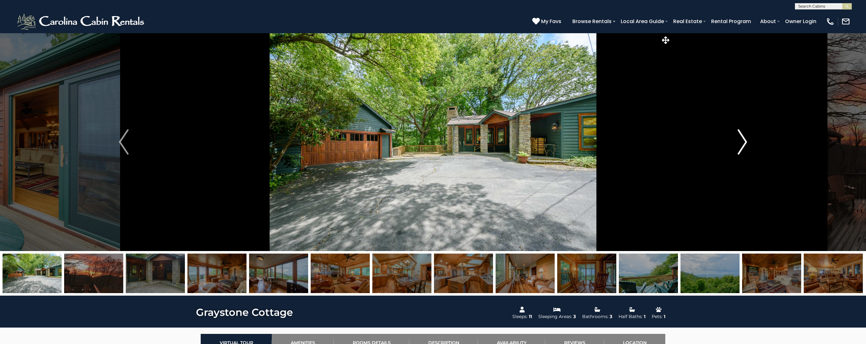
click at [741, 142] on img "Next" at bounding box center [741, 141] width 9 height 25
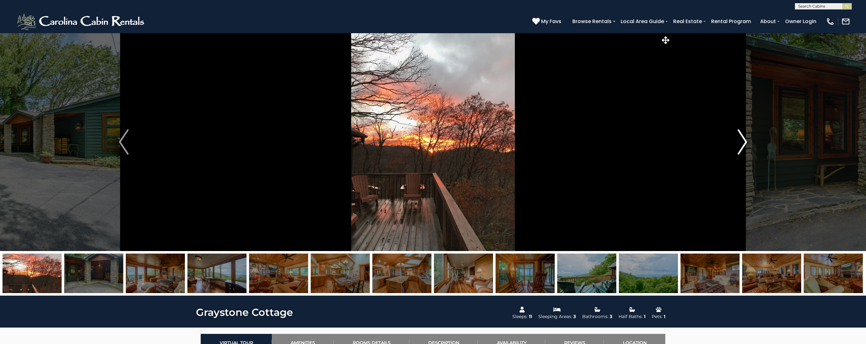
click at [741, 142] on img "Next" at bounding box center [741, 141] width 9 height 25
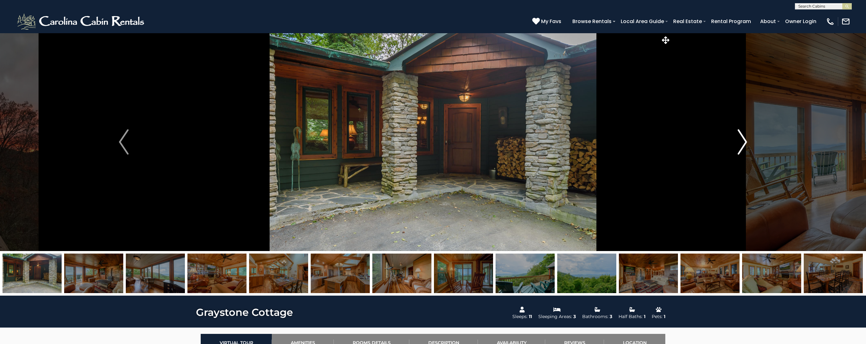
click at [741, 142] on img "Next" at bounding box center [741, 141] width 9 height 25
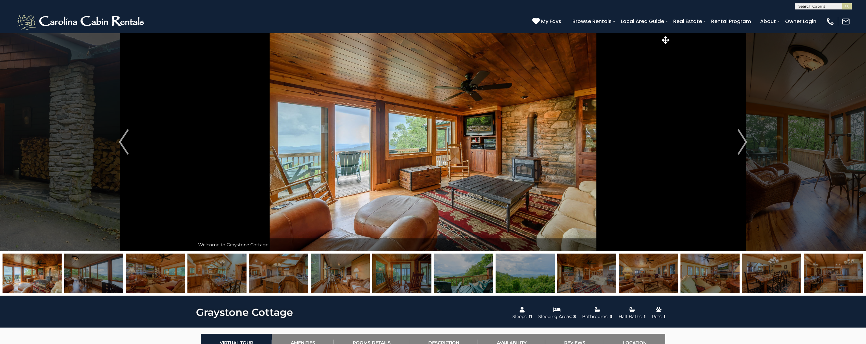
click at [804, 7] on input "text" at bounding box center [822, 7] width 55 height 6
type input "*********"
drag, startPoint x: 807, startPoint y: 14, endPoint x: 801, endPoint y: 15, distance: 6.1
click at [801, 15] on em "About Tim" at bounding box center [817, 17] width 38 height 11
click at [848, 8] on img "submit" at bounding box center [847, 6] width 5 height 5
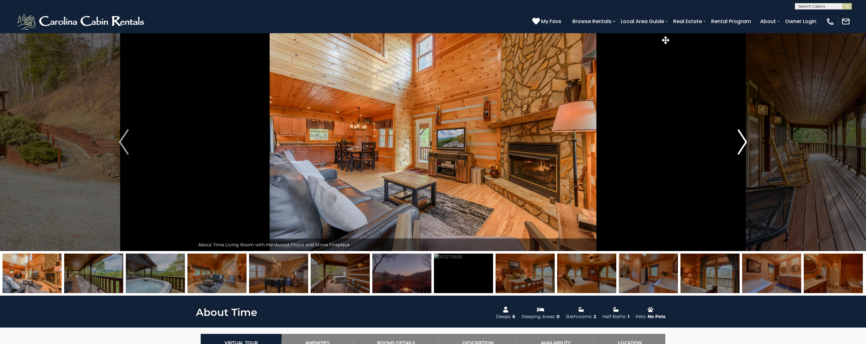
click at [742, 142] on img "Next" at bounding box center [741, 141] width 9 height 25
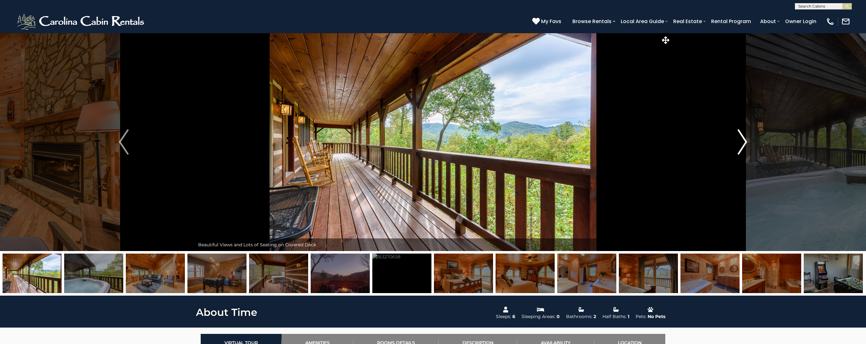
click at [742, 142] on img "Next" at bounding box center [741, 141] width 9 height 25
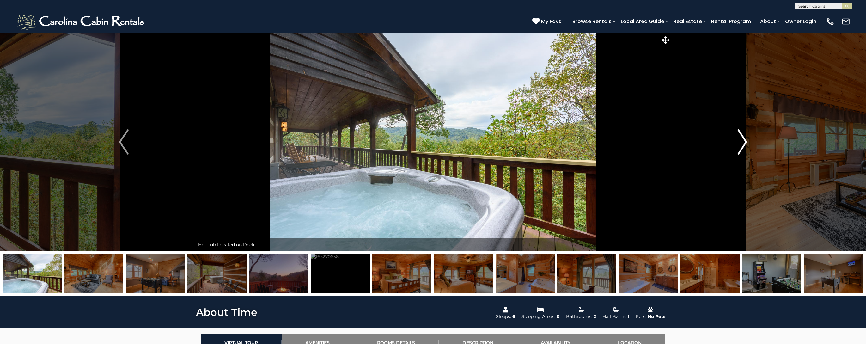
click at [742, 142] on img "Next" at bounding box center [741, 141] width 9 height 25
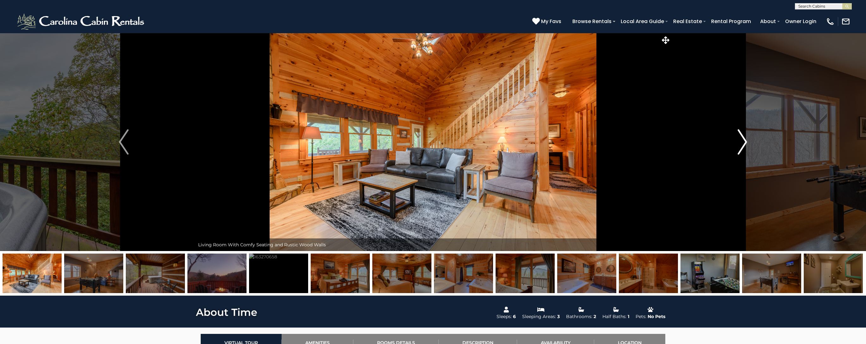
click at [742, 142] on img "Next" at bounding box center [741, 141] width 9 height 25
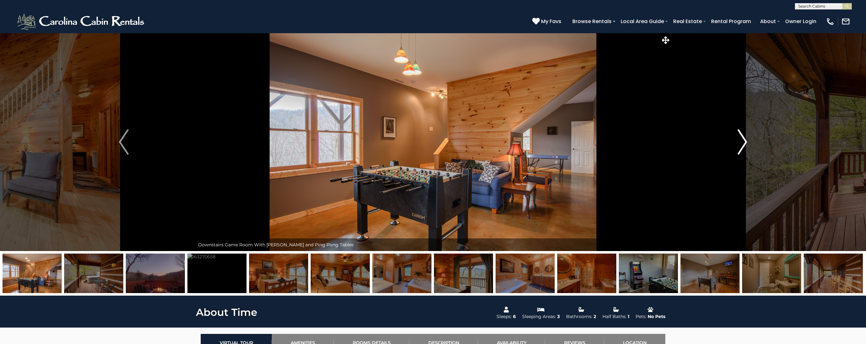
click at [742, 142] on img "Next" at bounding box center [741, 141] width 9 height 25
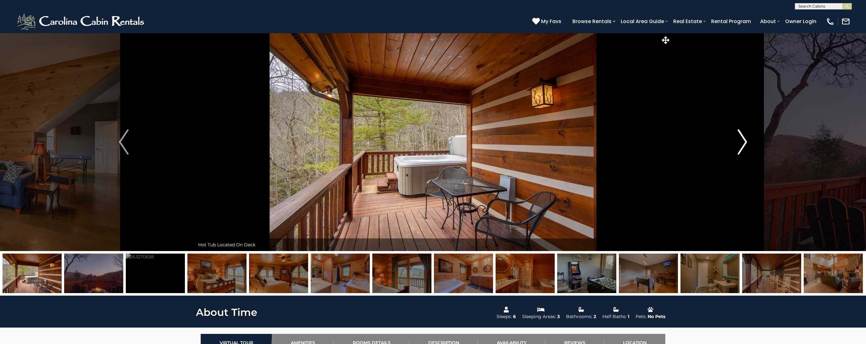
click at [742, 142] on img "Next" at bounding box center [741, 141] width 9 height 25
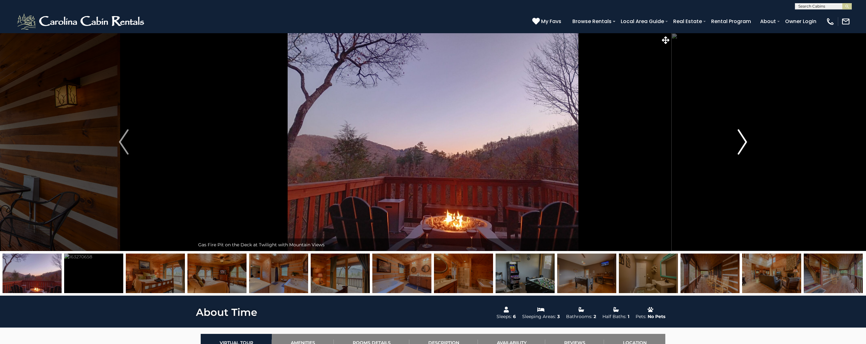
click at [742, 142] on img "Next" at bounding box center [741, 141] width 9 height 25
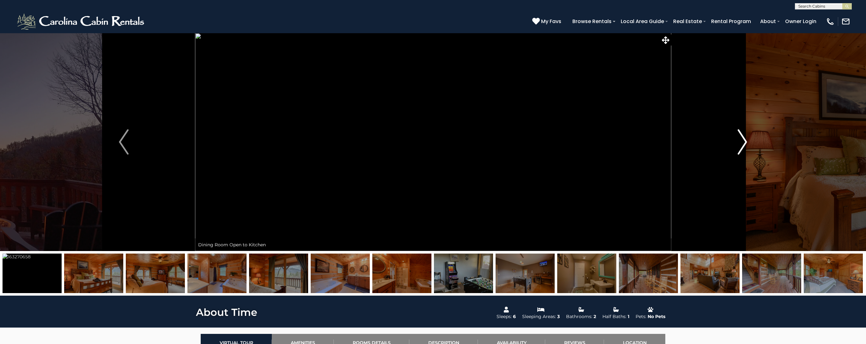
click at [742, 142] on img "Next" at bounding box center [741, 141] width 9 height 25
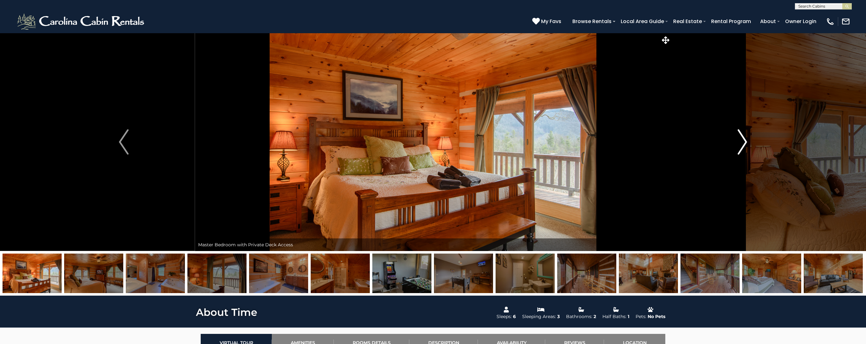
click at [742, 142] on img "Next" at bounding box center [741, 141] width 9 height 25
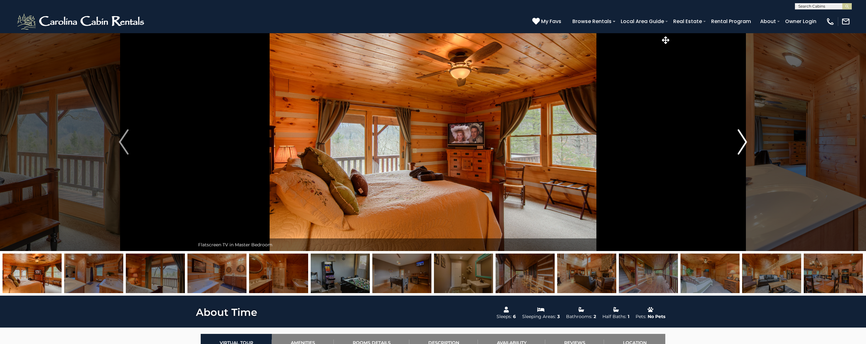
click at [742, 142] on img "Next" at bounding box center [741, 141] width 9 height 25
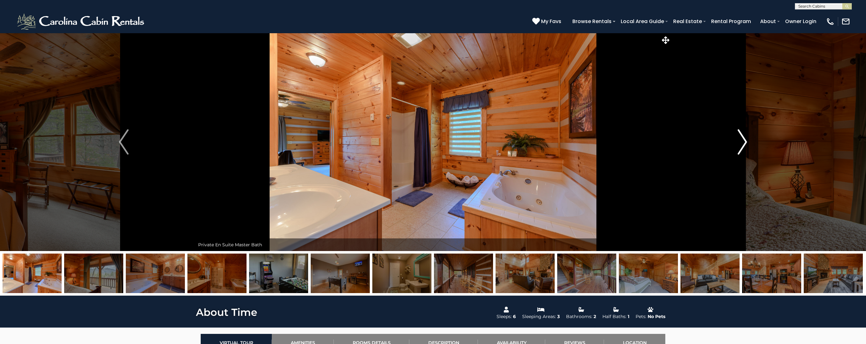
click at [742, 142] on img "Next" at bounding box center [741, 141] width 9 height 25
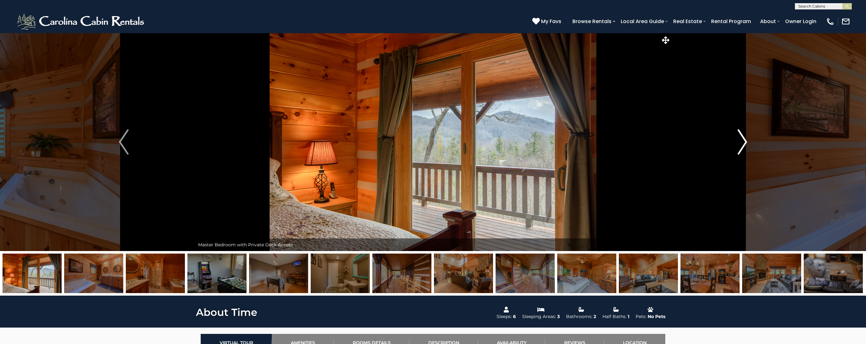
click at [742, 142] on img "Next" at bounding box center [741, 141] width 9 height 25
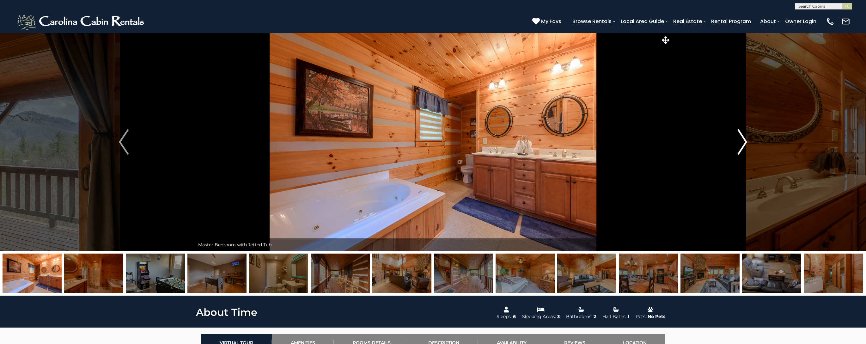
click at [742, 142] on img "Next" at bounding box center [741, 141] width 9 height 25
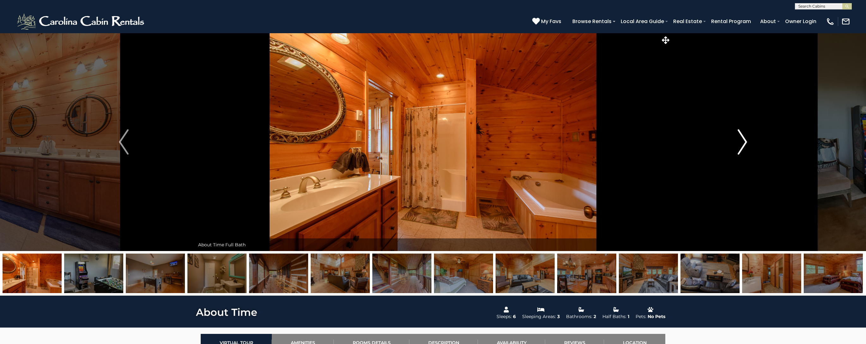
click at [742, 142] on img "Next" at bounding box center [741, 141] width 9 height 25
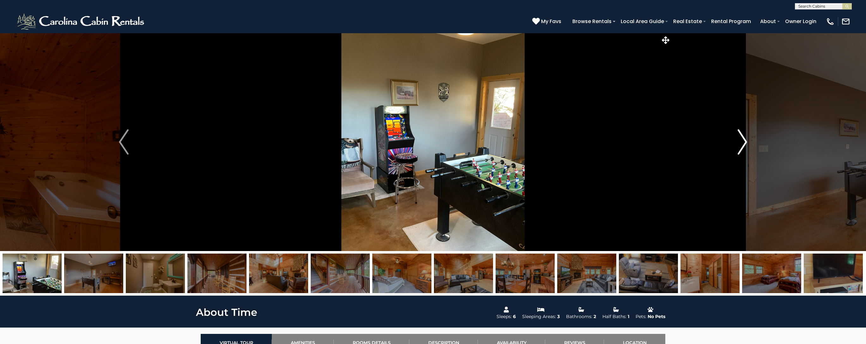
click at [742, 142] on img "Next" at bounding box center [741, 141] width 9 height 25
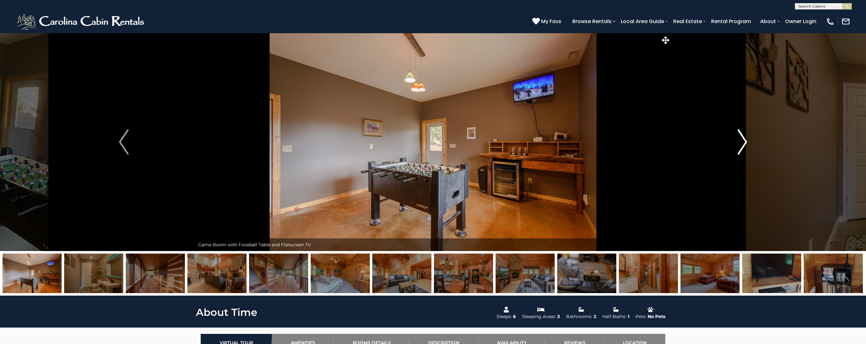
click at [742, 142] on img "Next" at bounding box center [741, 141] width 9 height 25
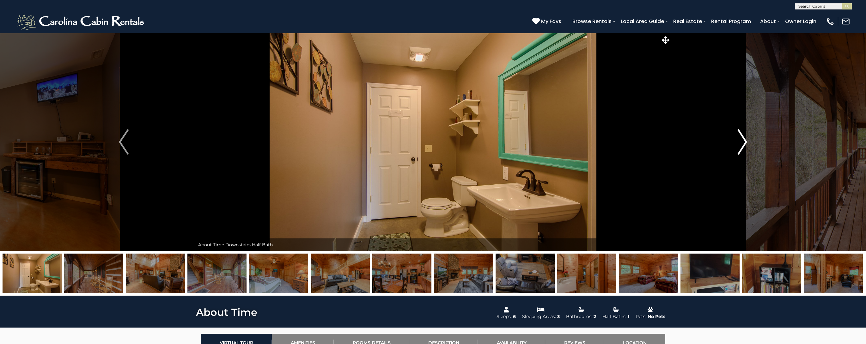
click at [742, 142] on img "Next" at bounding box center [741, 141] width 9 height 25
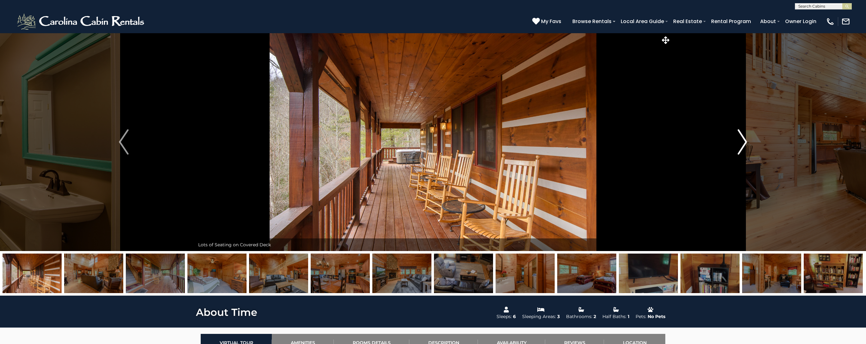
click at [742, 142] on img "Next" at bounding box center [741, 141] width 9 height 25
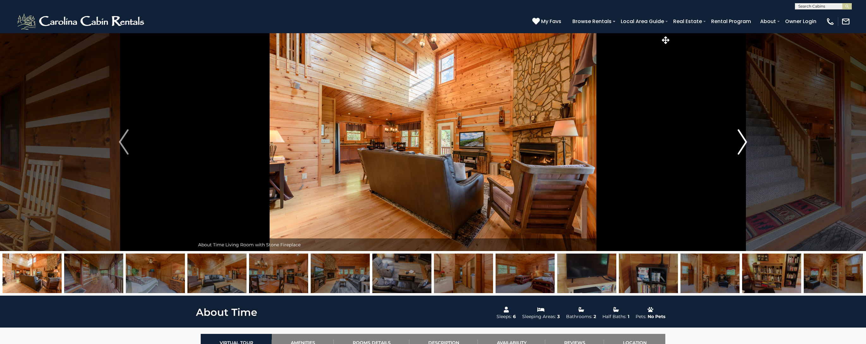
click at [742, 142] on img "Next" at bounding box center [741, 141] width 9 height 25
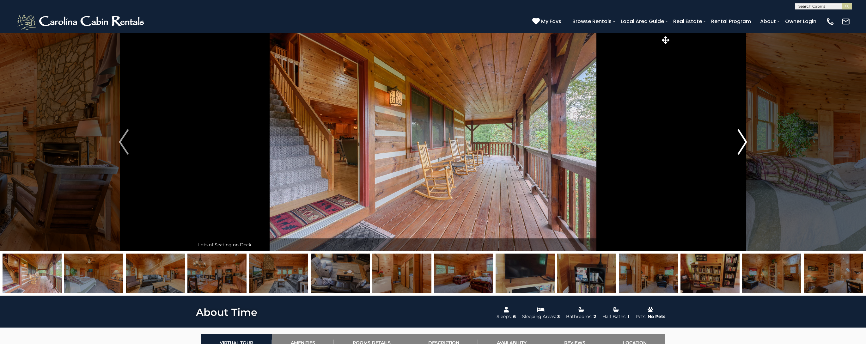
click at [742, 142] on img "Next" at bounding box center [741, 141] width 9 height 25
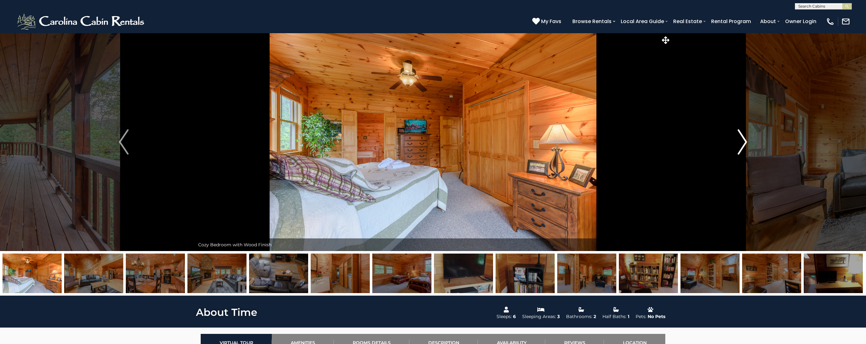
click at [742, 142] on img "Next" at bounding box center [741, 141] width 9 height 25
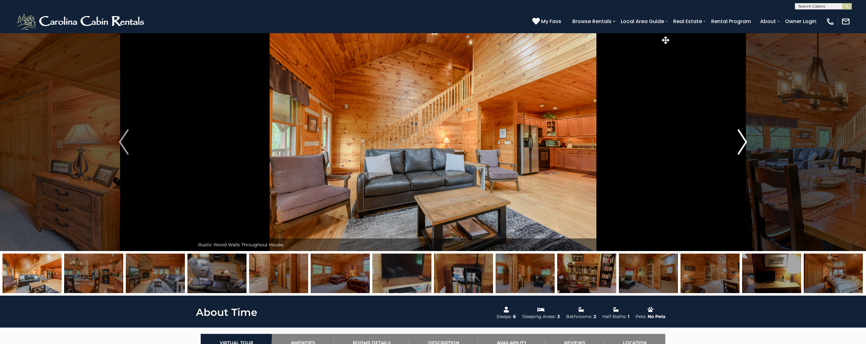
click at [742, 142] on img "Next" at bounding box center [741, 141] width 9 height 25
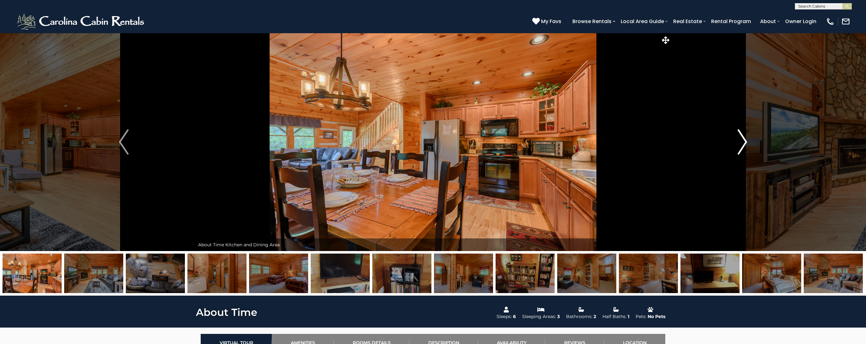
click at [742, 142] on img "Next" at bounding box center [741, 141] width 9 height 25
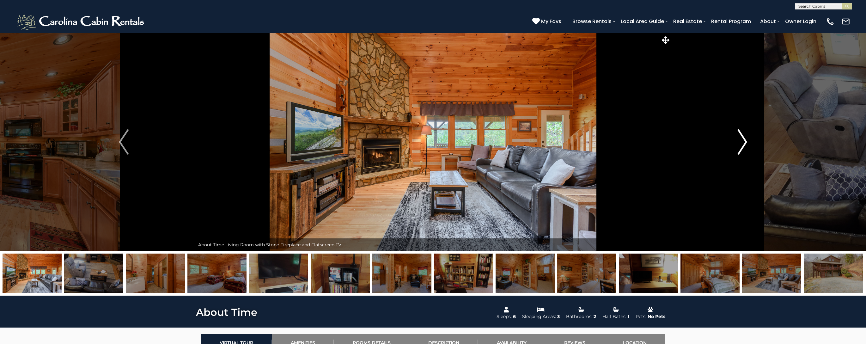
click at [742, 142] on img "Next" at bounding box center [741, 141] width 9 height 25
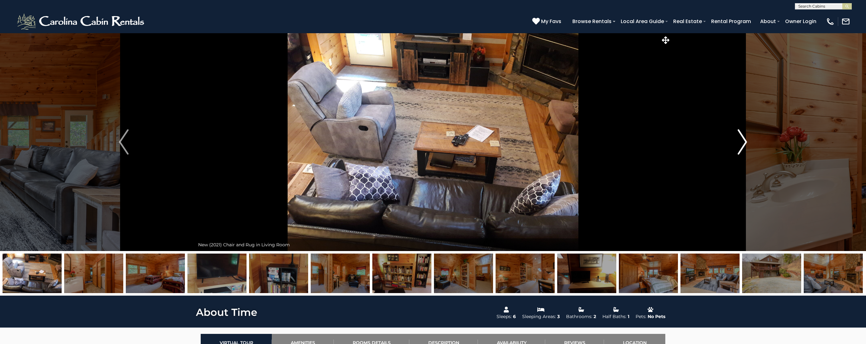
click at [742, 142] on img "Next" at bounding box center [741, 141] width 9 height 25
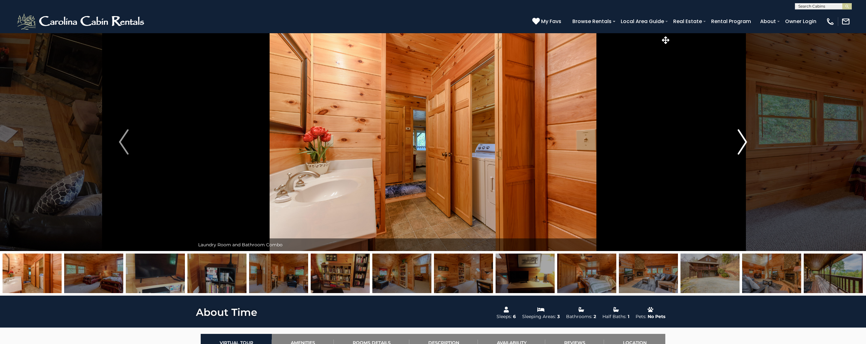
click at [742, 142] on img "Next" at bounding box center [741, 141] width 9 height 25
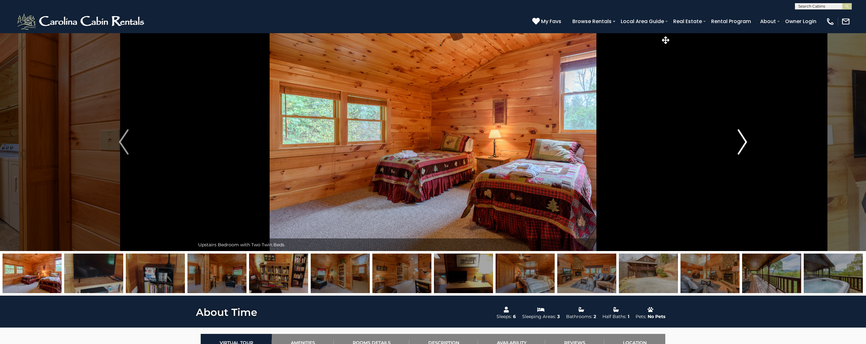
click at [742, 142] on img "Next" at bounding box center [741, 141] width 9 height 25
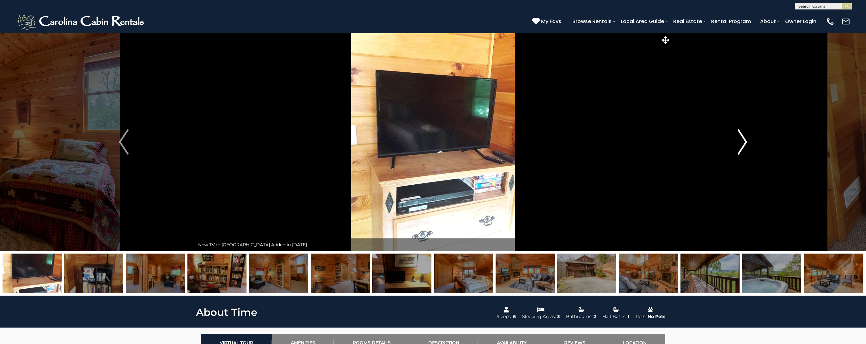
click at [742, 142] on img "Next" at bounding box center [741, 141] width 9 height 25
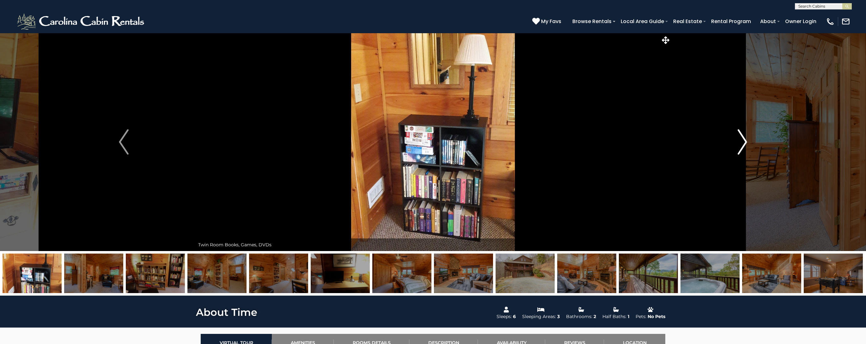
click at [742, 142] on img "Next" at bounding box center [741, 141] width 9 height 25
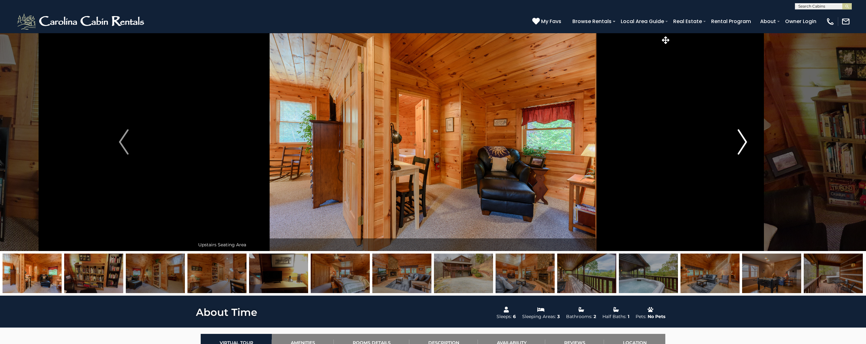
click at [742, 142] on img "Next" at bounding box center [741, 141] width 9 height 25
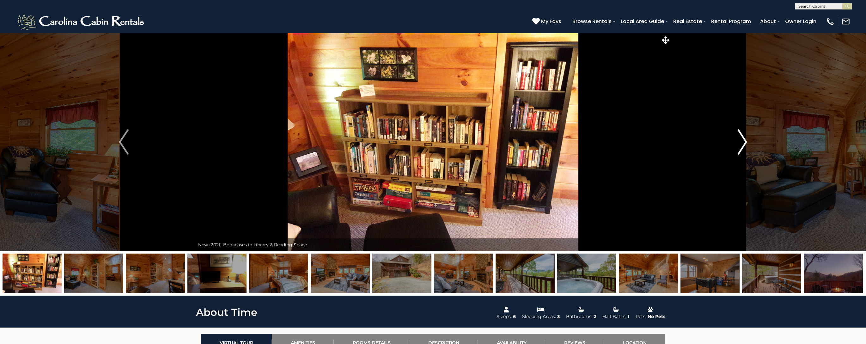
click at [742, 142] on img "Next" at bounding box center [741, 141] width 9 height 25
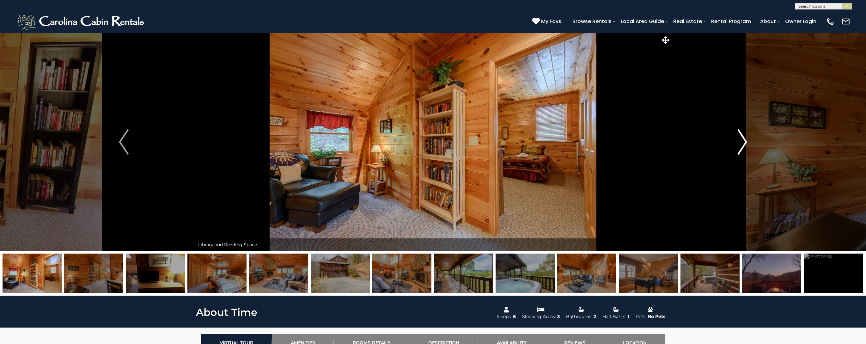
click at [742, 142] on img "Next" at bounding box center [741, 141] width 9 height 25
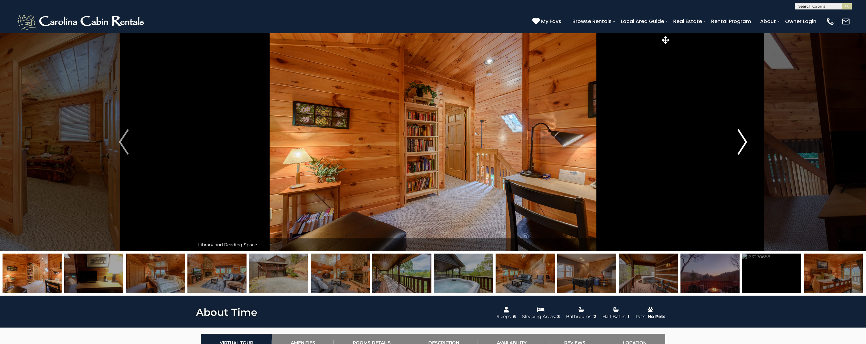
click at [742, 142] on img "Next" at bounding box center [741, 141] width 9 height 25
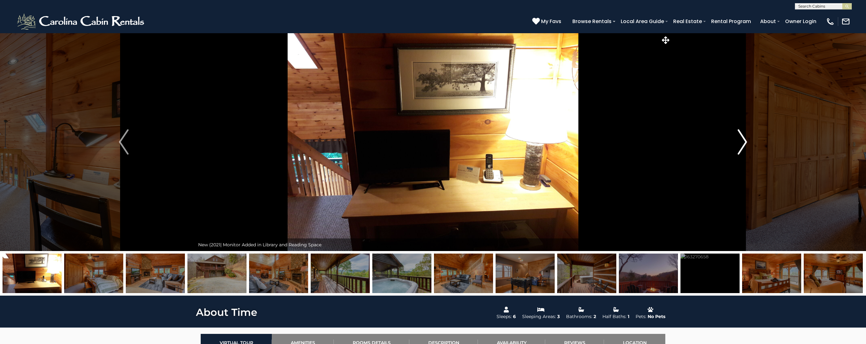
click at [742, 142] on img "Next" at bounding box center [741, 141] width 9 height 25
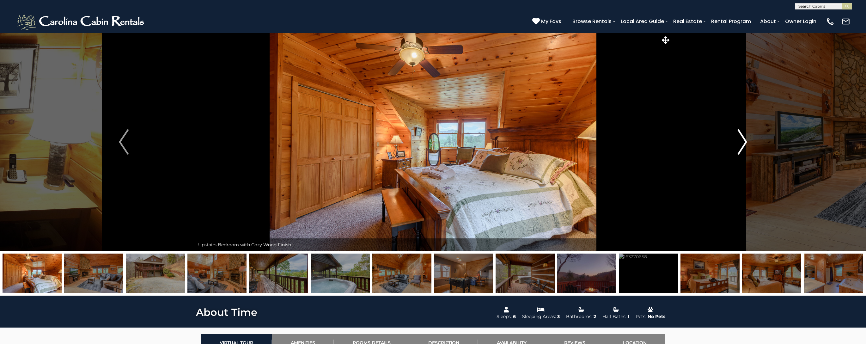
click at [742, 142] on img "Next" at bounding box center [741, 141] width 9 height 25
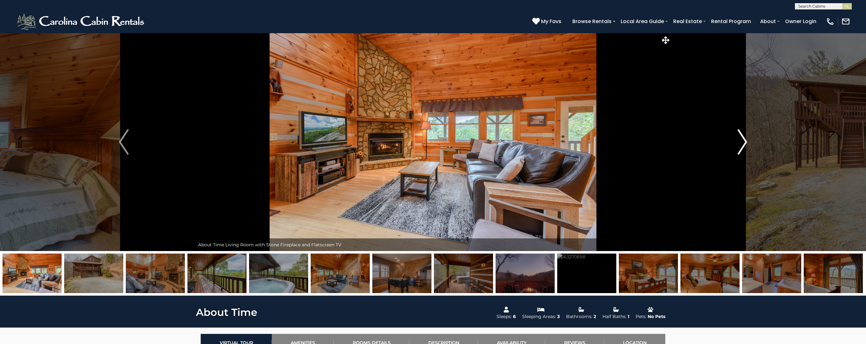
click at [742, 142] on img "Next" at bounding box center [741, 141] width 9 height 25
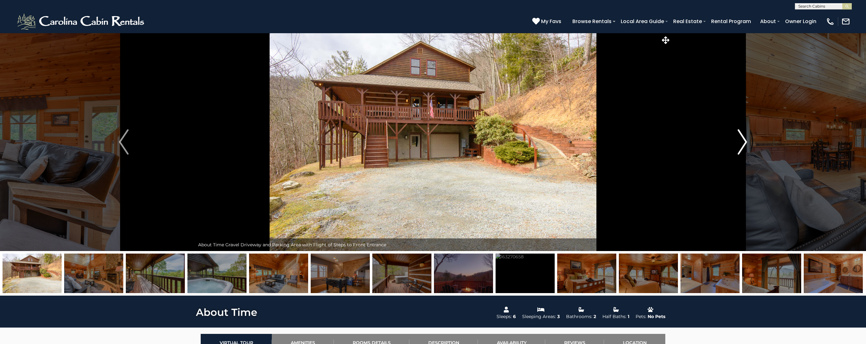
click at [742, 142] on img "Next" at bounding box center [741, 141] width 9 height 25
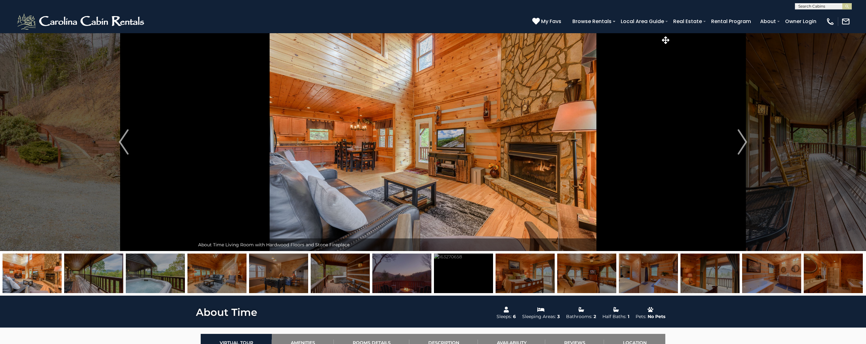
click at [822, 8] on input "text" at bounding box center [822, 7] width 55 height 6
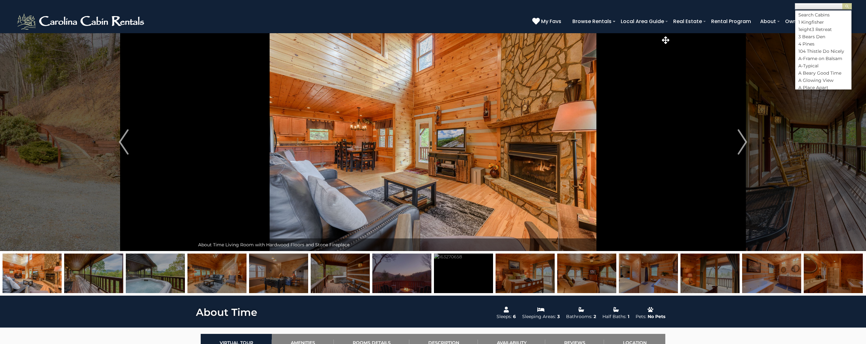
type input "*"
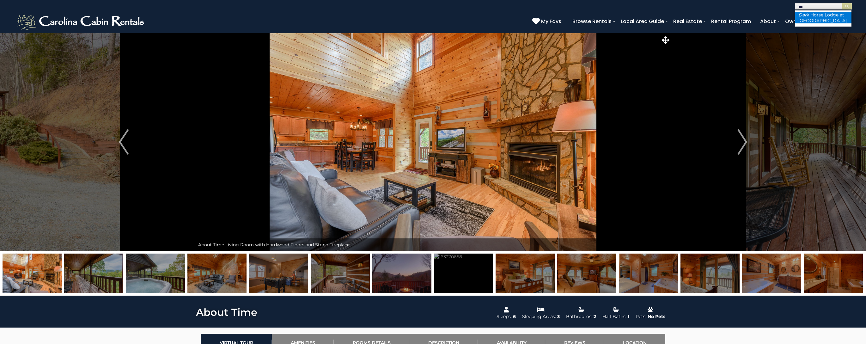
type input "***"
drag, startPoint x: 815, startPoint y: 16, endPoint x: 835, endPoint y: 15, distance: 19.3
click at [815, 16] on li "Dar k Horse Lodge at Eagles Nest" at bounding box center [823, 17] width 56 height 11
click at [846, 7] on img "submit" at bounding box center [847, 6] width 5 height 5
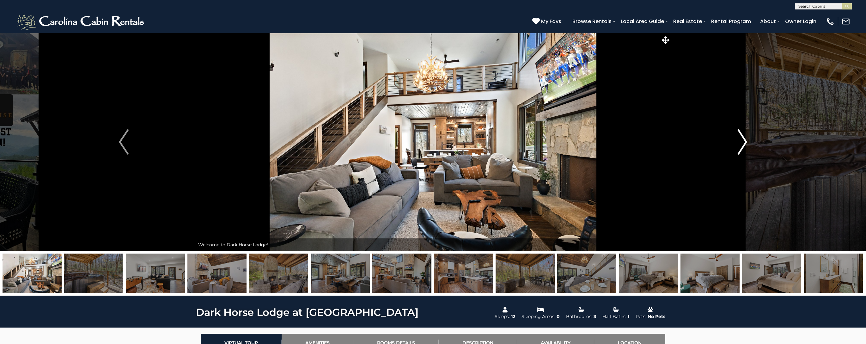
scroll to position [1, 0]
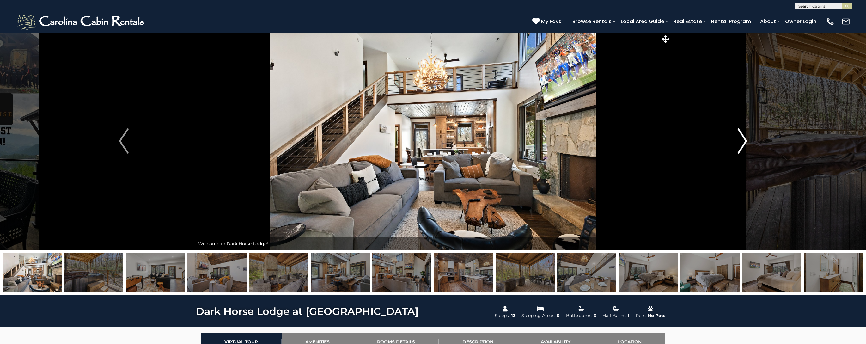
click at [746, 141] on img "Next" at bounding box center [741, 140] width 9 height 25
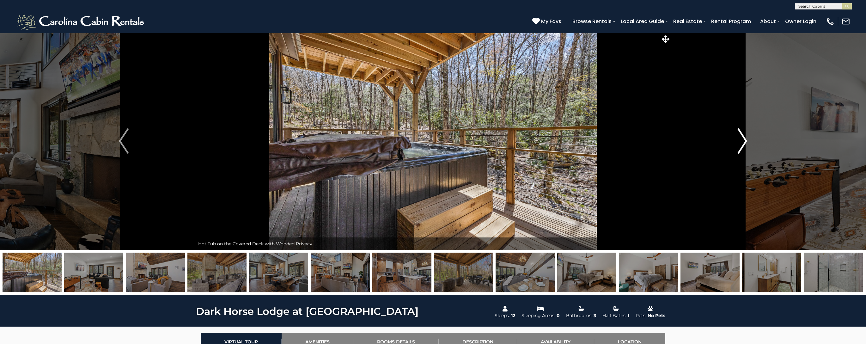
click at [746, 141] on img "Next" at bounding box center [741, 140] width 9 height 25
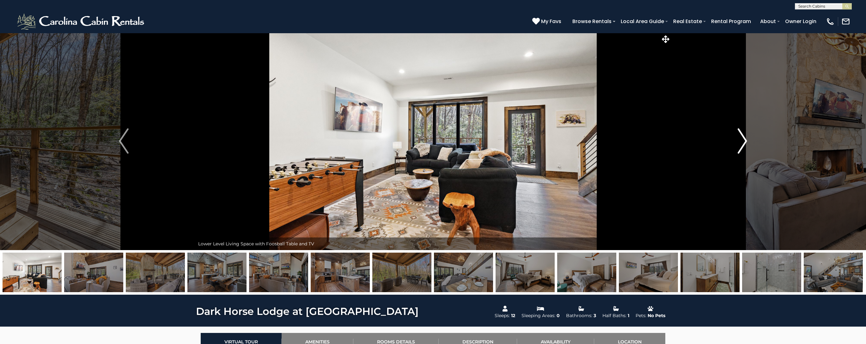
click at [746, 141] on img "Next" at bounding box center [741, 140] width 9 height 25
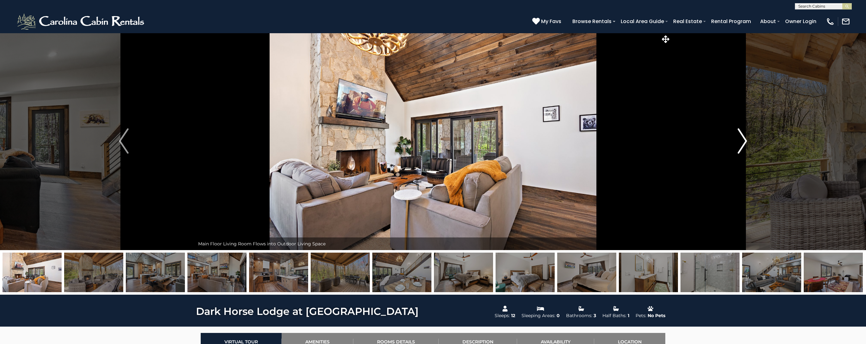
click at [746, 141] on img "Next" at bounding box center [741, 140] width 9 height 25
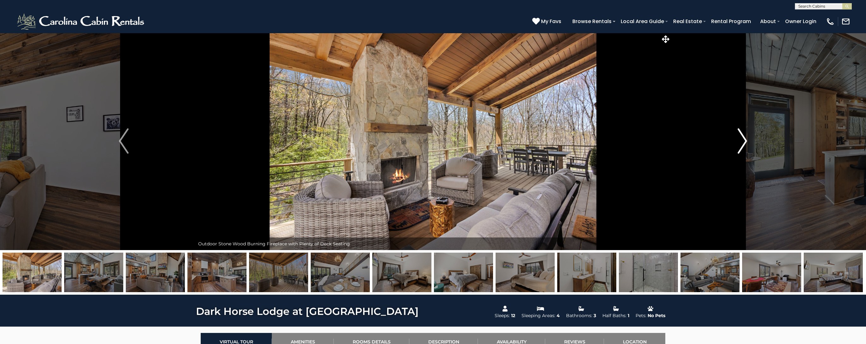
click at [746, 141] on img "Next" at bounding box center [741, 140] width 9 height 25
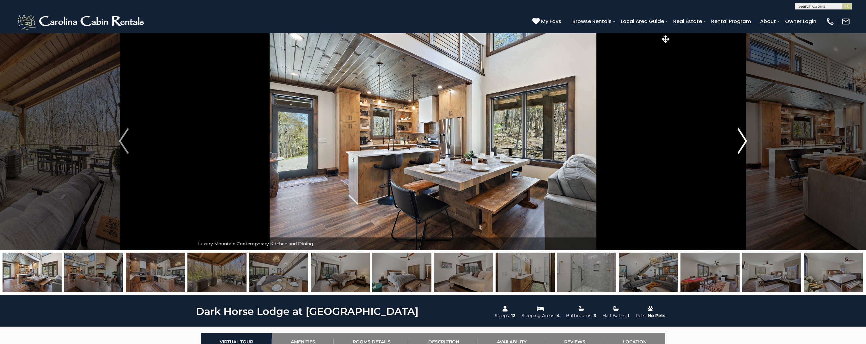
click at [746, 141] on img "Next" at bounding box center [741, 140] width 9 height 25
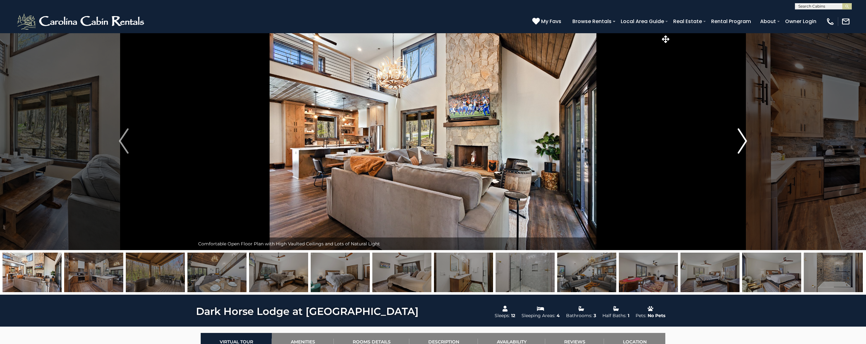
click at [746, 141] on img "Next" at bounding box center [741, 140] width 9 height 25
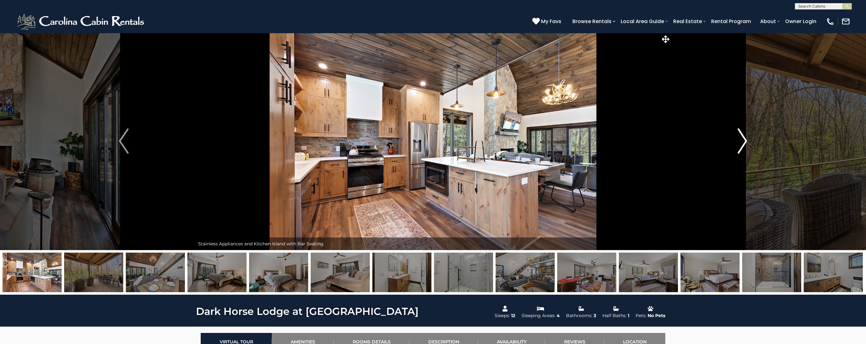
click at [746, 141] on img "Next" at bounding box center [741, 140] width 9 height 25
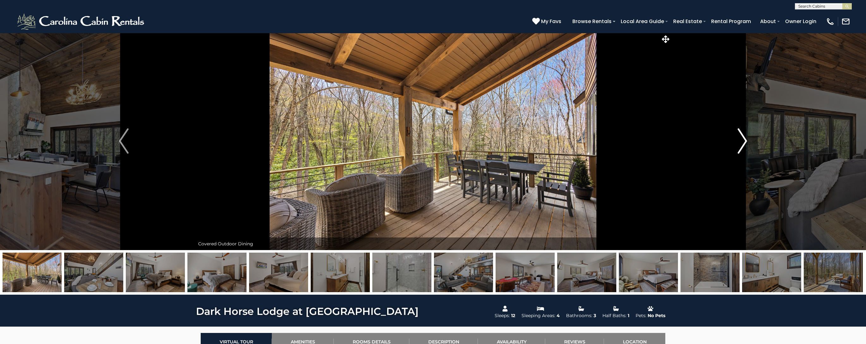
click at [746, 141] on img "Next" at bounding box center [741, 140] width 9 height 25
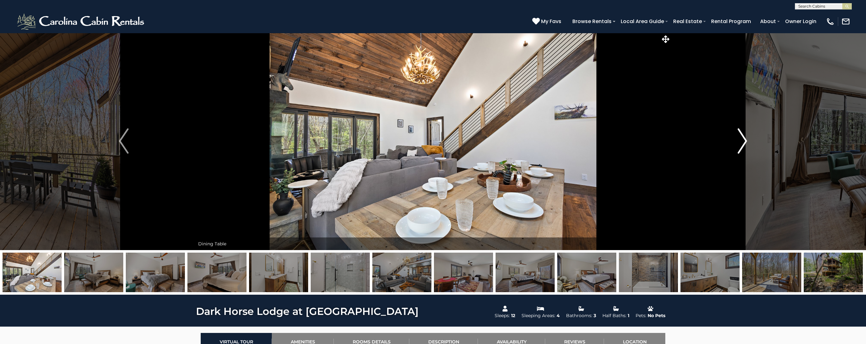
click at [746, 141] on img "Next" at bounding box center [741, 140] width 9 height 25
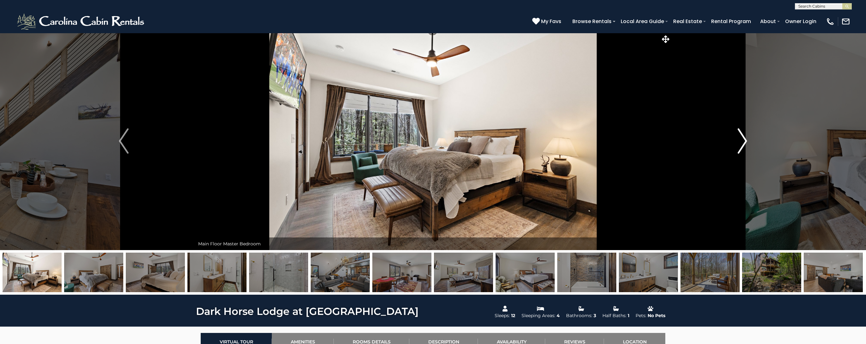
click at [746, 141] on img "Next" at bounding box center [741, 140] width 9 height 25
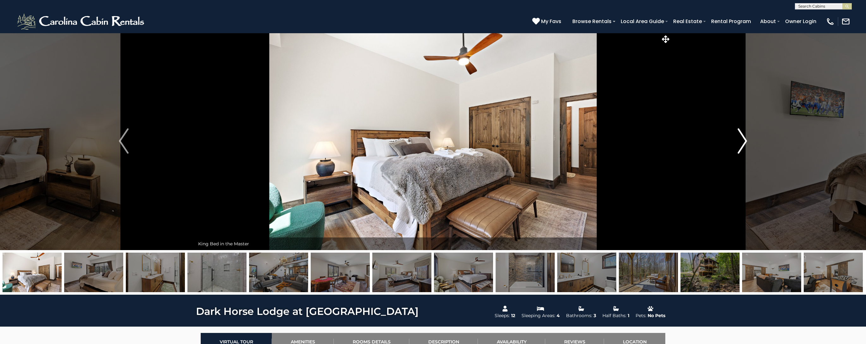
click at [746, 141] on img "Next" at bounding box center [741, 140] width 9 height 25
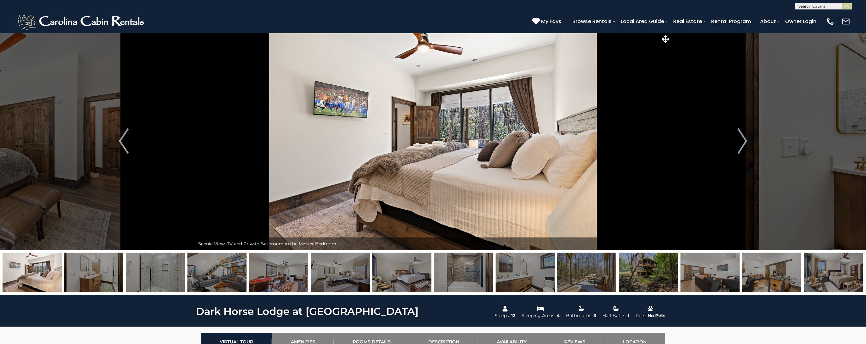
click at [804, 5] on input "text" at bounding box center [822, 7] width 55 height 6
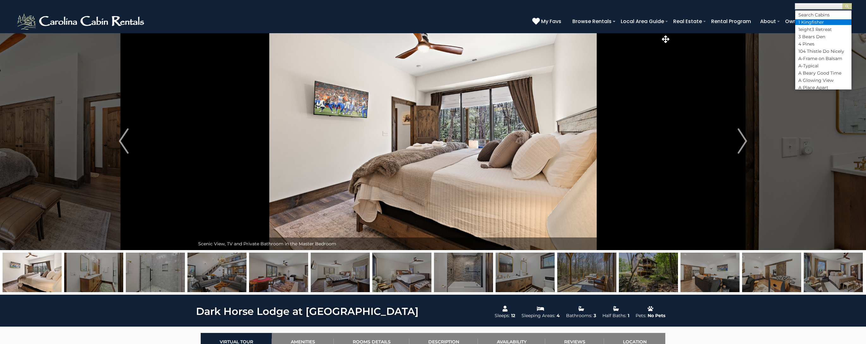
click at [808, 20] on li "1 Kingfisher" at bounding box center [823, 22] width 56 height 6
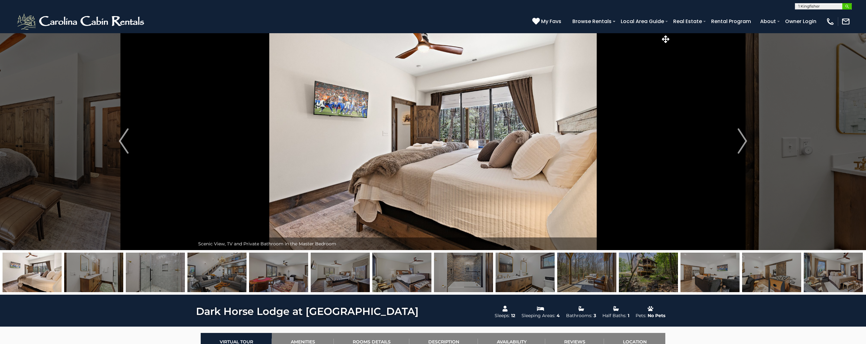
click at [846, 5] on img "submit" at bounding box center [847, 6] width 5 height 5
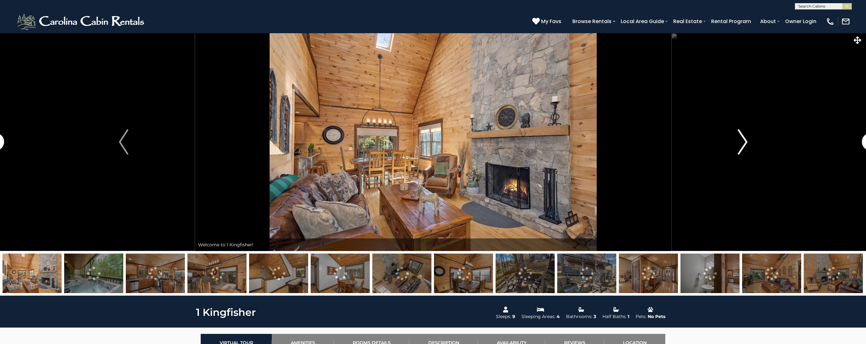
click at [740, 143] on img "Next" at bounding box center [742, 141] width 9 height 25
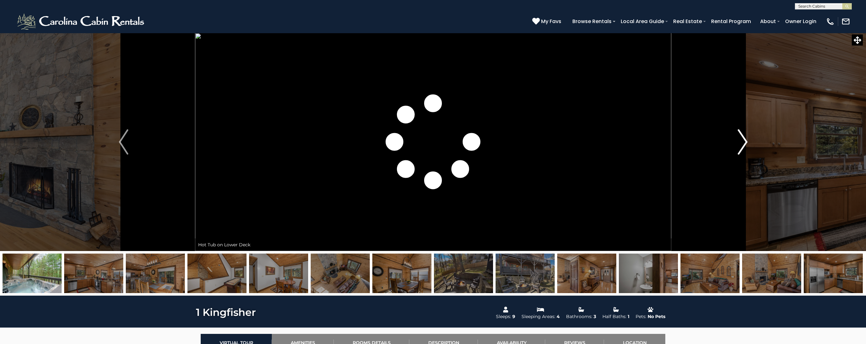
click at [740, 143] on img "Next" at bounding box center [742, 141] width 9 height 25
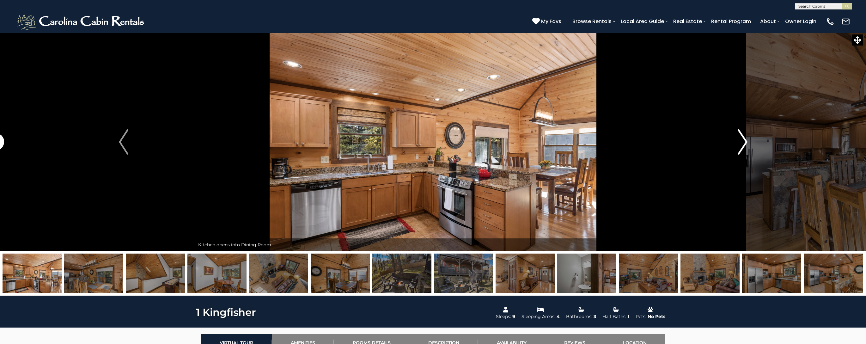
click at [740, 143] on img "Next" at bounding box center [742, 141] width 9 height 25
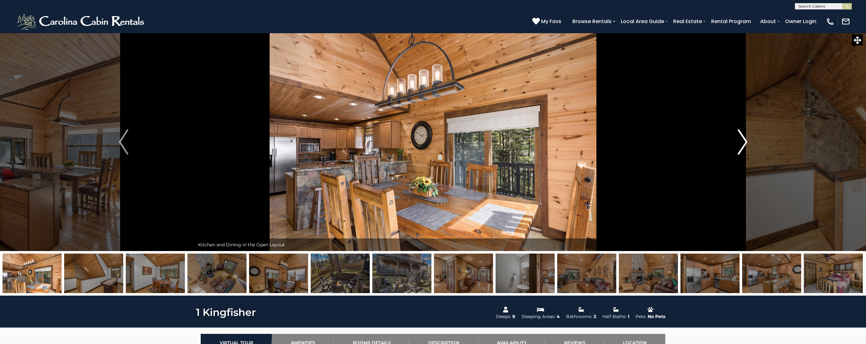
click at [740, 143] on img "Next" at bounding box center [742, 141] width 9 height 25
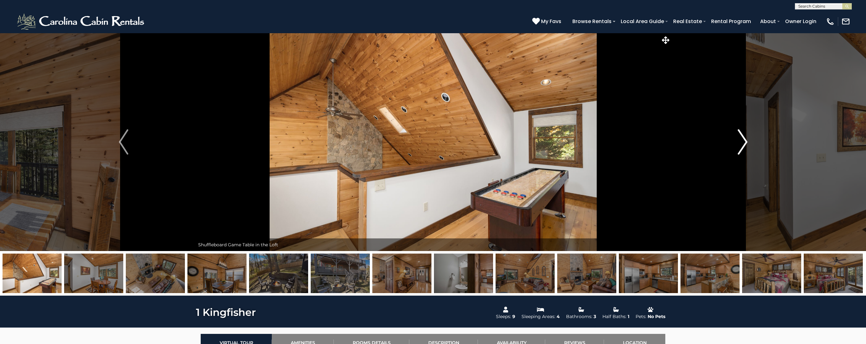
click at [740, 143] on img "Next" at bounding box center [742, 141] width 9 height 25
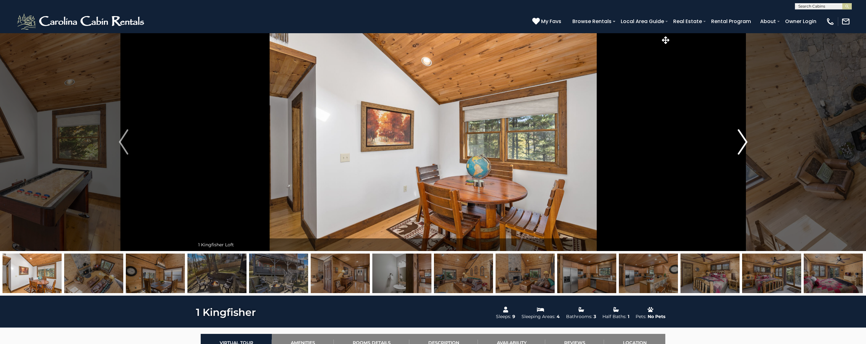
click at [740, 143] on img "Next" at bounding box center [742, 141] width 9 height 25
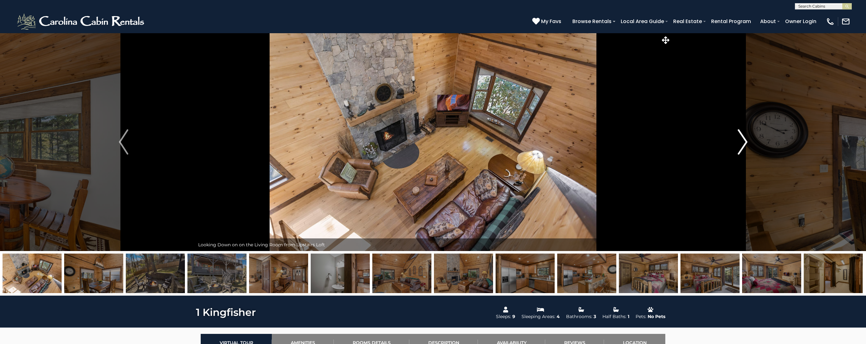
click at [740, 143] on img "Next" at bounding box center [742, 141] width 9 height 25
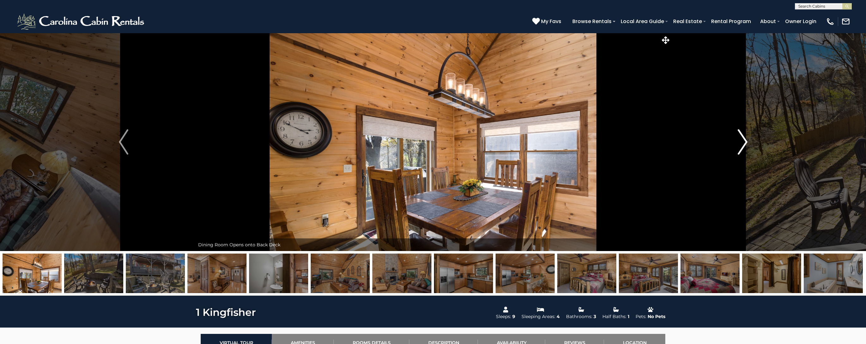
click at [740, 143] on img "Next" at bounding box center [742, 141] width 9 height 25
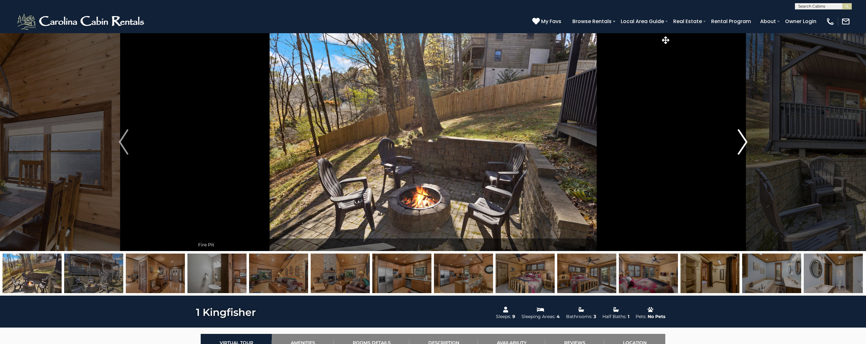
click at [740, 143] on img "Next" at bounding box center [742, 141] width 9 height 25
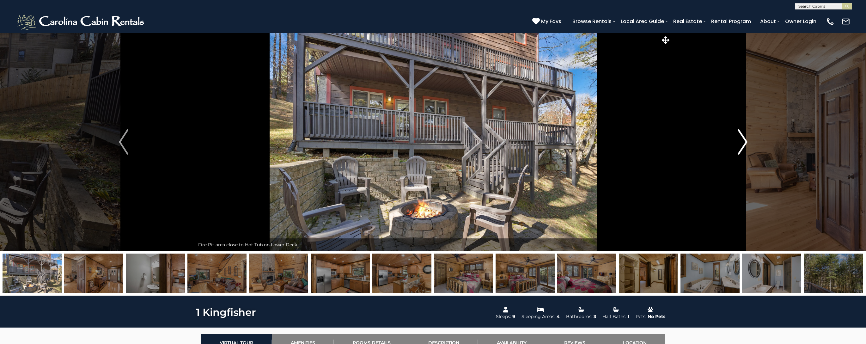
click at [740, 143] on img "Next" at bounding box center [742, 141] width 9 height 25
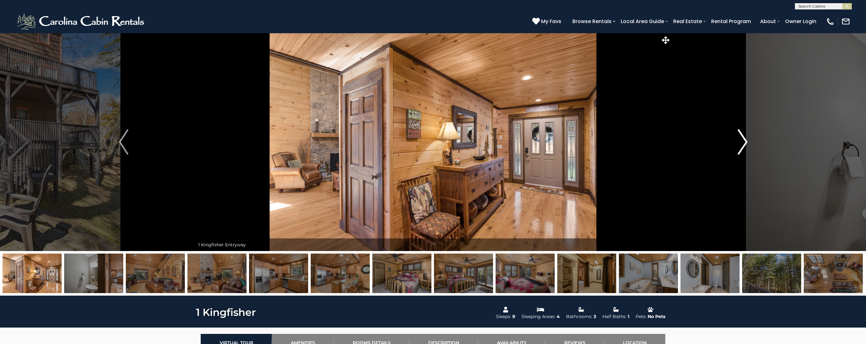
click at [740, 143] on img "Next" at bounding box center [742, 141] width 9 height 25
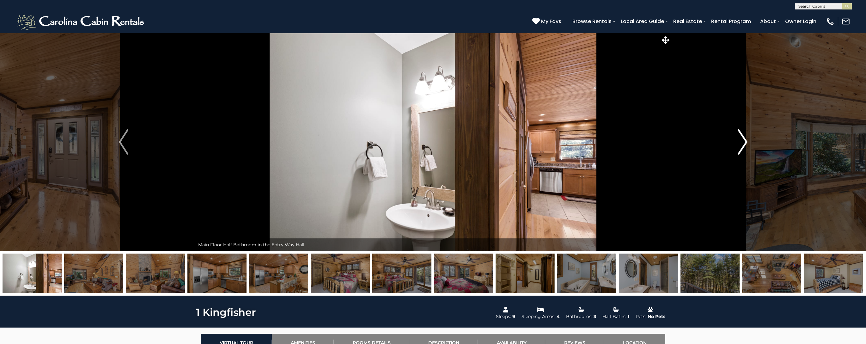
click at [740, 143] on img "Next" at bounding box center [742, 141] width 9 height 25
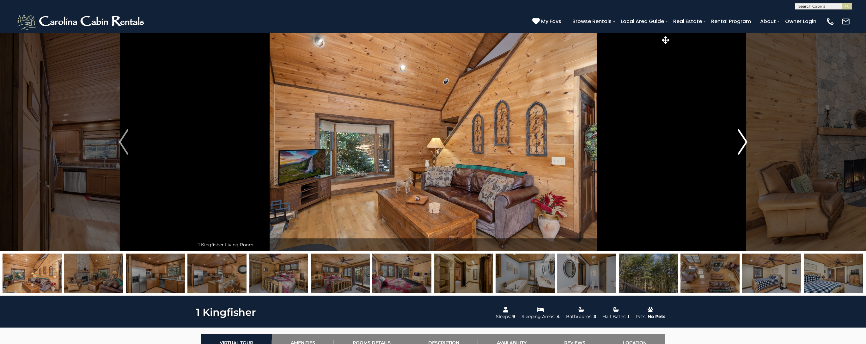
click at [740, 143] on img "Next" at bounding box center [742, 141] width 9 height 25
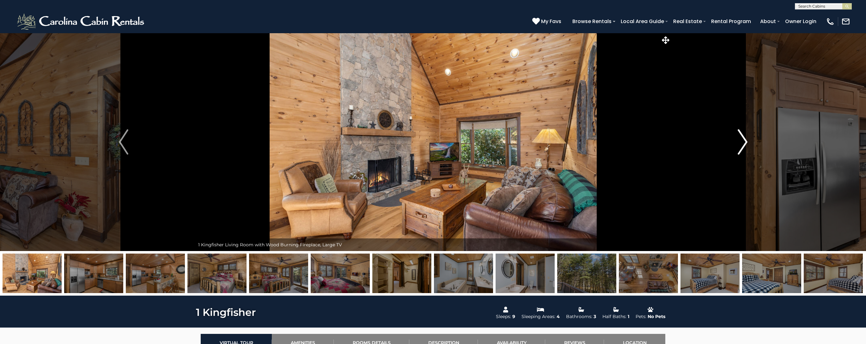
click at [740, 143] on img "Next" at bounding box center [742, 141] width 9 height 25
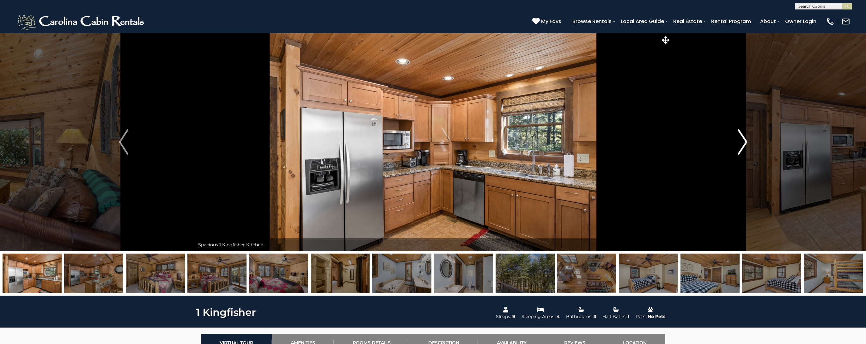
click at [740, 143] on img "Next" at bounding box center [742, 141] width 9 height 25
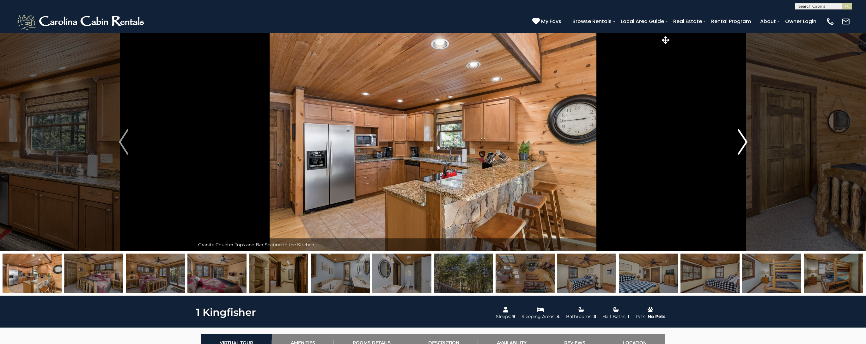
click at [740, 143] on img "Next" at bounding box center [742, 141] width 9 height 25
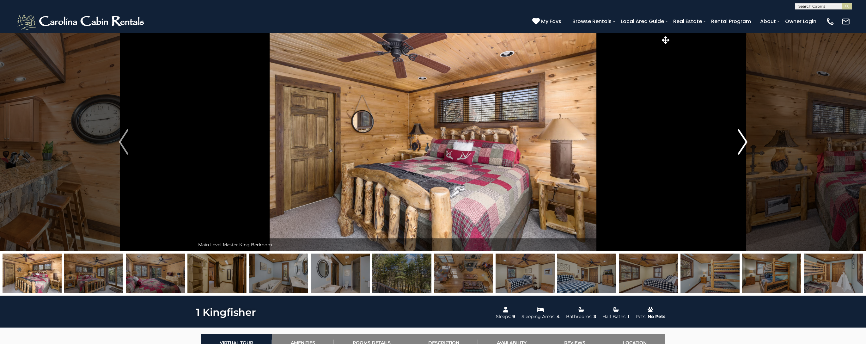
click at [740, 143] on img "Next" at bounding box center [742, 141] width 9 height 25
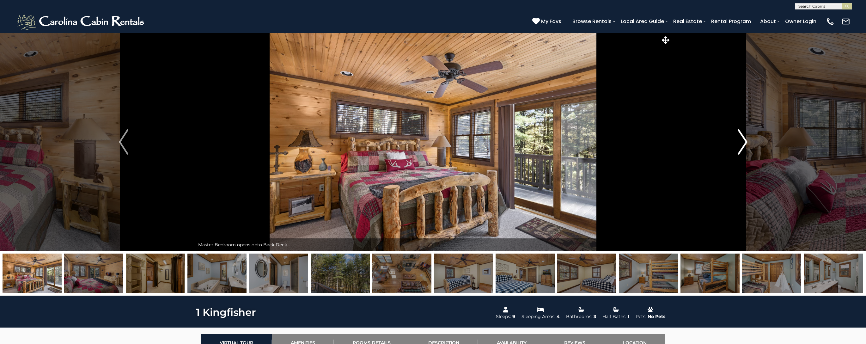
click at [740, 143] on img "Next" at bounding box center [742, 141] width 9 height 25
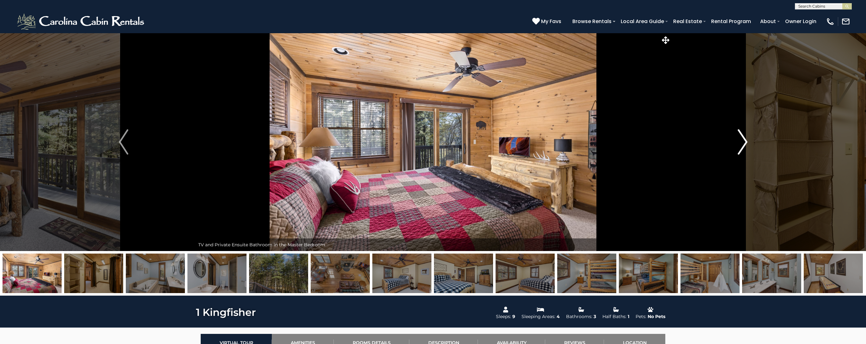
click at [740, 143] on img "Next" at bounding box center [742, 141] width 9 height 25
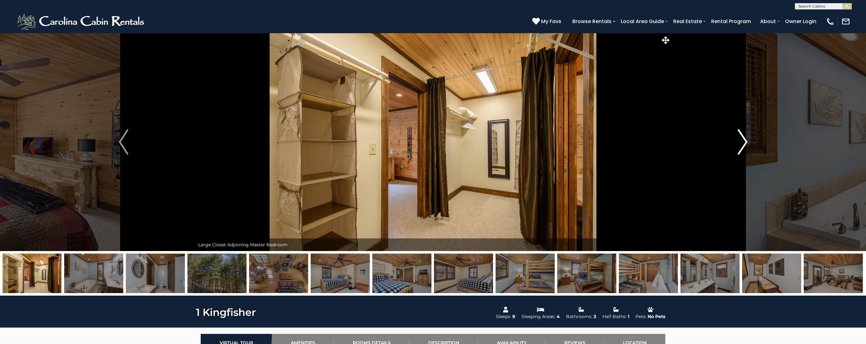
click at [740, 143] on img "Next" at bounding box center [742, 141] width 9 height 25
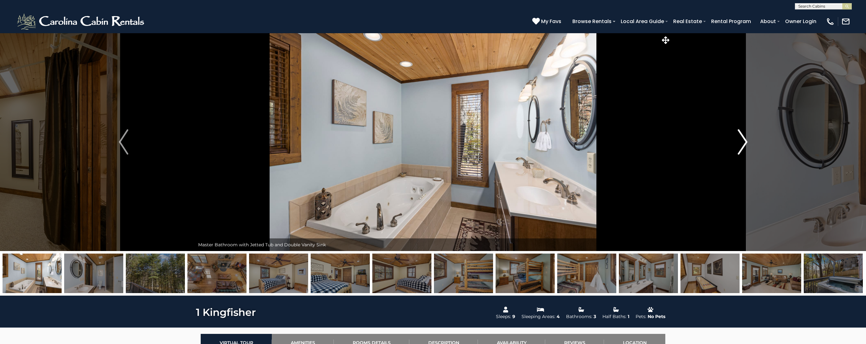
click at [740, 143] on img "Next" at bounding box center [742, 141] width 9 height 25
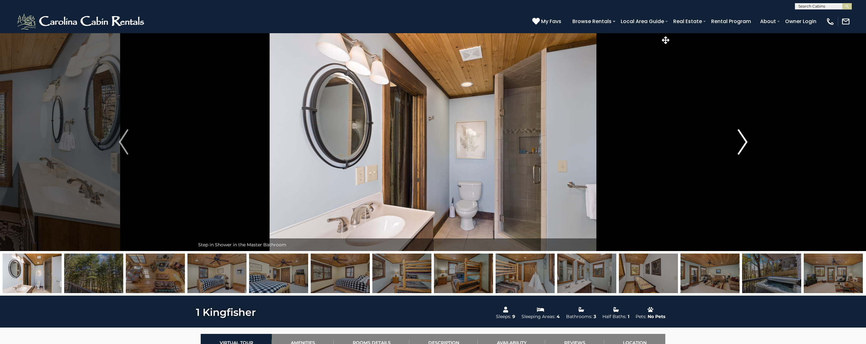
click at [740, 143] on img "Next" at bounding box center [742, 141] width 9 height 25
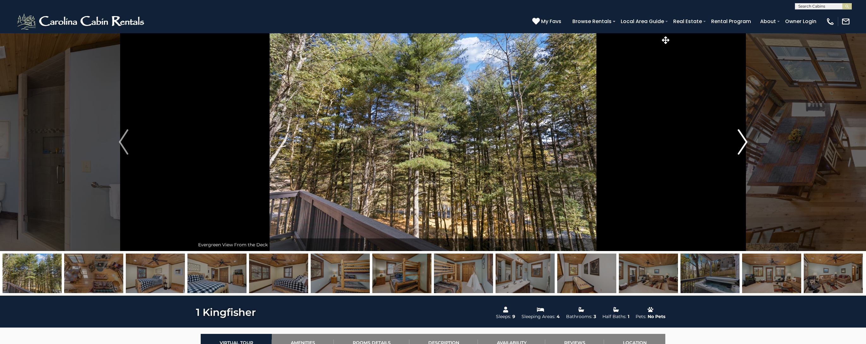
click at [740, 143] on img "Next" at bounding box center [742, 141] width 9 height 25
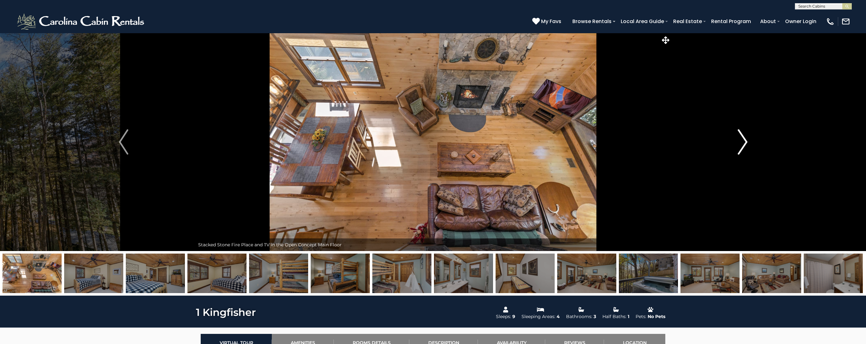
click at [740, 143] on img "Next" at bounding box center [742, 141] width 9 height 25
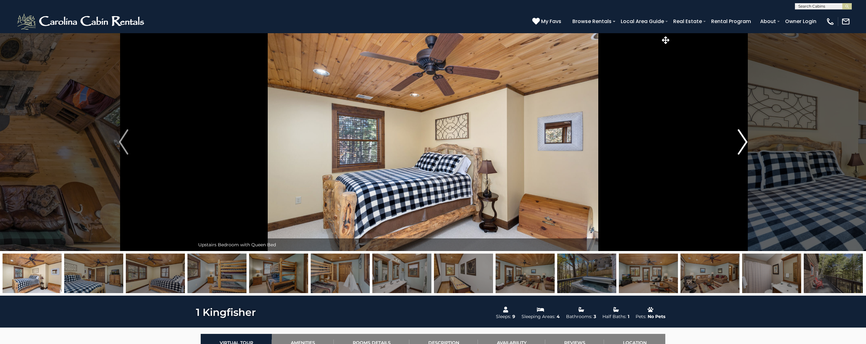
click at [740, 143] on img "Next" at bounding box center [742, 141] width 9 height 25
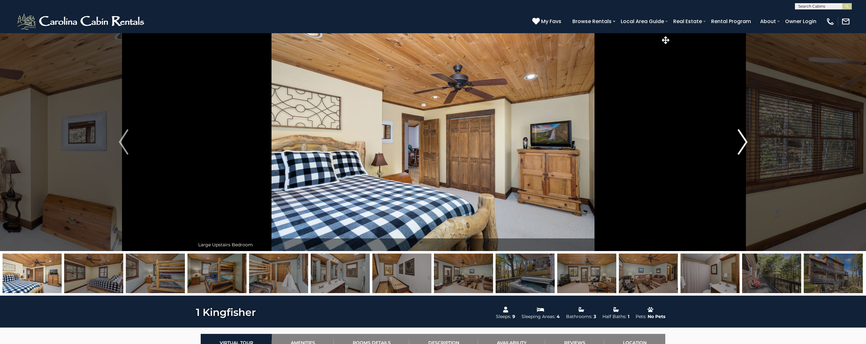
click at [740, 143] on img "Next" at bounding box center [742, 141] width 9 height 25
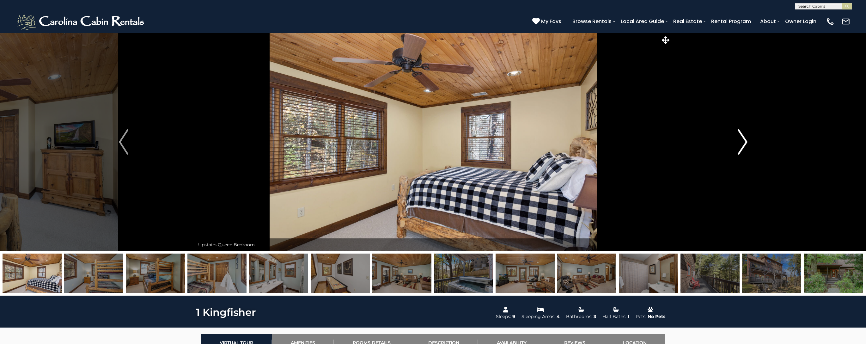
click at [740, 143] on img "Next" at bounding box center [742, 141] width 9 height 25
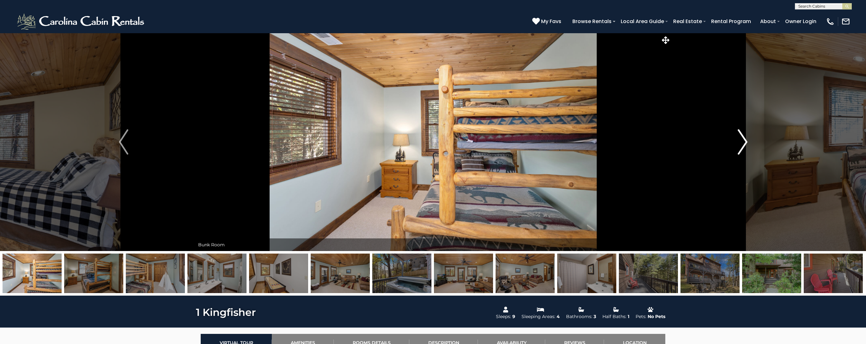
click at [740, 143] on img "Next" at bounding box center [742, 141] width 9 height 25
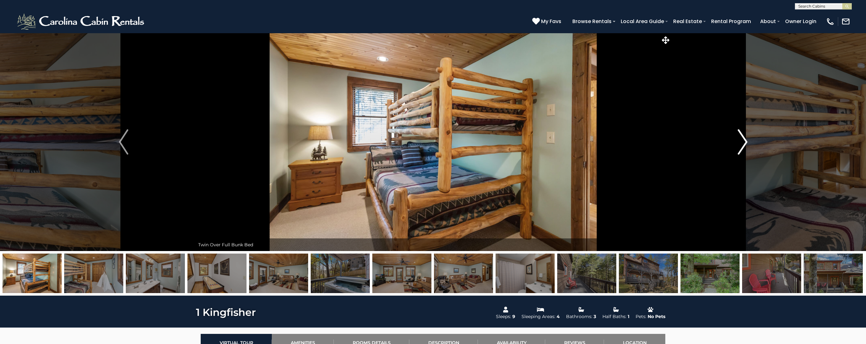
click at [740, 143] on img "Next" at bounding box center [742, 141] width 9 height 25
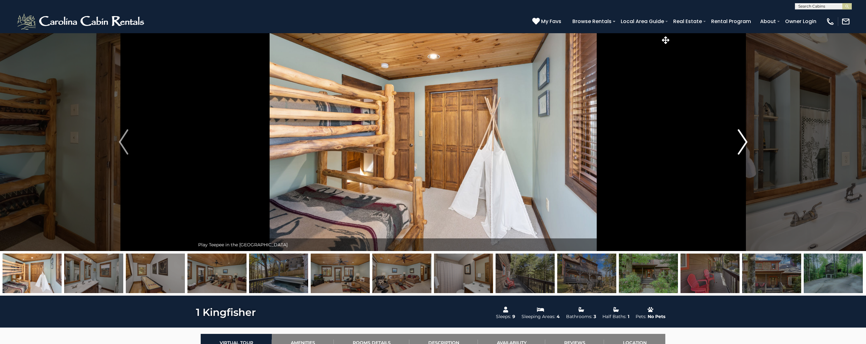
click at [740, 143] on img "Next" at bounding box center [742, 141] width 9 height 25
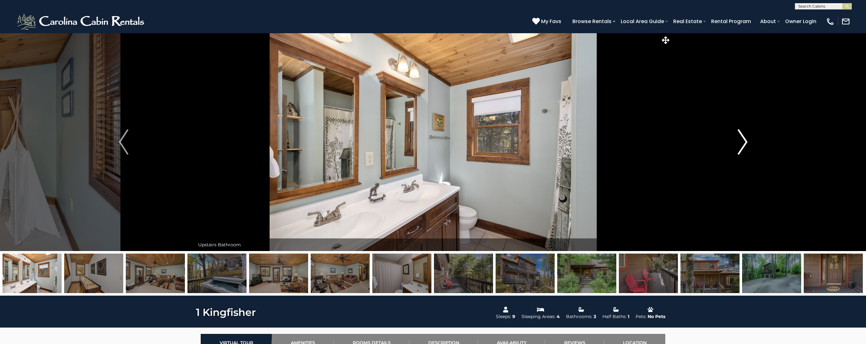
click at [740, 143] on img "Next" at bounding box center [742, 141] width 9 height 25
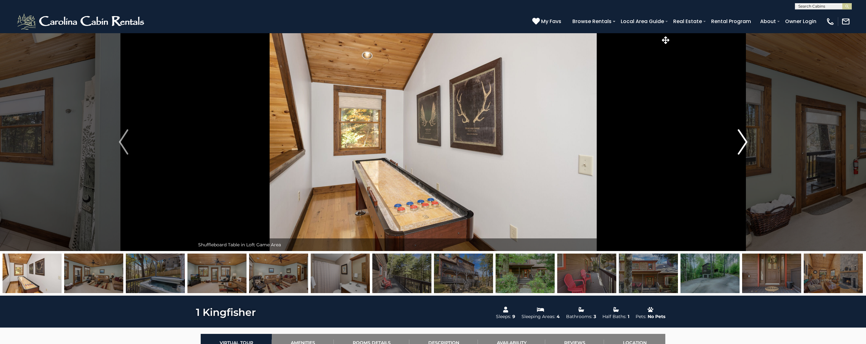
click at [740, 143] on img "Next" at bounding box center [742, 141] width 9 height 25
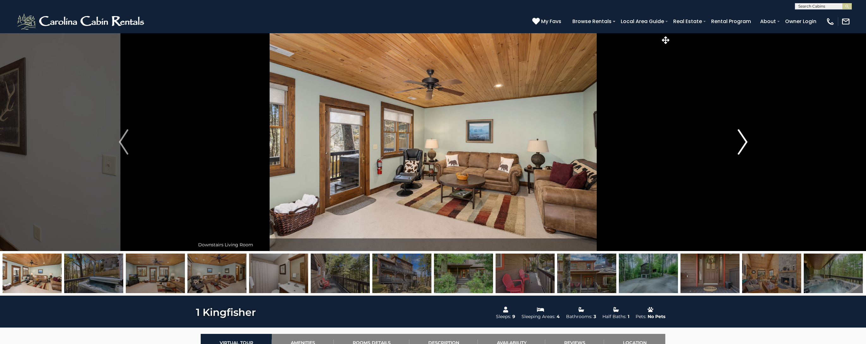
click at [740, 143] on img "Next" at bounding box center [742, 141] width 9 height 25
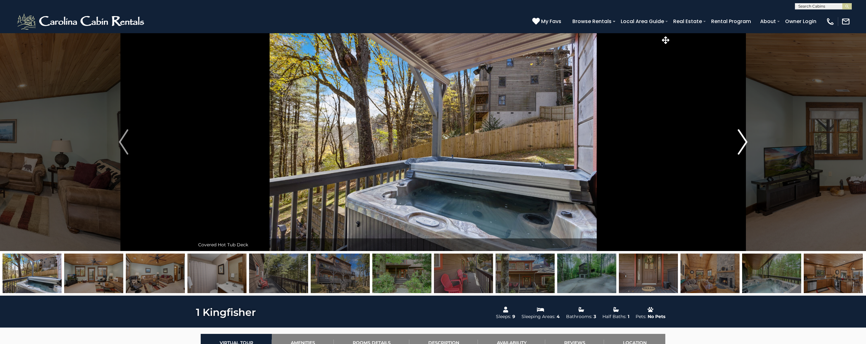
click at [740, 143] on img "Next" at bounding box center [742, 141] width 9 height 25
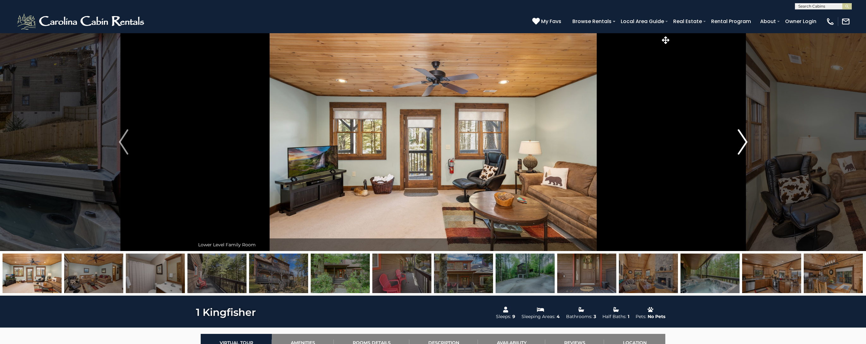
click at [740, 143] on img "Next" at bounding box center [742, 141] width 9 height 25
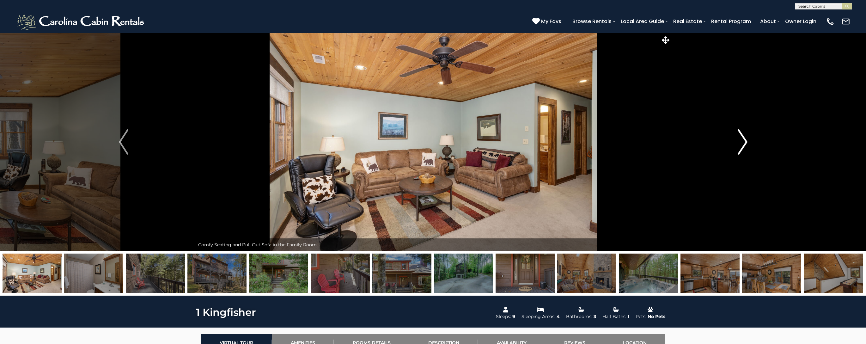
click at [740, 143] on img "Next" at bounding box center [742, 141] width 9 height 25
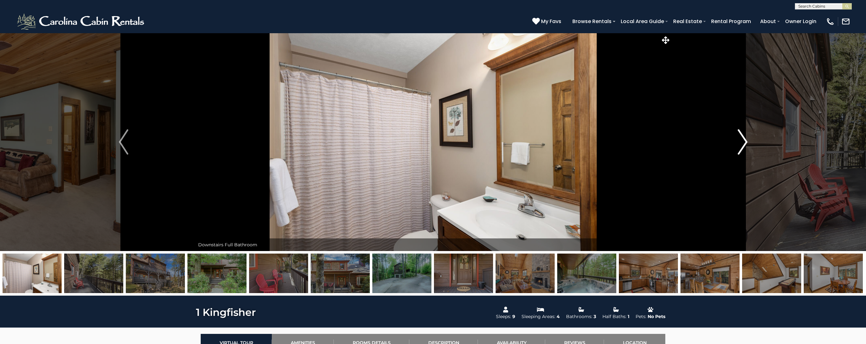
click at [740, 143] on img "Next" at bounding box center [742, 141] width 9 height 25
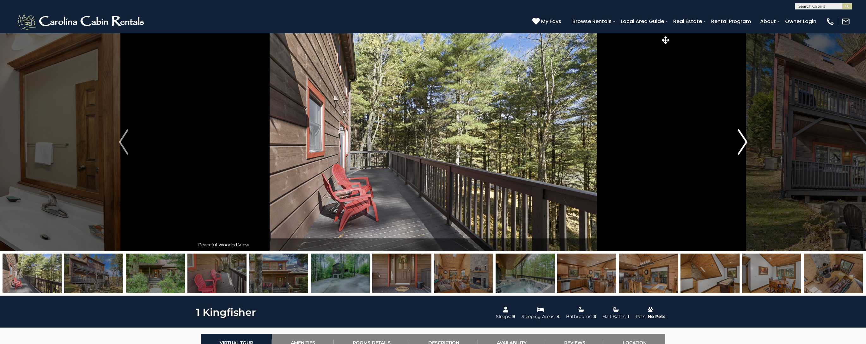
click at [740, 143] on img "Next" at bounding box center [742, 141] width 9 height 25
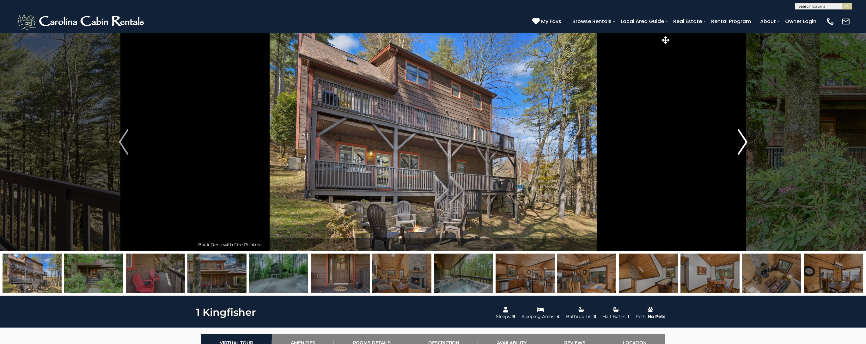
click at [740, 143] on img "Next" at bounding box center [742, 141] width 9 height 25
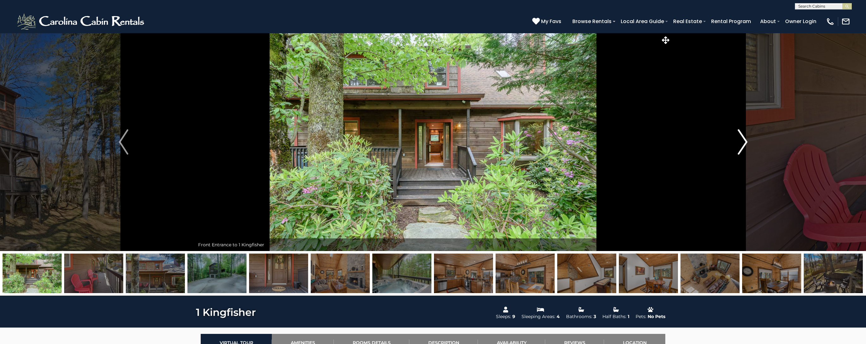
click at [740, 143] on img "Next" at bounding box center [742, 141] width 9 height 25
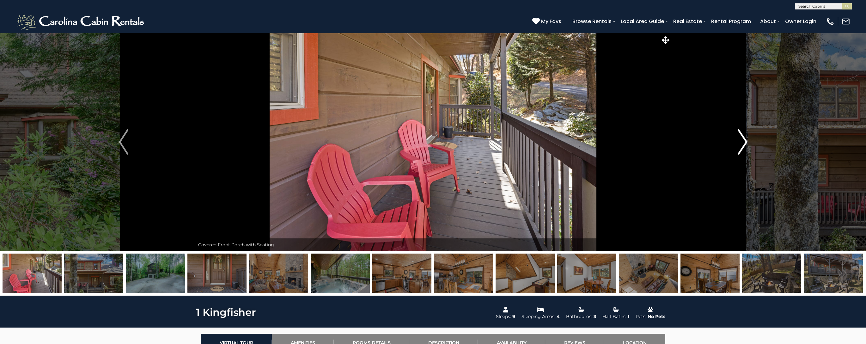
click at [740, 143] on img "Next" at bounding box center [742, 141] width 9 height 25
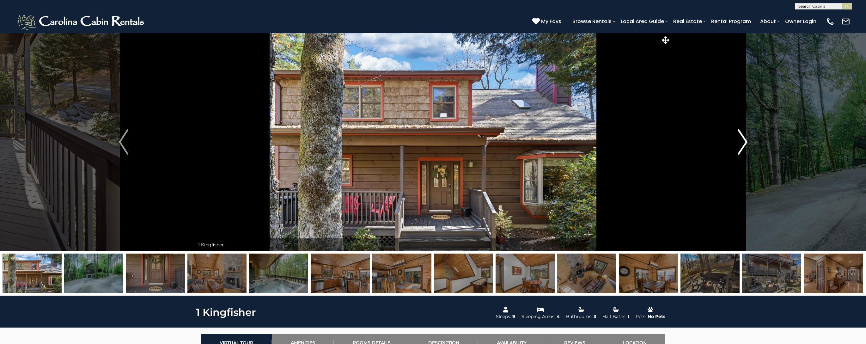
click at [740, 143] on img "Next" at bounding box center [742, 141] width 9 height 25
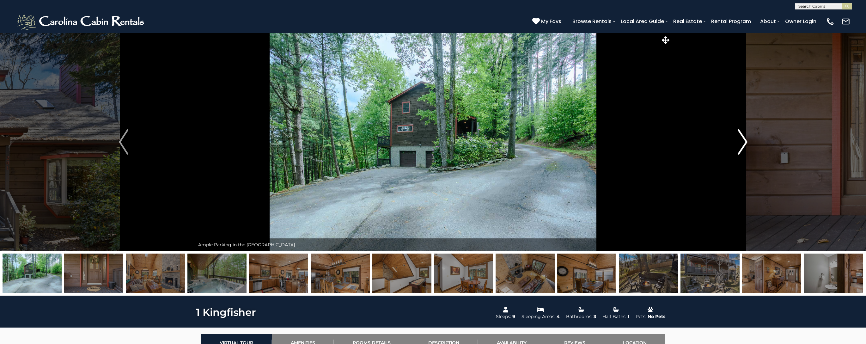
click at [740, 143] on img "Next" at bounding box center [742, 141] width 9 height 25
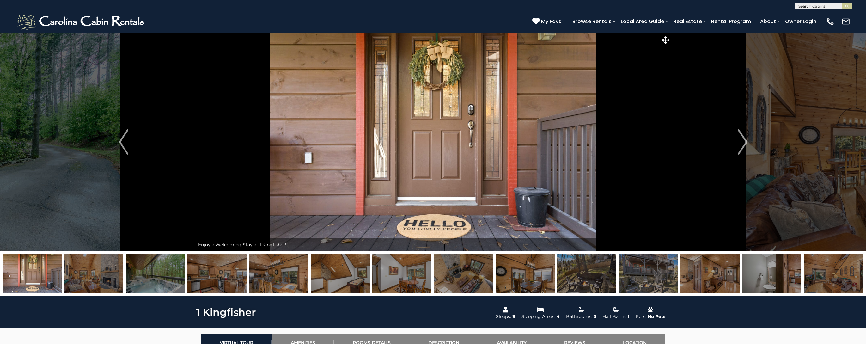
click at [812, 6] on input "text" at bounding box center [822, 7] width 55 height 6
type input "****"
click at [808, 17] on em "Abou" at bounding box center [804, 15] width 12 height 6
click at [846, 8] on img "submit" at bounding box center [847, 6] width 5 height 5
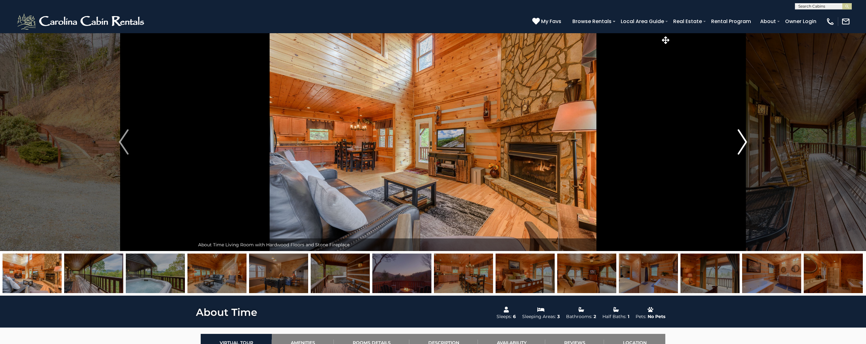
click at [740, 143] on img "Next" at bounding box center [741, 141] width 9 height 25
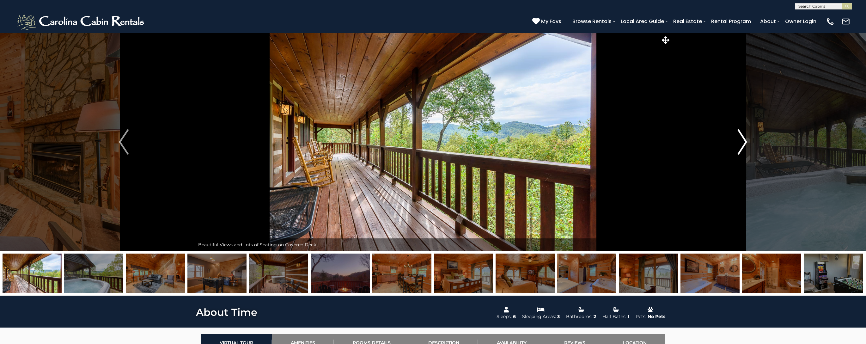
click at [740, 143] on img "Next" at bounding box center [741, 141] width 9 height 25
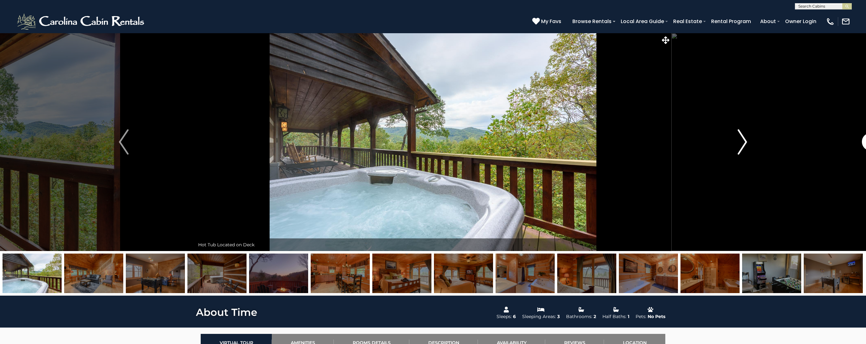
click at [740, 143] on img "Next" at bounding box center [741, 141] width 9 height 25
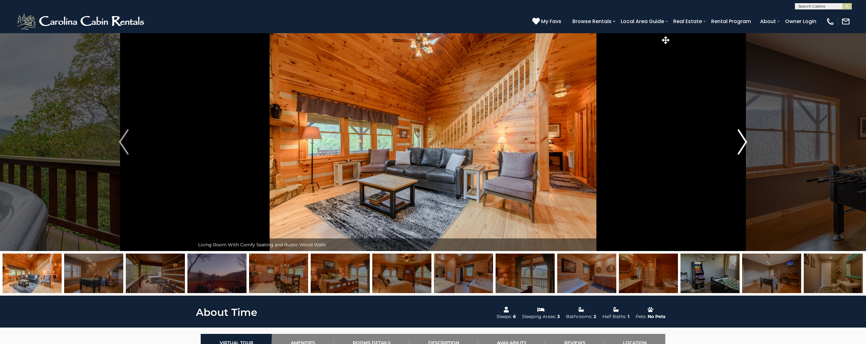
click at [740, 143] on img "Next" at bounding box center [741, 141] width 9 height 25
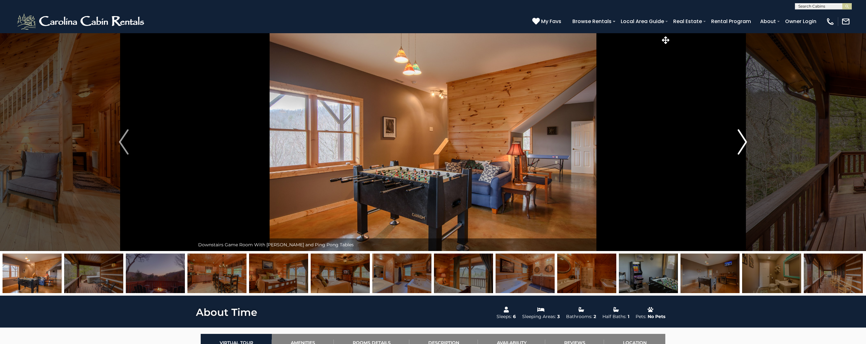
click at [740, 143] on img "Next" at bounding box center [741, 141] width 9 height 25
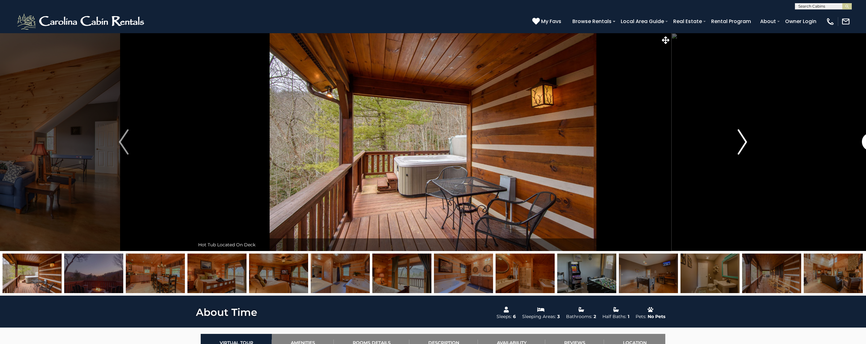
click at [740, 143] on img "Next" at bounding box center [741, 141] width 9 height 25
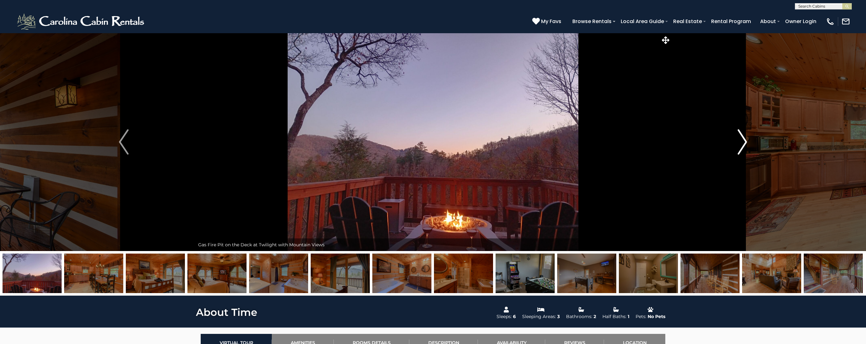
click at [740, 143] on img "Next" at bounding box center [741, 141] width 9 height 25
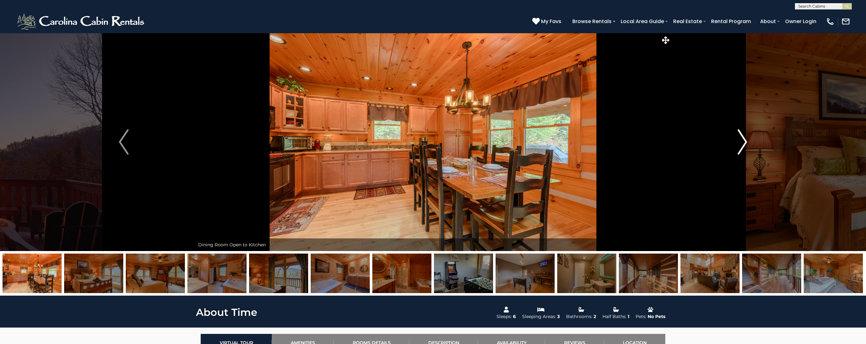
click at [740, 143] on img "Next" at bounding box center [741, 141] width 9 height 25
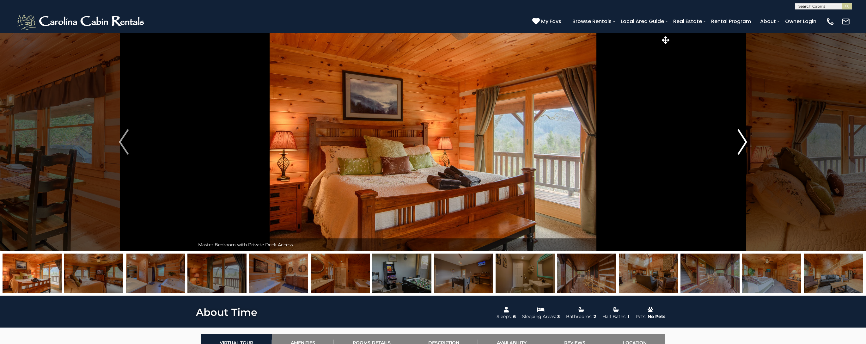
click at [740, 143] on img "Next" at bounding box center [741, 141] width 9 height 25
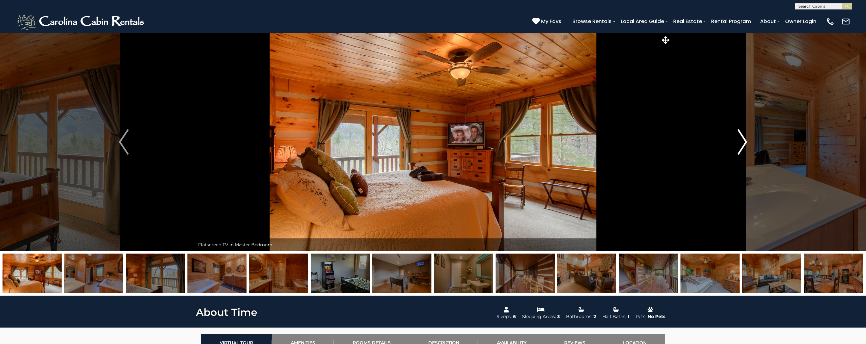
click at [740, 143] on img "Next" at bounding box center [741, 141] width 9 height 25
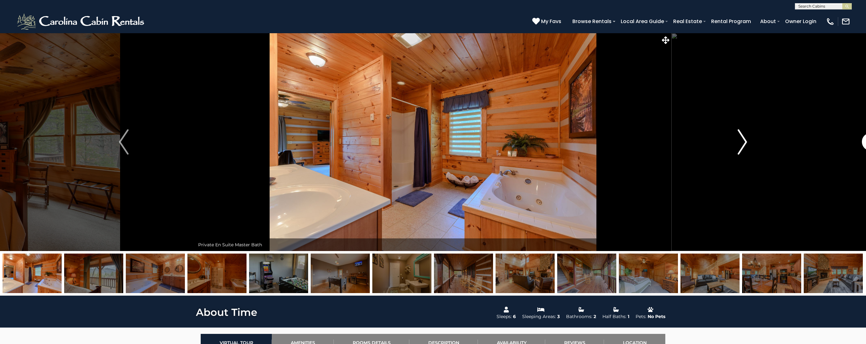
click at [740, 143] on img "Next" at bounding box center [741, 141] width 9 height 25
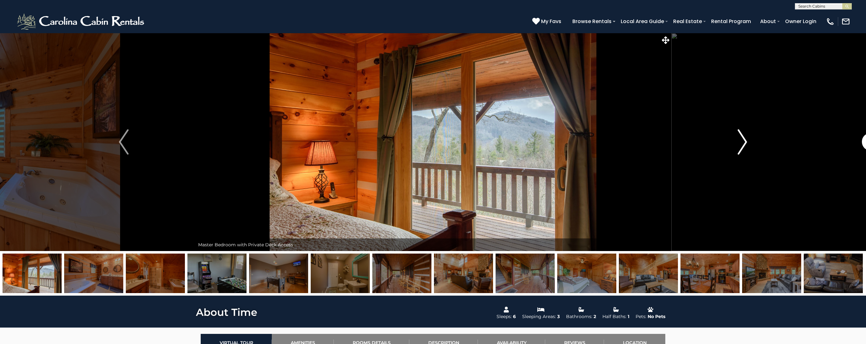
click at [740, 143] on img "Next" at bounding box center [741, 141] width 9 height 25
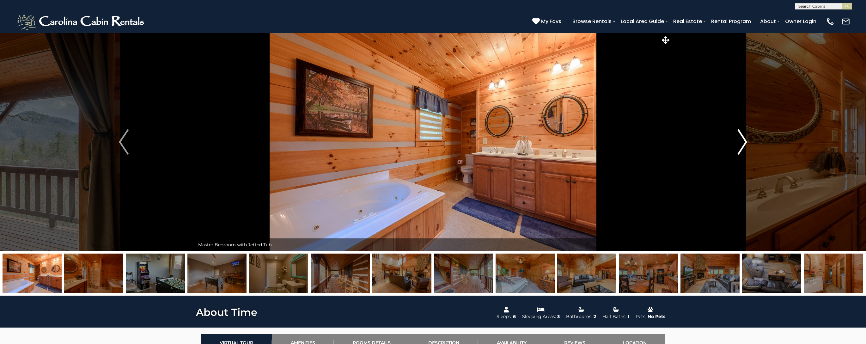
click at [740, 143] on img "Next" at bounding box center [741, 141] width 9 height 25
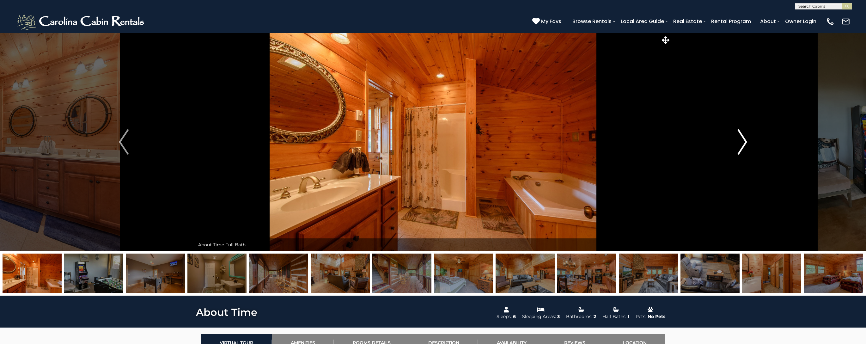
click at [740, 143] on img "Next" at bounding box center [741, 141] width 9 height 25
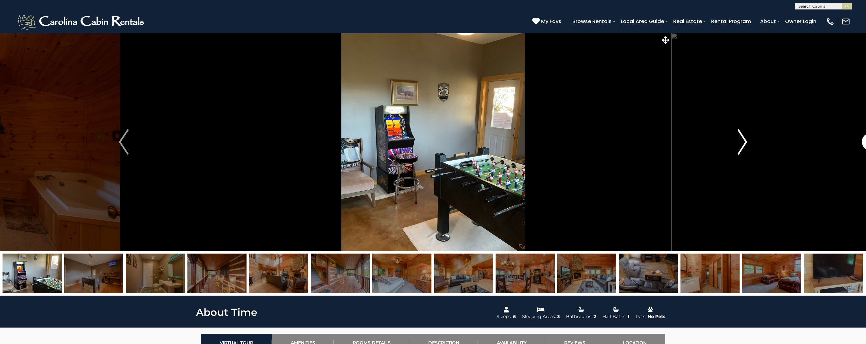
click at [740, 143] on img "Next" at bounding box center [741, 141] width 9 height 25
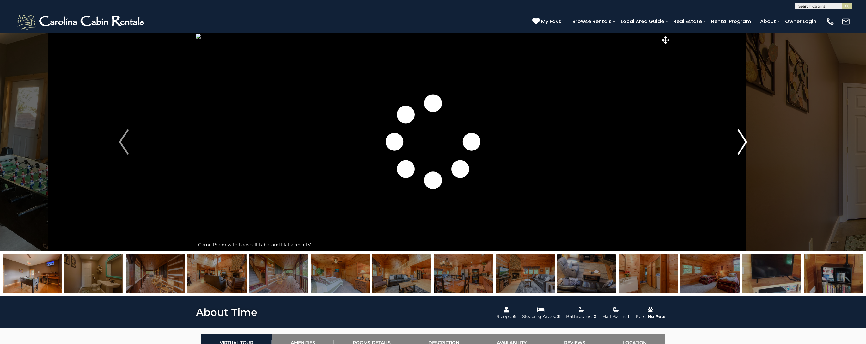
click at [740, 143] on img "Next" at bounding box center [741, 141] width 9 height 25
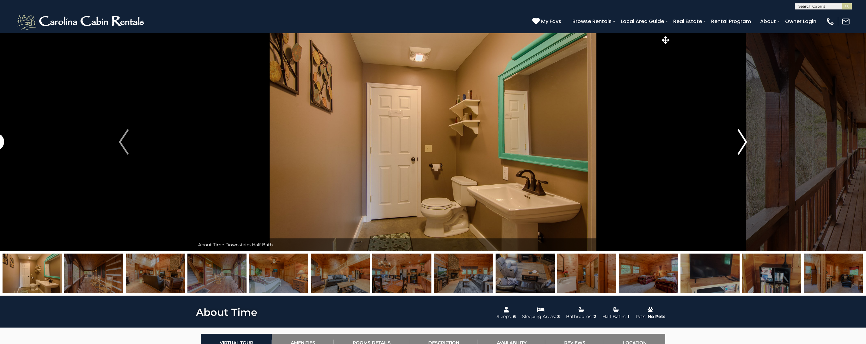
click at [740, 143] on img "Next" at bounding box center [741, 141] width 9 height 25
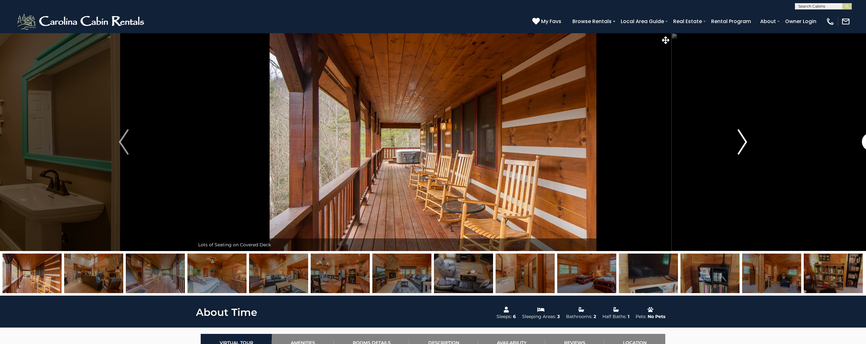
click at [740, 143] on img "Next" at bounding box center [741, 141] width 9 height 25
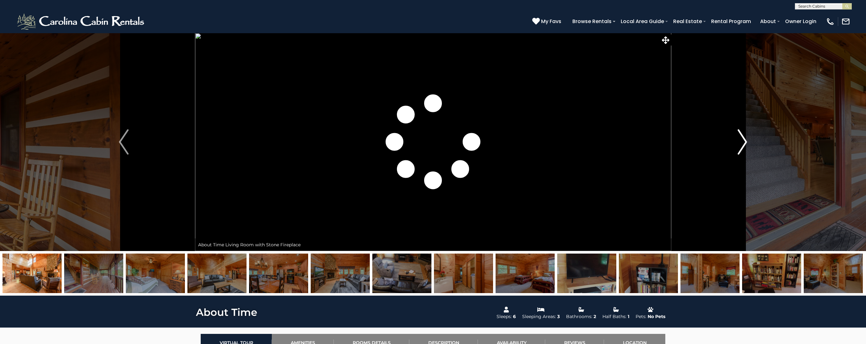
click at [740, 143] on img "Next" at bounding box center [741, 141] width 9 height 25
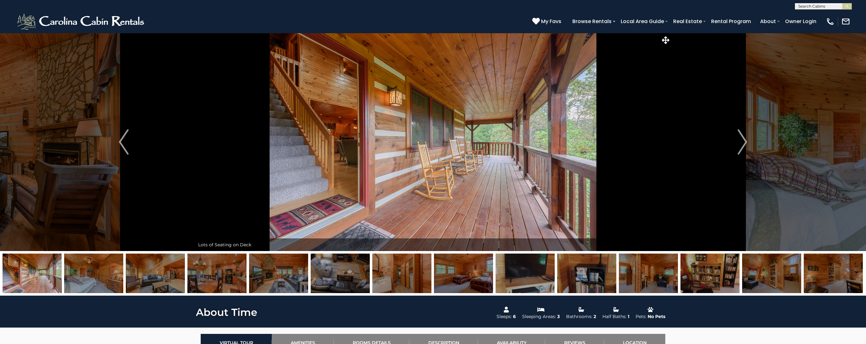
click at [802, 6] on input "text" at bounding box center [822, 7] width 55 height 6
type input "****"
click at [809, 15] on li "Dark Horse Lodge at Eagles Nest" at bounding box center [823, 17] width 56 height 11
click at [848, 6] on img "submit" at bounding box center [847, 6] width 5 height 5
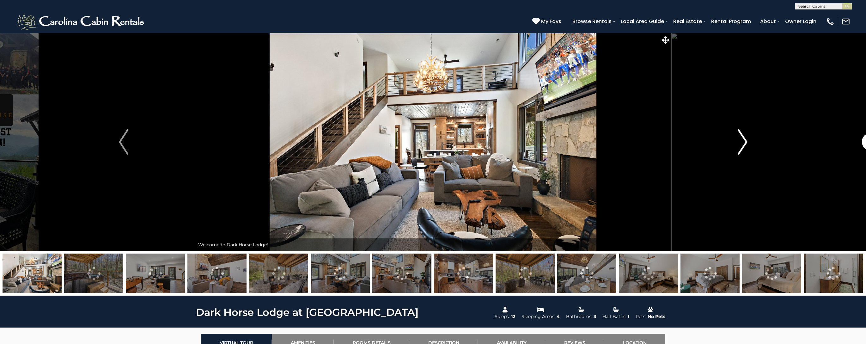
click at [745, 141] on img "Next" at bounding box center [742, 141] width 9 height 25
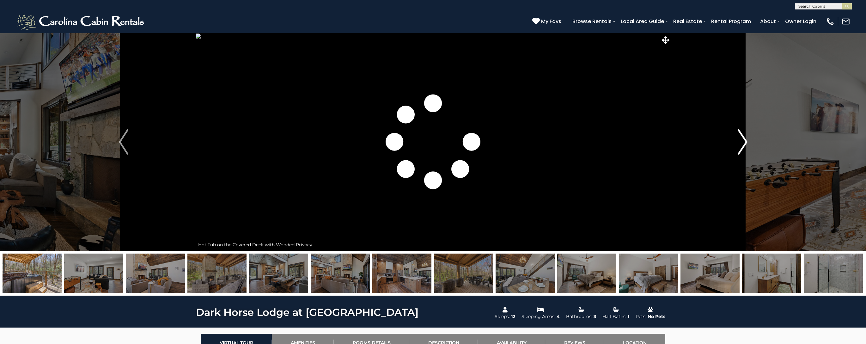
click at [745, 141] on img "Next" at bounding box center [742, 141] width 9 height 25
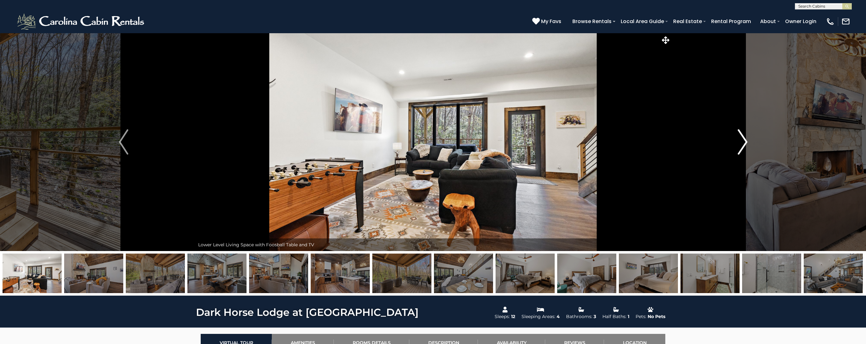
click at [745, 141] on img "Next" at bounding box center [742, 141] width 9 height 25
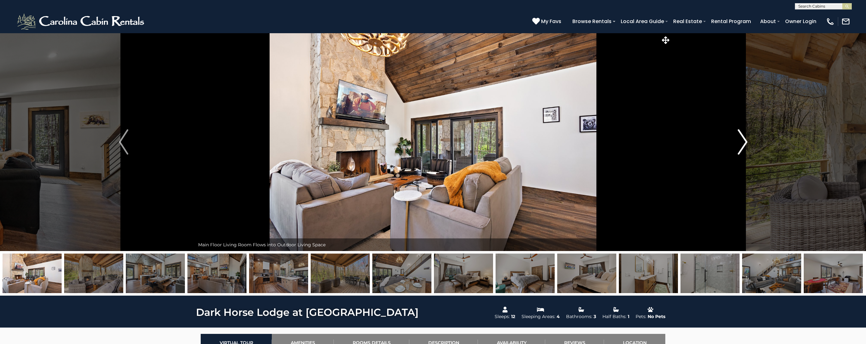
click at [745, 141] on img "Next" at bounding box center [742, 141] width 9 height 25
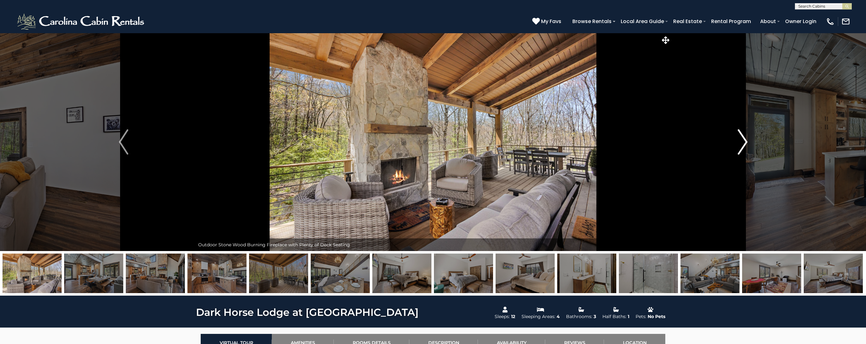
click at [745, 141] on img "Next" at bounding box center [742, 141] width 9 height 25
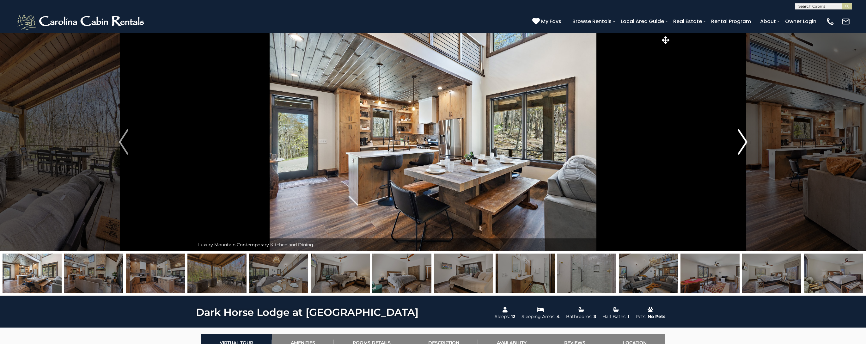
click at [745, 141] on img "Next" at bounding box center [742, 141] width 9 height 25
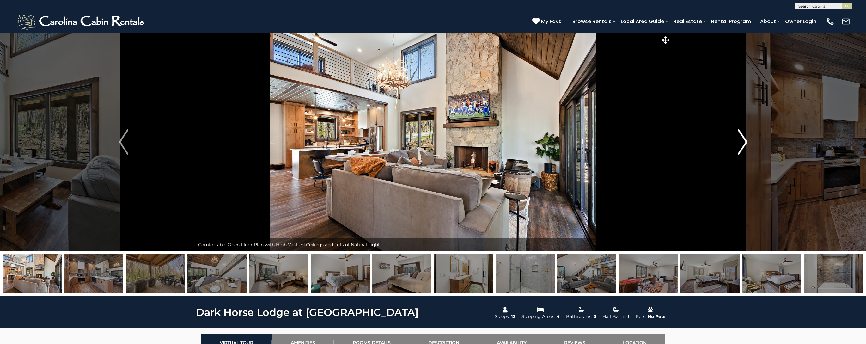
click at [745, 141] on img "Next" at bounding box center [742, 141] width 9 height 25
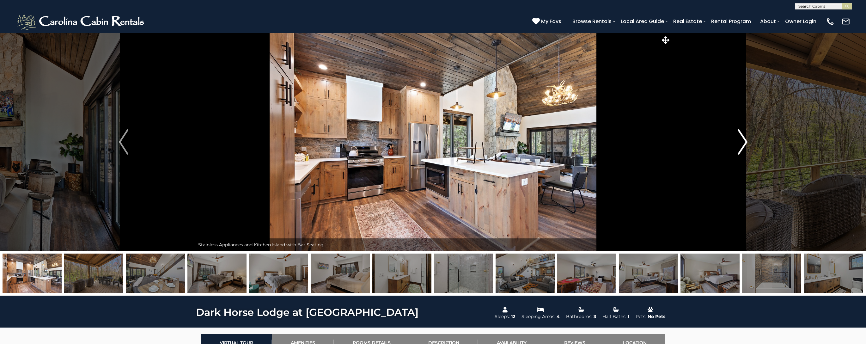
click at [745, 141] on img "Next" at bounding box center [742, 141] width 9 height 25
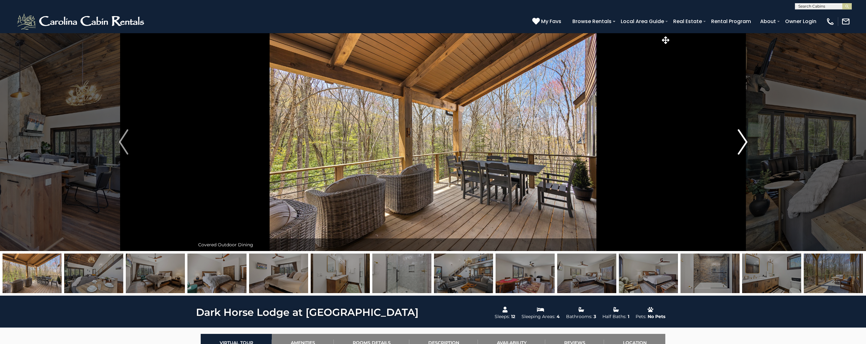
click at [745, 141] on img "Next" at bounding box center [742, 141] width 9 height 25
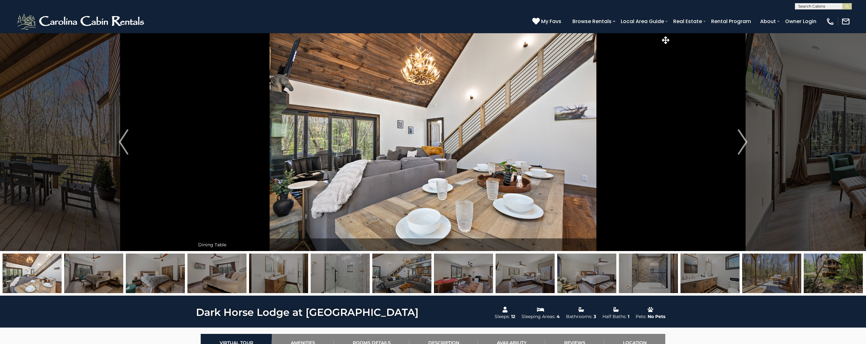
click at [810, 5] on input "text" at bounding box center [822, 7] width 55 height 6
type input "******"
click at [819, 39] on li "Rivers ide Retreat" at bounding box center [823, 41] width 56 height 6
click at [847, 5] on img "submit" at bounding box center [847, 6] width 5 height 5
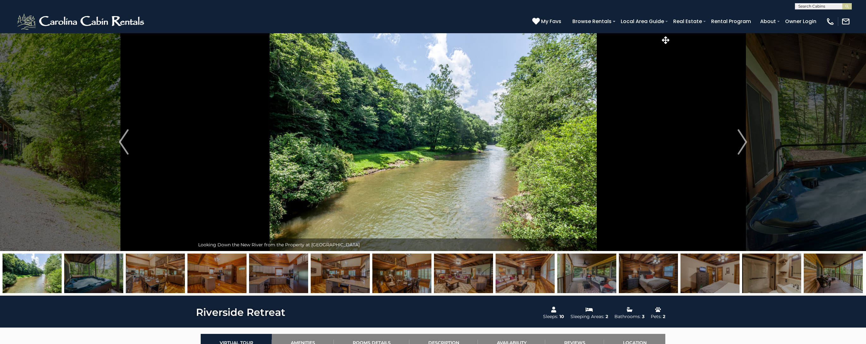
click at [421, 277] on img at bounding box center [401, 273] width 59 height 40
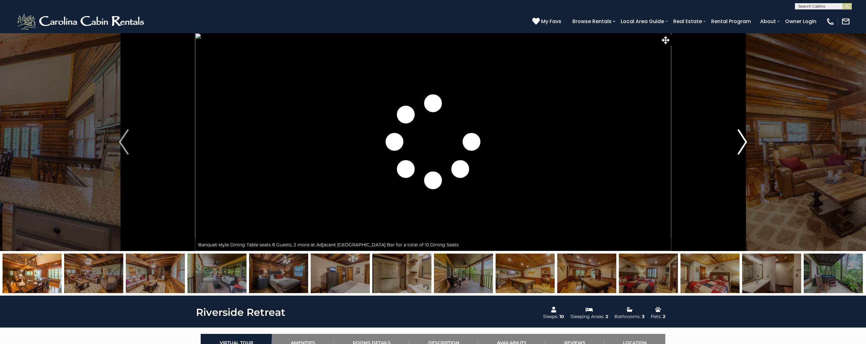
click at [739, 141] on img "Next" at bounding box center [741, 141] width 9 height 25
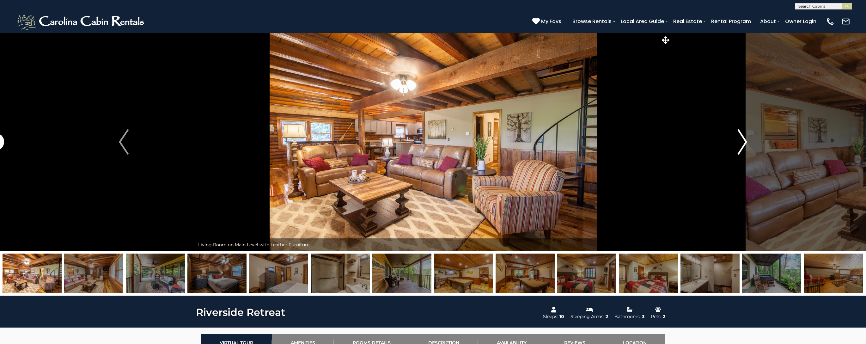
click at [739, 141] on img "Next" at bounding box center [741, 141] width 9 height 25
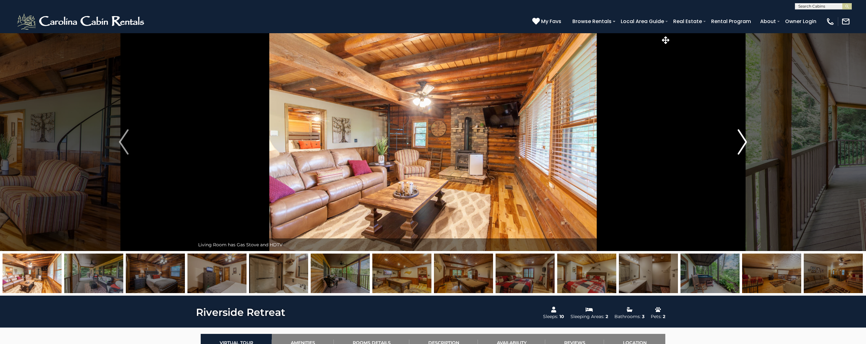
click at [739, 141] on img "Next" at bounding box center [741, 141] width 9 height 25
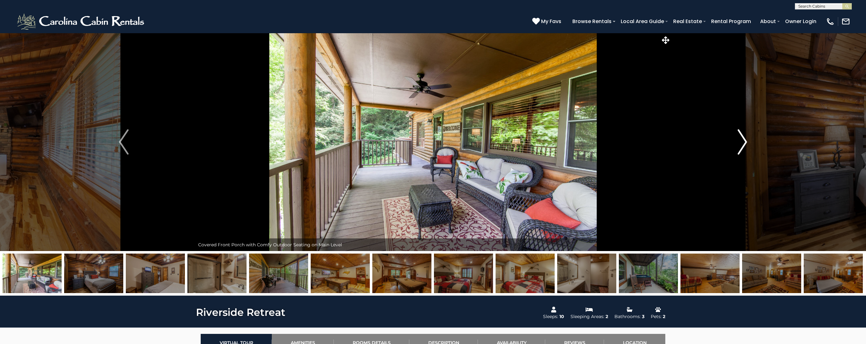
click at [739, 141] on img "Next" at bounding box center [741, 141] width 9 height 25
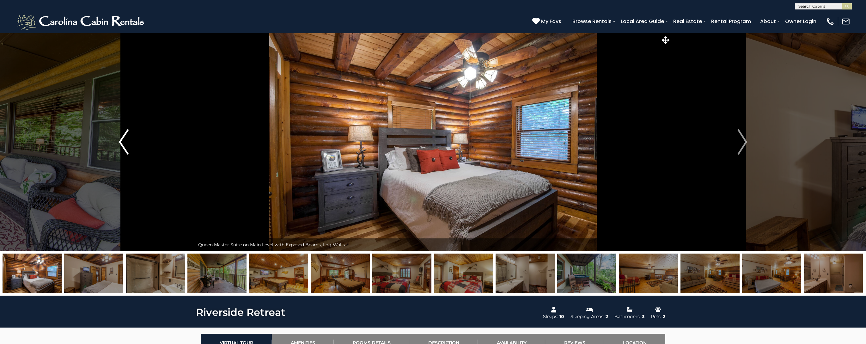
click at [121, 140] on img "Previous" at bounding box center [123, 141] width 9 height 25
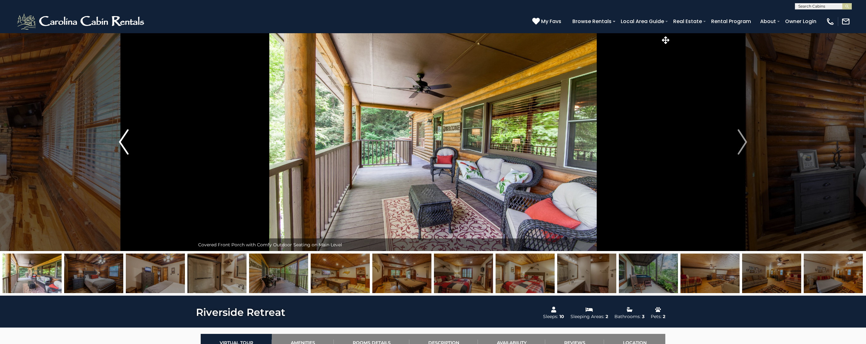
click at [121, 140] on img "Previous" at bounding box center [123, 141] width 9 height 25
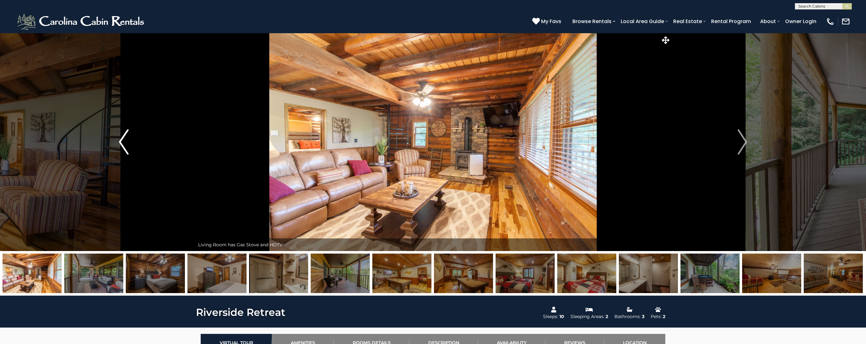
click at [121, 140] on img "Previous" at bounding box center [123, 141] width 9 height 25
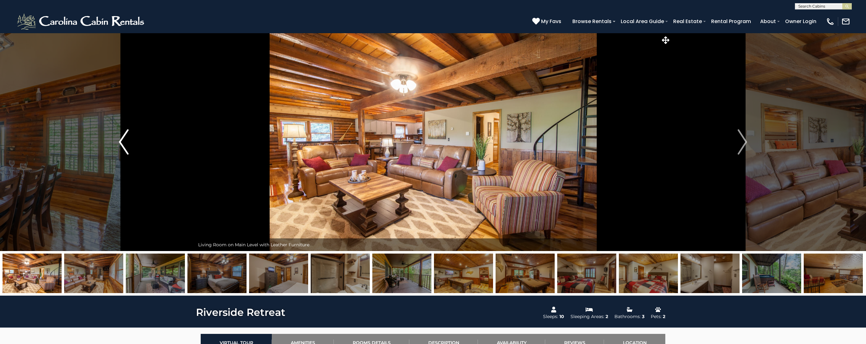
click at [121, 140] on img "Previous" at bounding box center [123, 141] width 9 height 25
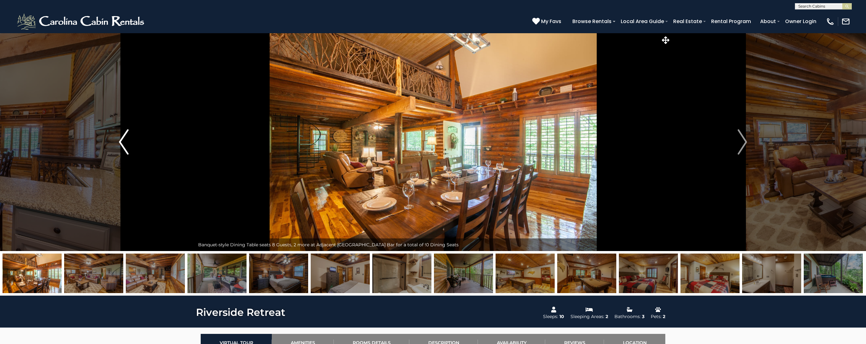
click at [121, 140] on img "Previous" at bounding box center [123, 141] width 9 height 25
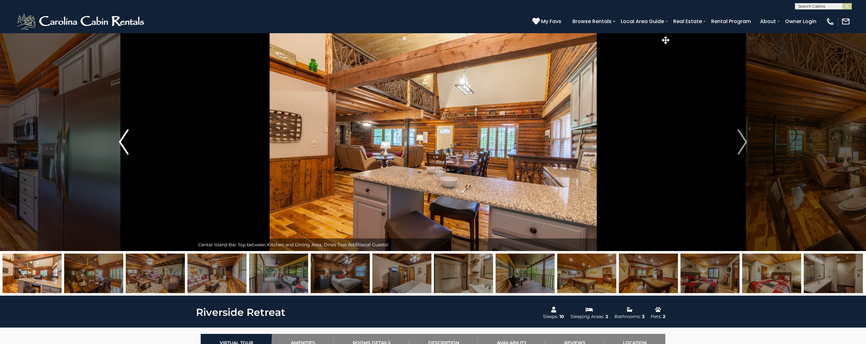
click at [121, 140] on img "Previous" at bounding box center [123, 141] width 9 height 25
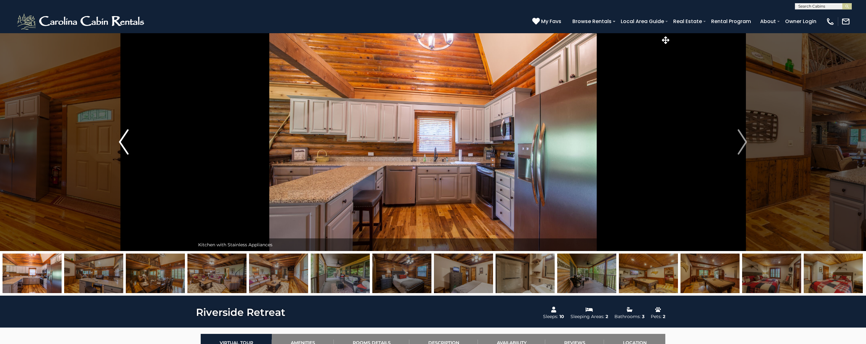
click at [121, 140] on img "Previous" at bounding box center [123, 141] width 9 height 25
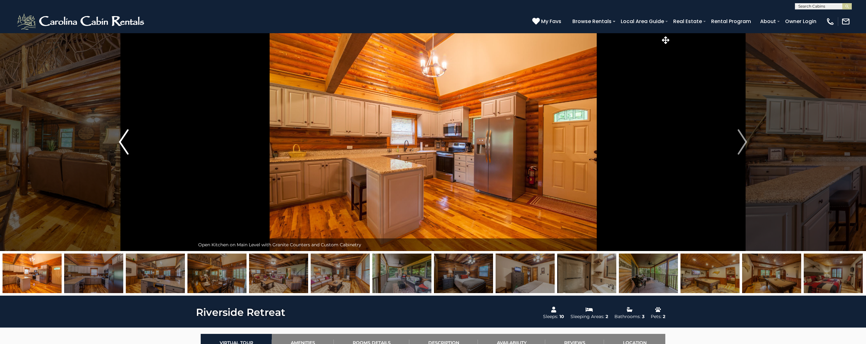
click at [121, 140] on img "Previous" at bounding box center [123, 141] width 9 height 25
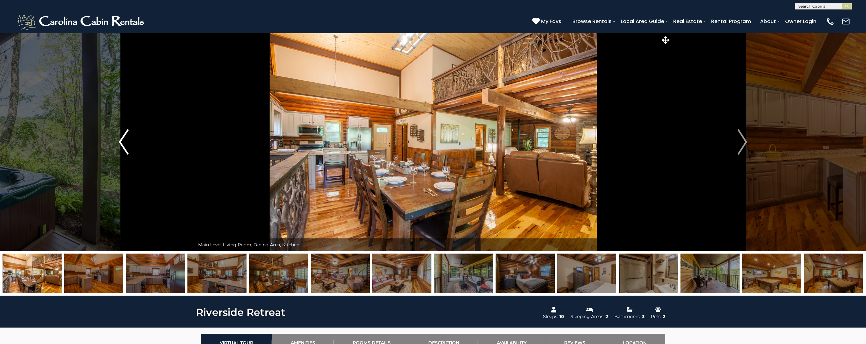
click at [121, 140] on img "Previous" at bounding box center [123, 141] width 9 height 25
